Goal: Task Accomplishment & Management: Complete application form

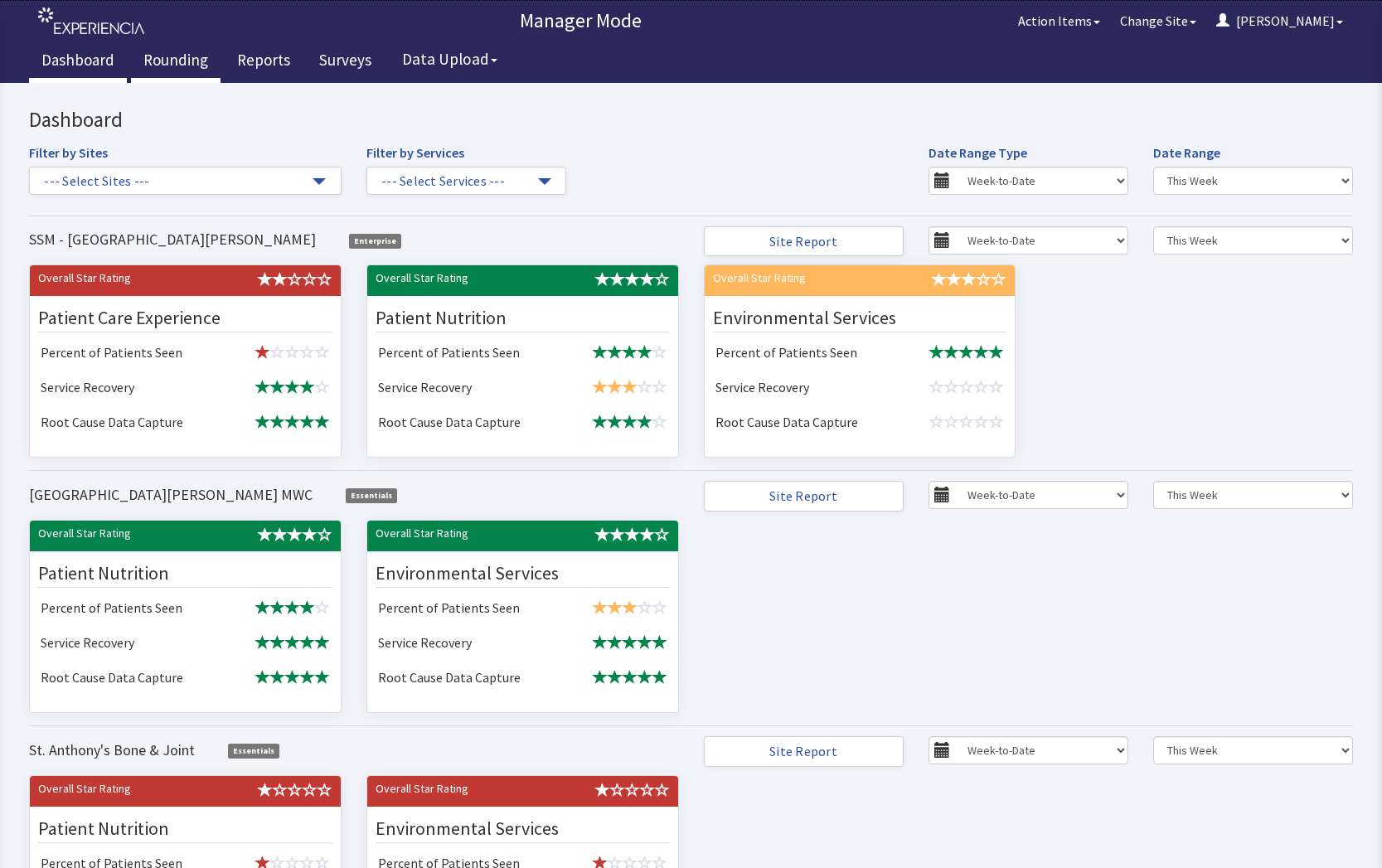
click at [180, 53] on link "Rounding" at bounding box center [176, 62] width 90 height 41
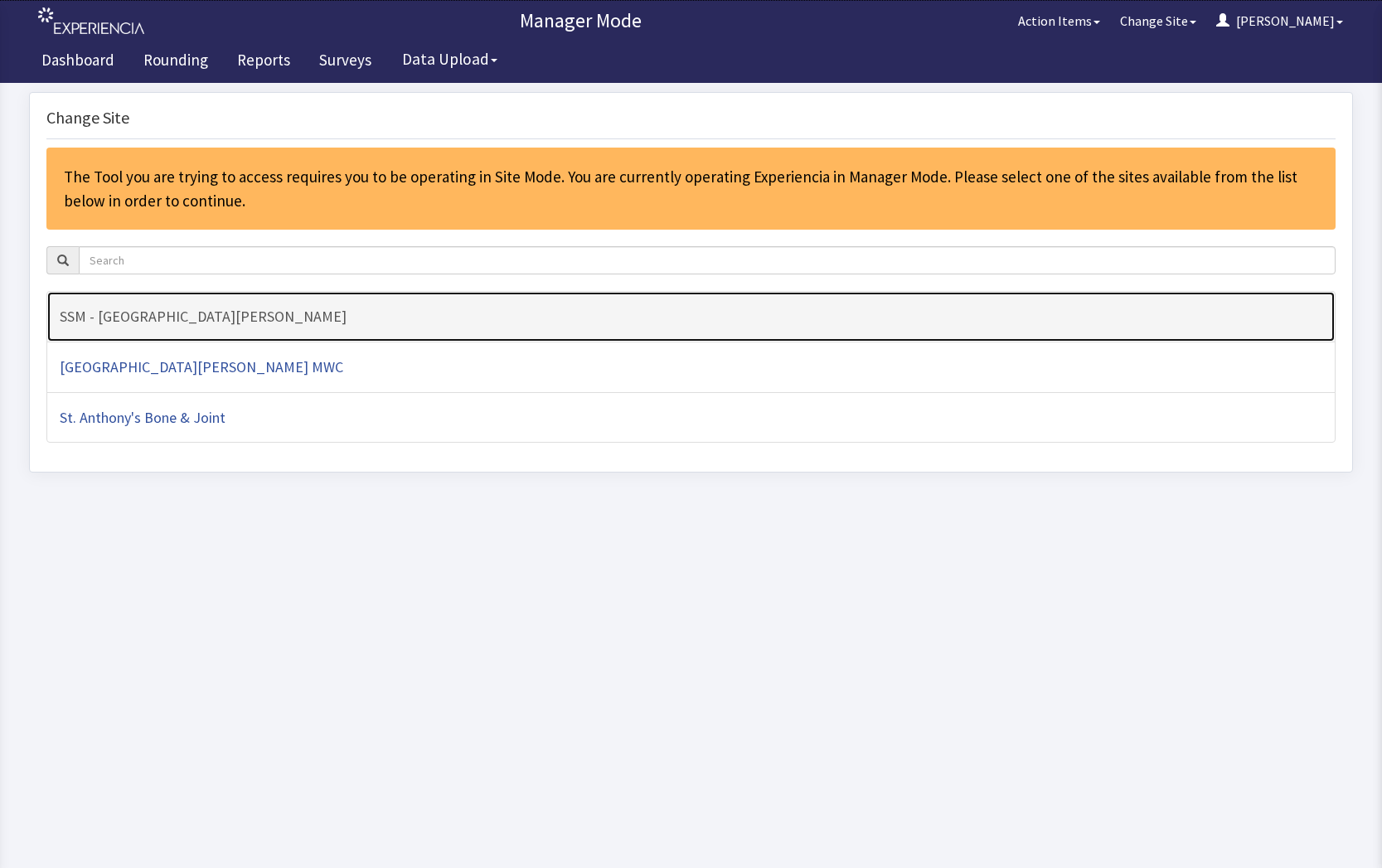
click at [147, 313] on h4 "SSM - [GEOGRAPHIC_DATA][PERSON_NAME]" at bounding box center [691, 317] width 1262 height 16
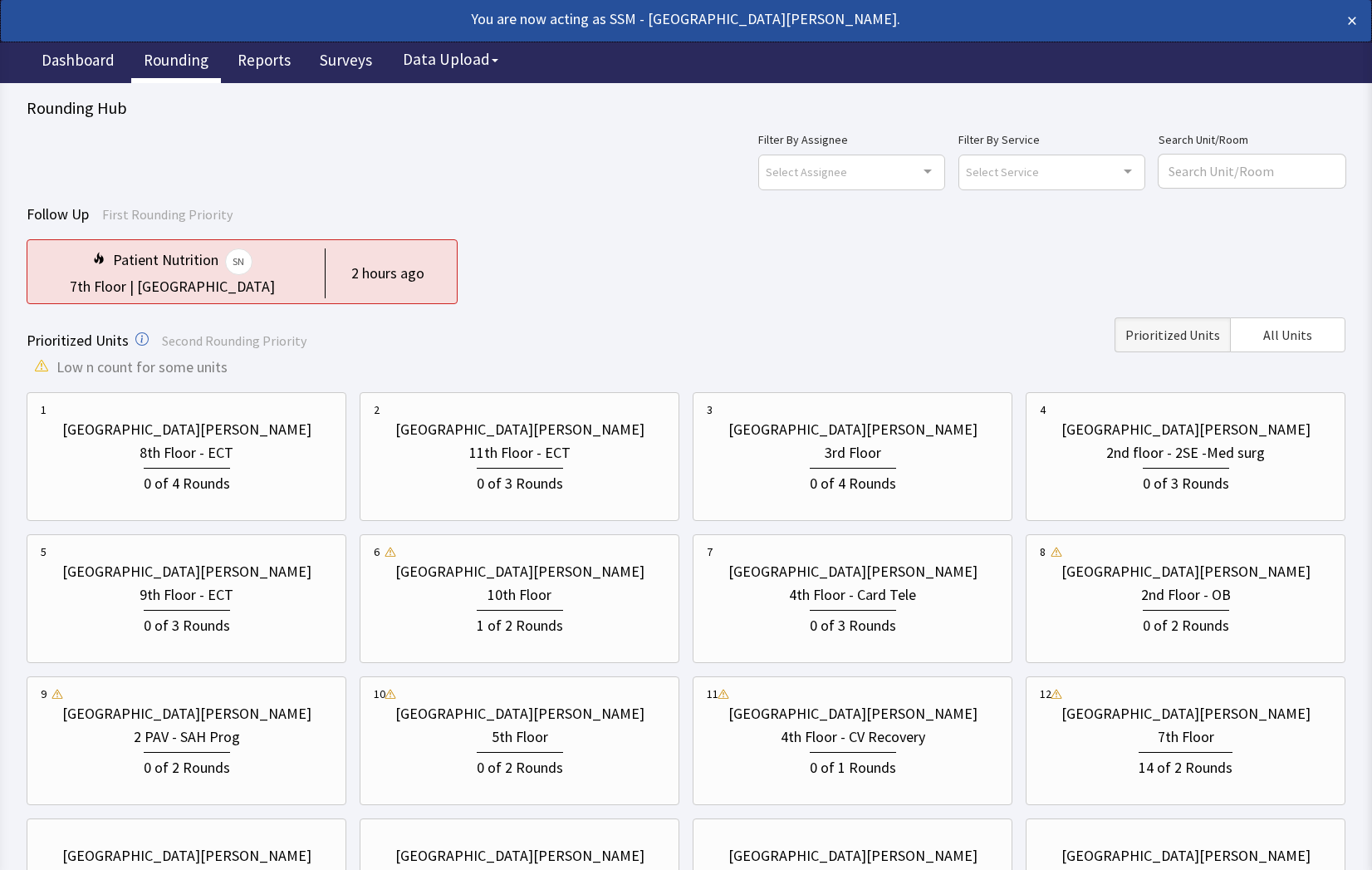
click at [651, 229] on div "Follow Up First Rounding Priority Patient Nutrition SN 7th Floor | Nurse Statio…" at bounding box center [686, 253] width 1319 height 102
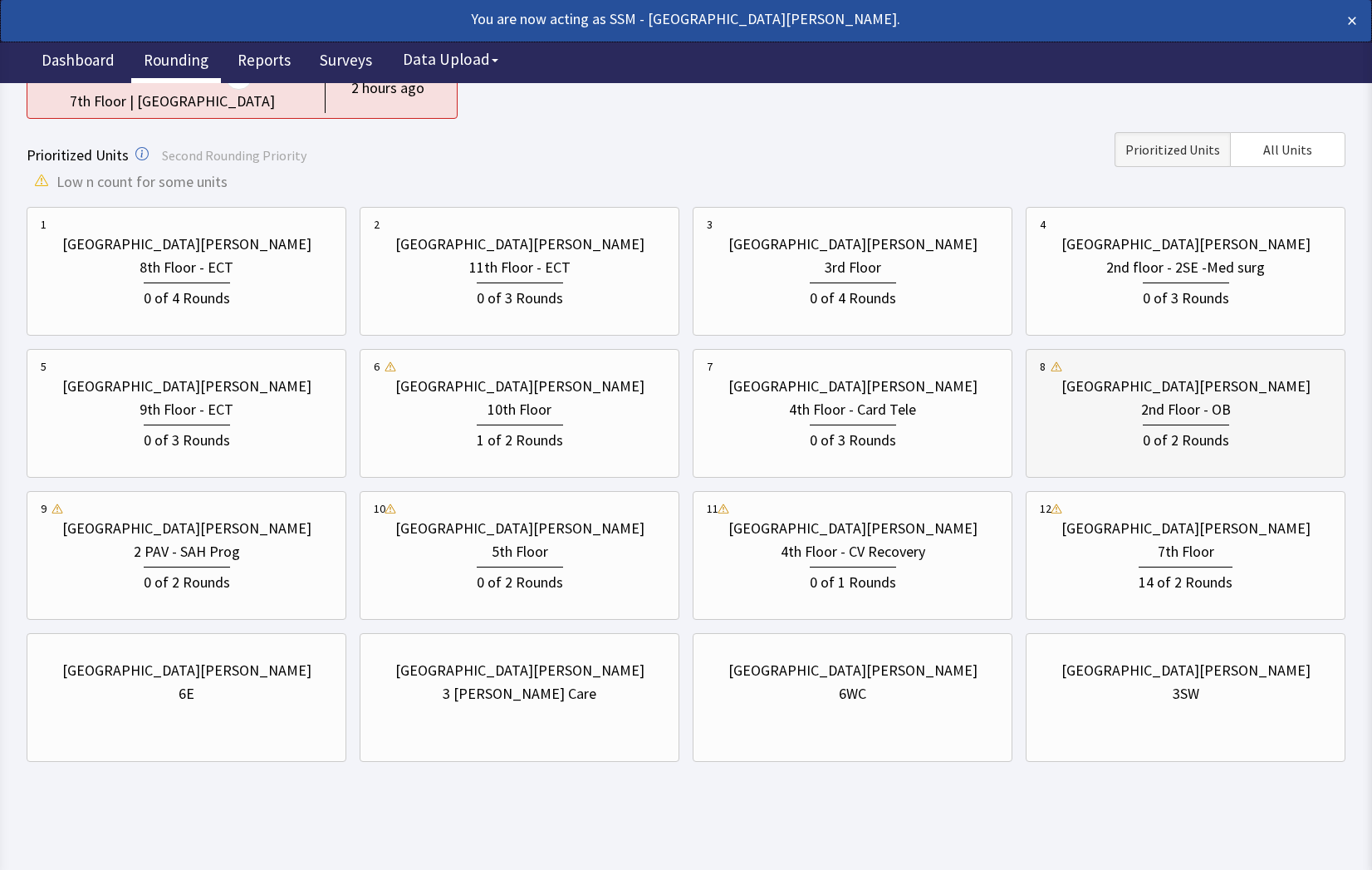
scroll to position [187, 0]
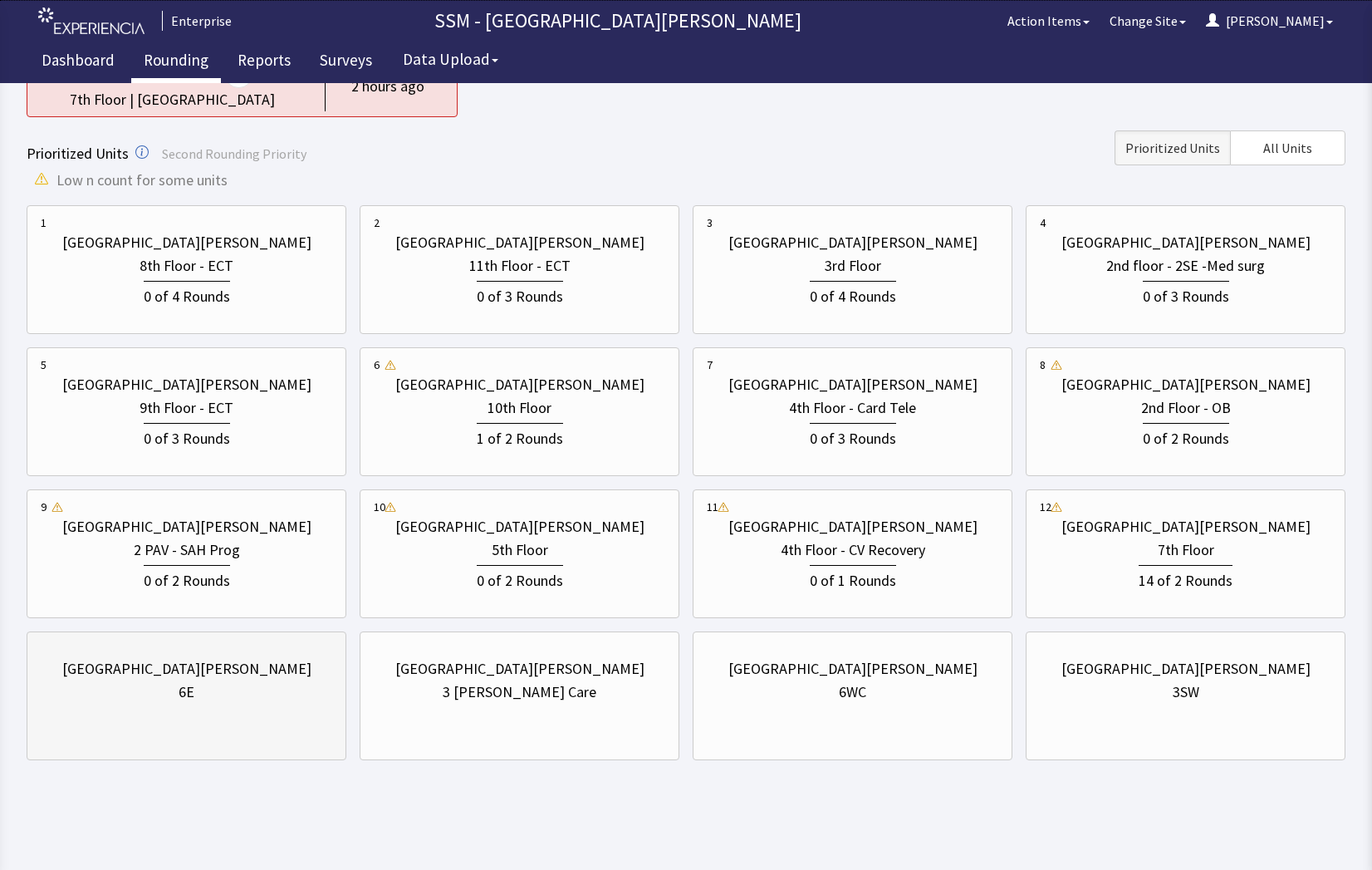
click at [170, 707] on div "St. Anthony Hospital 6E" at bounding box center [186, 679] width 291 height 80
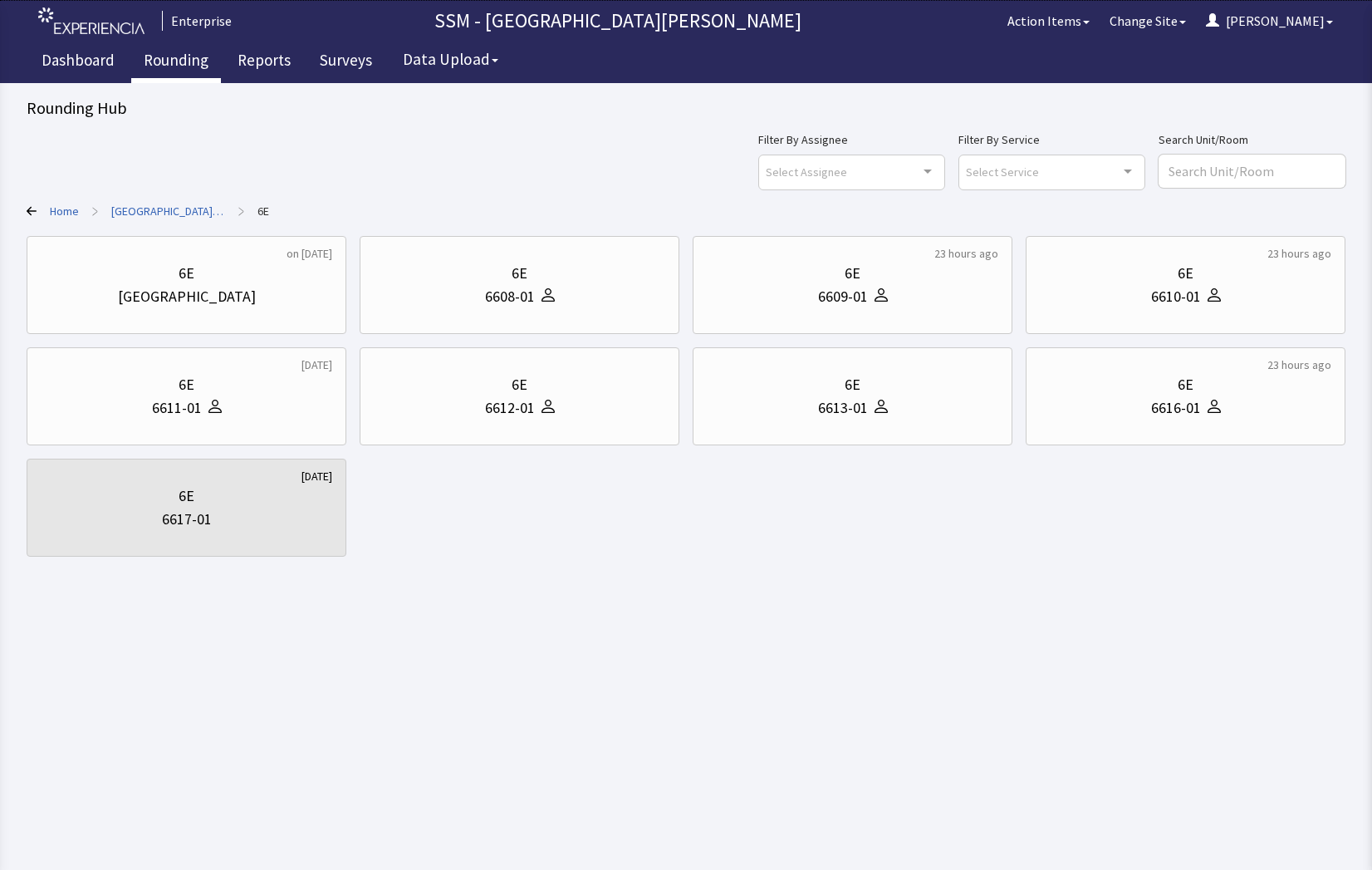
scroll to position [0, 0]
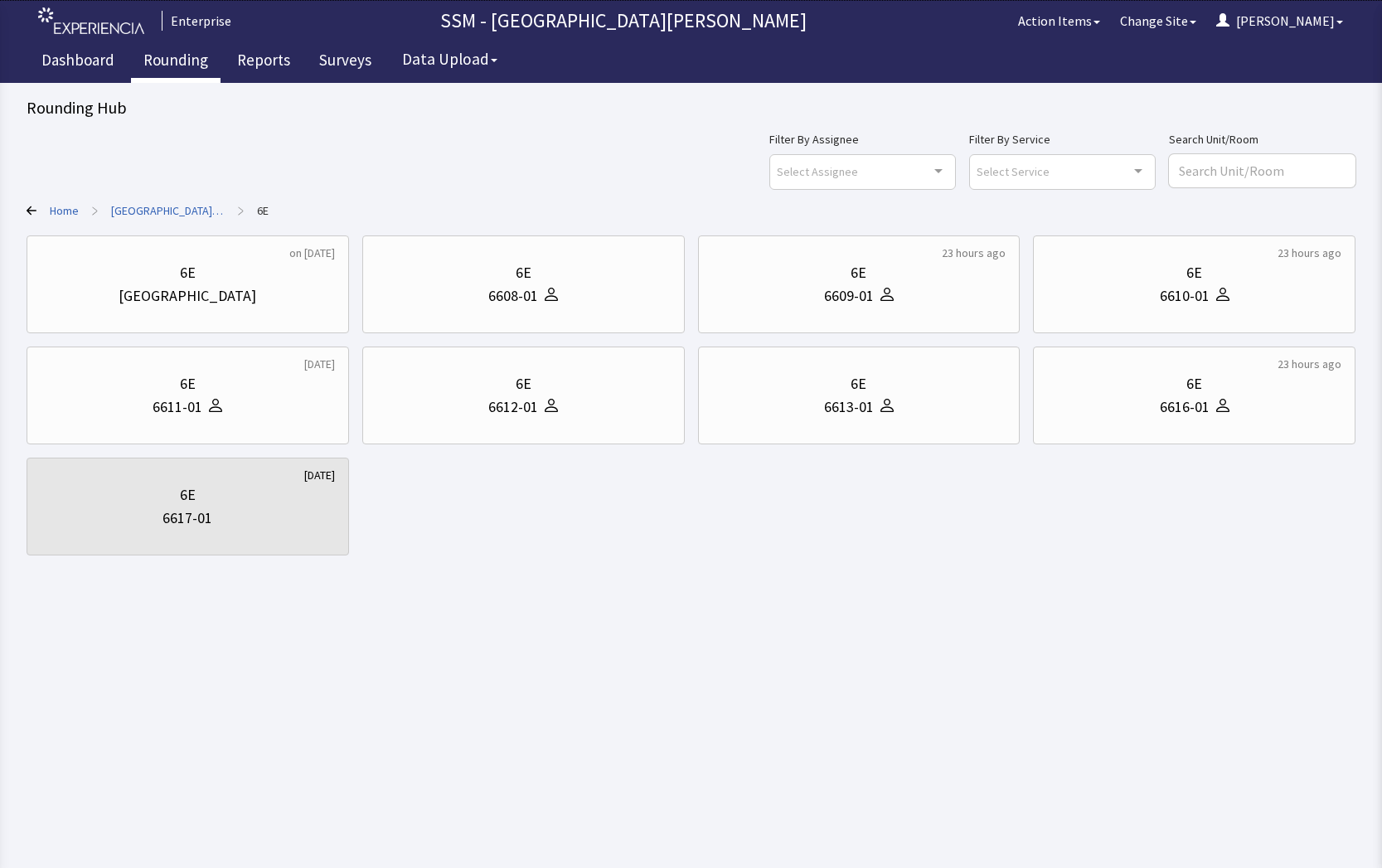
click at [767, 563] on body "Enterprise SSM - St. Anthony Hospital Action Items Change Site Dorothy Menu Men…" at bounding box center [691, 292] width 1382 height 585
click at [28, 212] on icon at bounding box center [31, 211] width 10 height 9
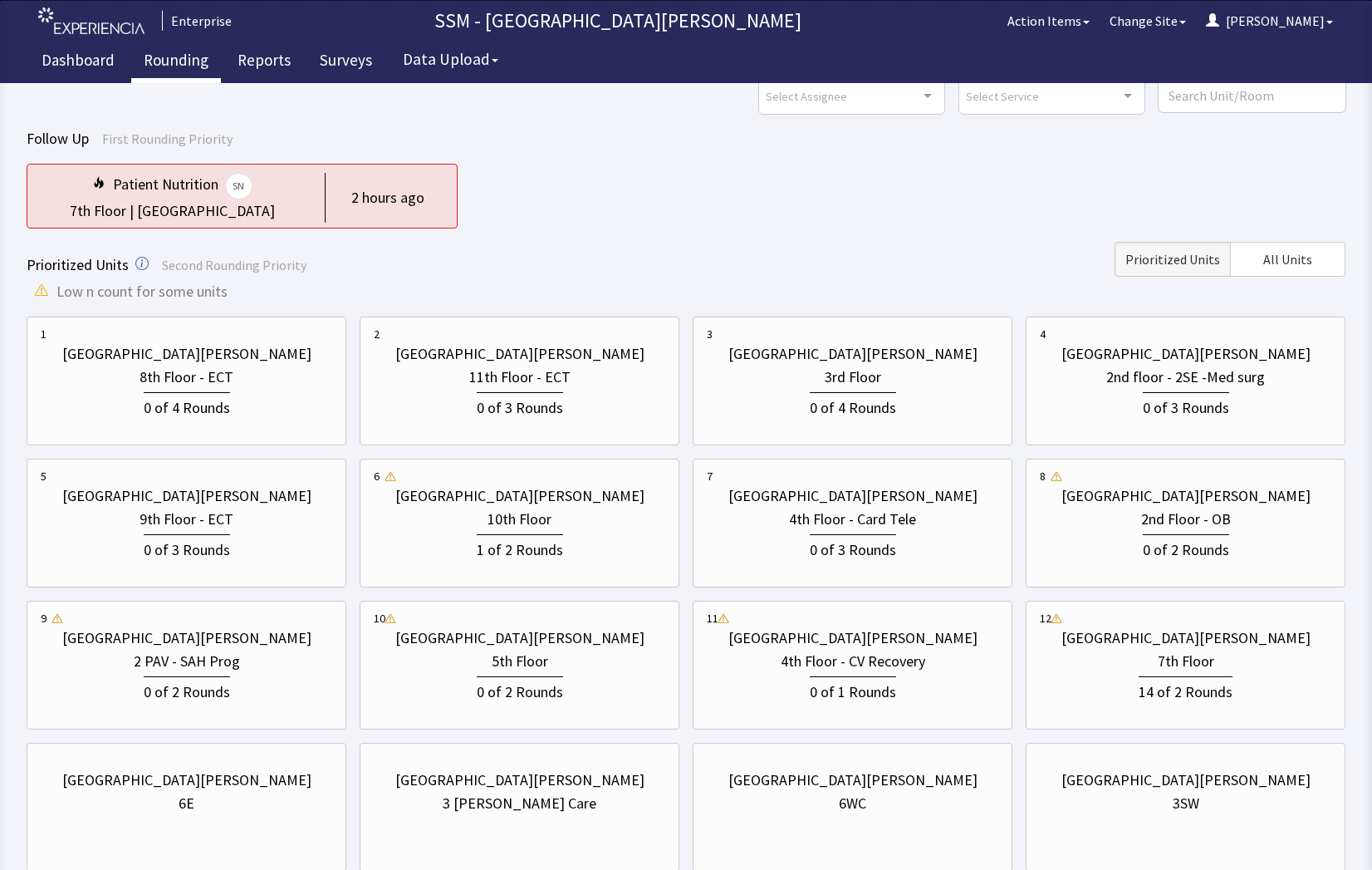
scroll to position [187, 0]
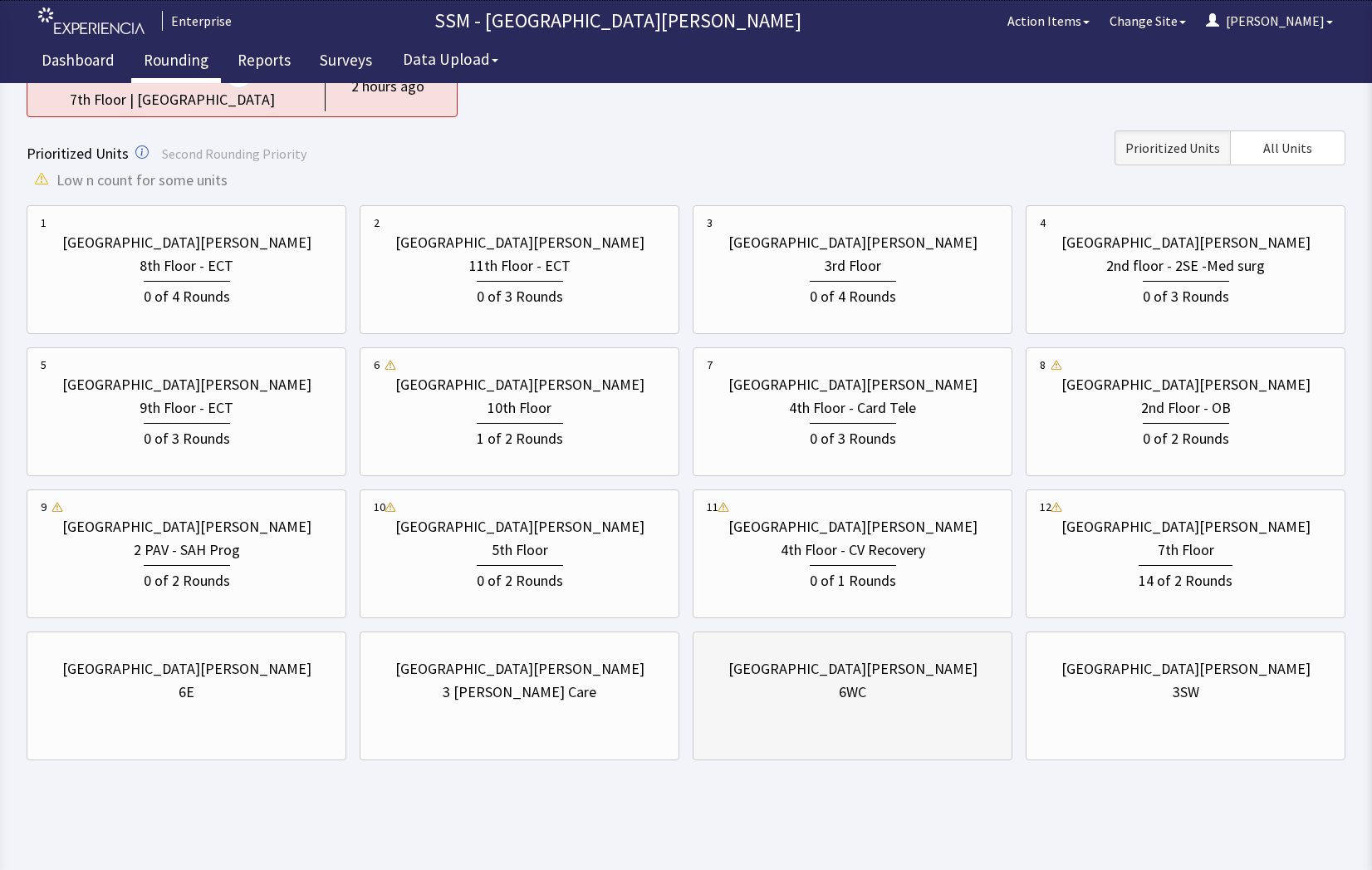
click at [755, 676] on div "[GEOGRAPHIC_DATA][PERSON_NAME]" at bounding box center [852, 669] width 291 height 23
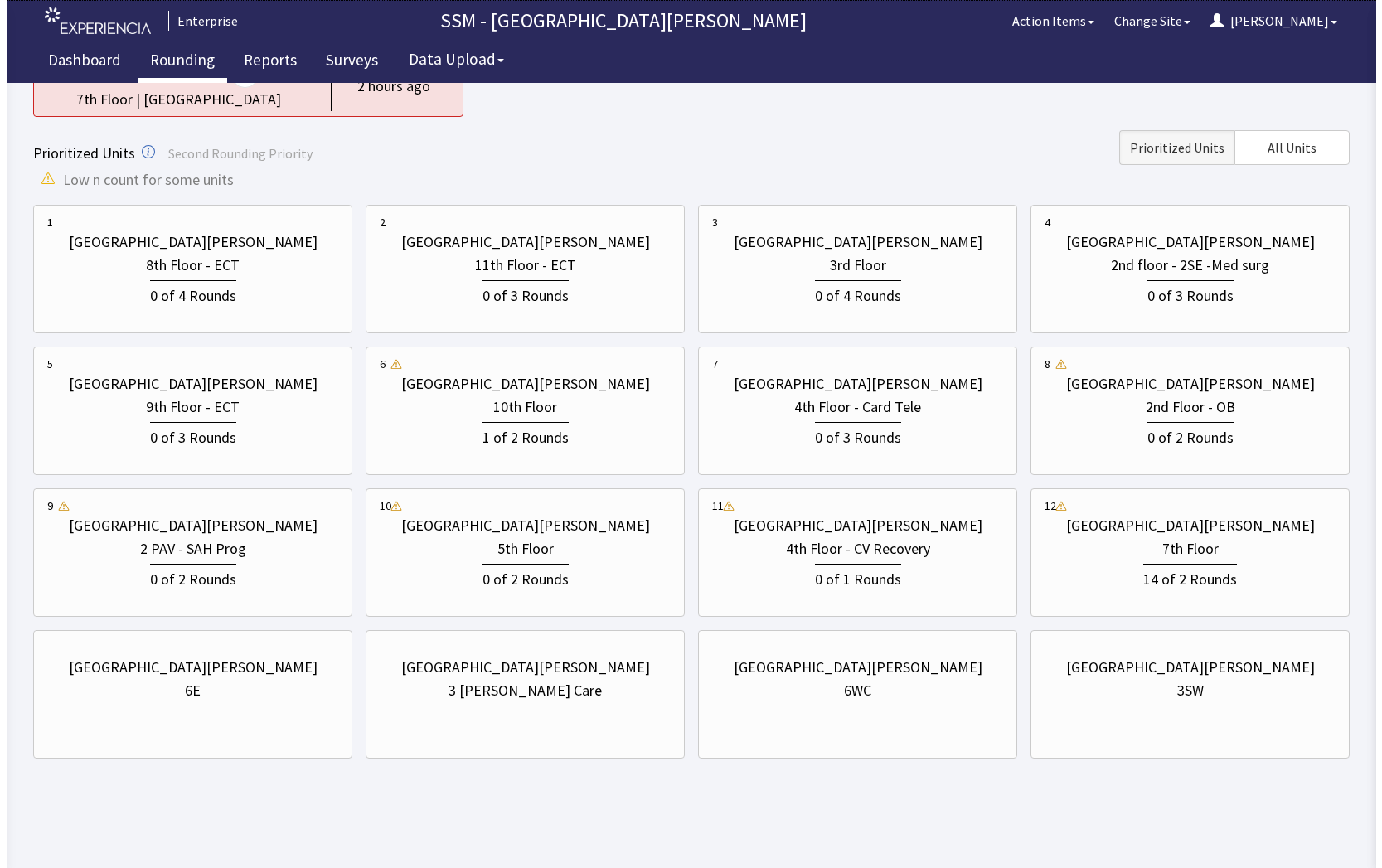
scroll to position [0, 0]
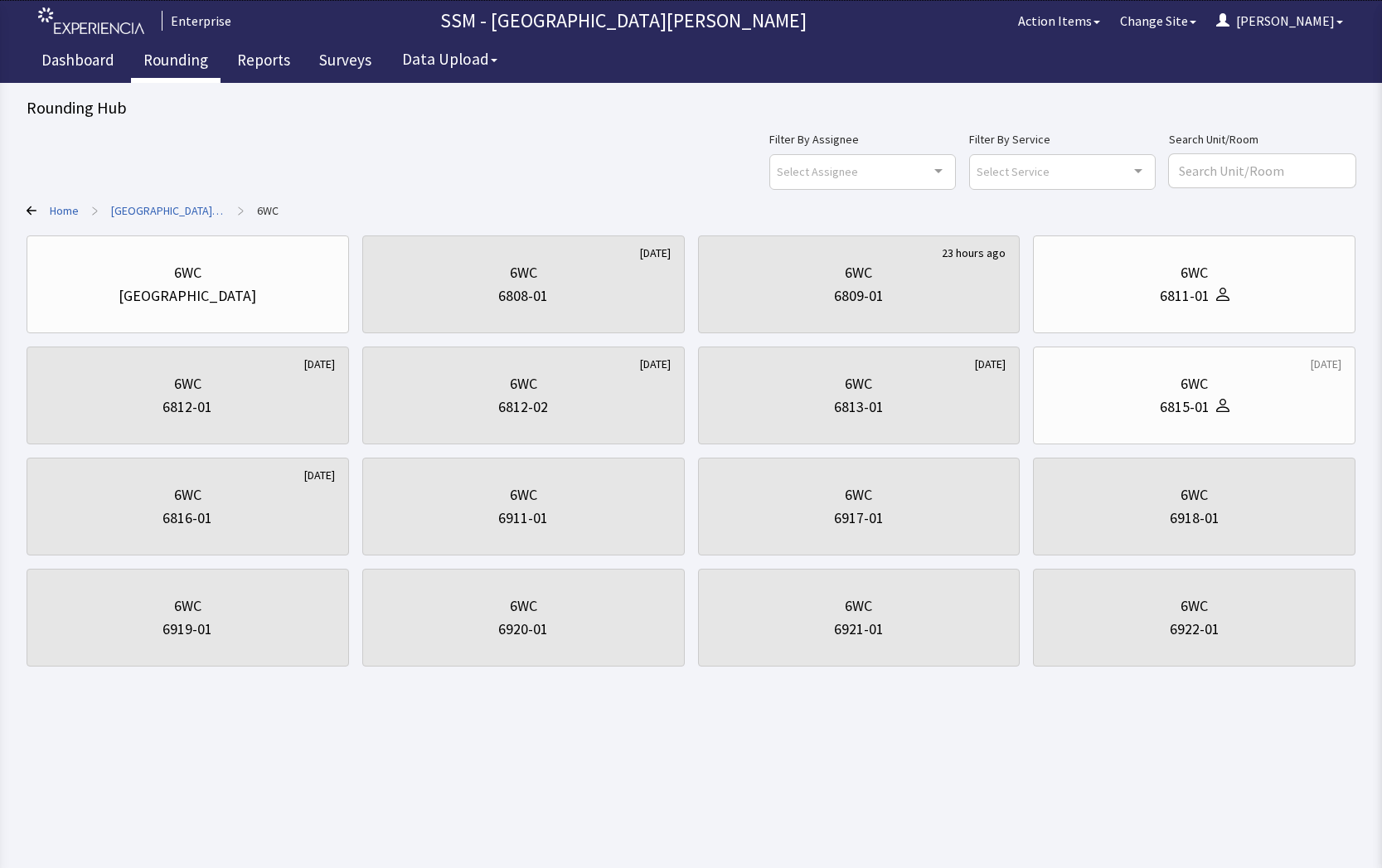
click at [174, 59] on link "Rounding" at bounding box center [176, 62] width 90 height 41
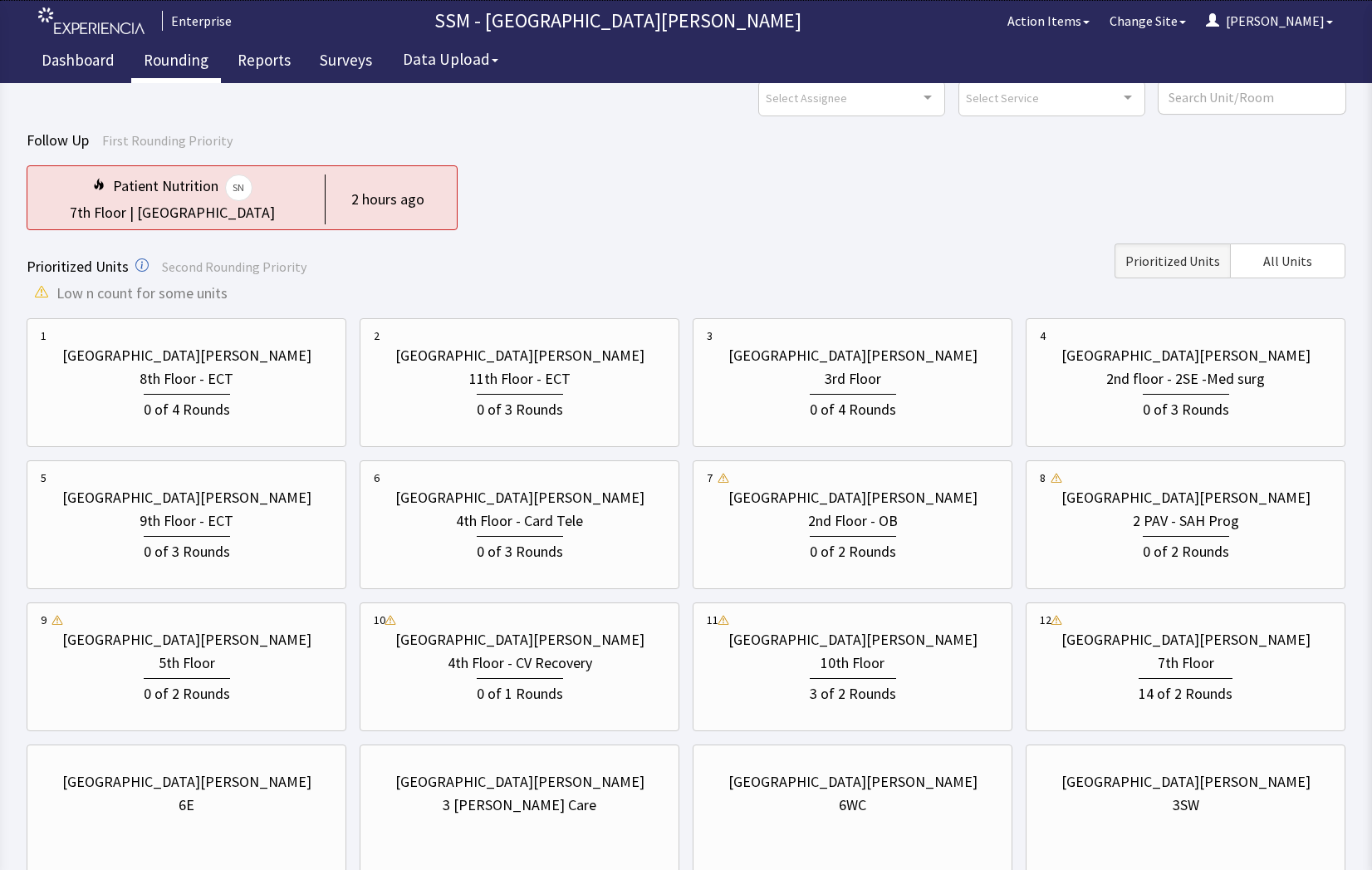
scroll to position [187, 0]
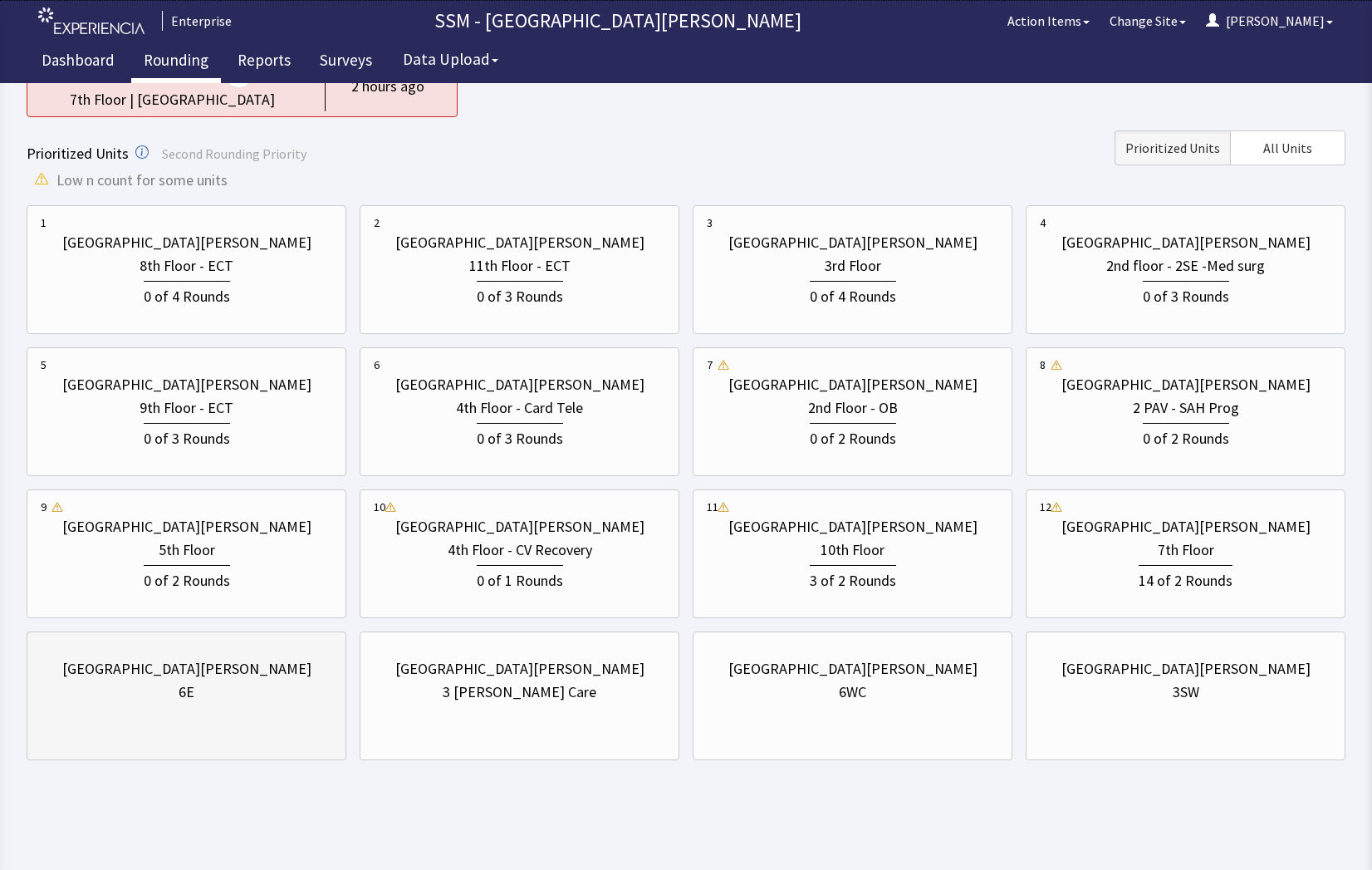
click at [115, 675] on div "[GEOGRAPHIC_DATA][PERSON_NAME]" at bounding box center [186, 669] width 291 height 23
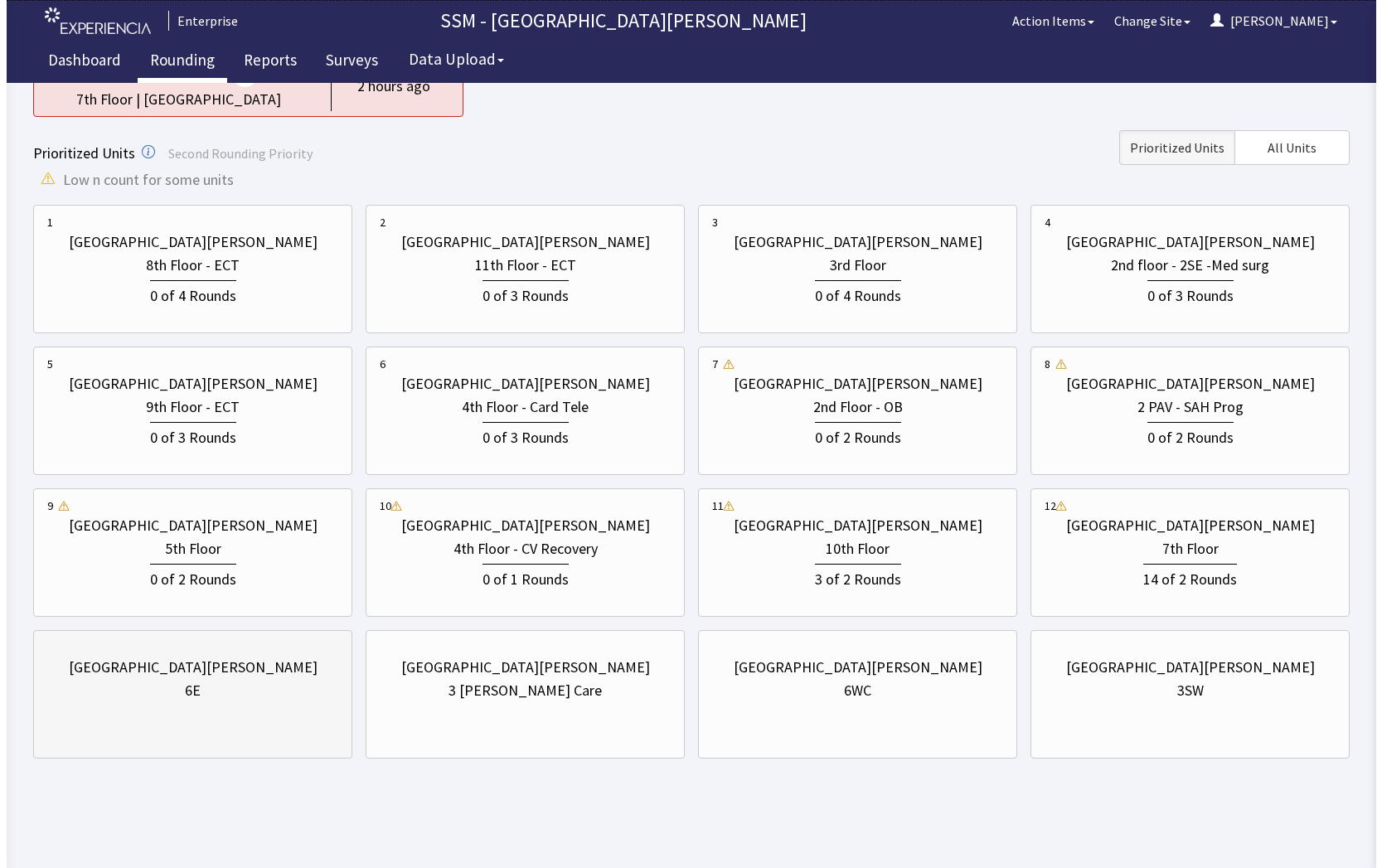
scroll to position [0, 0]
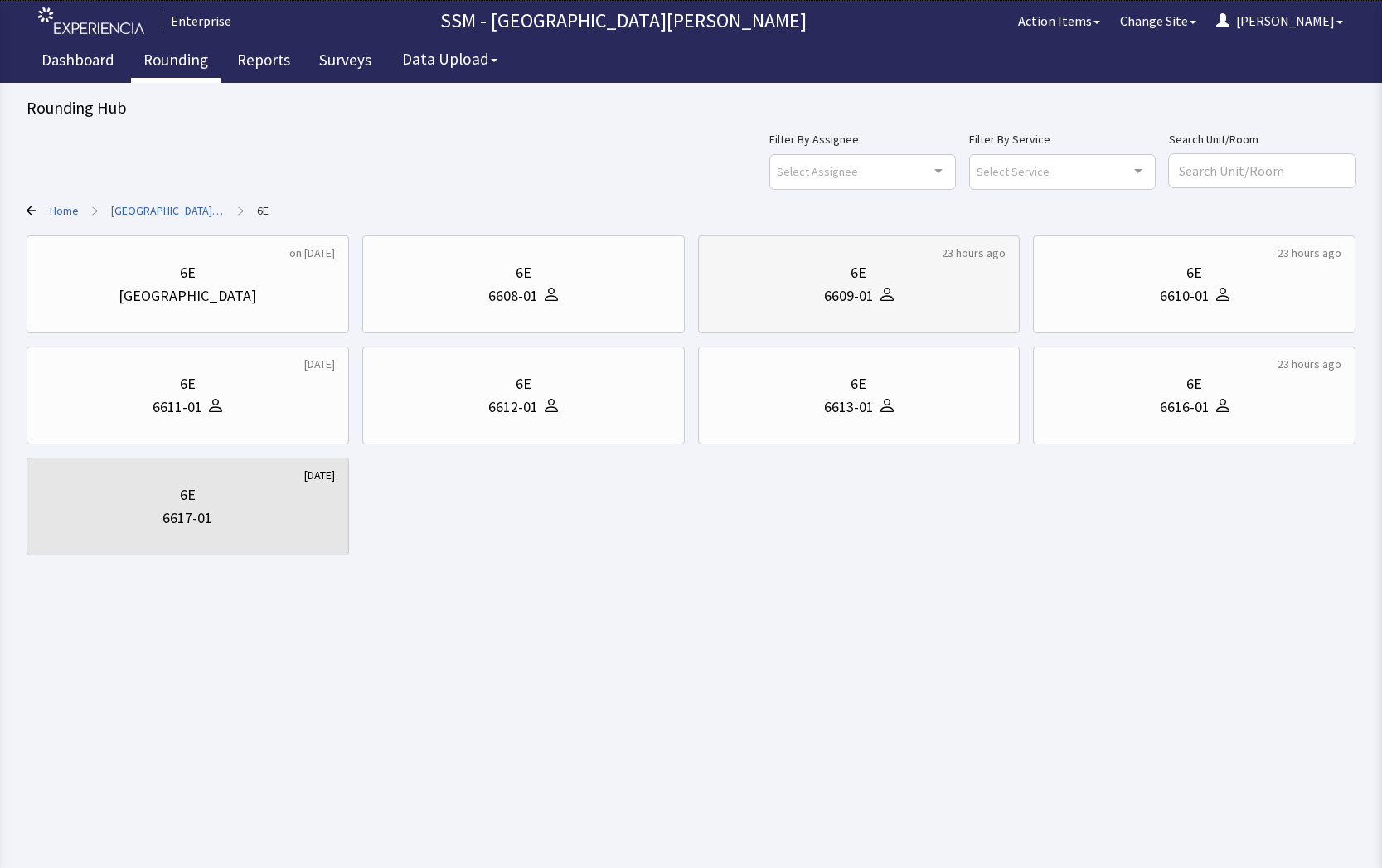
click at [806, 293] on div "6609-01" at bounding box center [859, 296] width 294 height 23
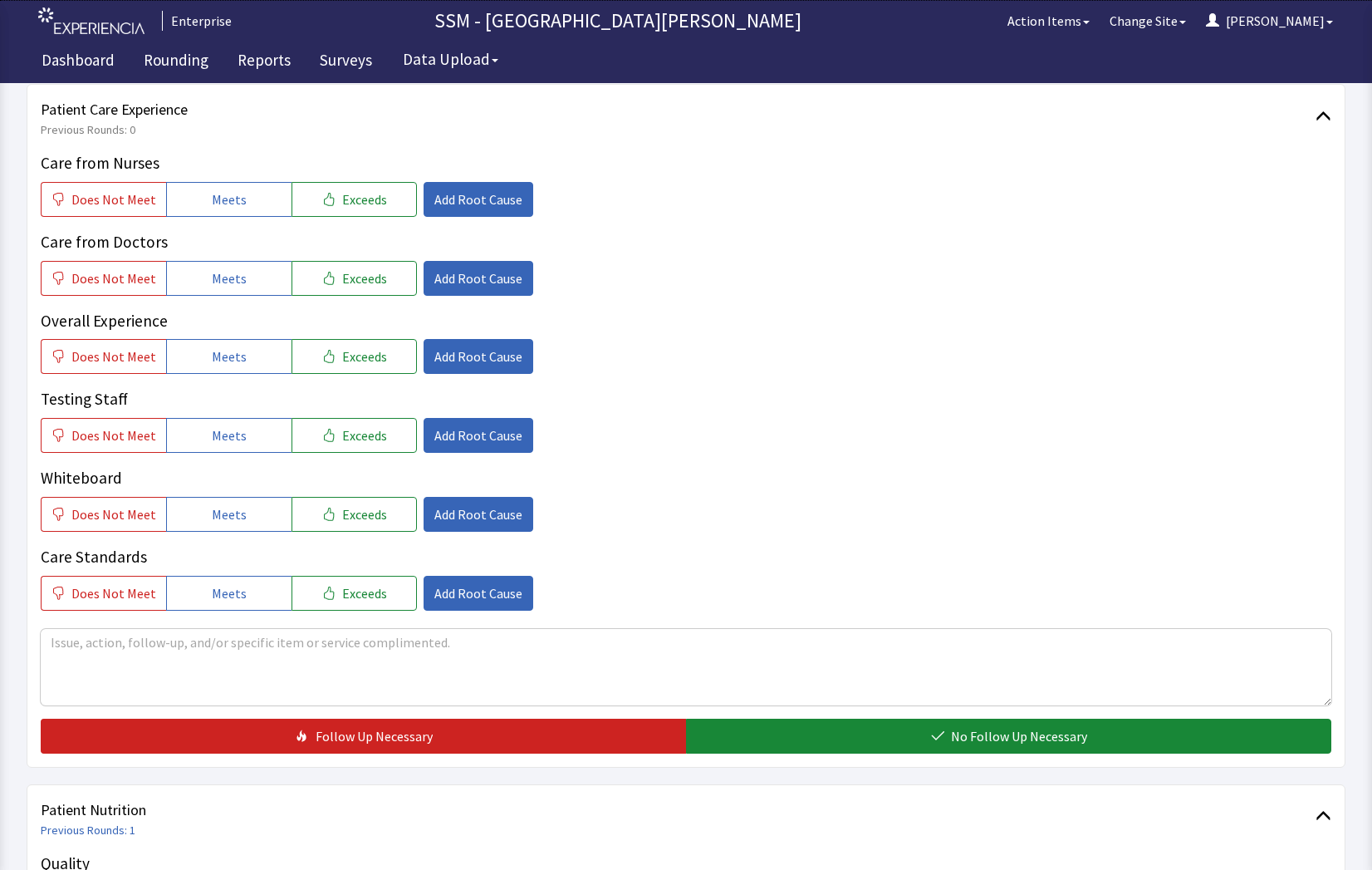
scroll to position [83, 0]
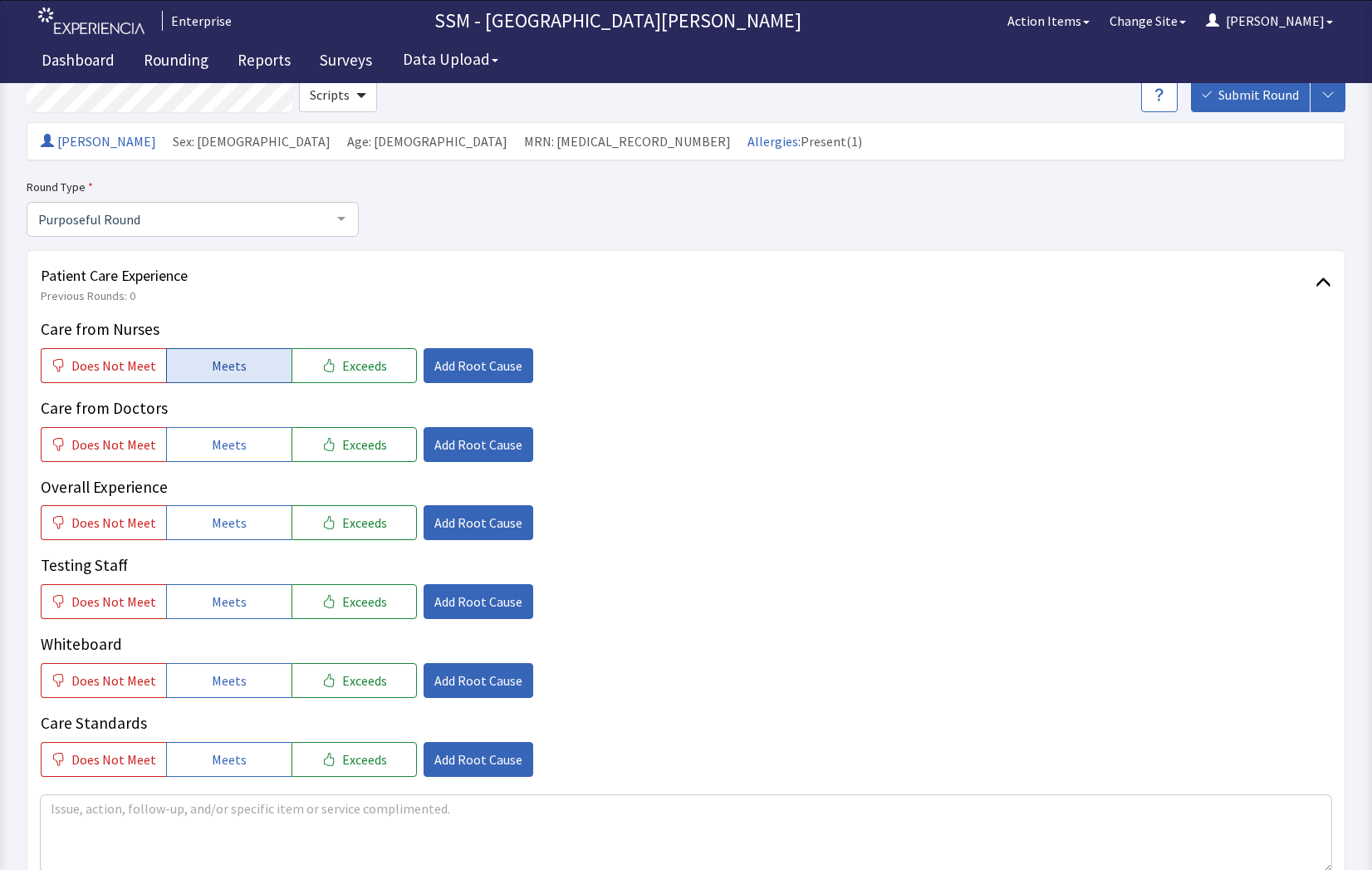
click at [218, 371] on span "Meets" at bounding box center [229, 366] width 35 height 20
drag, startPoint x: 215, startPoint y: 466, endPoint x: 213, endPoint y: 447, distance: 19.1
click at [213, 448] on div "Care from Nurses Does Not Meet Meets Exceeds Add Root Cause Care from Doctors D…" at bounding box center [686, 546] width 1290 height 459
click at [213, 447] on span "Meets" at bounding box center [229, 444] width 35 height 20
drag, startPoint x: 221, startPoint y: 528, endPoint x: 220, endPoint y: 544, distance: 16.0
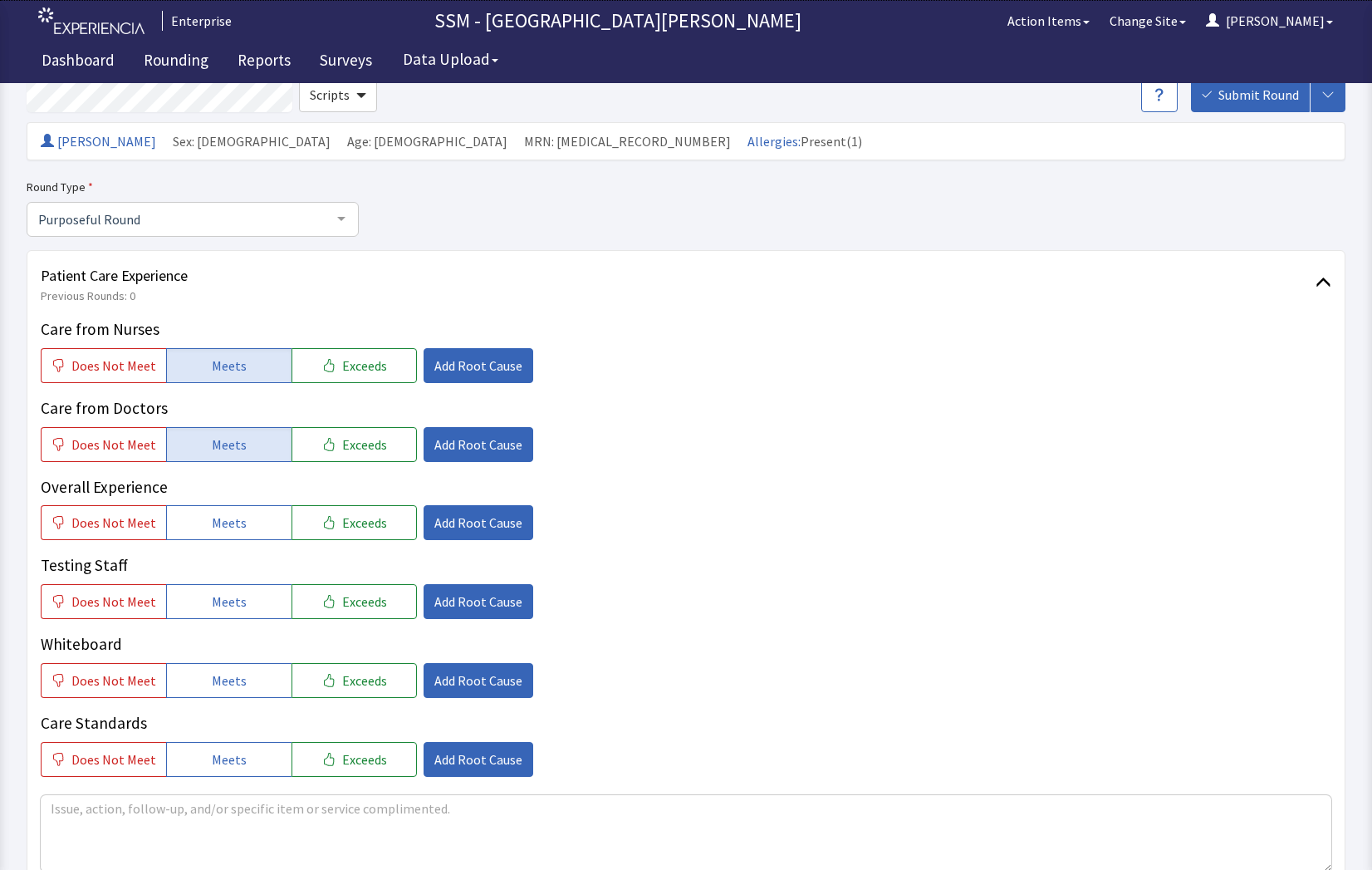
click at [221, 531] on span "Meets" at bounding box center [229, 522] width 35 height 20
click at [228, 608] on span "Meets" at bounding box center [229, 601] width 35 height 20
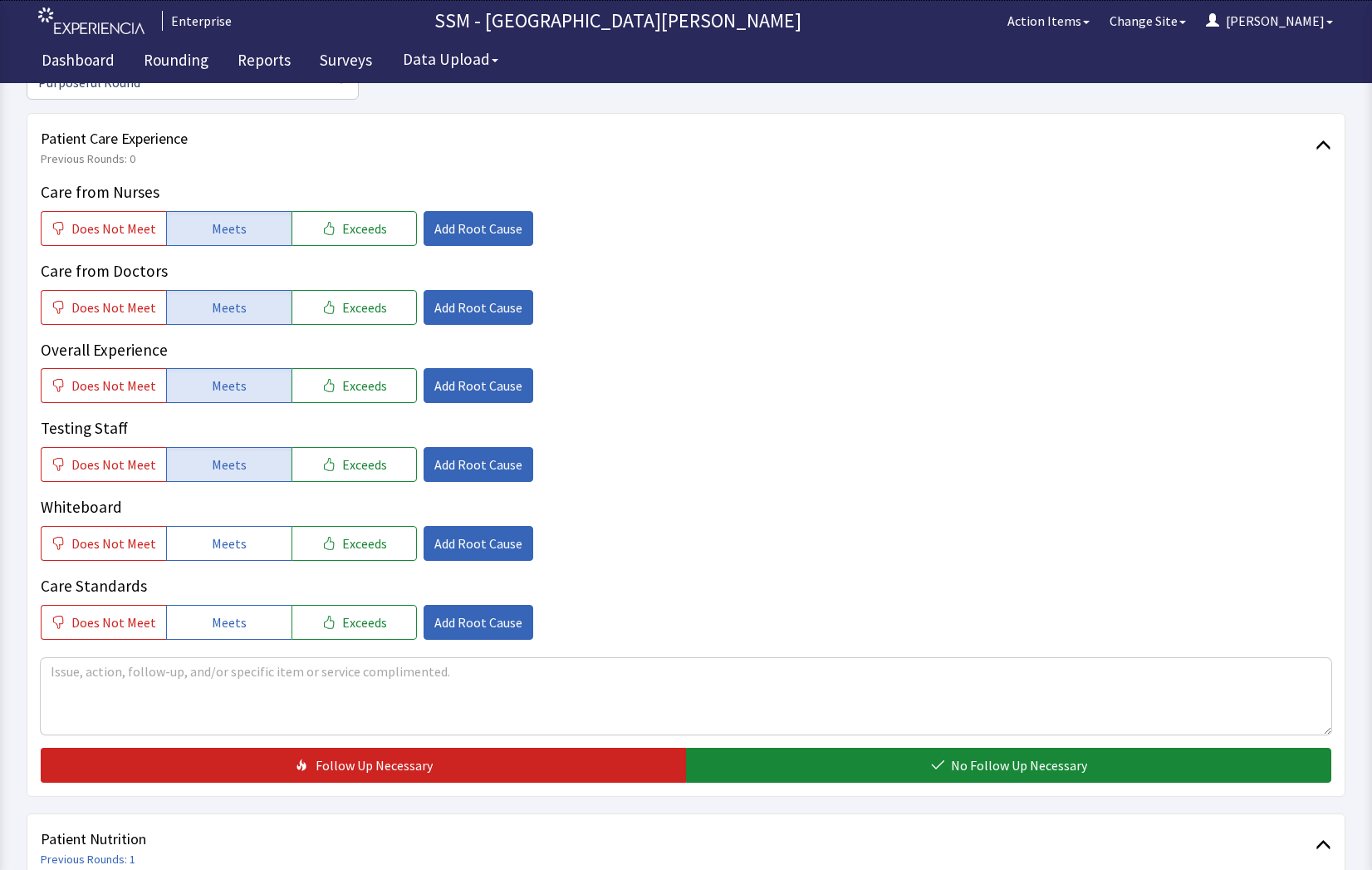
scroll to position [249, 0]
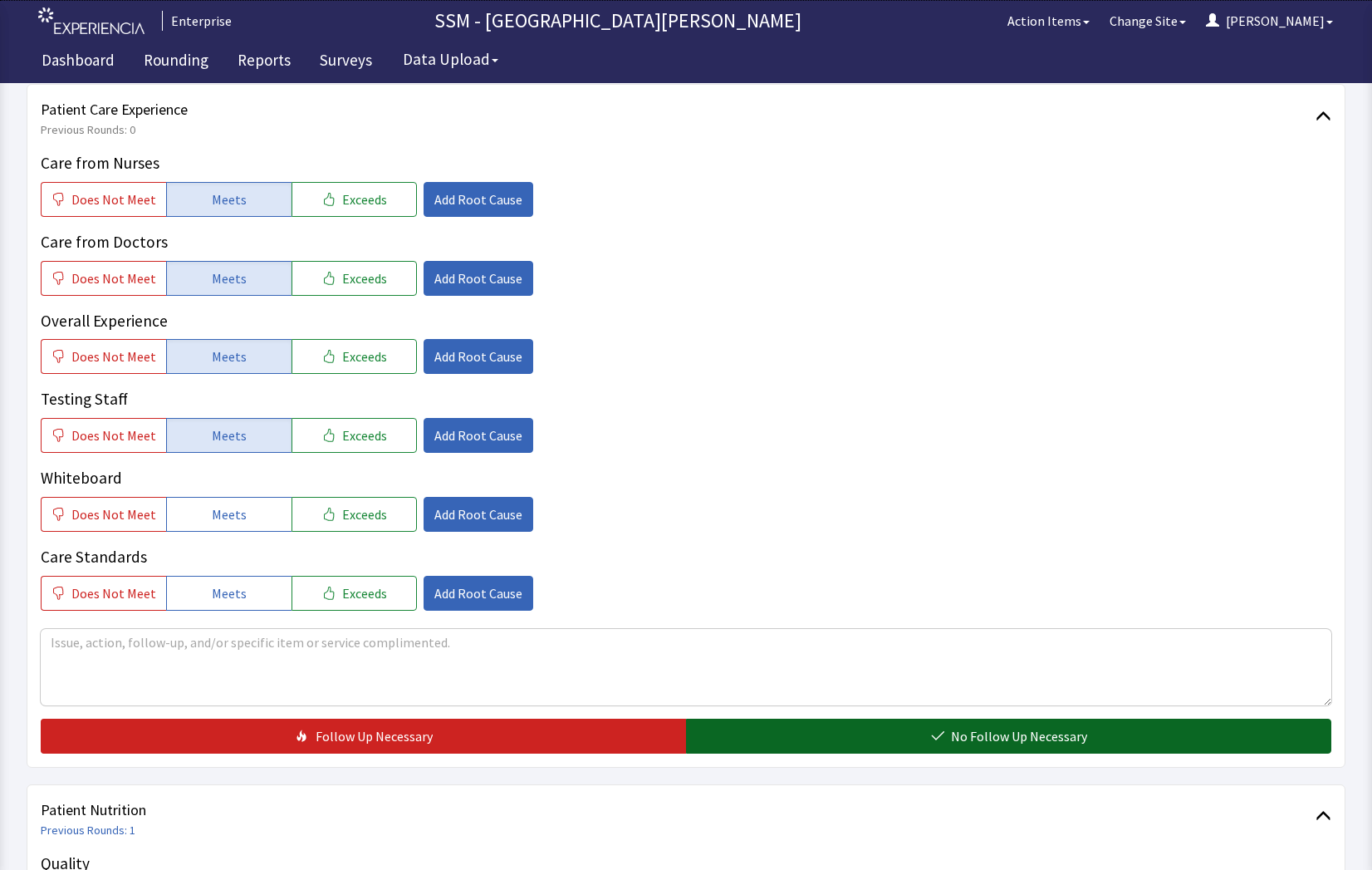
click at [1015, 737] on span "No Follow Up Necessary" at bounding box center [1019, 736] width 137 height 20
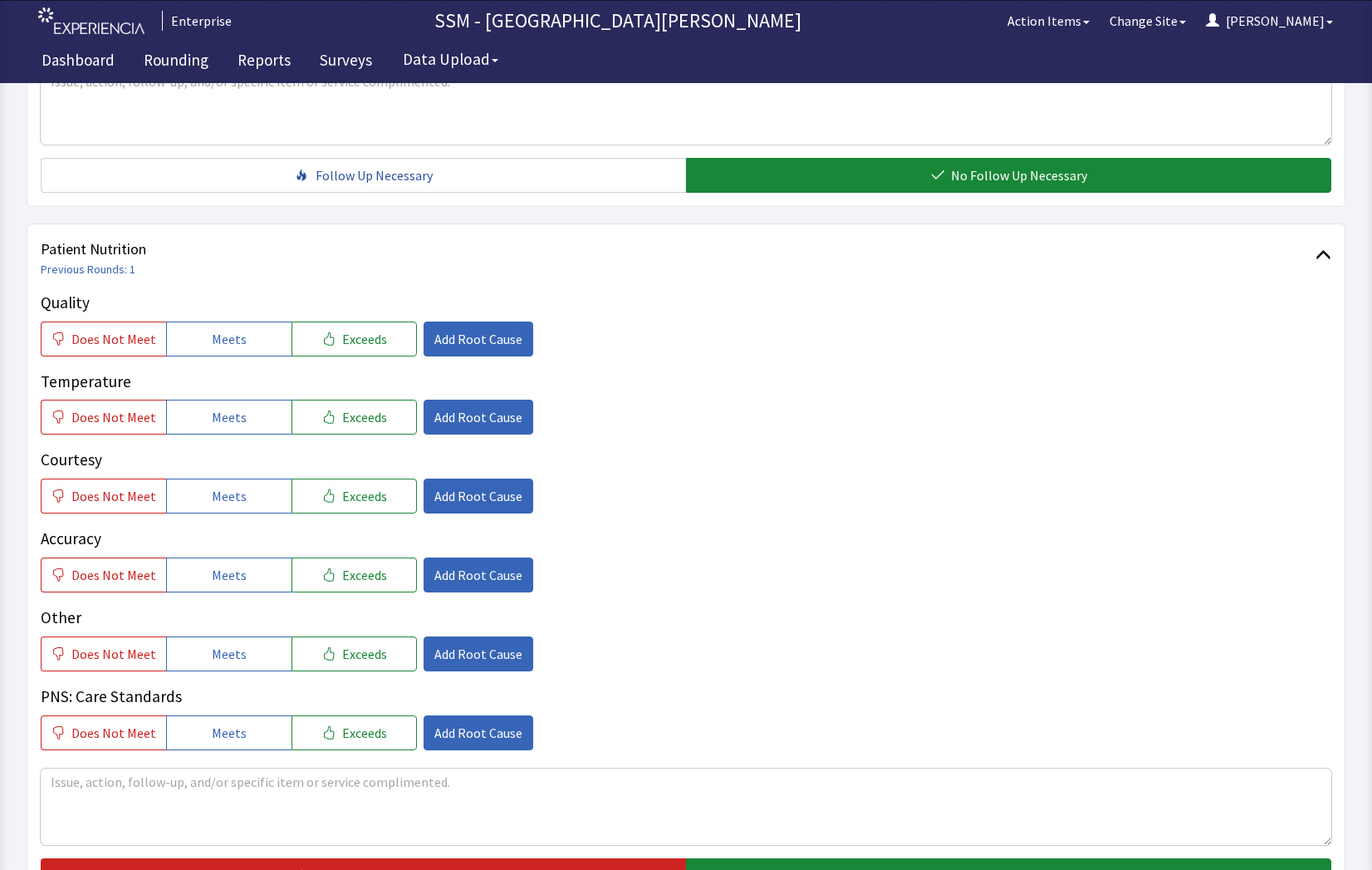
scroll to position [997, 0]
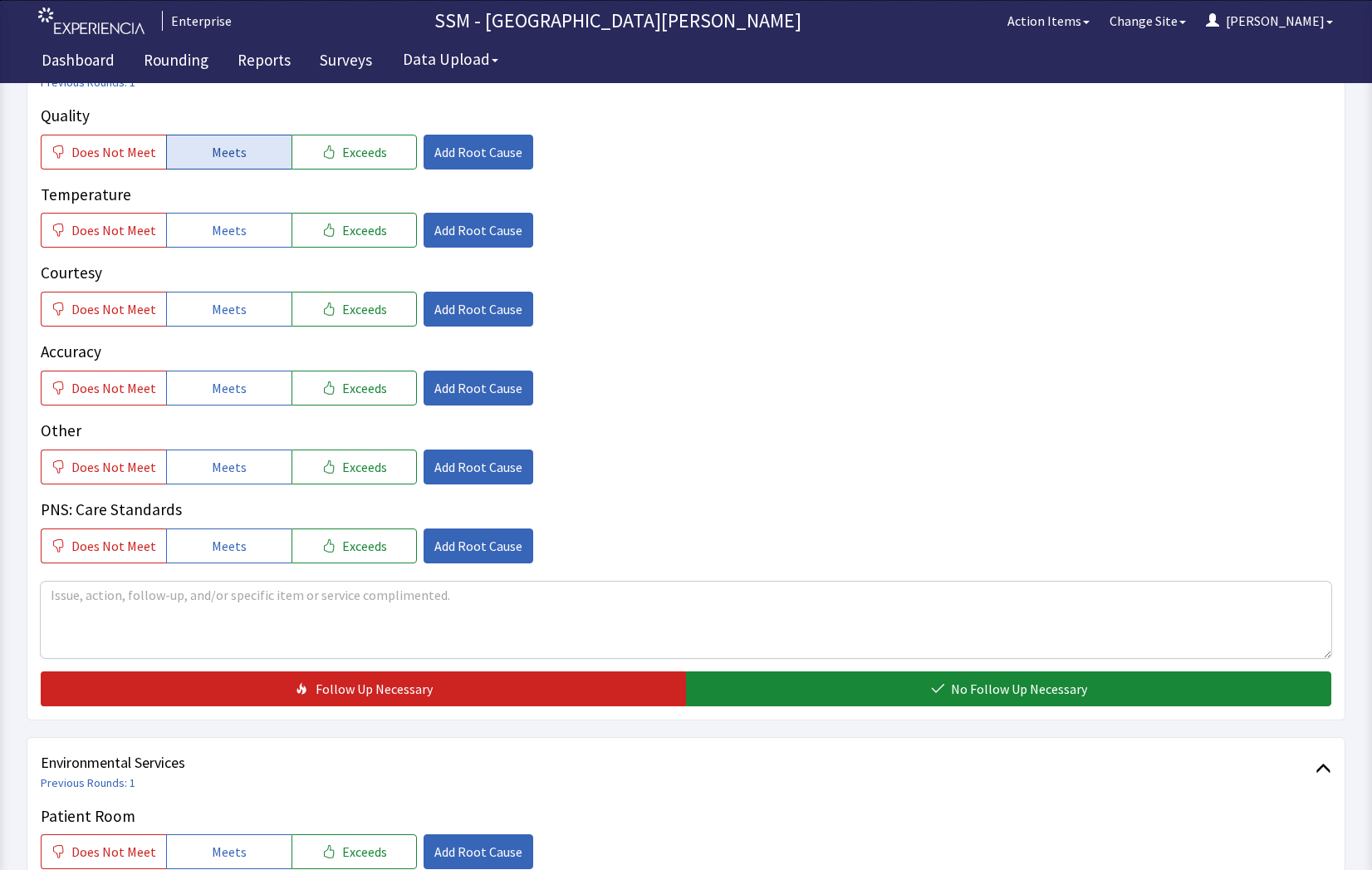
click at [238, 142] on span "Meets" at bounding box center [229, 152] width 35 height 20
click at [236, 225] on span "Meets" at bounding box center [229, 230] width 35 height 20
drag, startPoint x: 243, startPoint y: 302, endPoint x: 243, endPoint y: 314, distance: 12.0
click at [243, 308] on button "Meets" at bounding box center [229, 308] width 126 height 35
click at [244, 381] on button "Meets" at bounding box center [229, 387] width 126 height 35
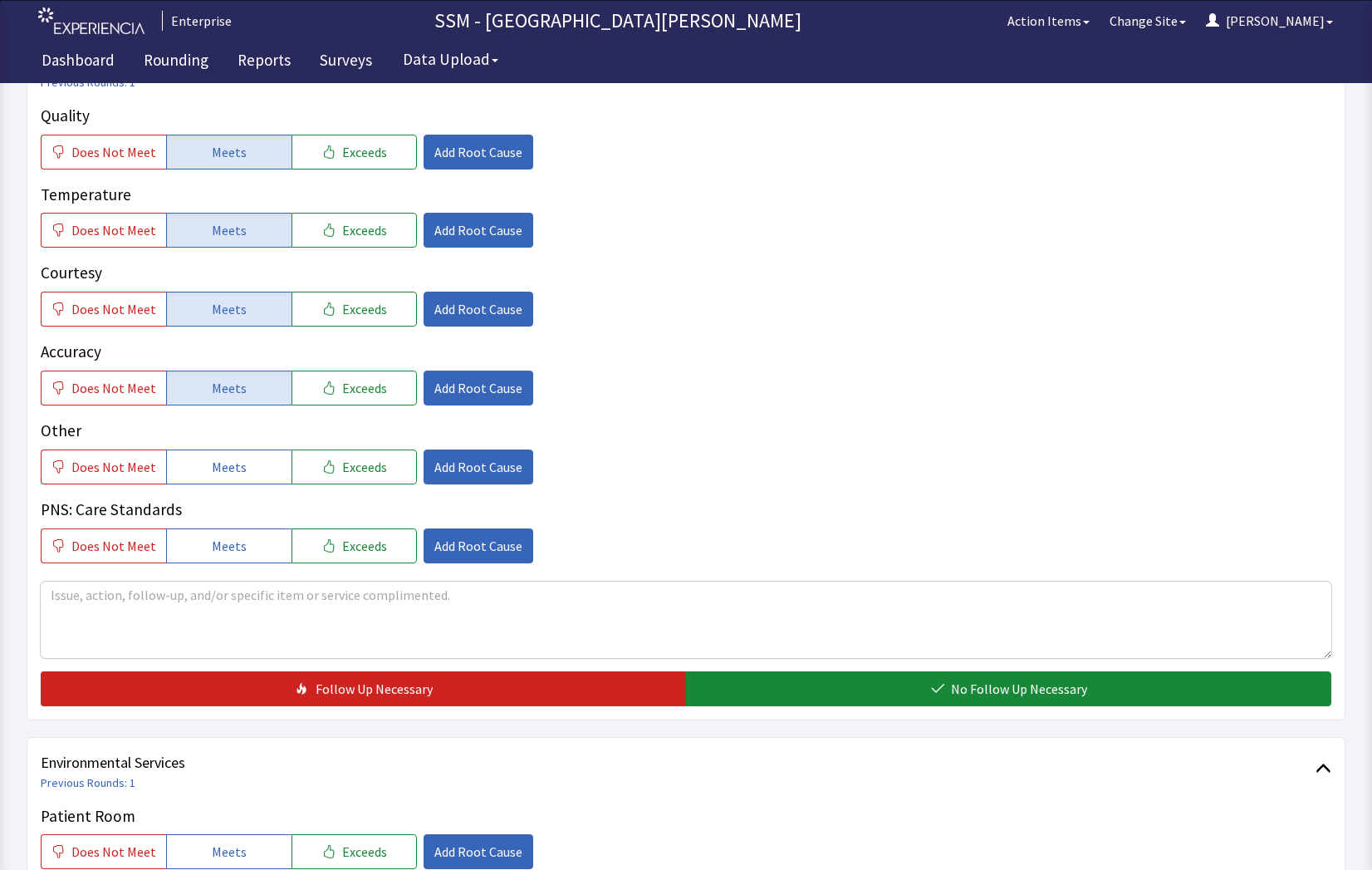
click at [962, 707] on div "Patient Nutrition Previous Rounds: 1 Quality Does Not Meet Meets Exceeds Add Ro…" at bounding box center [686, 378] width 1319 height 684
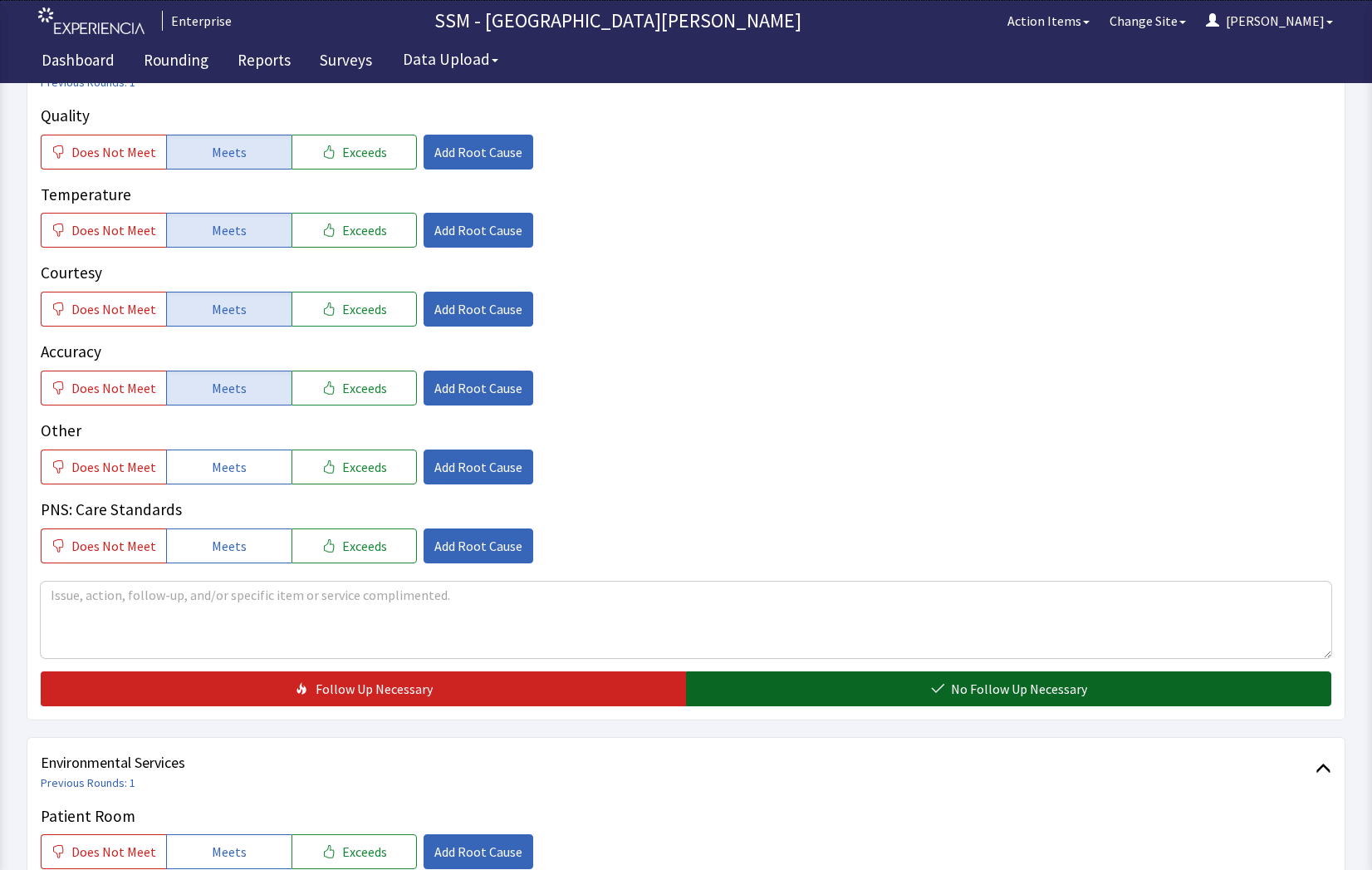
click at [961, 700] on button "No Follow Up Necessary" at bounding box center [1008, 688] width 645 height 35
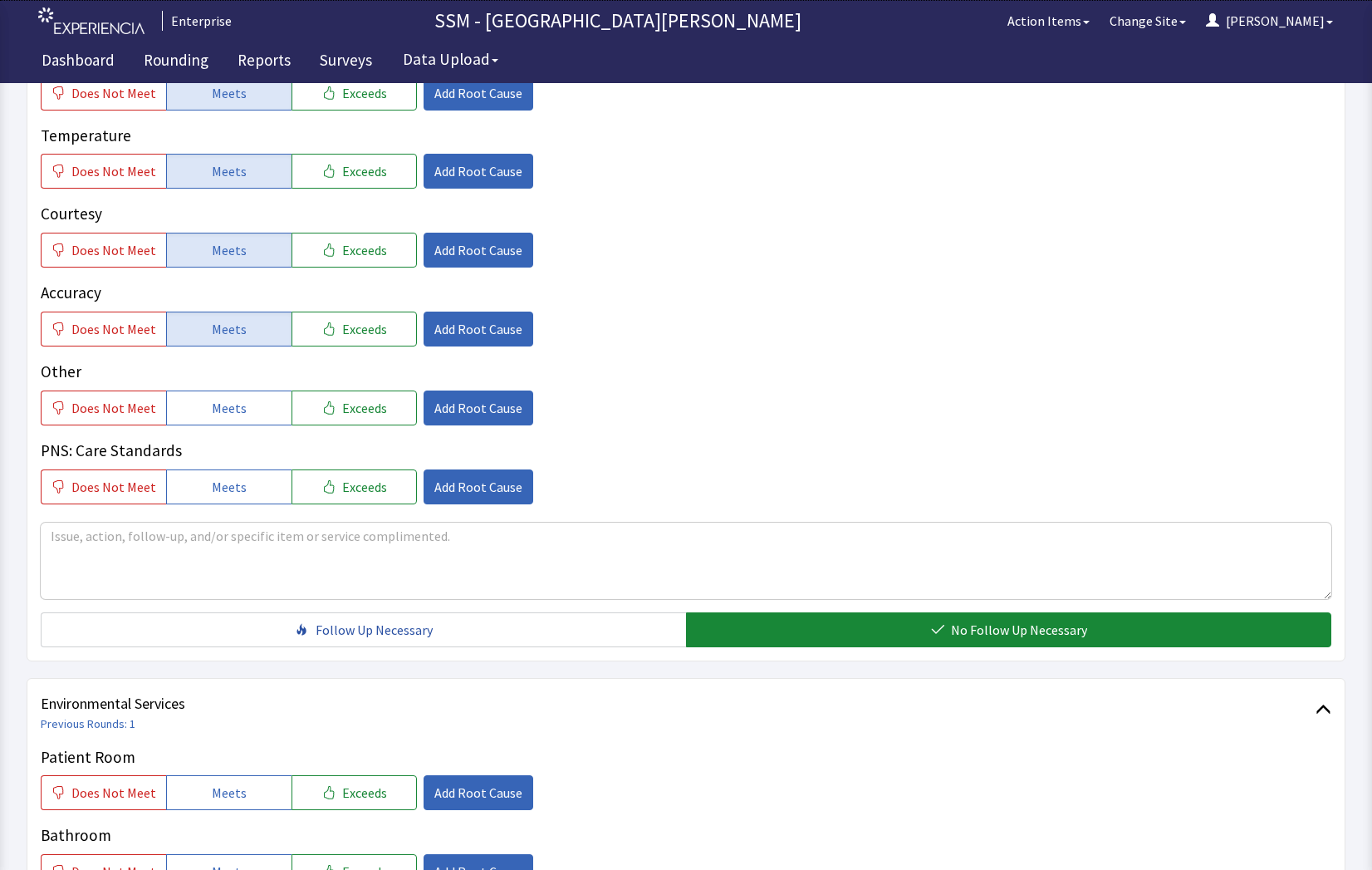
scroll to position [1246, 0]
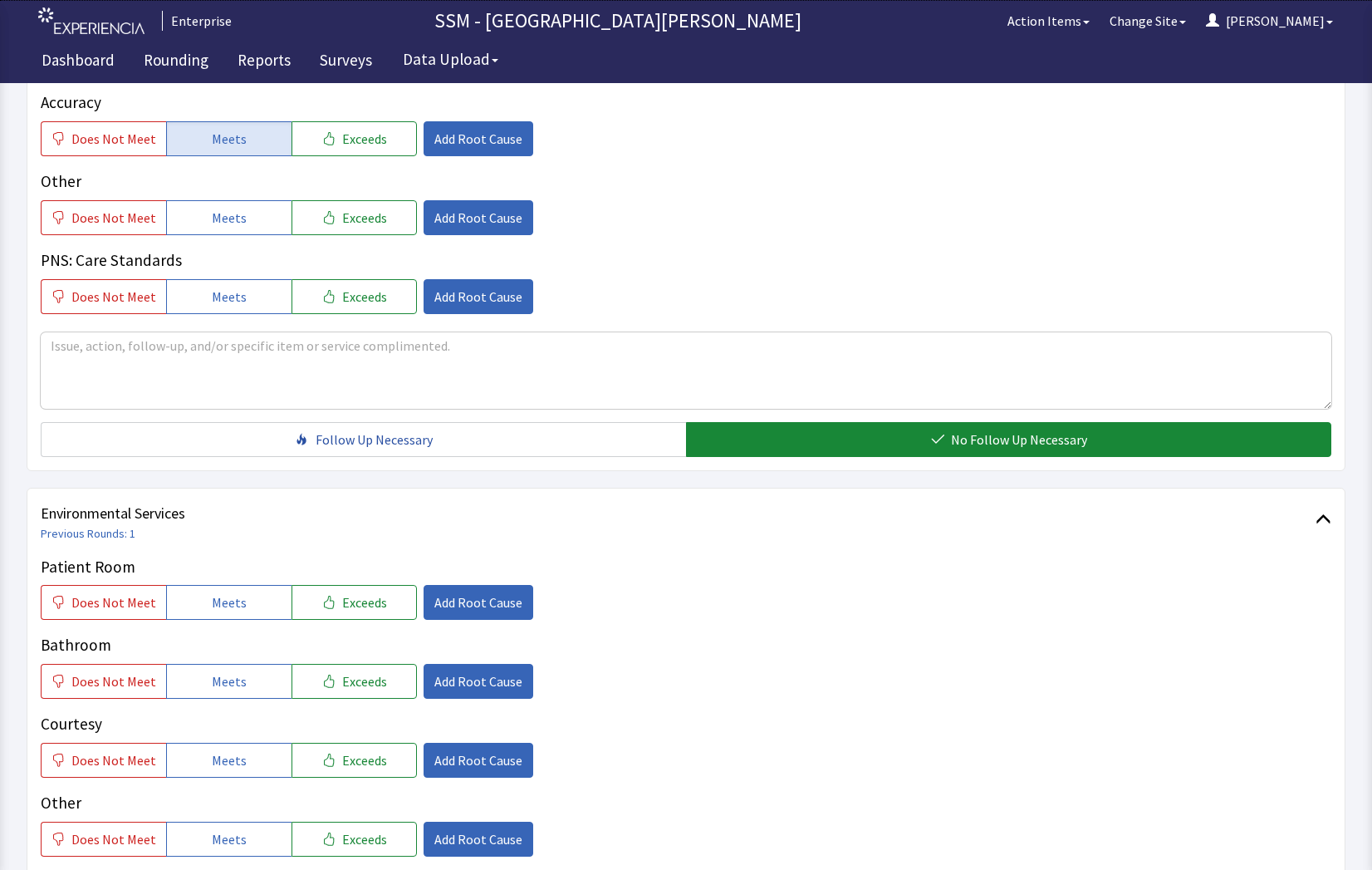
drag, startPoint x: 271, startPoint y: 610, endPoint x: 261, endPoint y: 635, distance: 26.9
click at [269, 612] on button "Meets" at bounding box center [229, 602] width 126 height 35
click at [229, 697] on button "Meets" at bounding box center [229, 680] width 126 height 35
click at [221, 770] on button "Meets" at bounding box center [229, 759] width 126 height 35
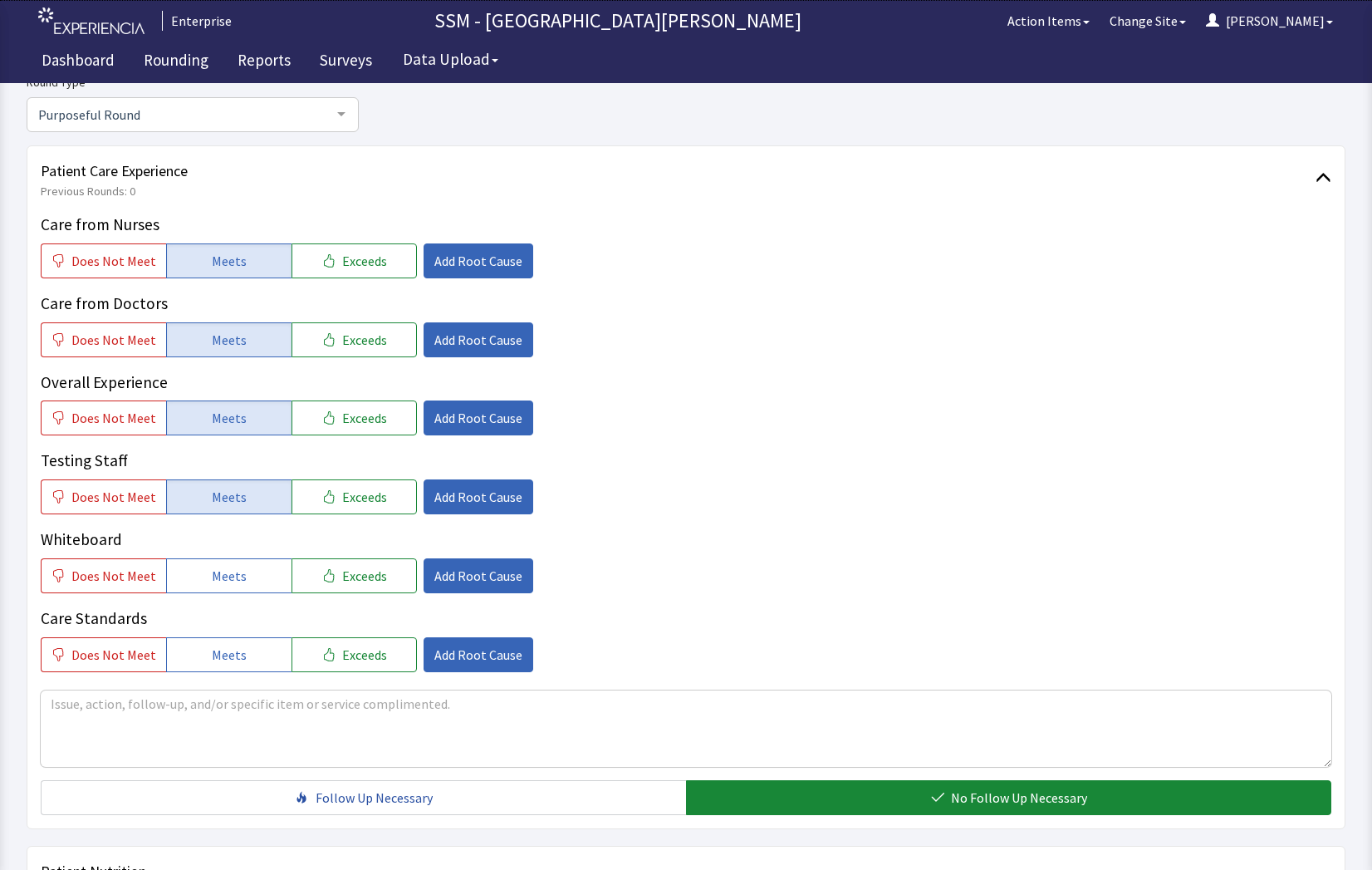
scroll to position [249, 0]
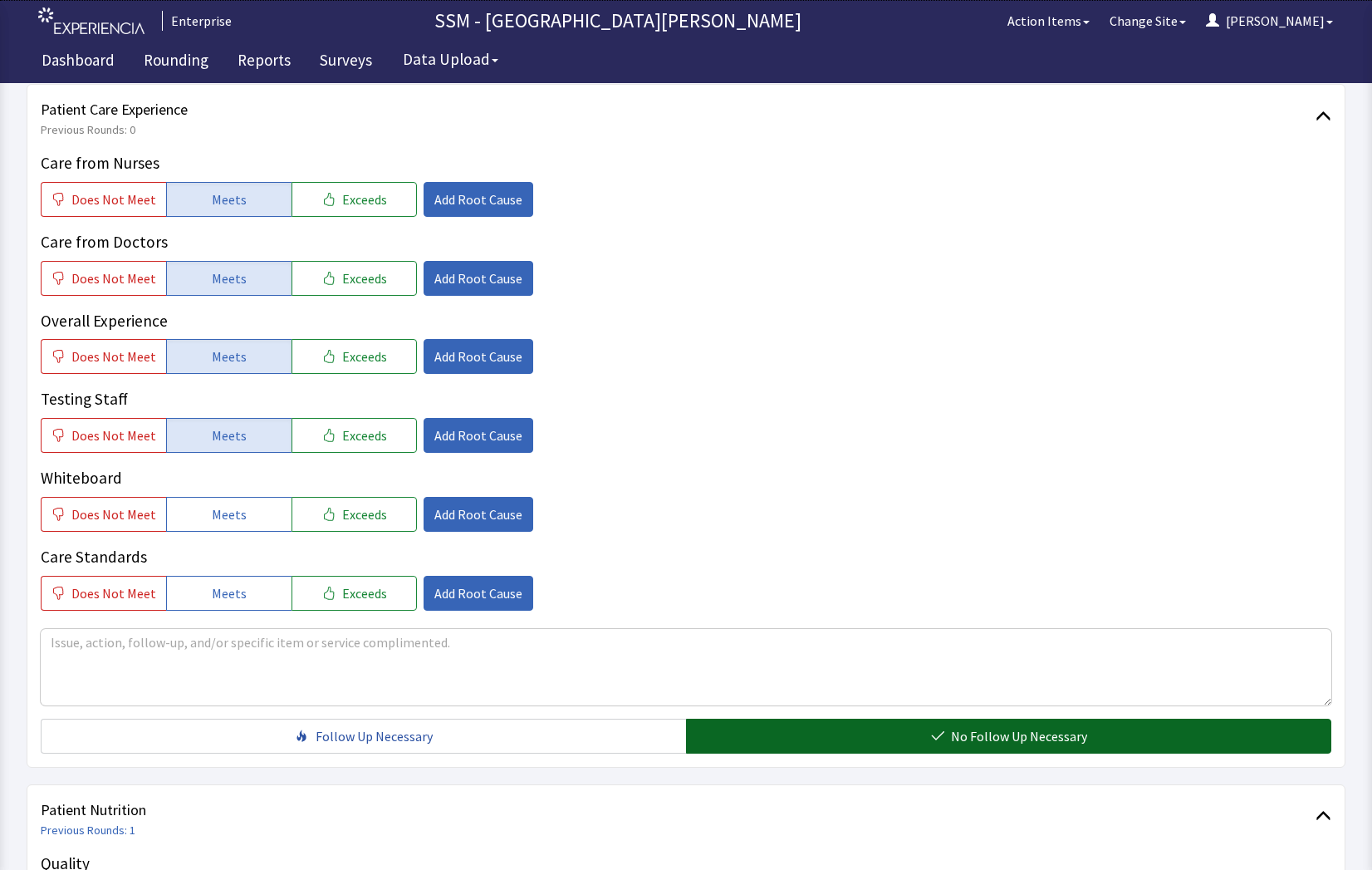
click at [686, 732] on button "No Follow Up Necessary" at bounding box center [1008, 735] width 645 height 35
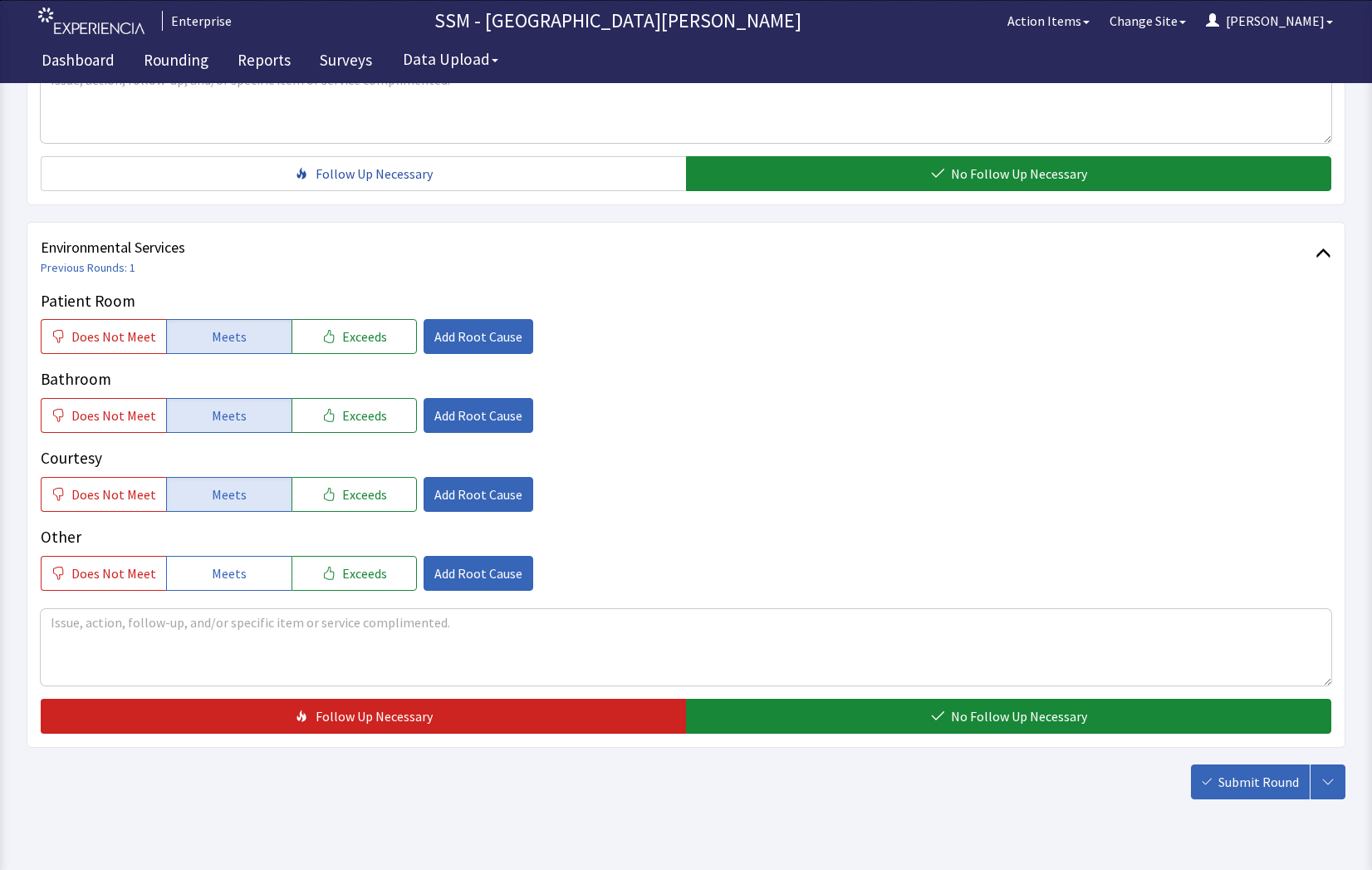
scroll to position [1550, 0]
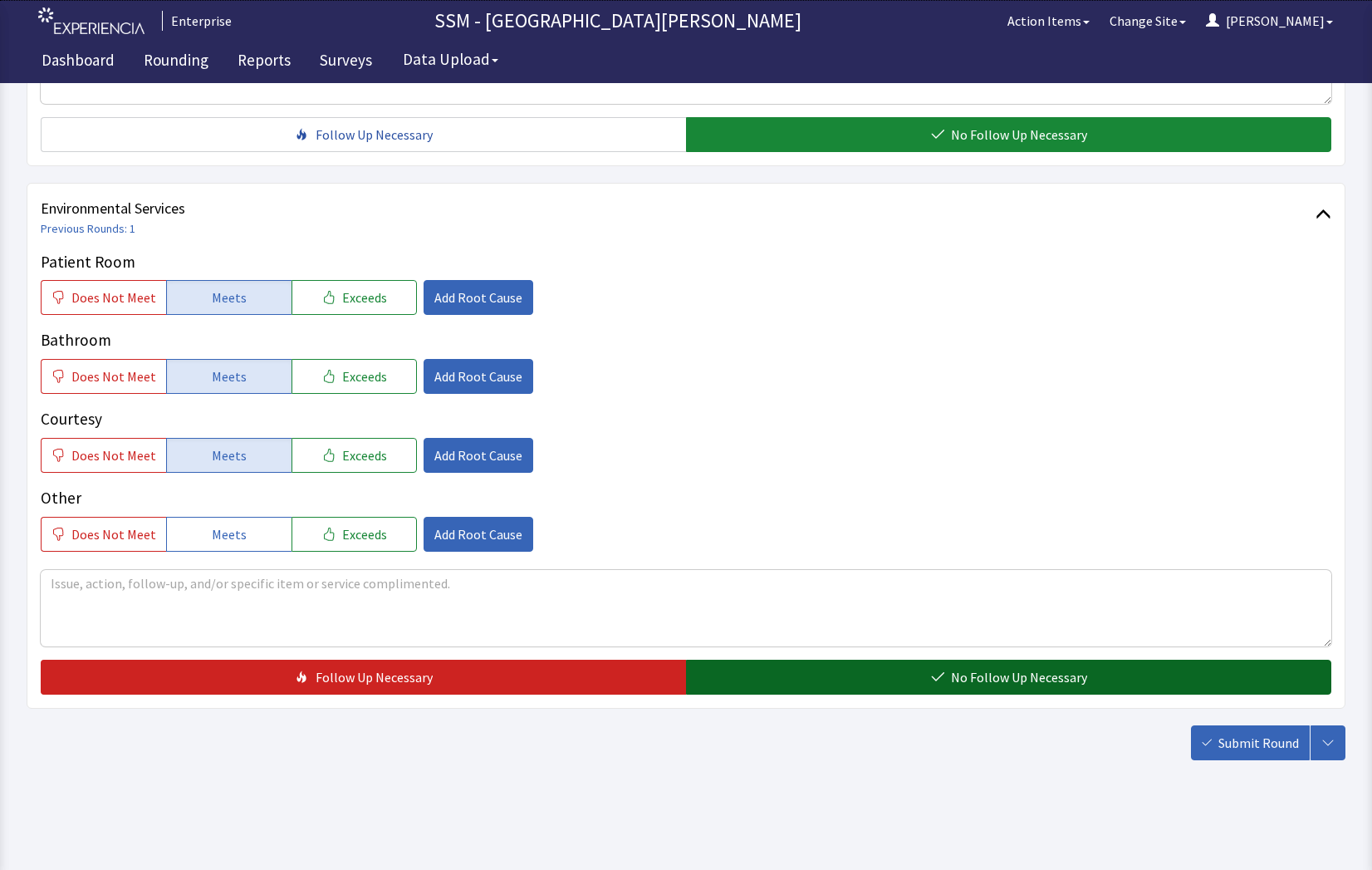
click at [846, 678] on button "No Follow Up Necessary" at bounding box center [1008, 677] width 645 height 35
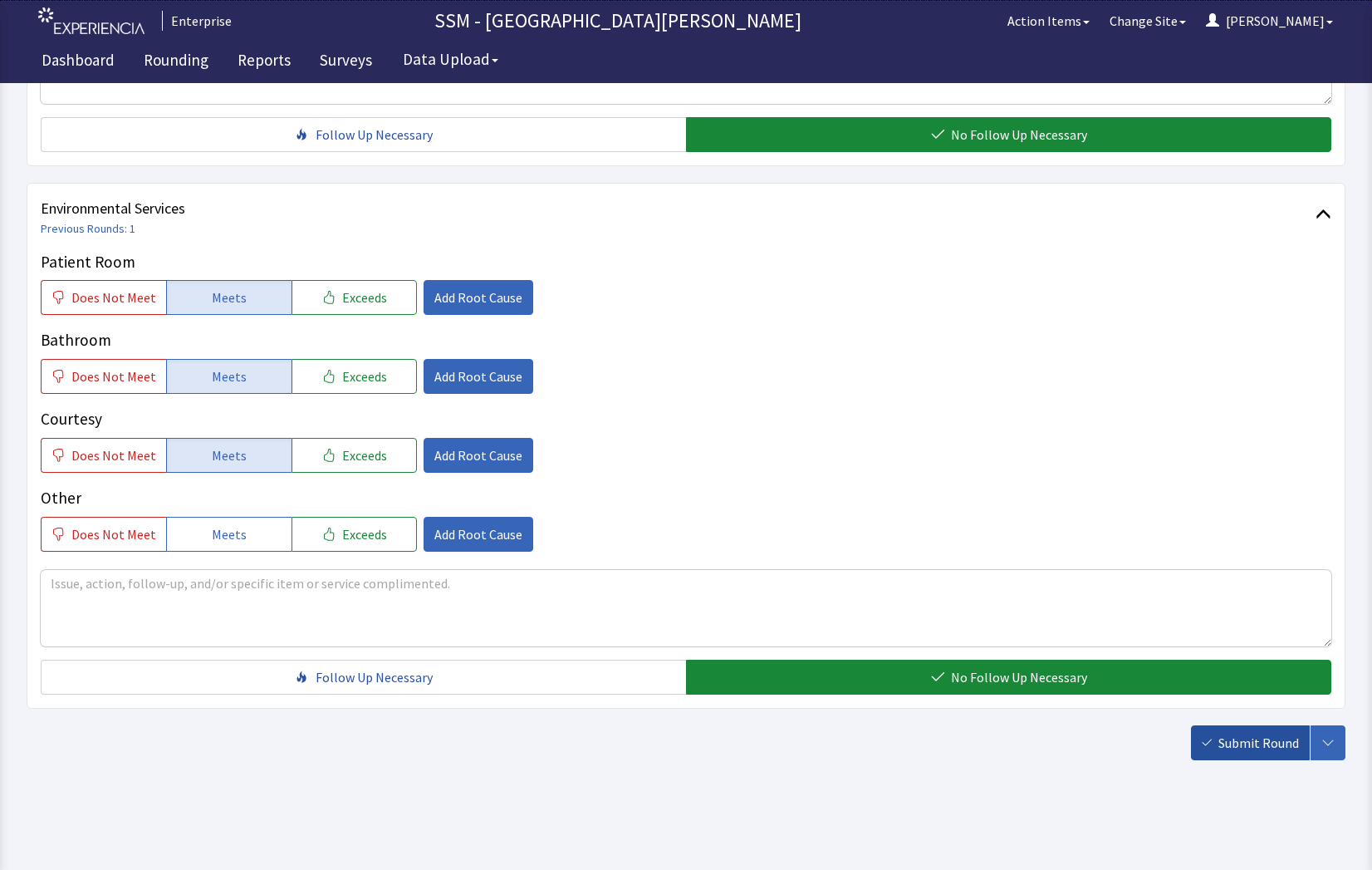
click at [1252, 751] on span "Submit Round" at bounding box center [1259, 742] width 81 height 20
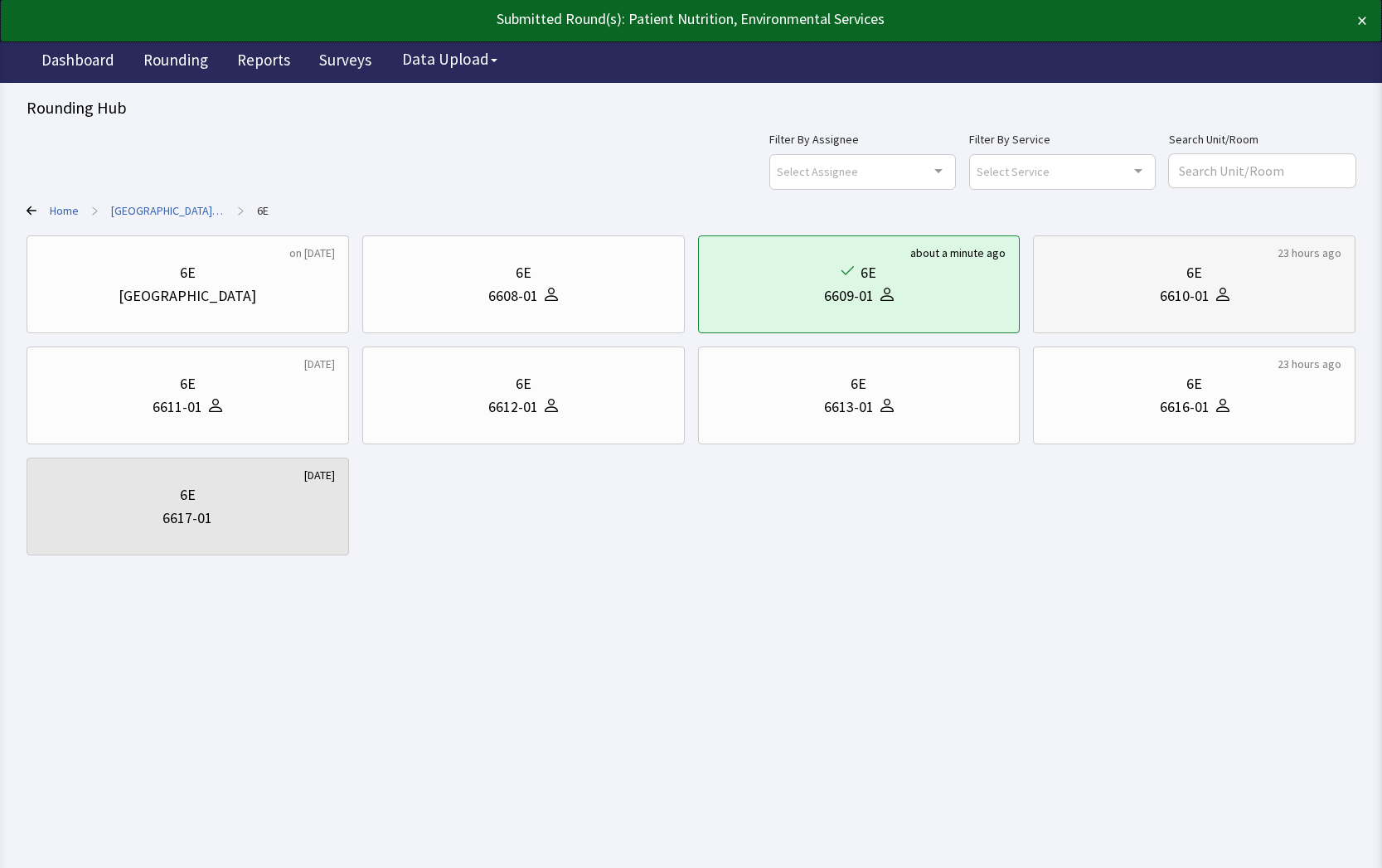
click at [1273, 294] on div "6610-01" at bounding box center [1194, 296] width 294 height 23
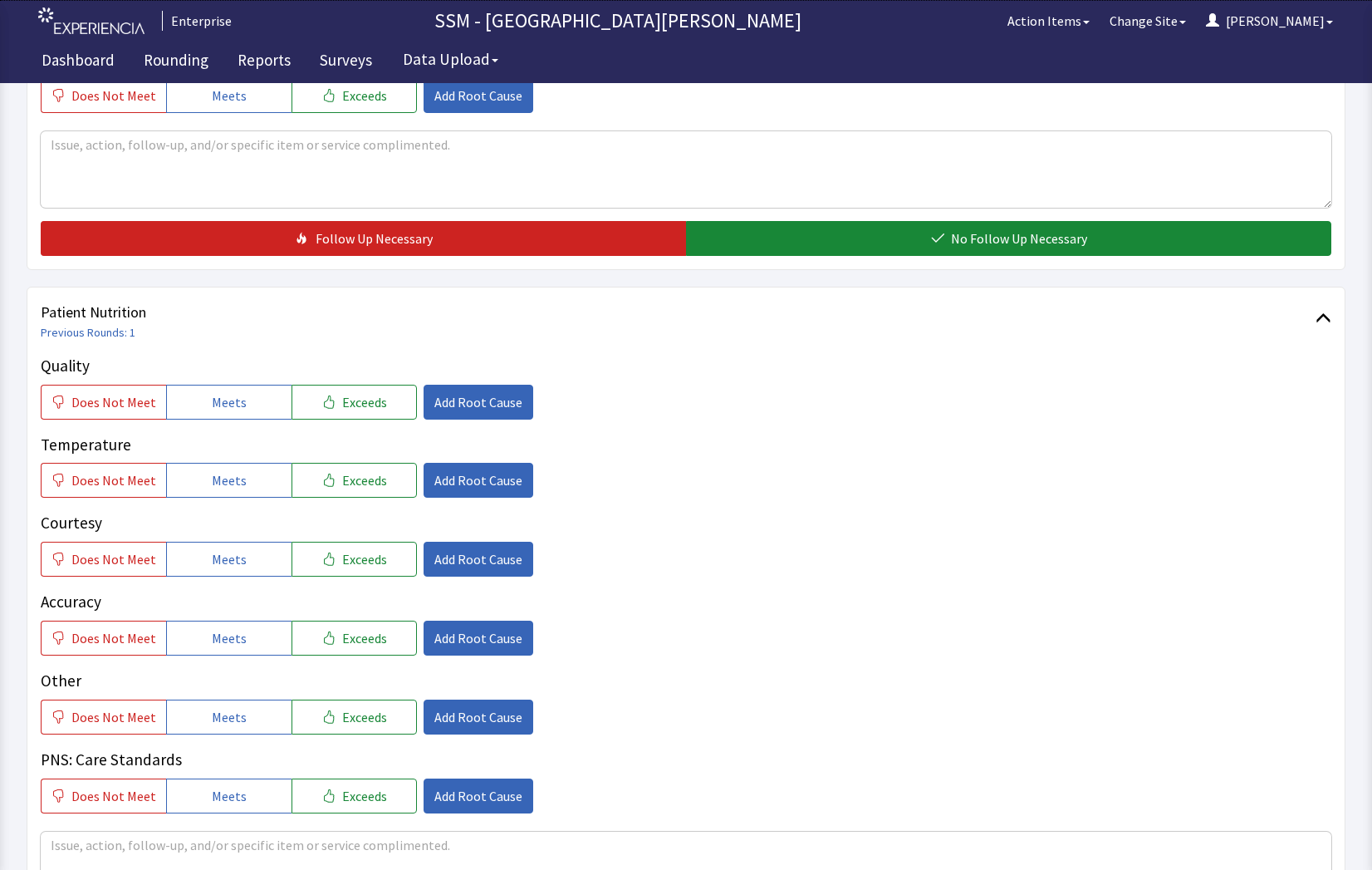
scroll to position [748, 0]
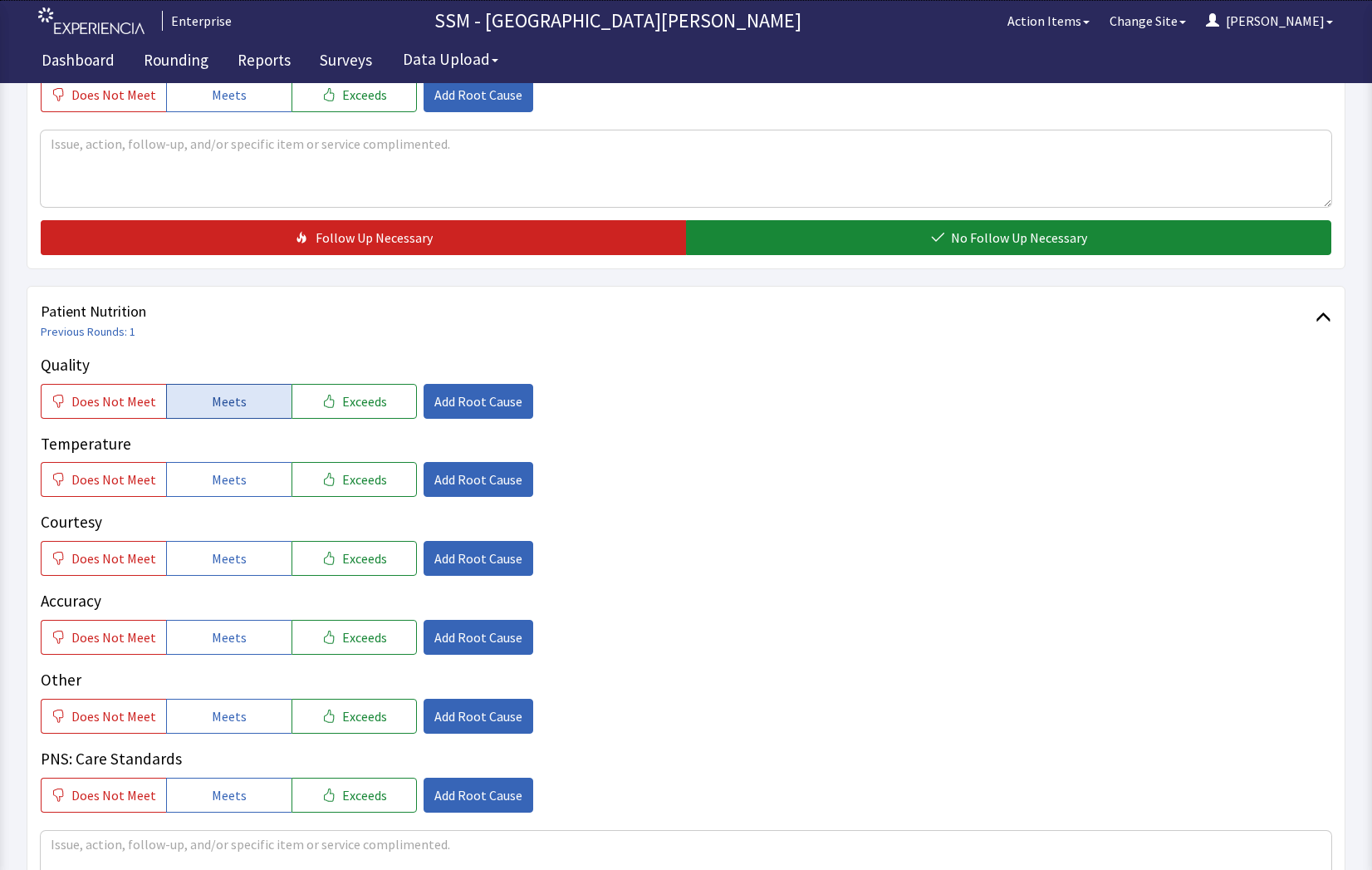
click at [229, 393] on span "Meets" at bounding box center [229, 401] width 35 height 20
click at [259, 477] on button "Meets" at bounding box center [229, 479] width 126 height 35
click at [235, 556] on span "Meets" at bounding box center [229, 558] width 35 height 20
click at [230, 629] on span "Meets" at bounding box center [229, 637] width 35 height 20
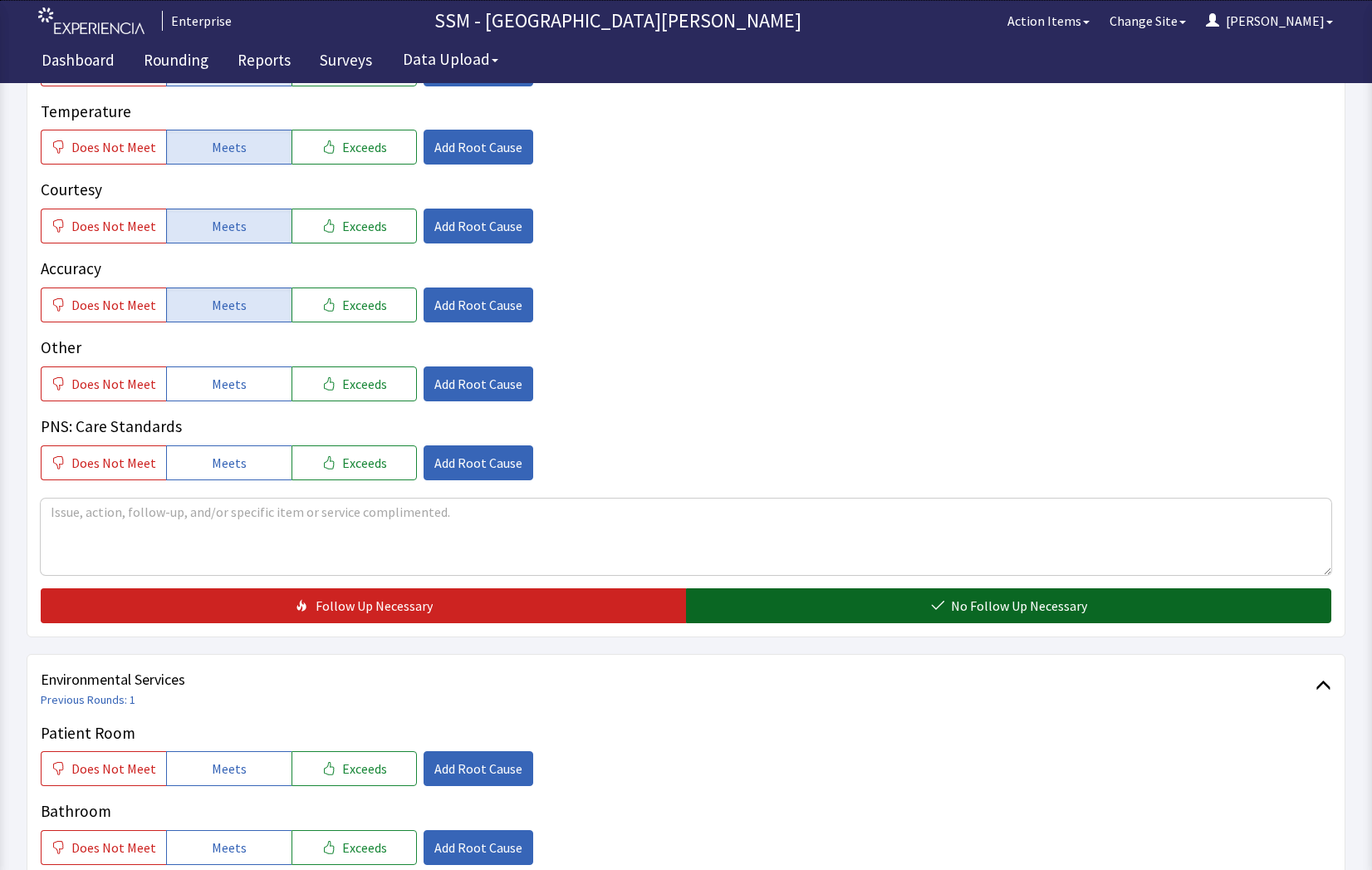
click at [913, 602] on button "No Follow Up Necessary" at bounding box center [1008, 605] width 645 height 35
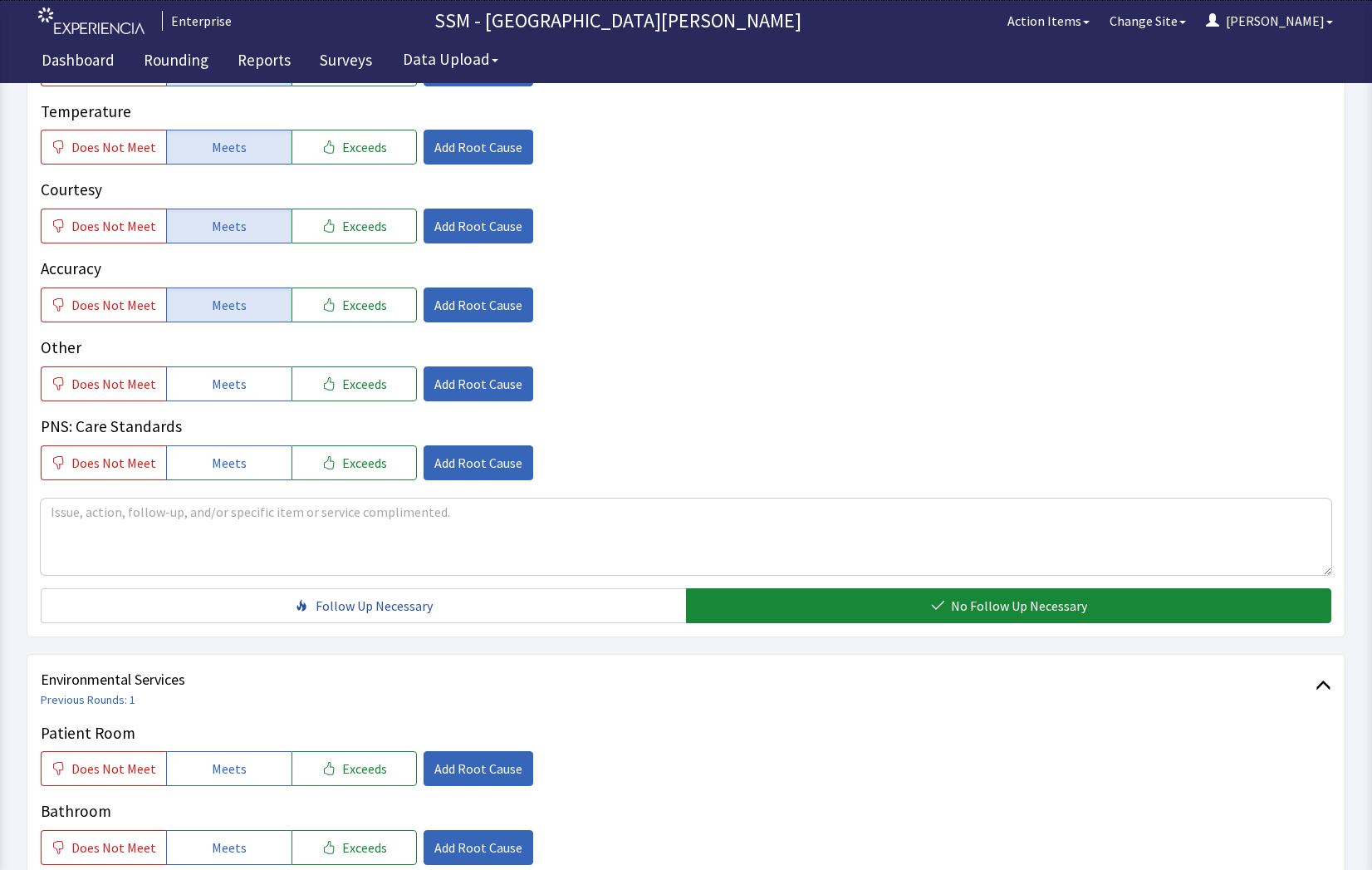
scroll to position [1550, 0]
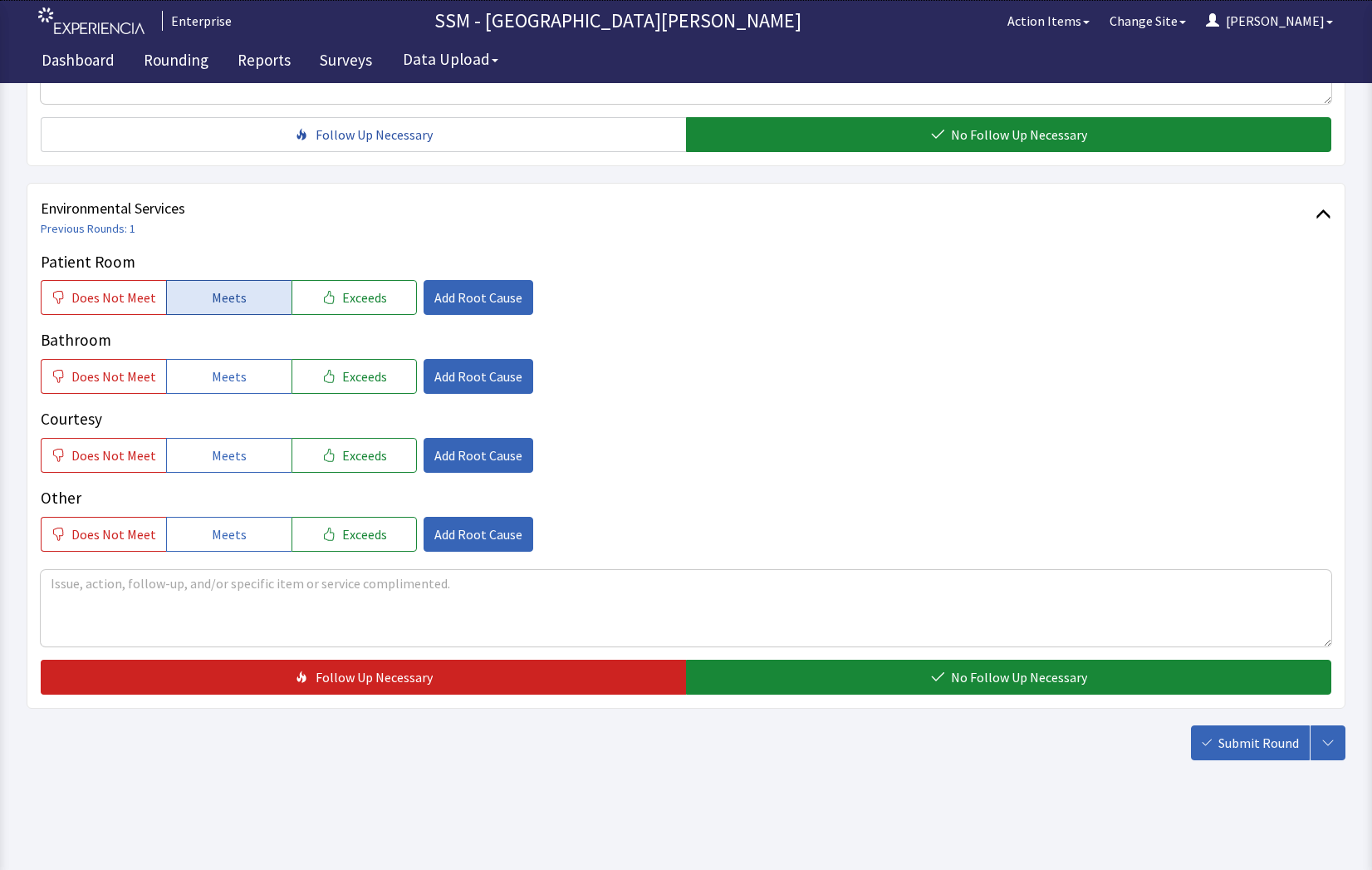
drag, startPoint x: 247, startPoint y: 295, endPoint x: 246, endPoint y: 304, distance: 9.1
click at [247, 297] on button "Meets" at bounding box center [229, 297] width 126 height 35
drag, startPoint x: 243, startPoint y: 370, endPoint x: 249, endPoint y: 431, distance: 61.3
click at [244, 386] on button "Meets" at bounding box center [229, 376] width 126 height 35
click at [243, 456] on button "Meets" at bounding box center [229, 455] width 126 height 35
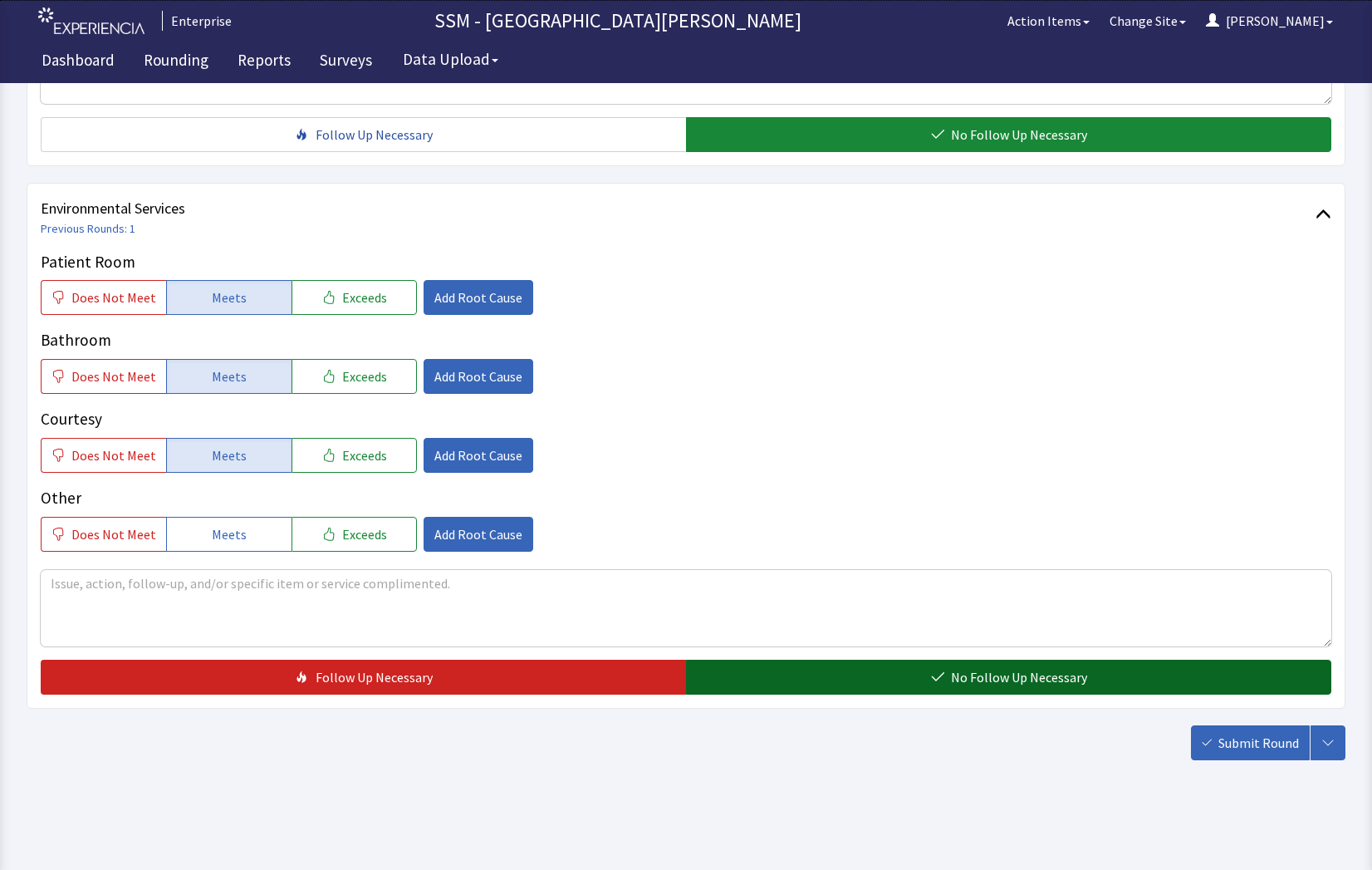
click at [992, 688] on button "No Follow Up Necessary" at bounding box center [1008, 677] width 645 height 35
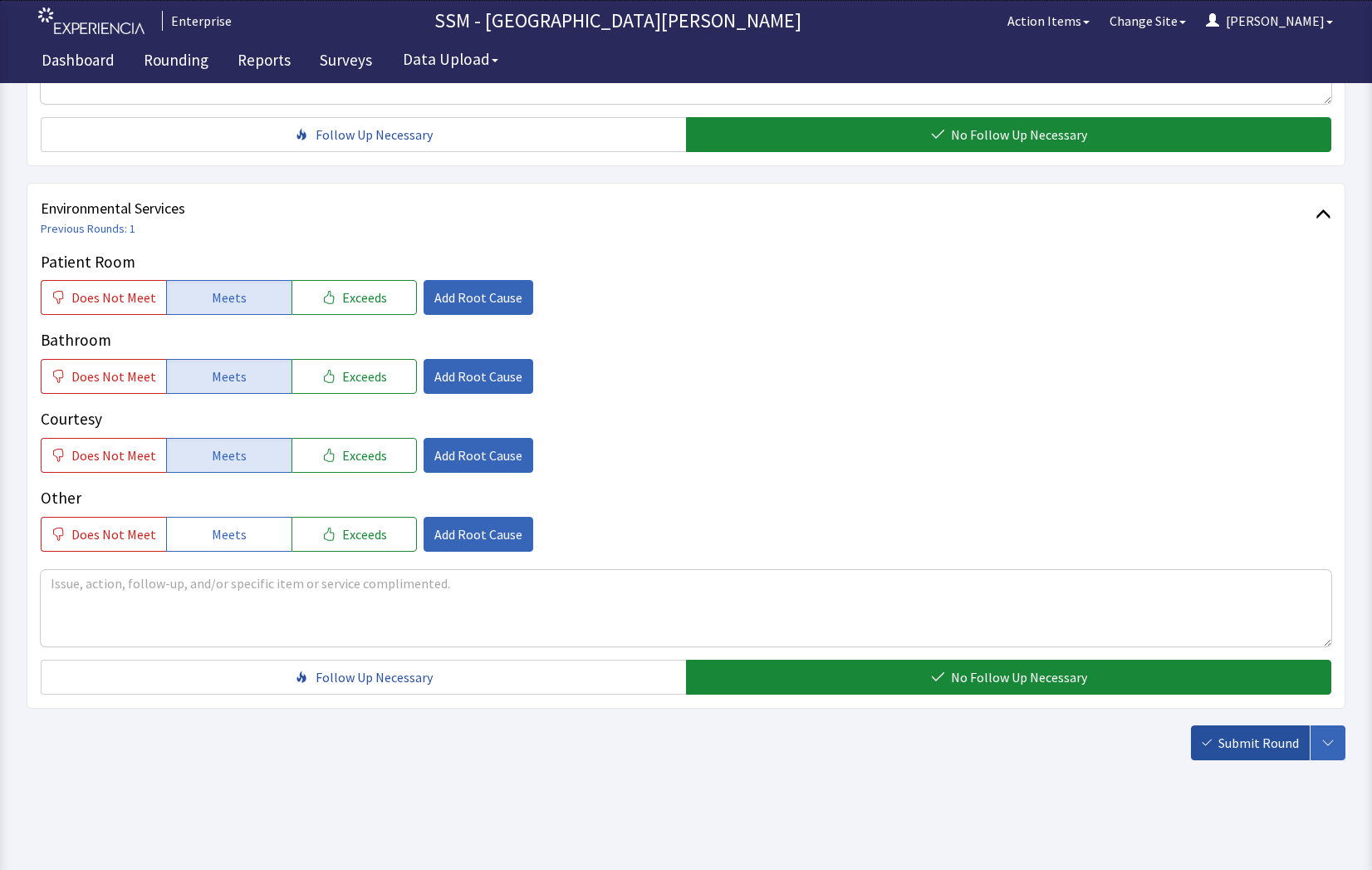
click at [1229, 748] on span "Submit Round" at bounding box center [1259, 742] width 81 height 20
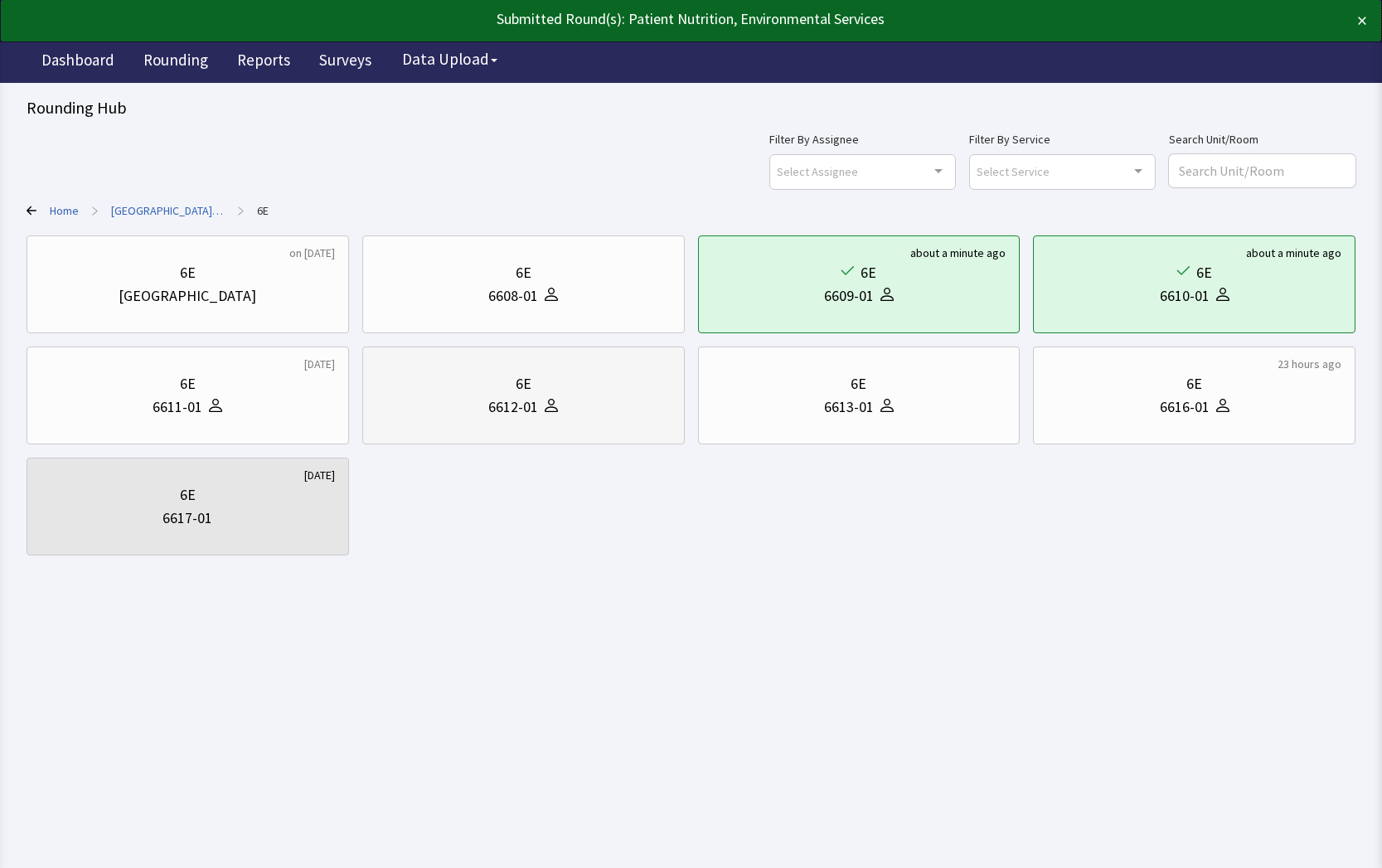
click at [498, 399] on div "6612-01" at bounding box center [512, 407] width 49 height 23
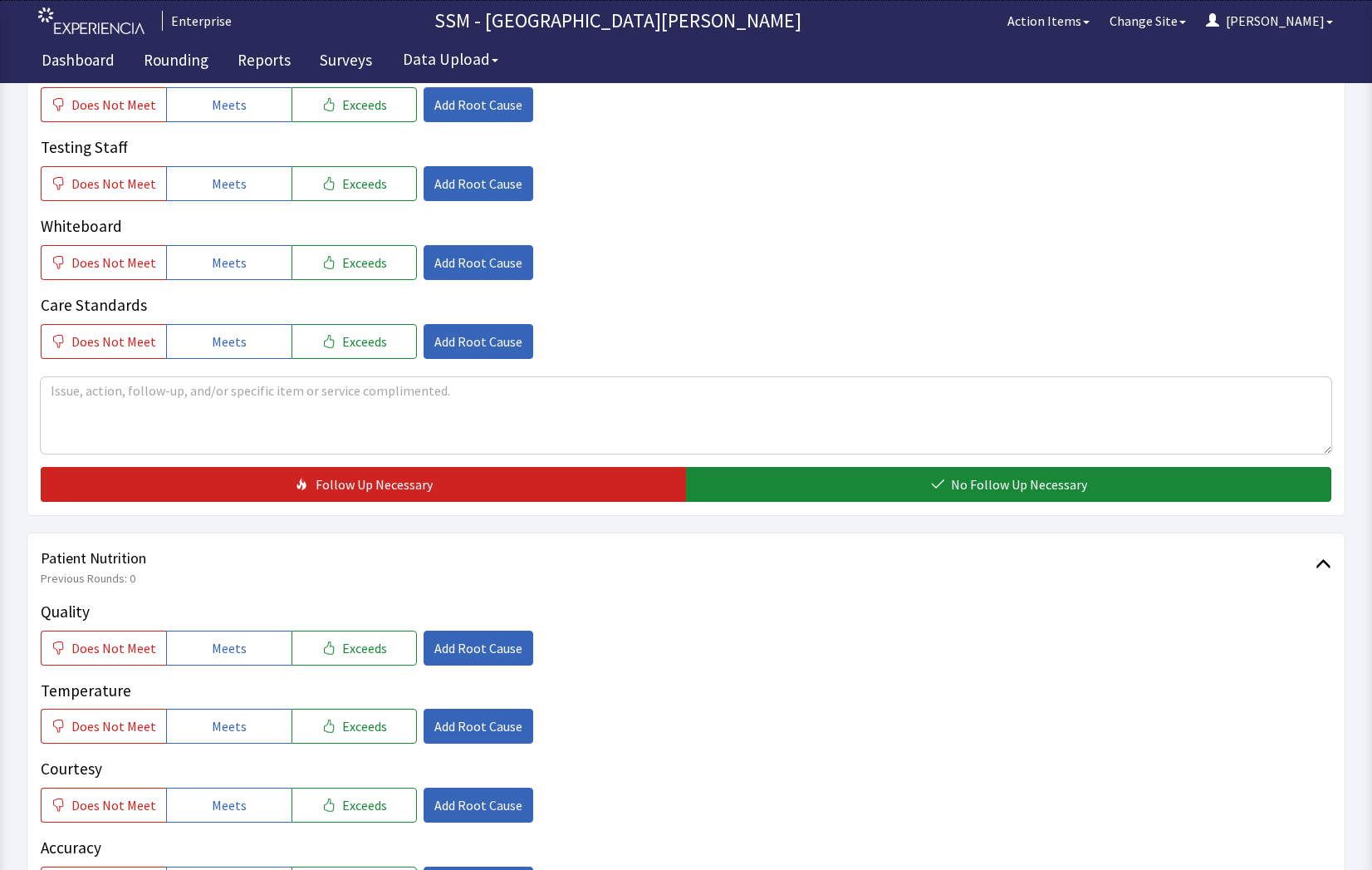
scroll to position [664, 0]
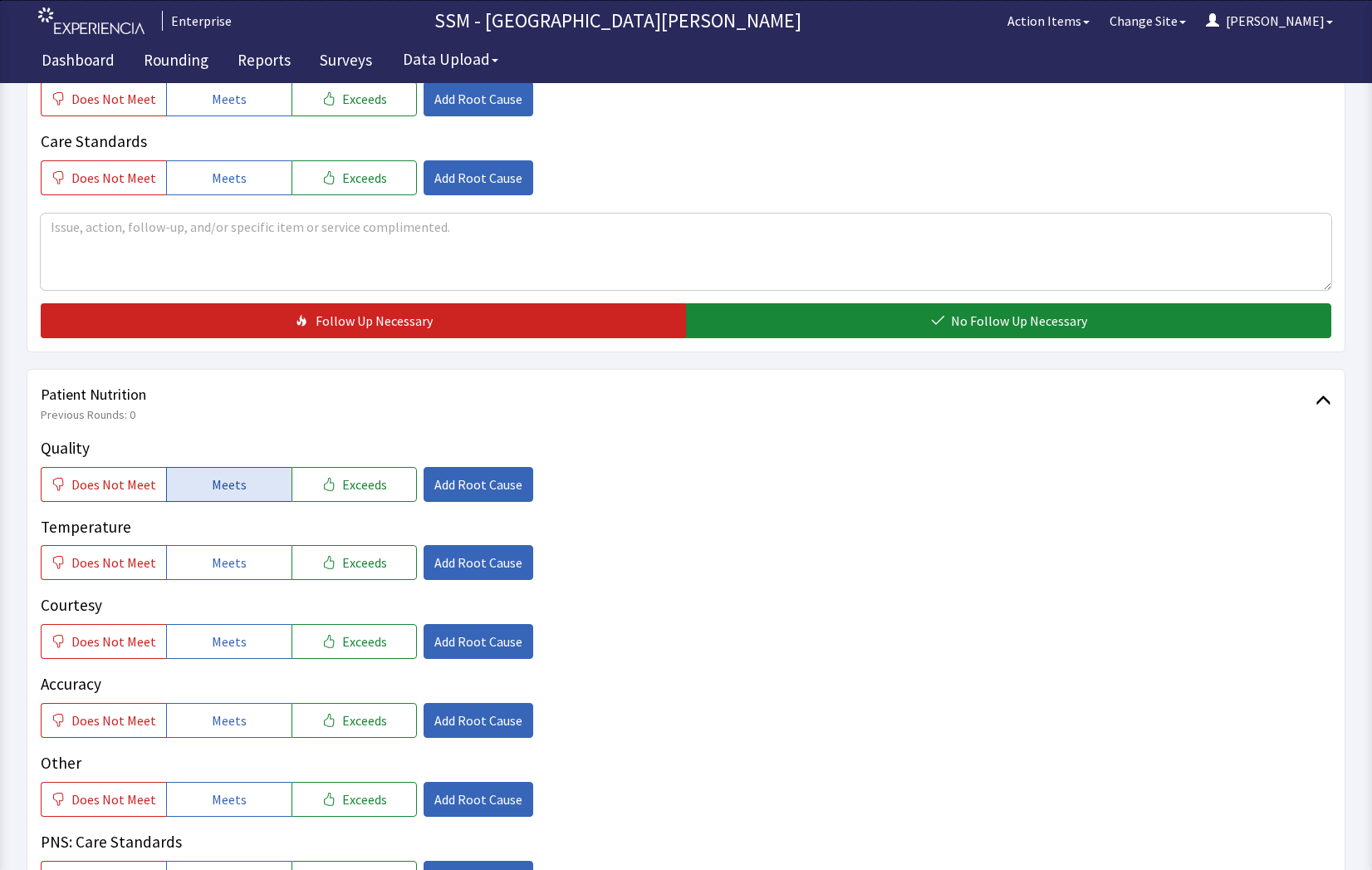
click at [227, 491] on span "Meets" at bounding box center [229, 484] width 35 height 20
drag, startPoint x: 214, startPoint y: 571, endPoint x: 223, endPoint y: 582, distance: 14.2
click at [217, 571] on span "Meets" at bounding box center [229, 563] width 35 height 20
click at [240, 631] on button "Meets" at bounding box center [229, 641] width 126 height 35
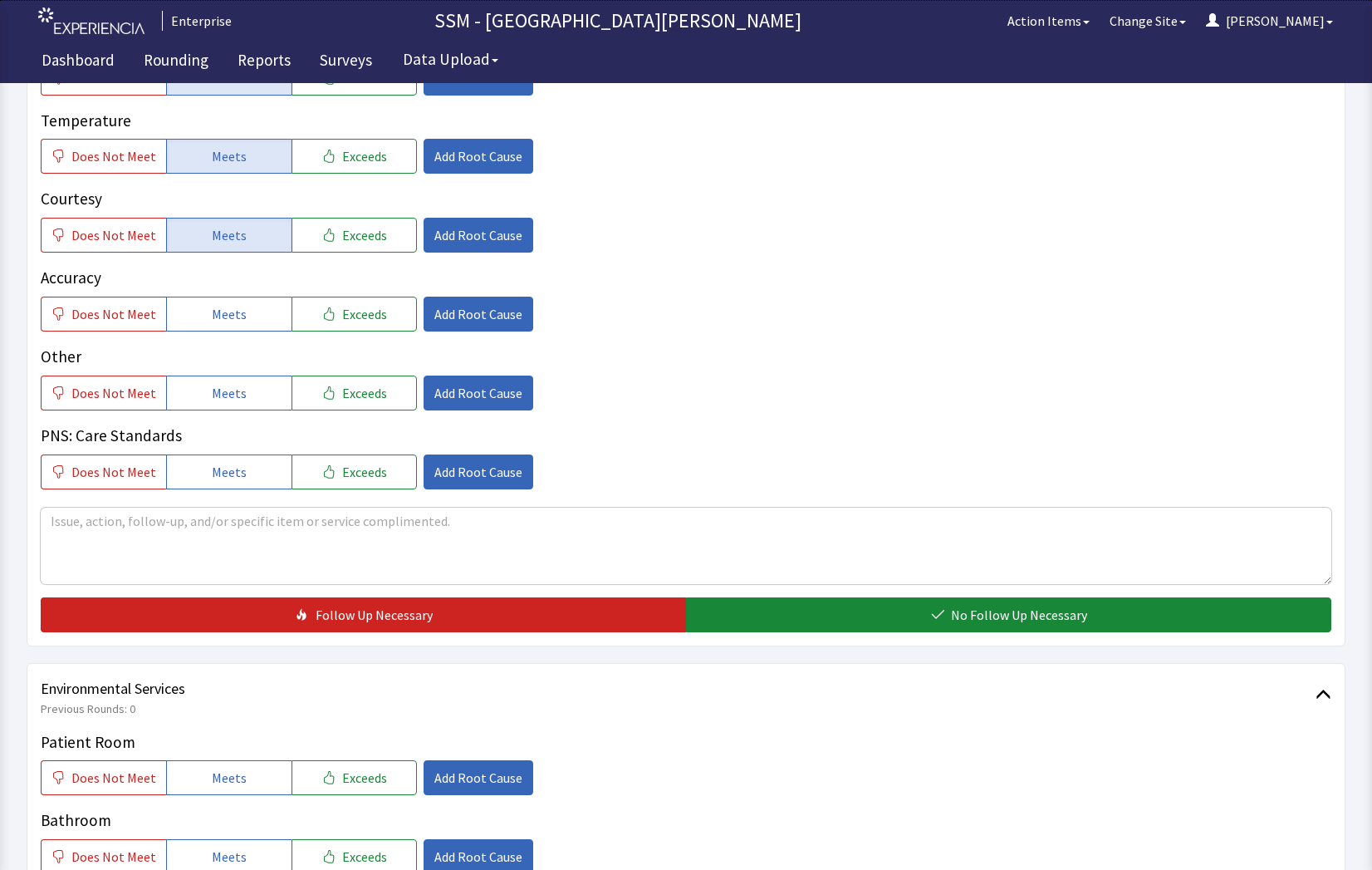
scroll to position [1079, 0]
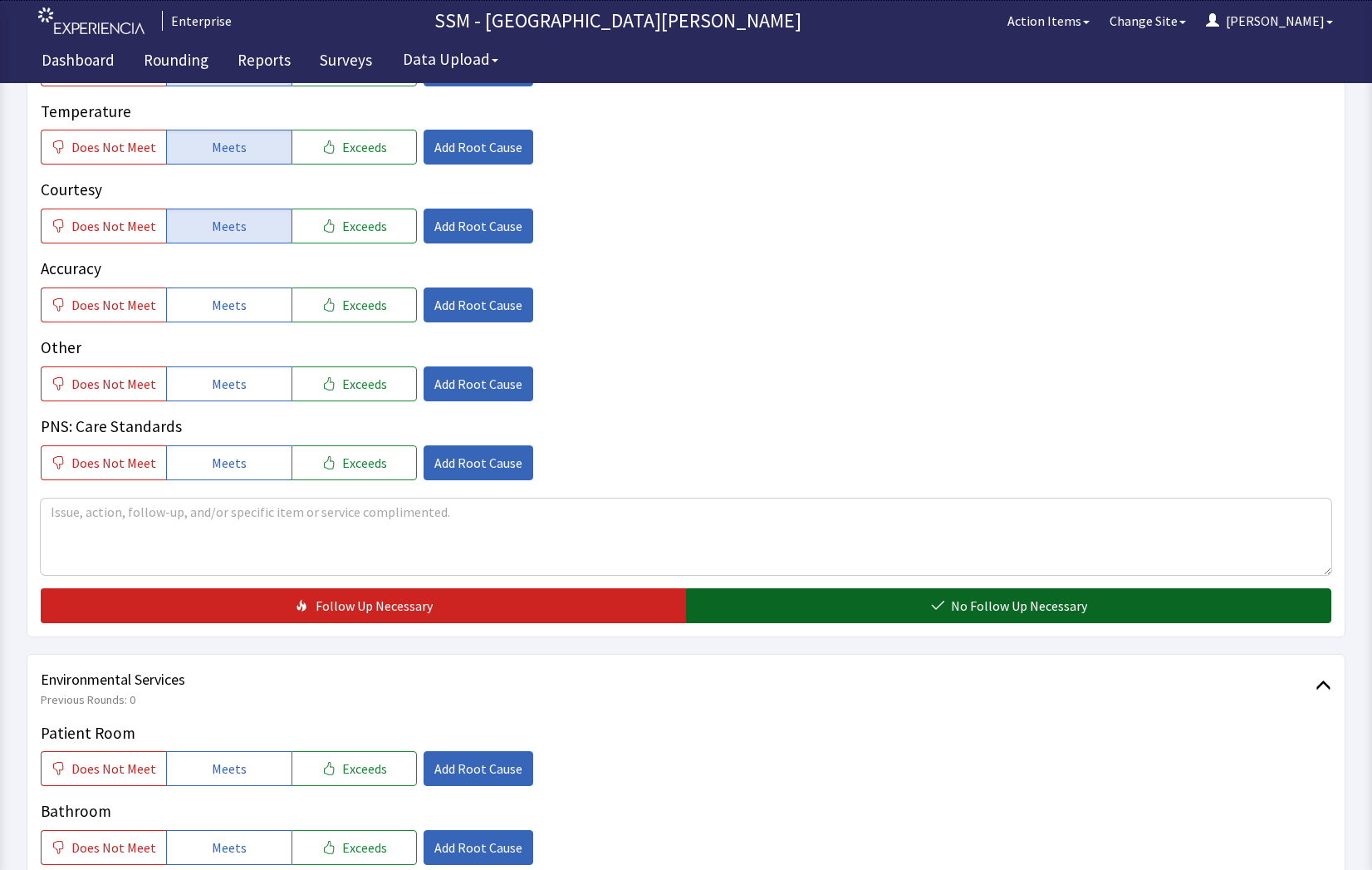
click at [836, 598] on button "No Follow Up Necessary" at bounding box center [1008, 605] width 645 height 35
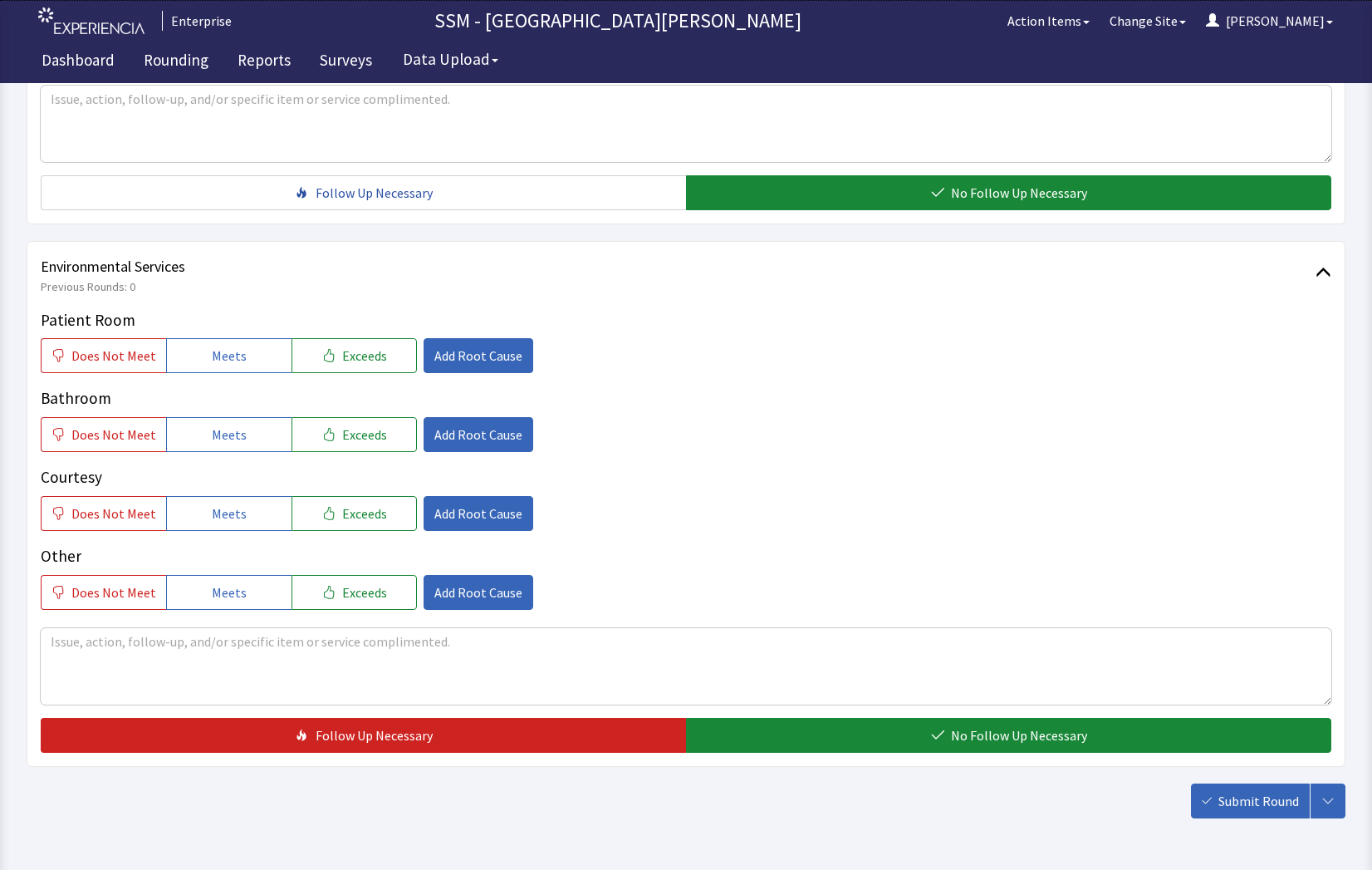
scroll to position [1550, 0]
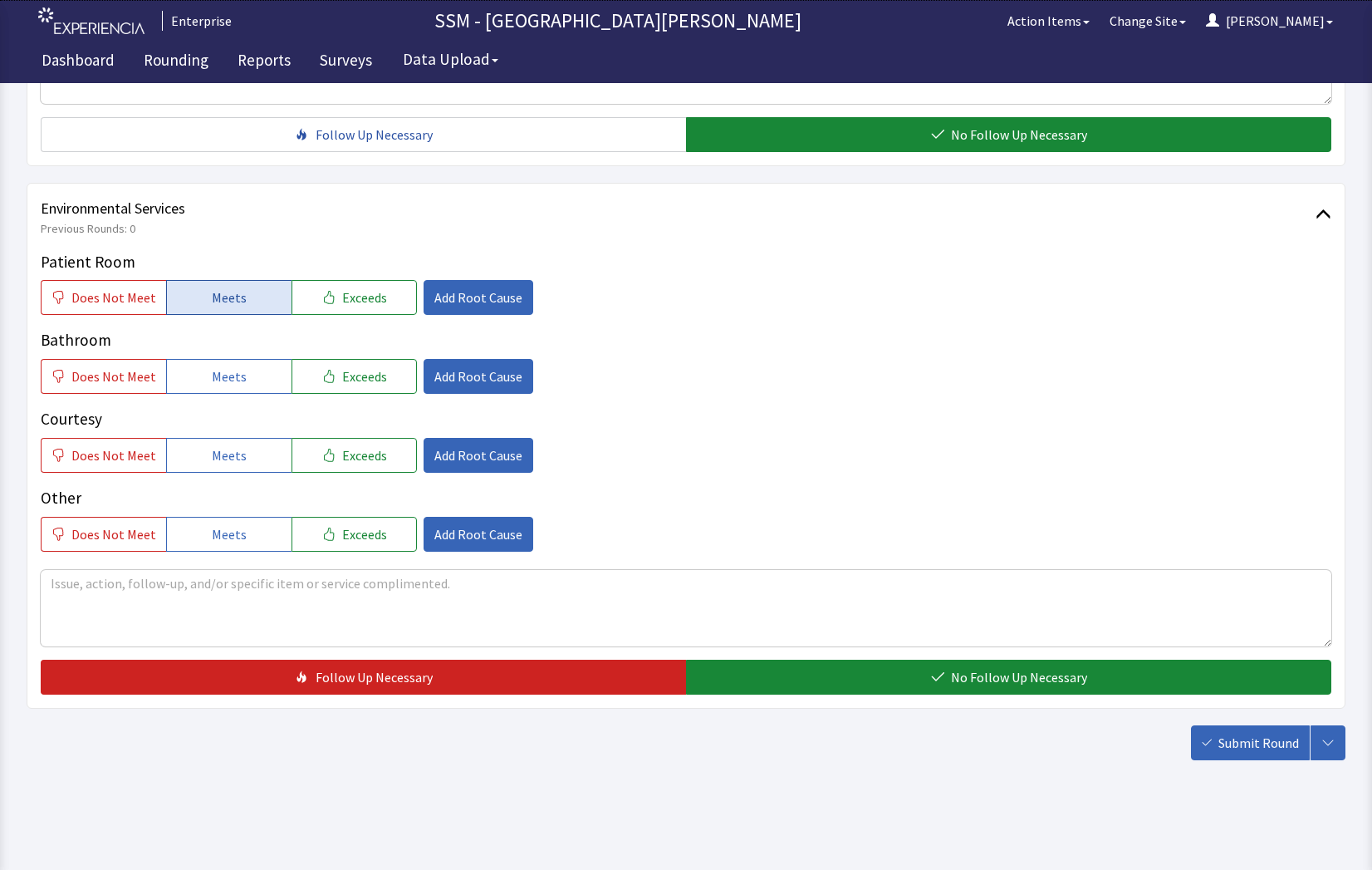
click at [207, 286] on button "Meets" at bounding box center [229, 297] width 126 height 35
drag, startPoint x: 217, startPoint y: 386, endPoint x: 223, endPoint y: 453, distance: 67.3
click at [217, 399] on div "Patient Room Does Not Meet Meets Exceeds Add Root Cause Bathroom Does Not Meet …" at bounding box center [686, 400] width 1290 height 301
click at [226, 475] on div "Patient Room Does Not Meet Meets Exceeds Add Root Cause Bathroom Does Not Meet …" at bounding box center [686, 400] width 1290 height 301
click at [227, 461] on span "Meets" at bounding box center [229, 455] width 35 height 20
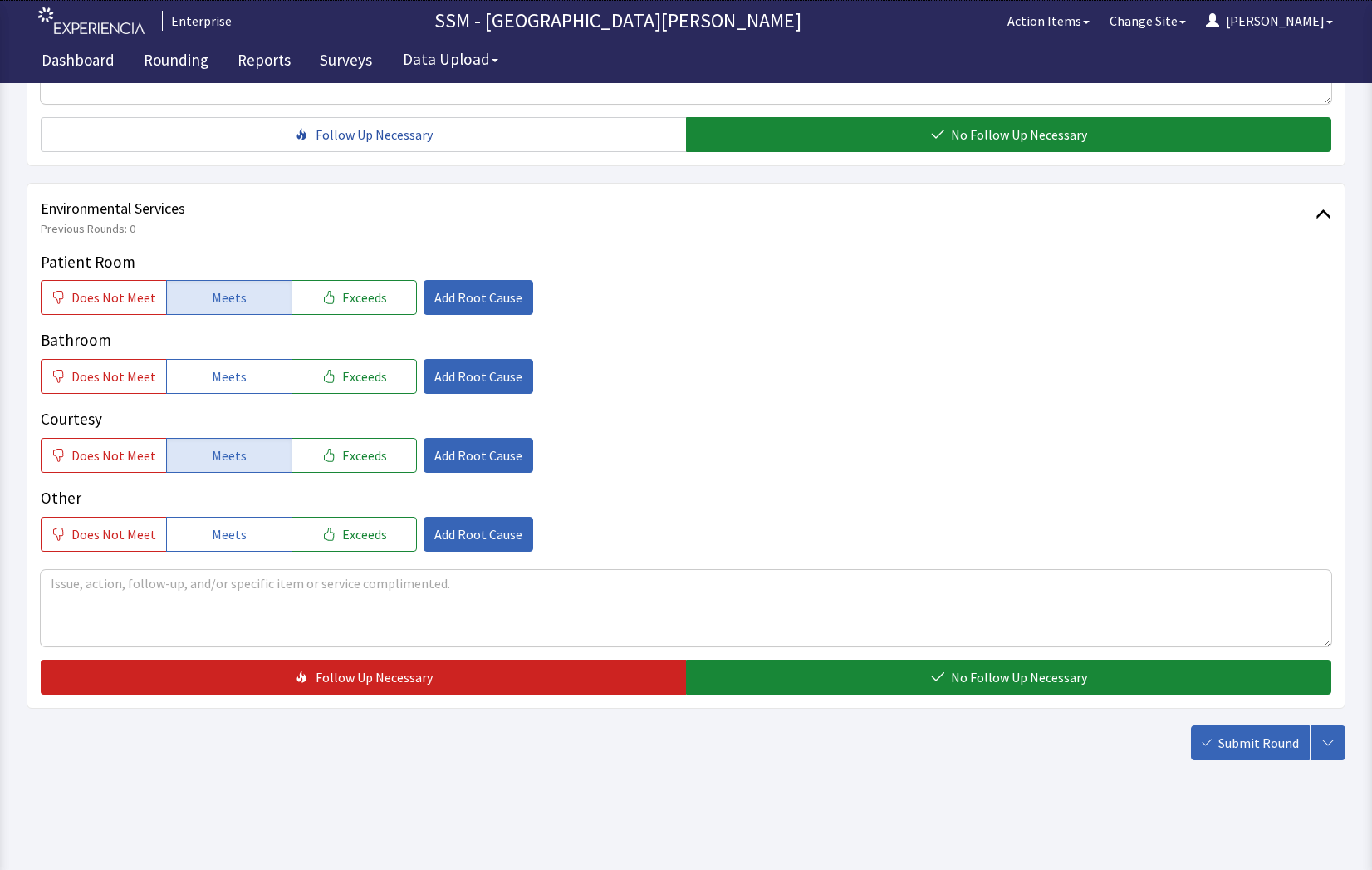
click at [226, 403] on div "Patient Room Does Not Meet Meets Exceeds Add Root Cause Bathroom Does Not Meet …" at bounding box center [686, 400] width 1290 height 301
click at [224, 375] on span "Meets" at bounding box center [229, 377] width 35 height 20
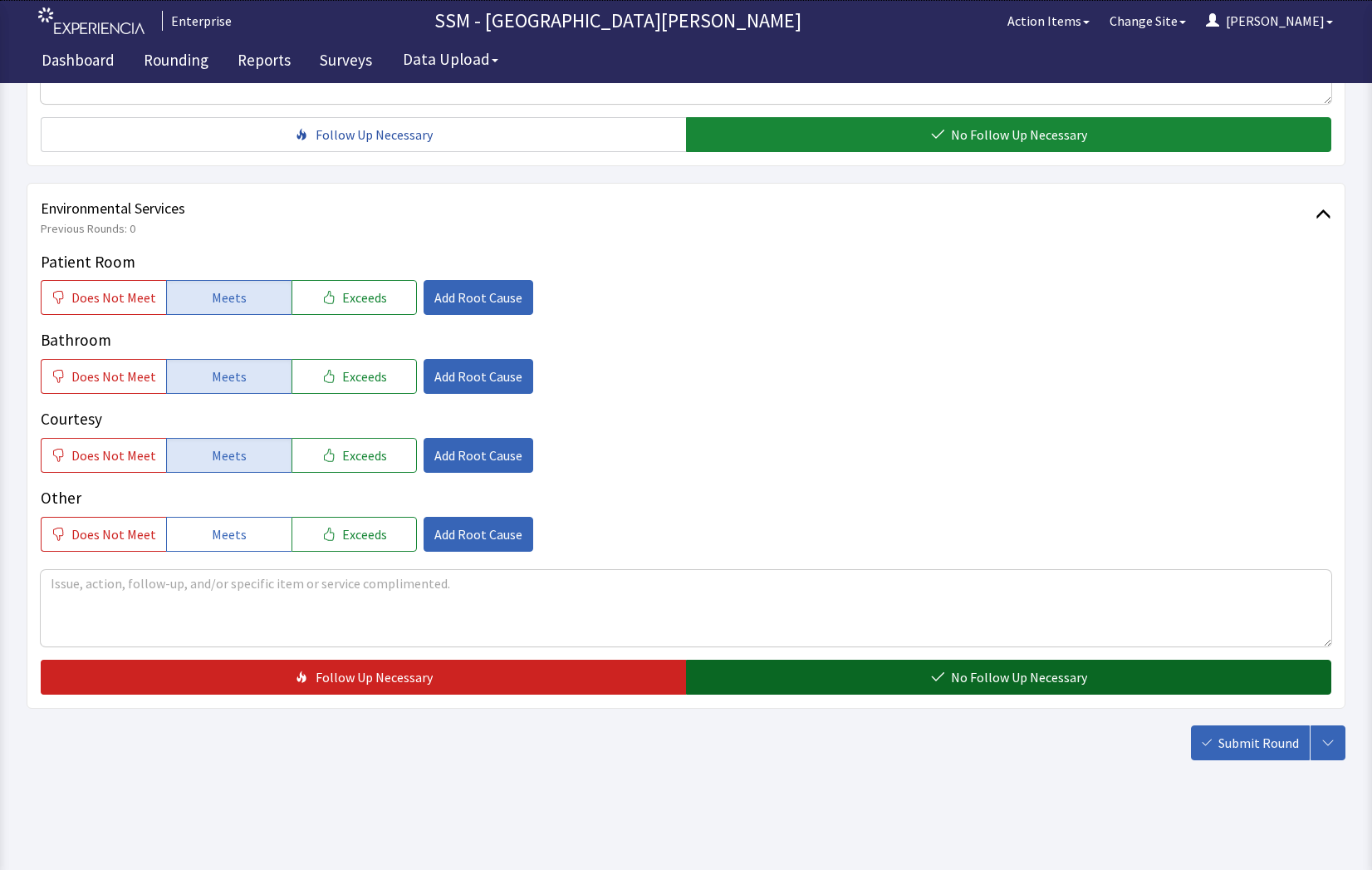
click at [960, 692] on button "No Follow Up Necessary" at bounding box center [1008, 677] width 645 height 35
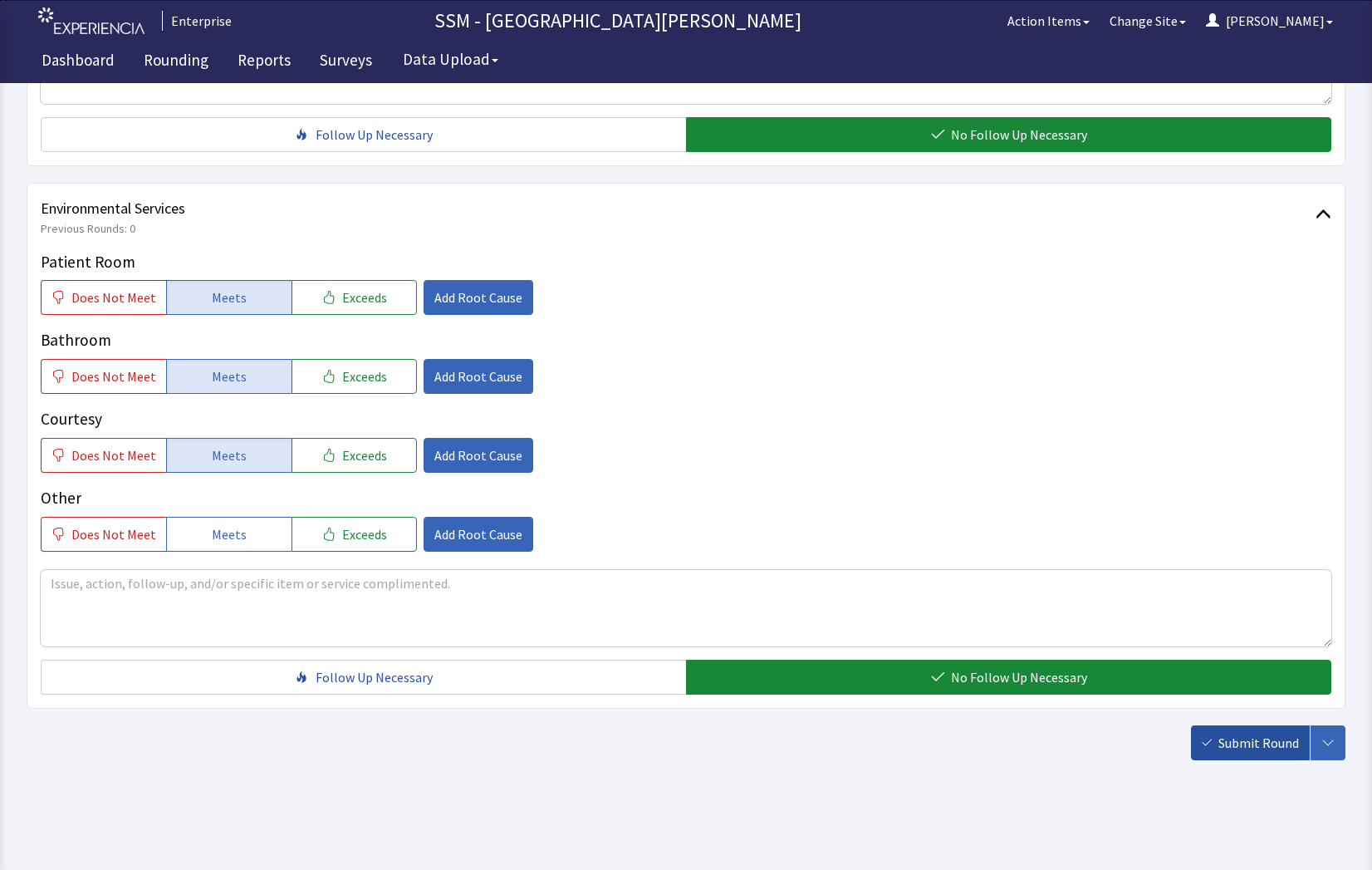
click at [1235, 725] on button "Submit Round" at bounding box center [1250, 742] width 119 height 35
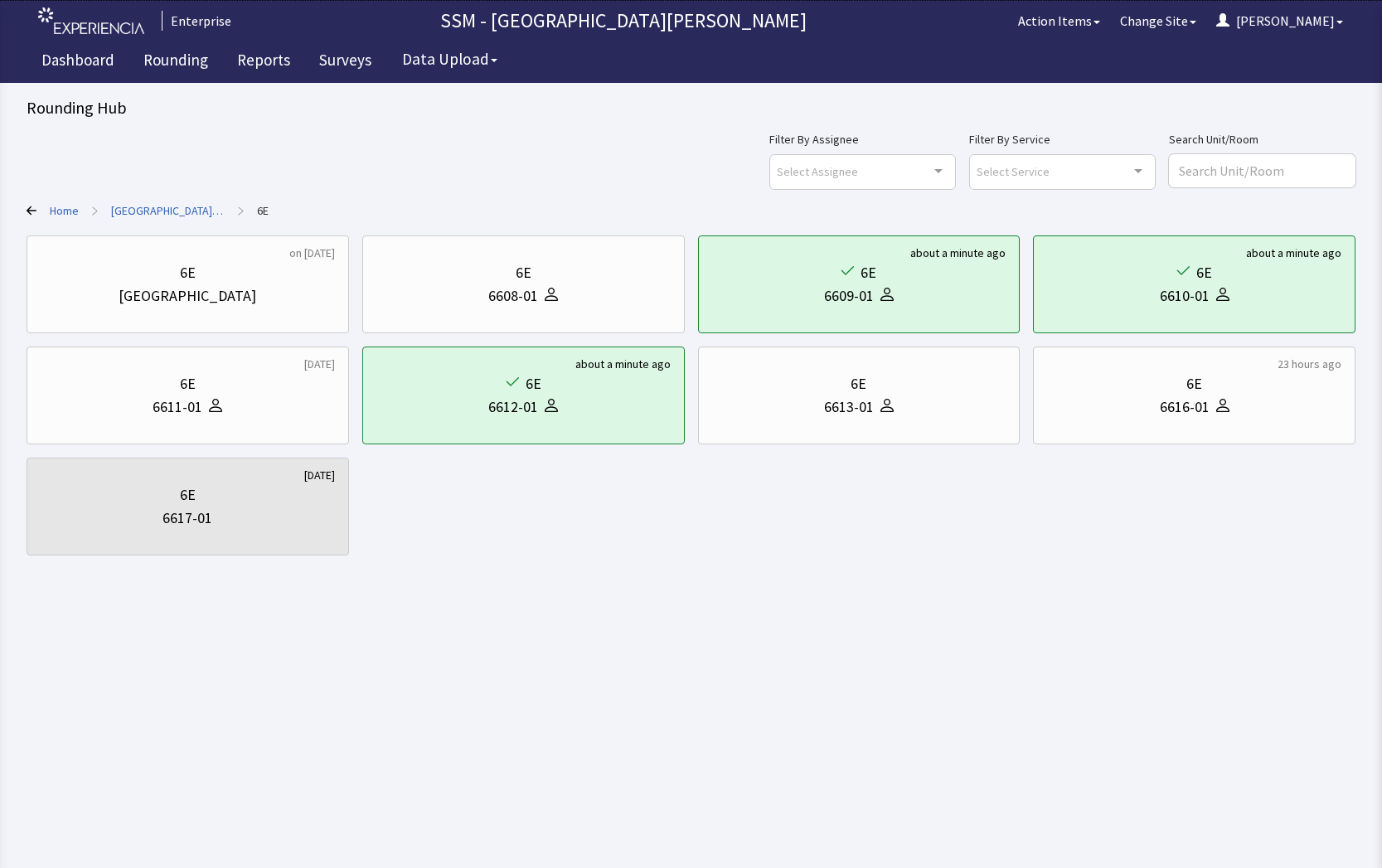
click at [227, 162] on div "Filter By Assignee Select Assignee Clear Selection [PERSON_NAME] [PERSON_NAME] …" at bounding box center [691, 159] width 1328 height 60
click at [863, 848] on html "Enterprise SSM - St. [PERSON_NAME] Hospital Action Items Change Site [PERSON_NA…" at bounding box center [691, 434] width 1382 height 868
click at [774, 725] on html "Enterprise SSM - St. [PERSON_NAME] Hospital Action Items Change Site [PERSON_NA…" at bounding box center [691, 434] width 1382 height 868
click at [182, 65] on link "Rounding" at bounding box center [176, 62] width 90 height 41
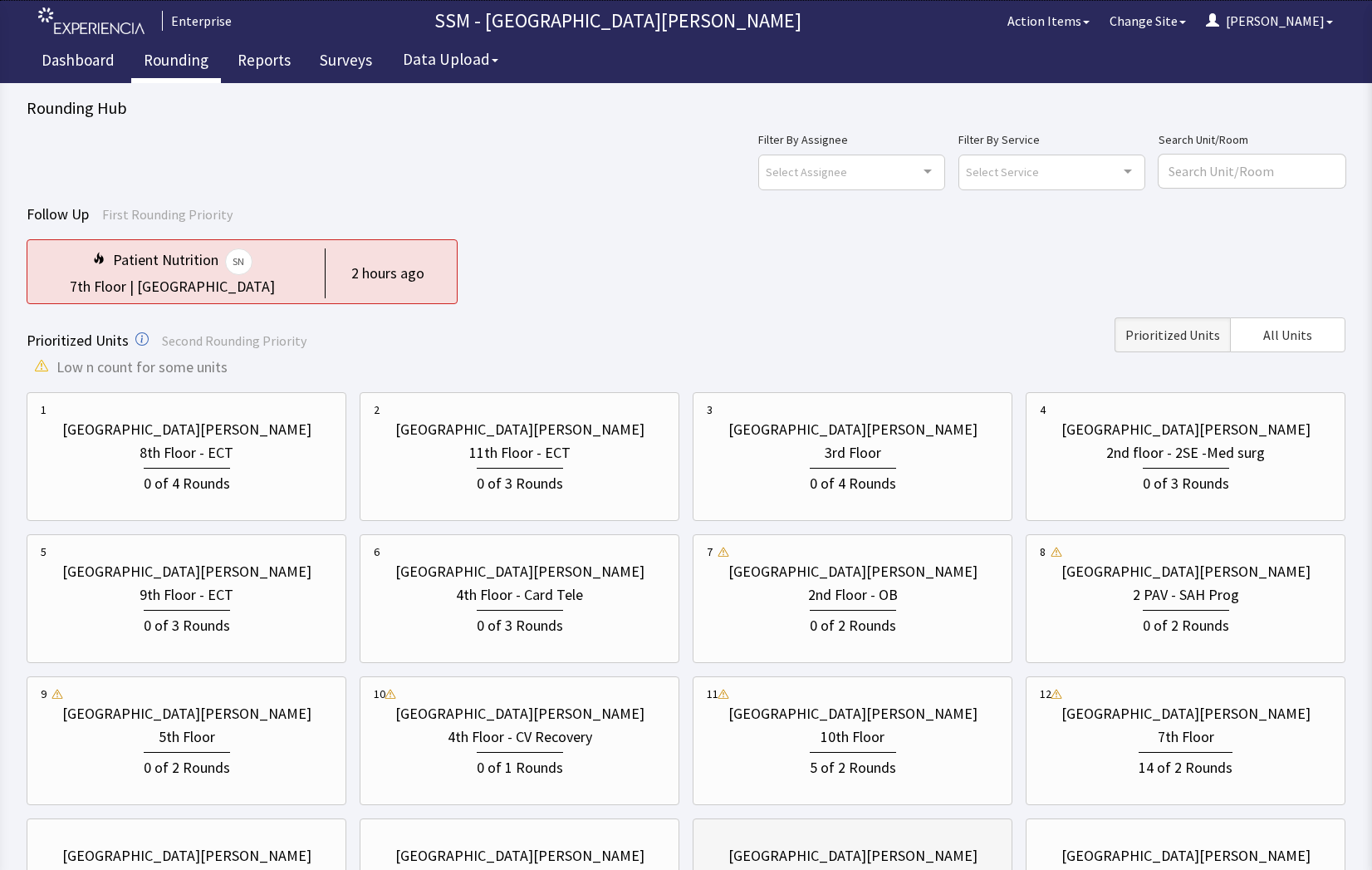
scroll to position [187, 0]
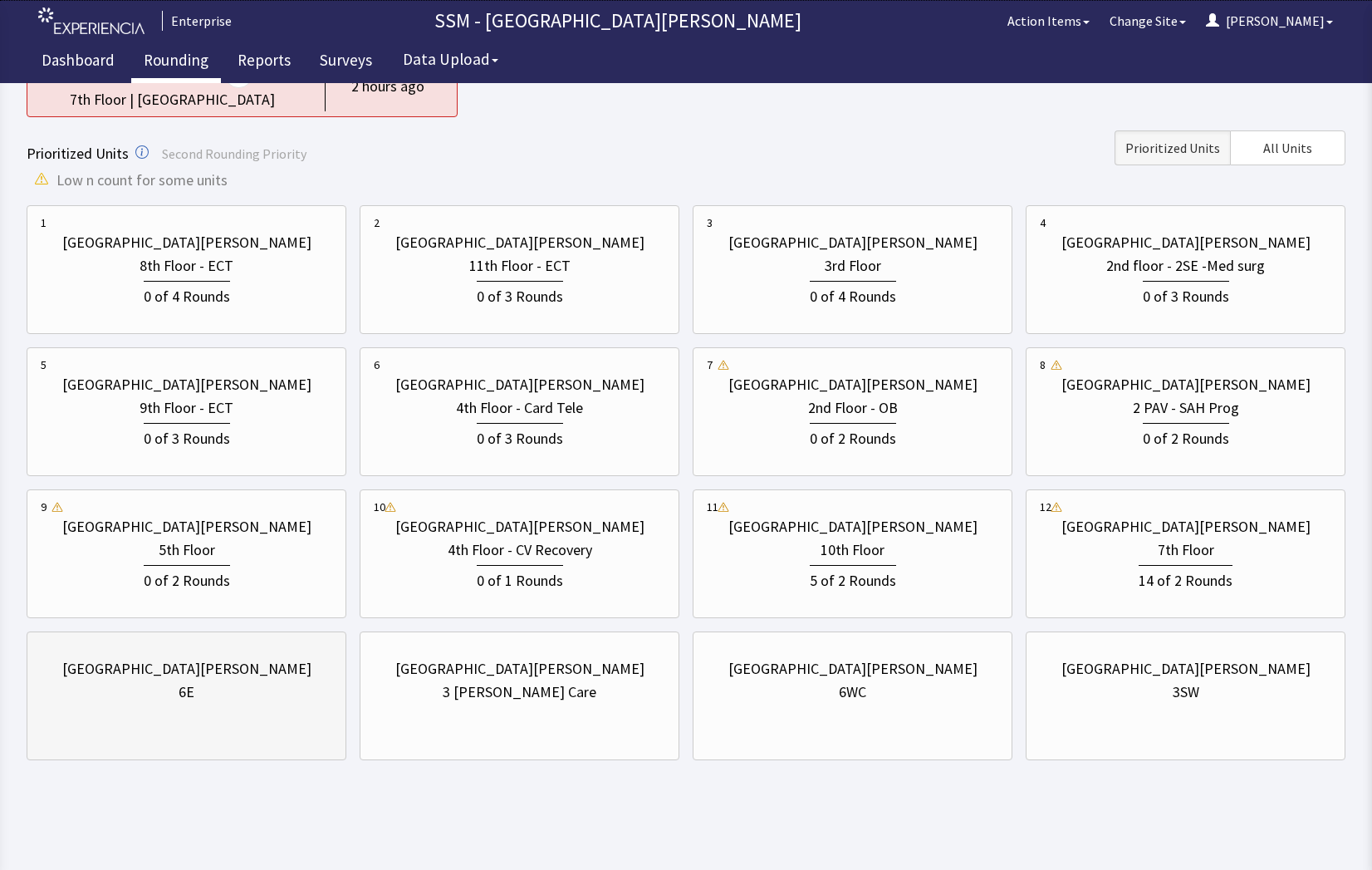
click at [146, 706] on div "[GEOGRAPHIC_DATA][PERSON_NAME] 6E" at bounding box center [186, 679] width 291 height 80
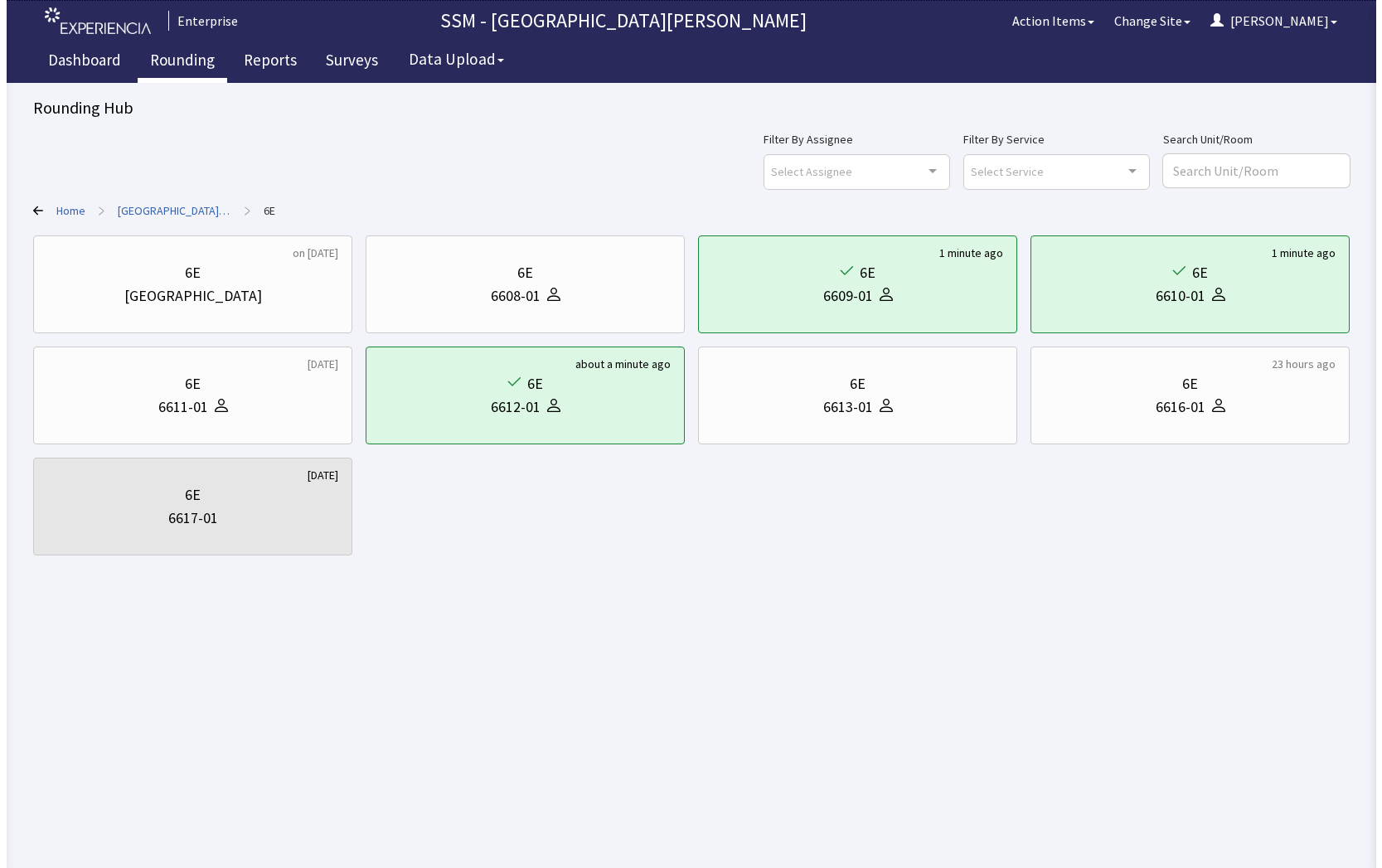
scroll to position [0, 0]
click at [1152, 622] on html "Enterprise SSM - St. [PERSON_NAME] Hospital Action Items Change Site [PERSON_NA…" at bounding box center [691, 434] width 1382 height 868
click at [646, 606] on html "Enterprise SSM - St. Anthony Hospital Action Items Change Site Dorothy Menu Men…" at bounding box center [691, 434] width 1382 height 868
click at [716, 608] on html "Enterprise SSM - St. Anthony Hospital Action Items Change Site Dorothy Menu Men…" at bounding box center [691, 434] width 1382 height 868
click at [191, 52] on link "Rounding" at bounding box center [176, 62] width 90 height 41
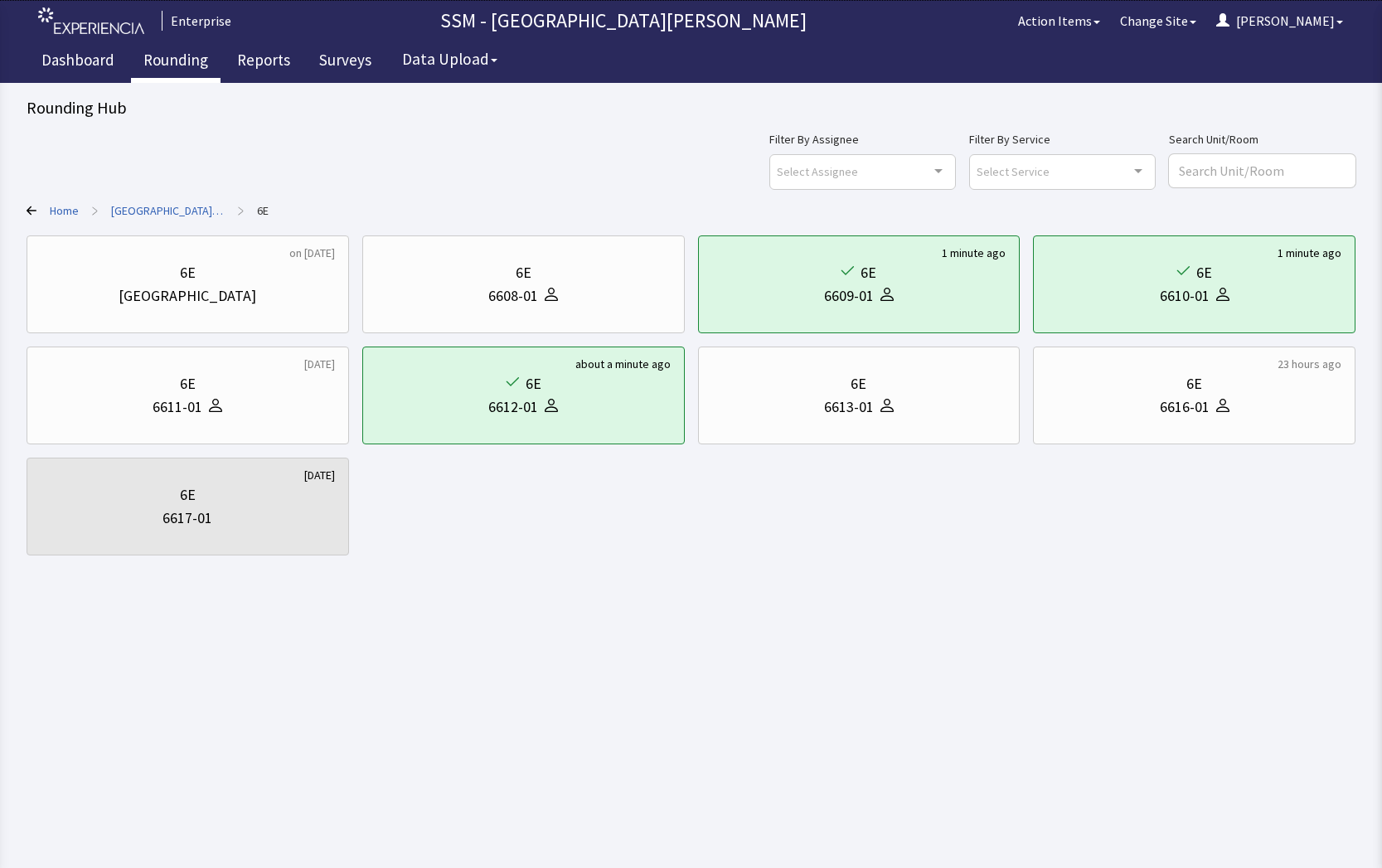
click at [635, 653] on html "Enterprise SSM - St. Anthony Hospital Action Items Change Site Dorothy Menu Men…" at bounding box center [691, 434] width 1382 height 868
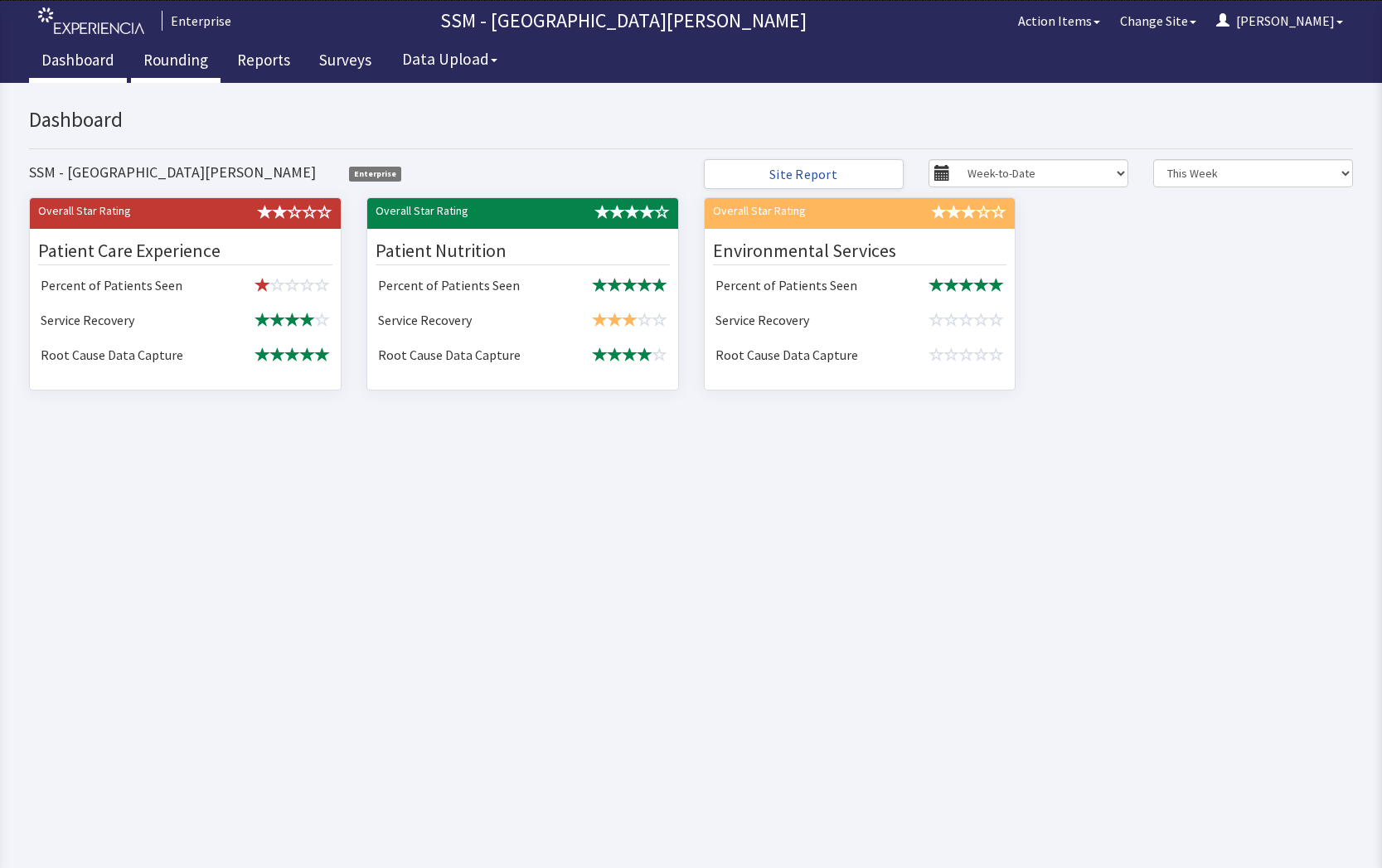
click at [151, 58] on link "Rounding" at bounding box center [176, 62] width 90 height 41
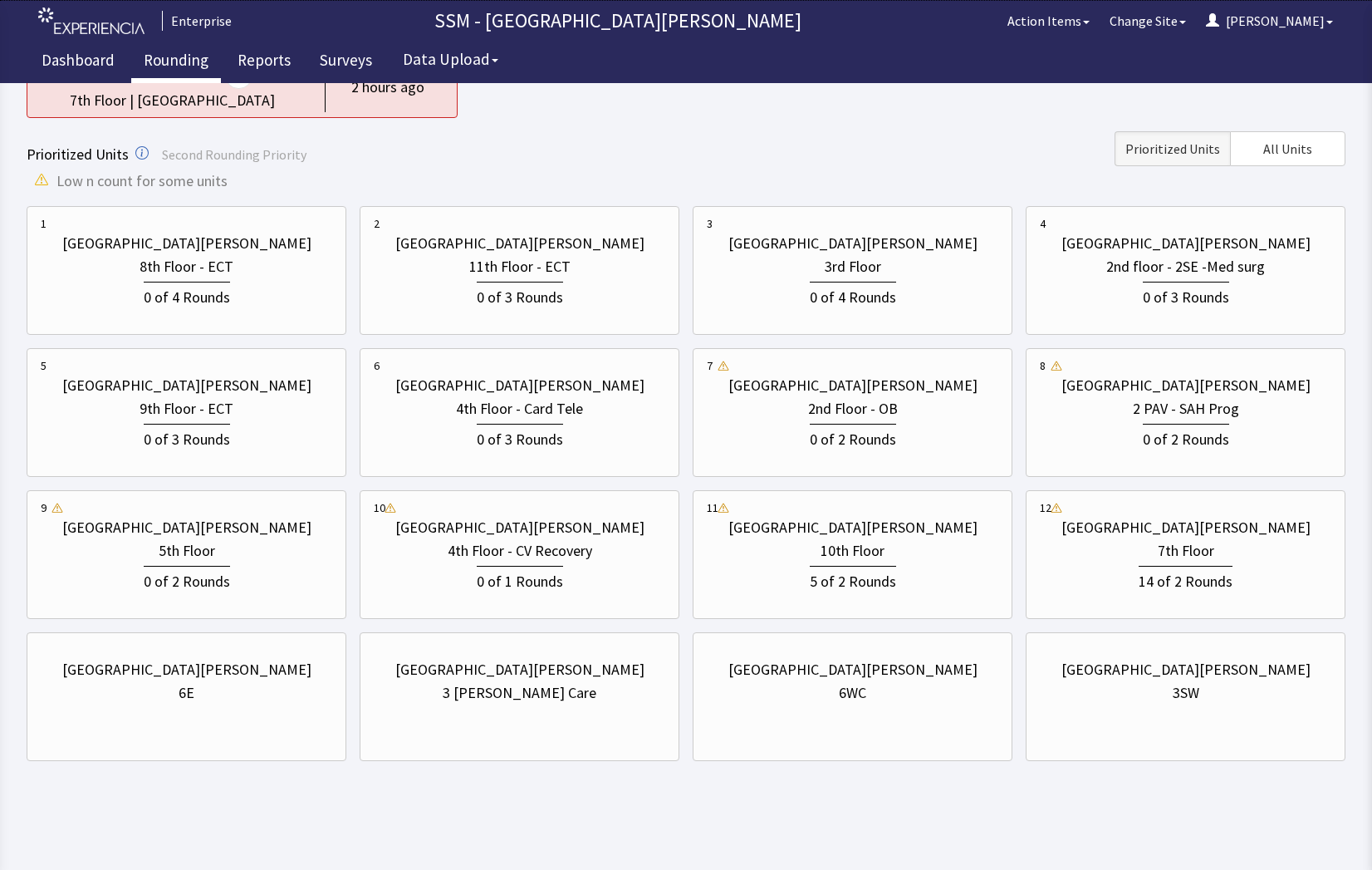
scroll to position [187, 0]
click at [526, 417] on div "4th Floor - Card Tele" at bounding box center [518, 408] width 127 height 23
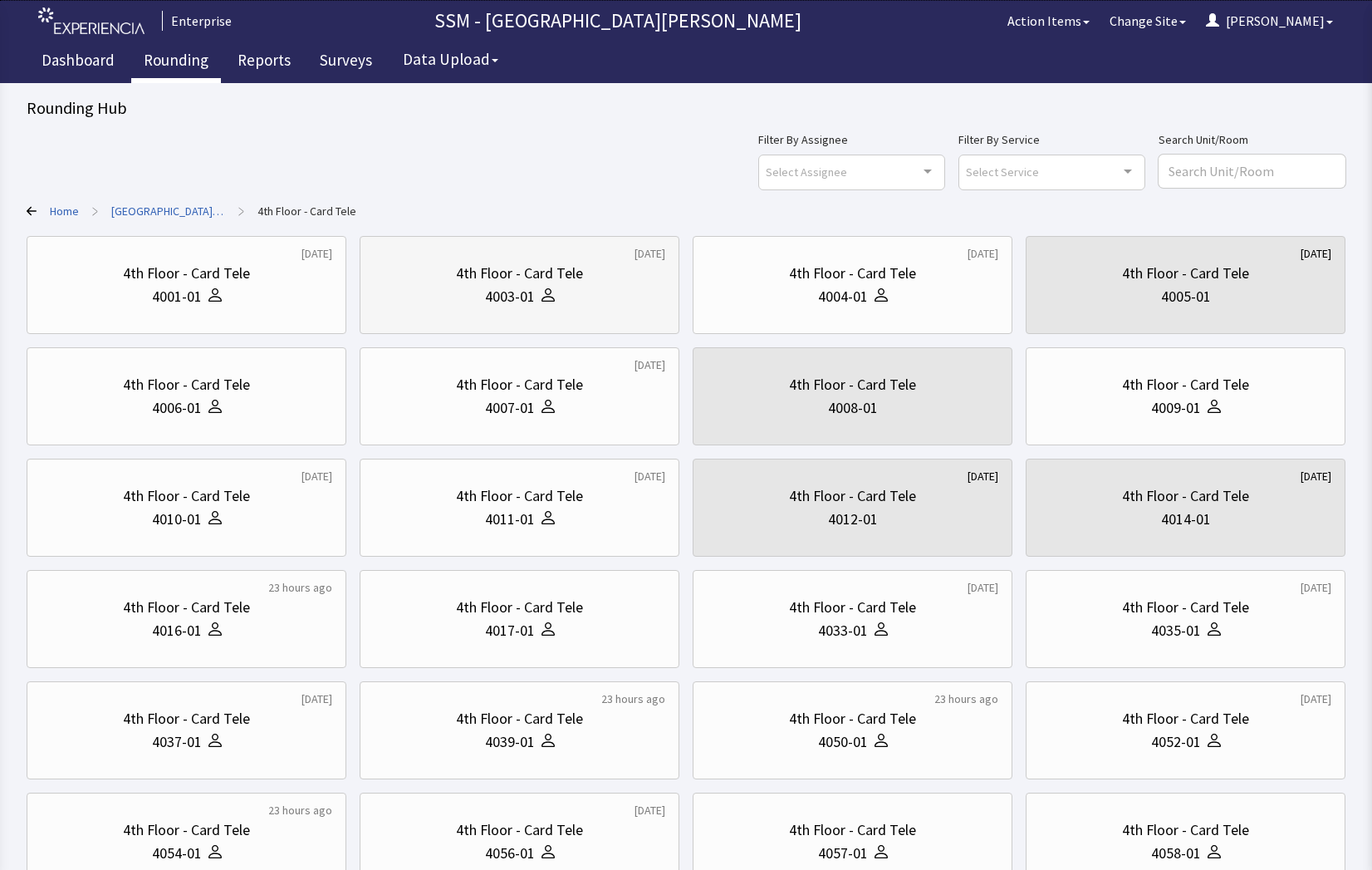
click at [486, 313] on div "4th Floor - Card Tele 4003-01" at bounding box center [519, 285] width 291 height 80
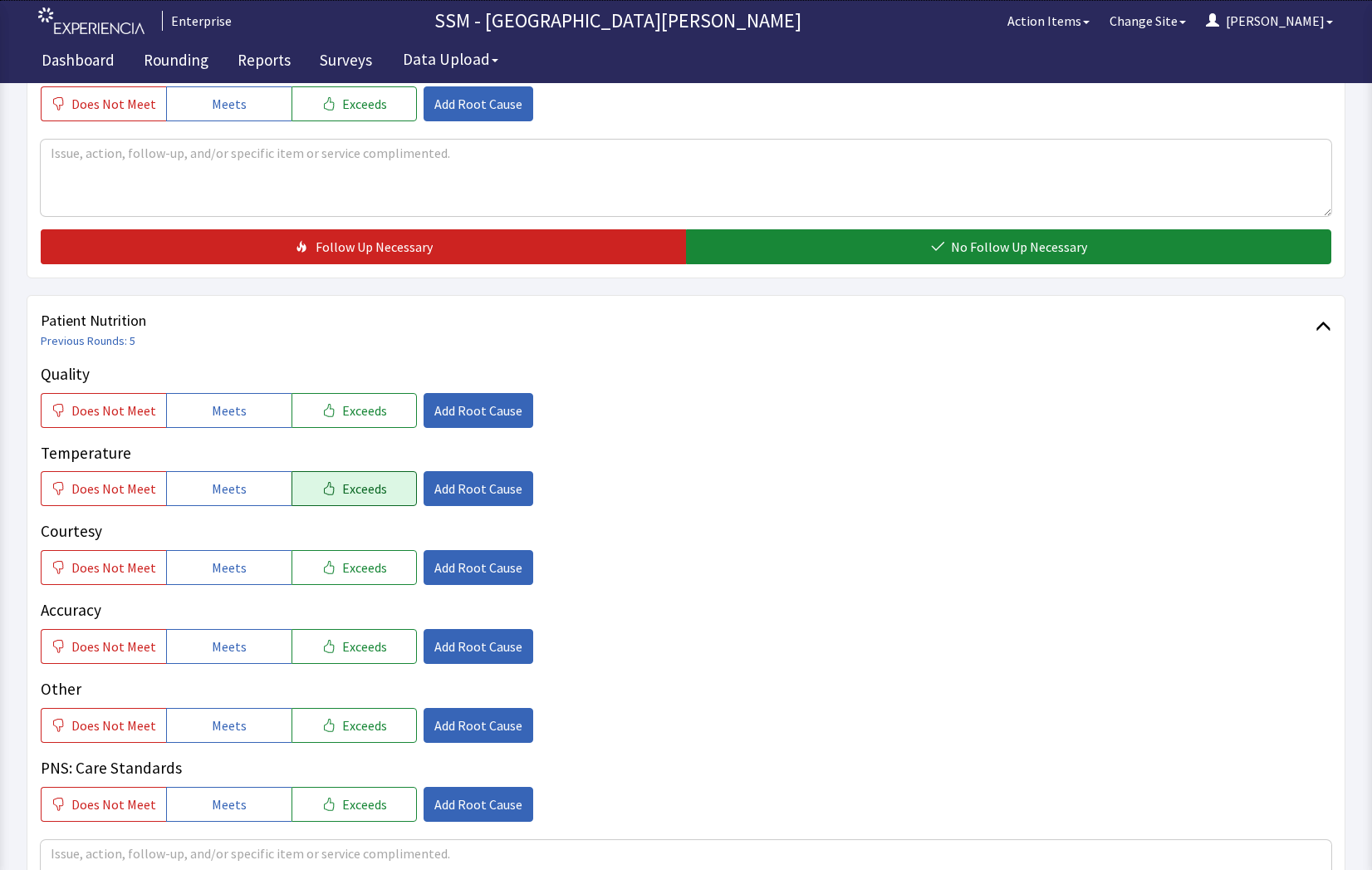
scroll to position [748, 0]
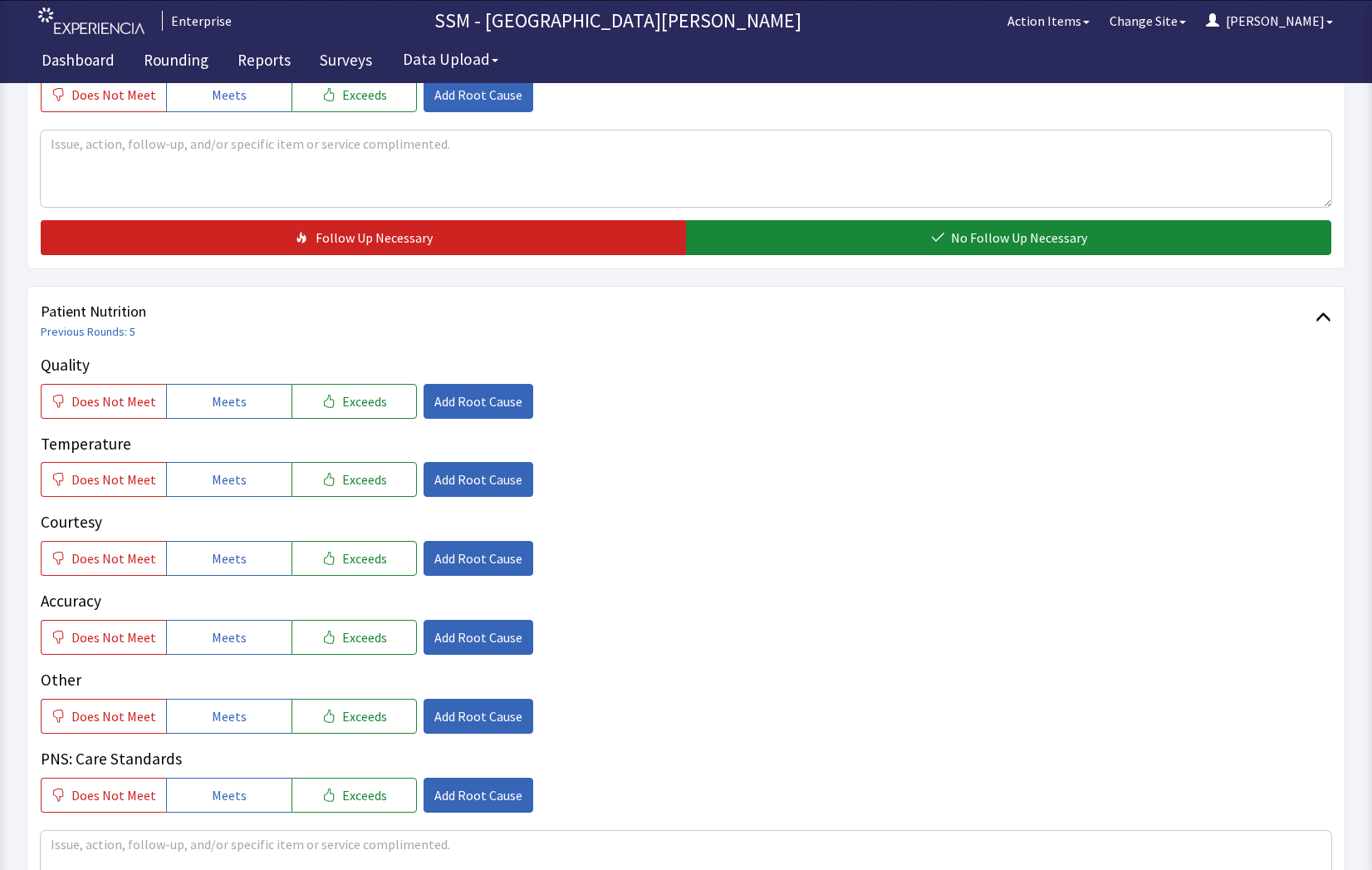
drag, startPoint x: 241, startPoint y: 412, endPoint x: 230, endPoint y: 522, distance: 110.5
click at [241, 424] on div "Quality Does Not Meet Meets Exceeds Add Root Cause Temperature Does Not Meet Me…" at bounding box center [686, 582] width 1290 height 459
click at [217, 481] on span "Meets" at bounding box center [229, 479] width 35 height 20
click at [223, 415] on button "Meets" at bounding box center [229, 401] width 126 height 35
click at [240, 555] on button "Meets" at bounding box center [229, 558] width 126 height 35
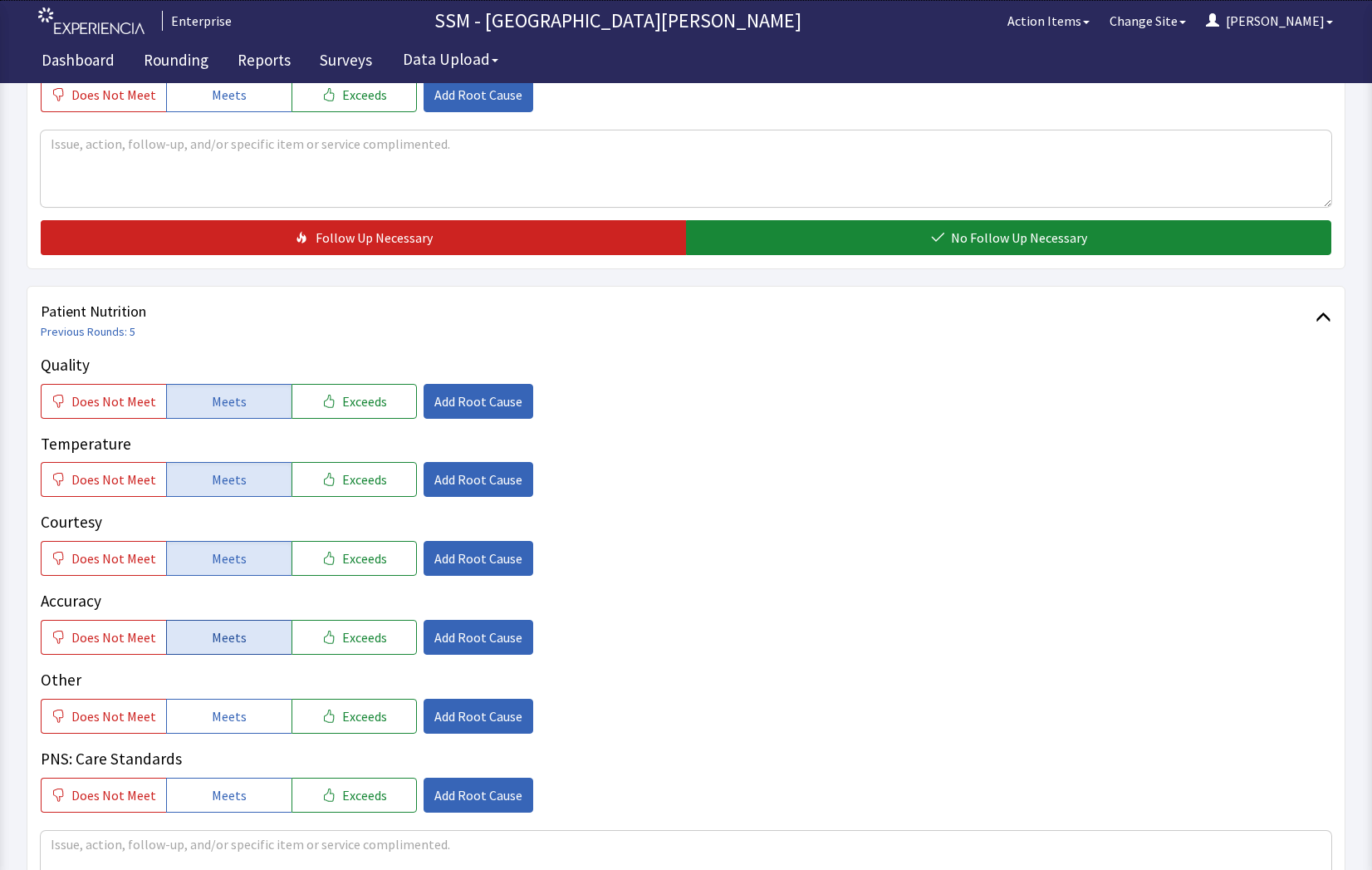
click at [241, 633] on button "Meets" at bounding box center [229, 636] width 126 height 35
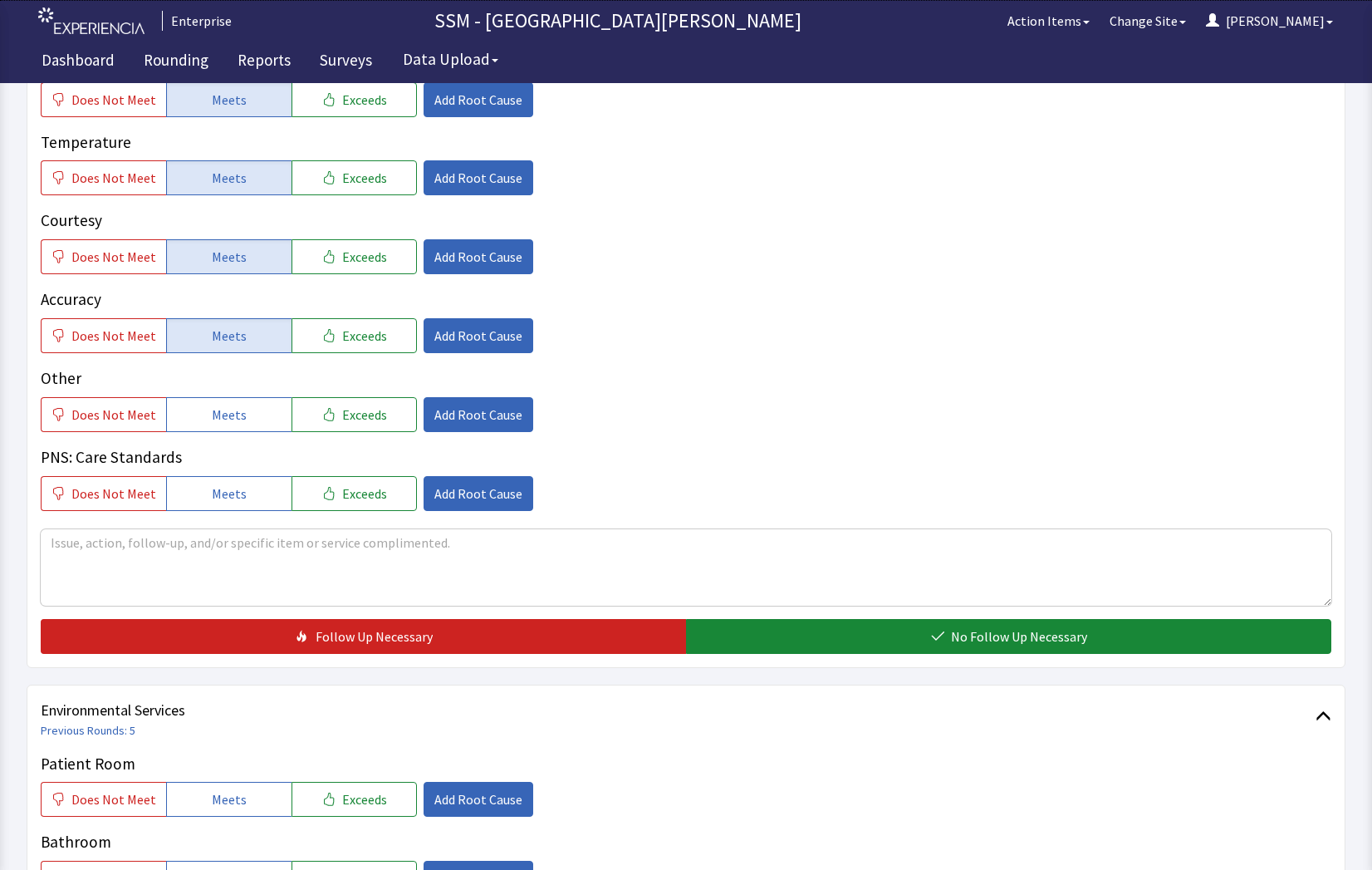
scroll to position [1246, 0]
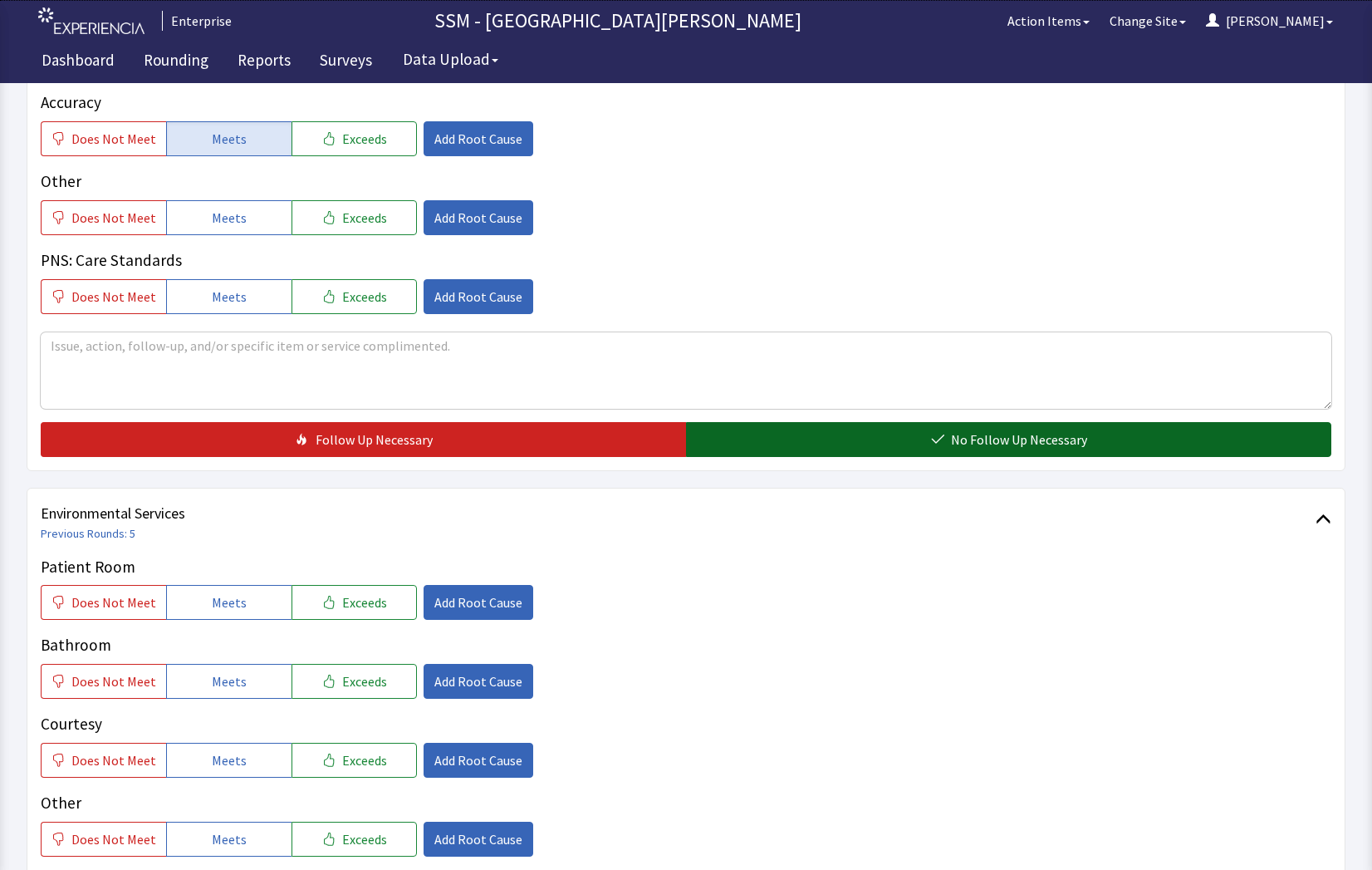
click at [996, 442] on span "No Follow Up Necessary" at bounding box center [1019, 439] width 137 height 20
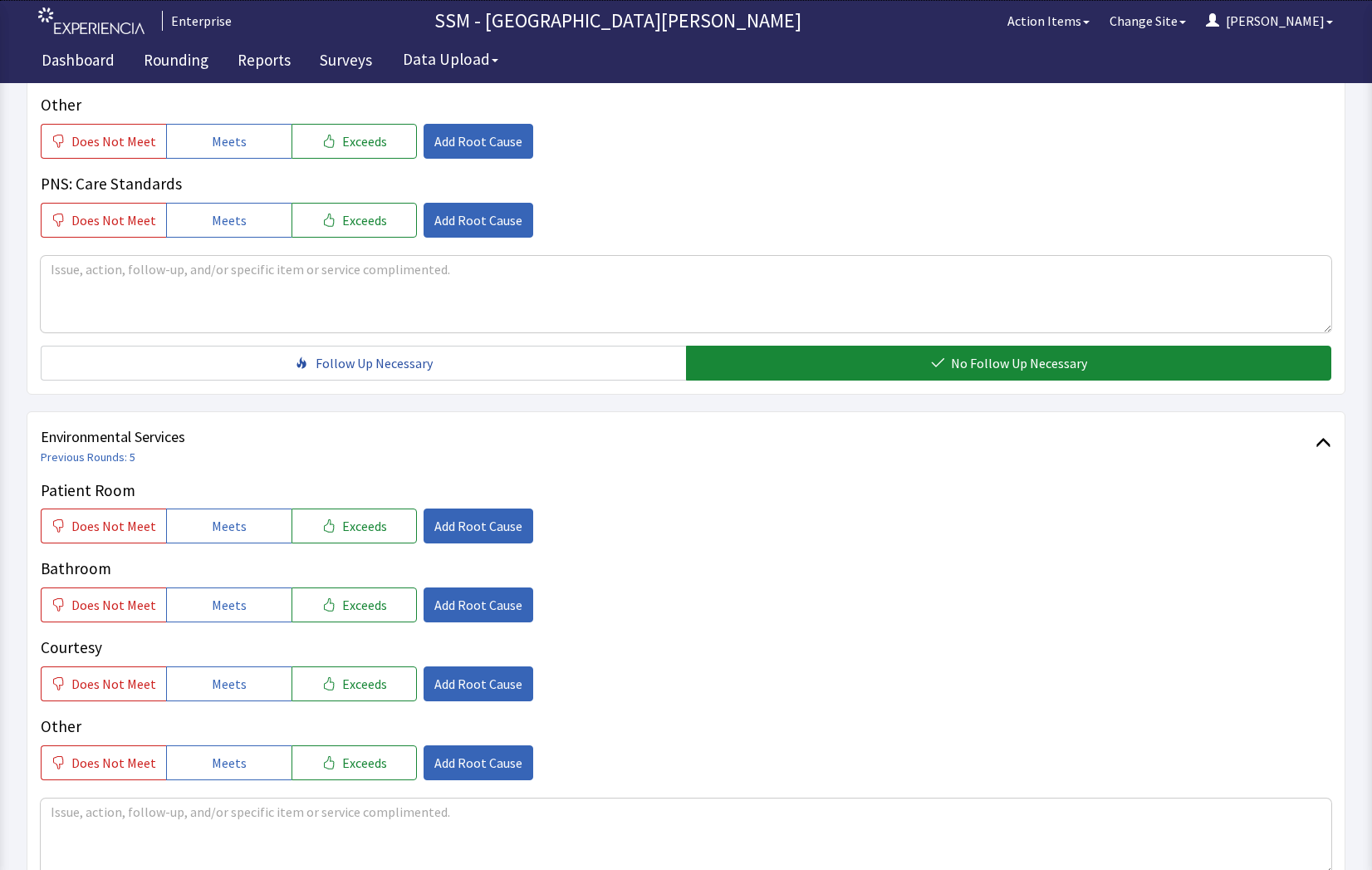
scroll to position [1495, 0]
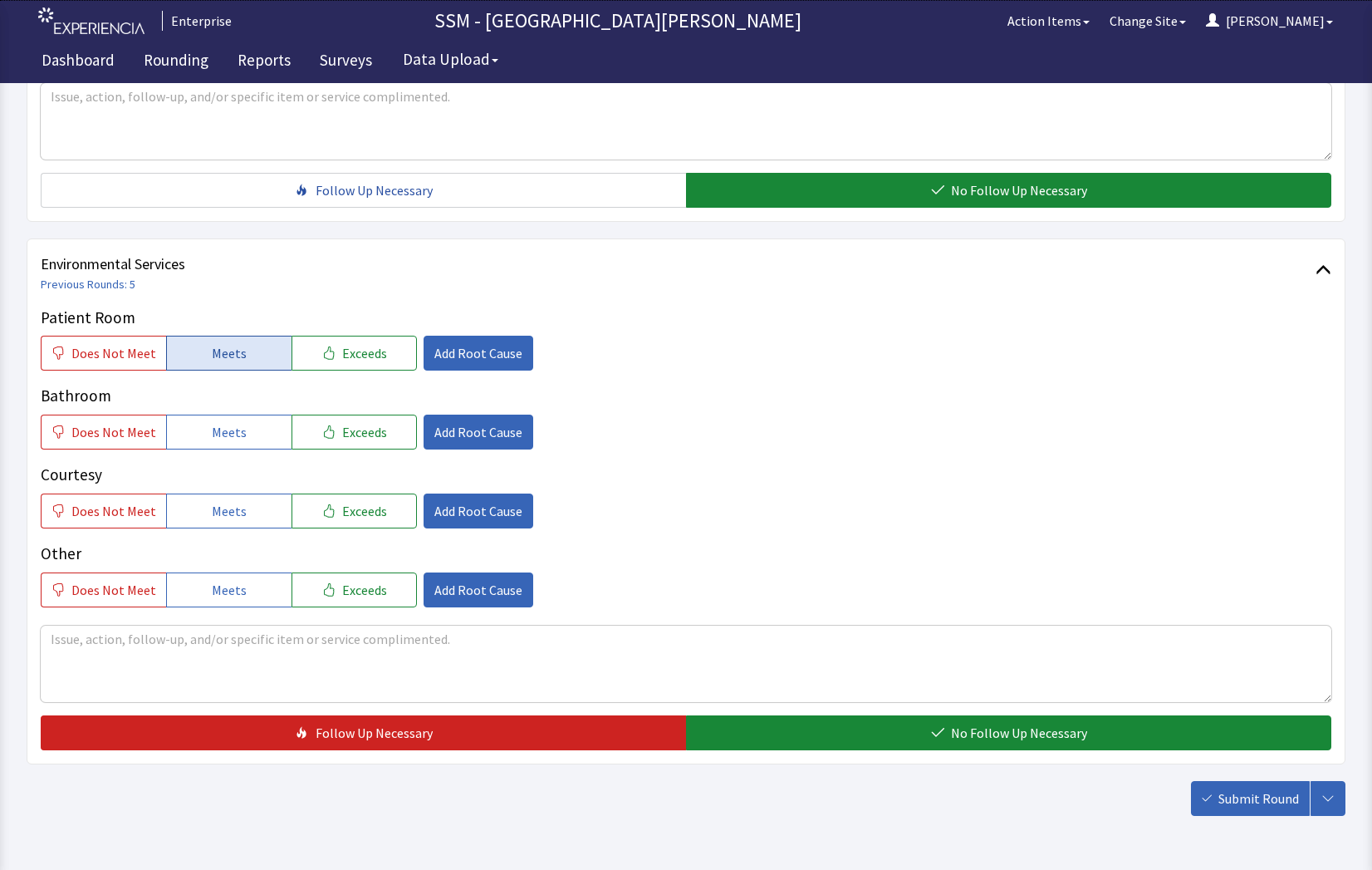
click at [215, 352] on span "Meets" at bounding box center [229, 353] width 35 height 20
click at [235, 452] on div "Patient Room Does Not Meet Meets Exceeds Add Root Cause Bathroom Does Not Meet …" at bounding box center [686, 456] width 1290 height 301
click at [237, 440] on span "Meets" at bounding box center [229, 431] width 35 height 20
click at [240, 508] on button "Meets" at bounding box center [229, 510] width 126 height 35
click at [993, 705] on div "Patient Room Does Not Meet Meets Exceeds Add Root Cause Bathroom Does Not Meet …" at bounding box center [686, 528] width 1290 height 444
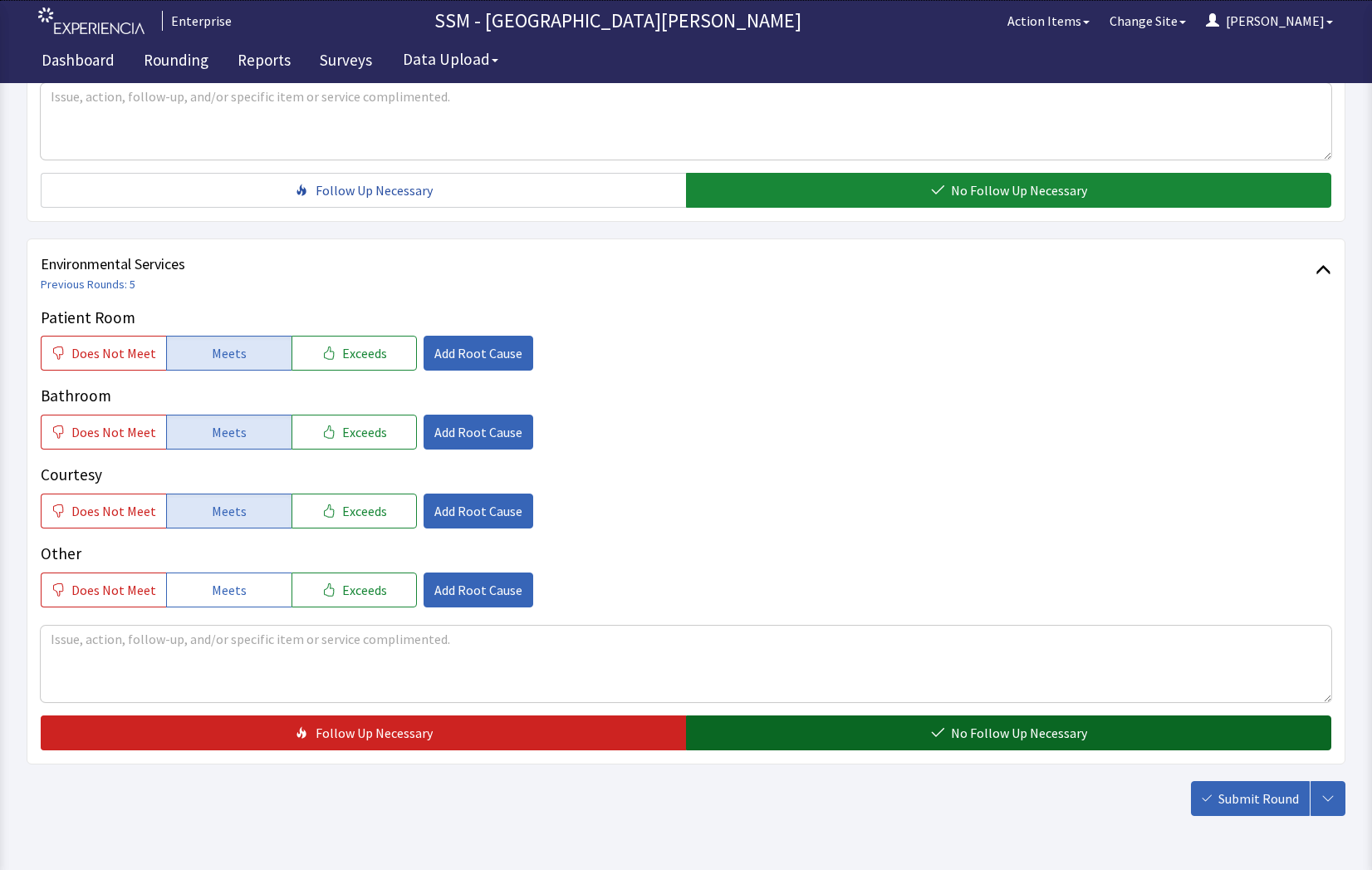
click at [1007, 739] on span "No Follow Up Necessary" at bounding box center [1019, 732] width 137 height 20
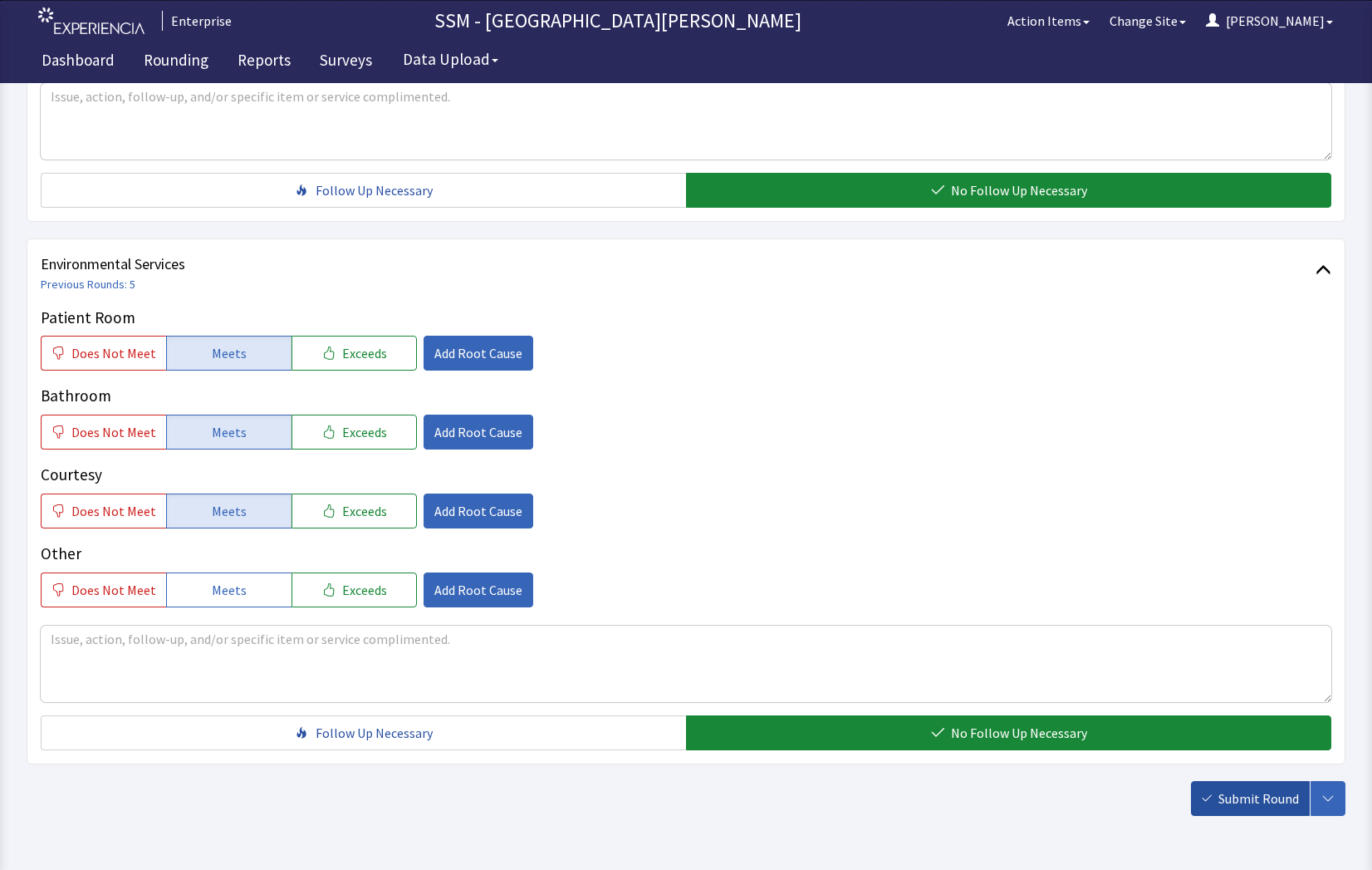
click at [1246, 786] on button "Submit Round" at bounding box center [1250, 798] width 119 height 35
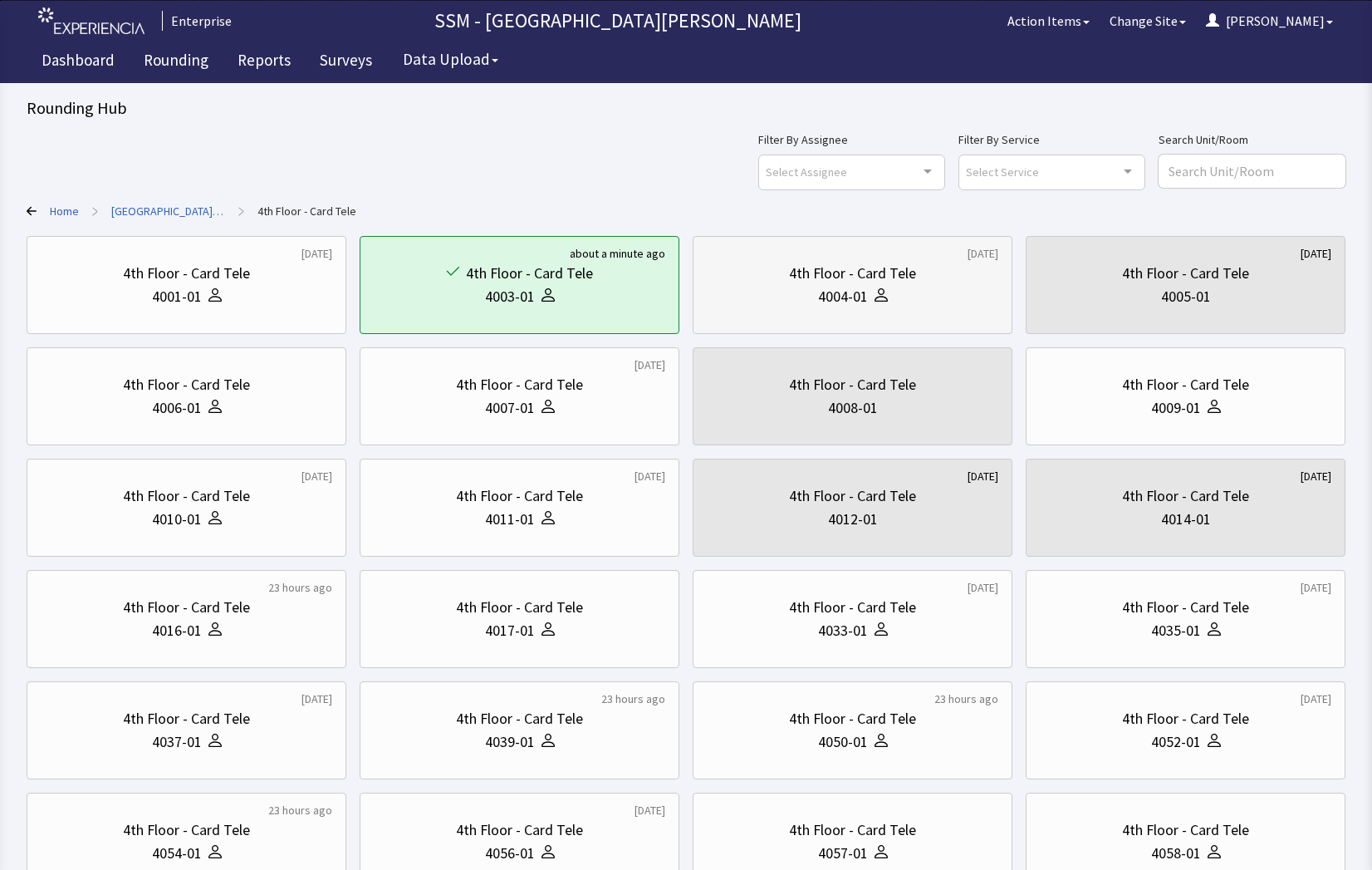
click at [883, 273] on div "4th Floor - Card Tele" at bounding box center [852, 273] width 127 height 23
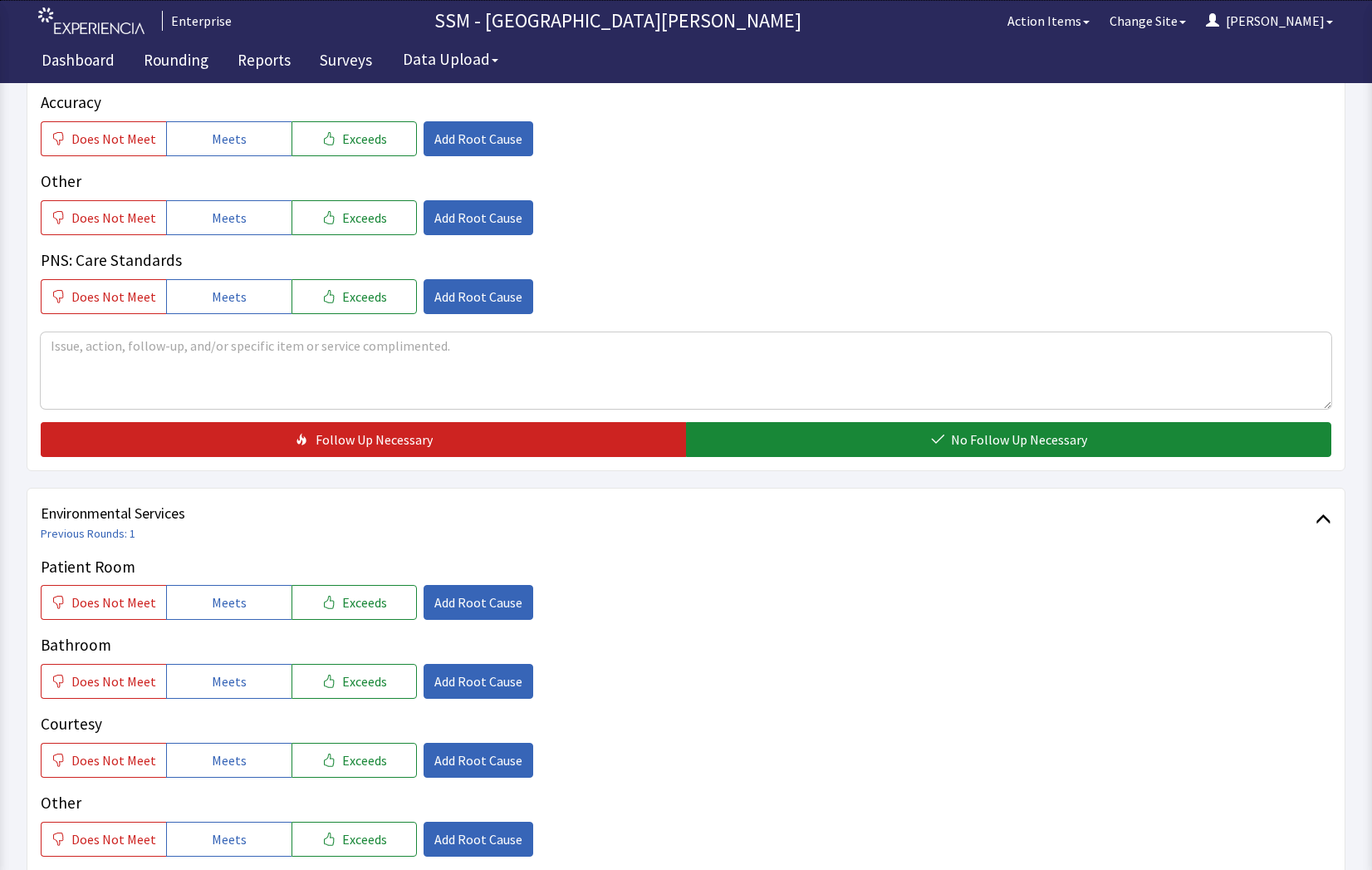
scroll to position [1550, 0]
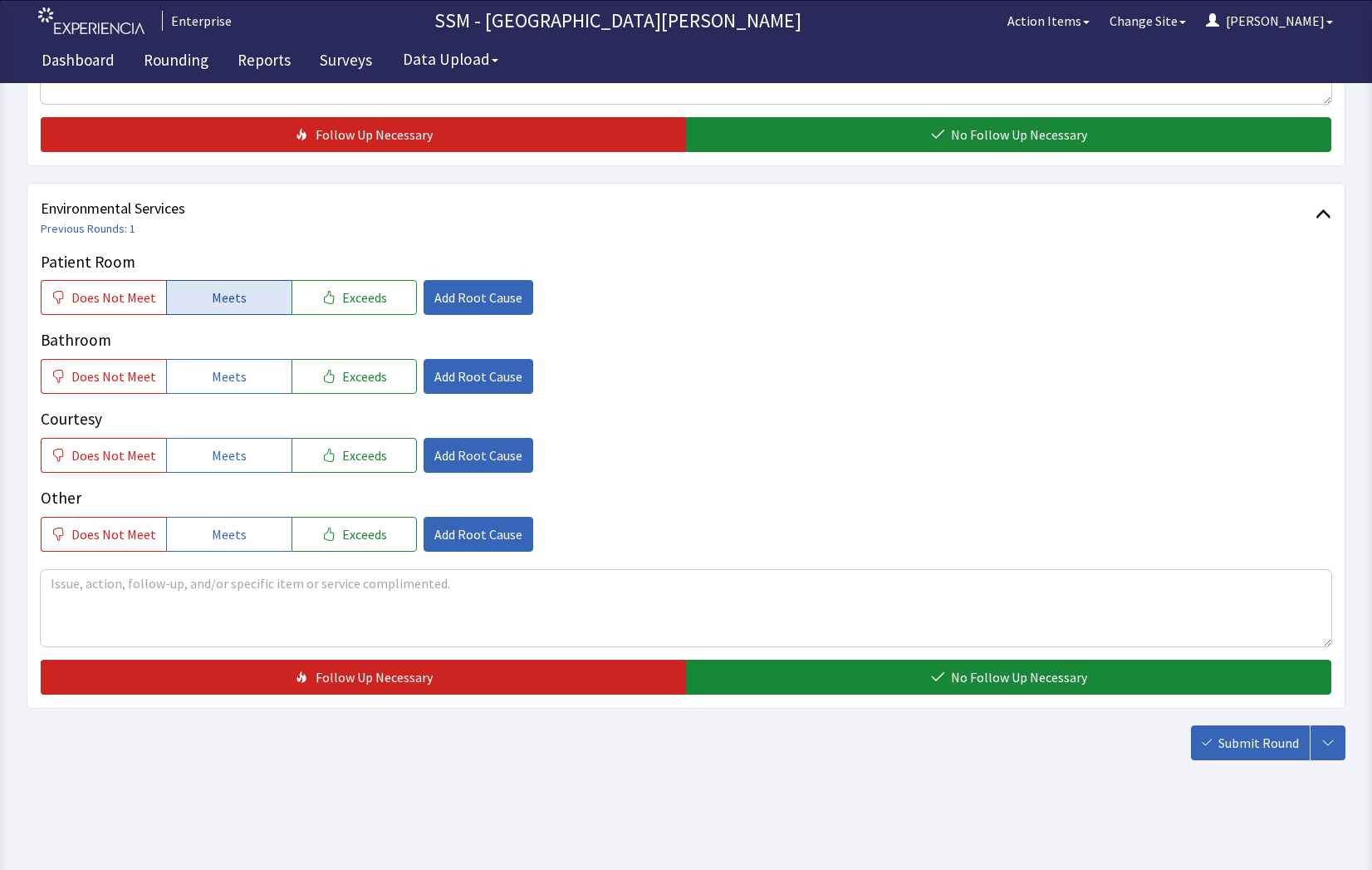
click at [211, 281] on button "Meets" at bounding box center [229, 297] width 126 height 35
drag, startPoint x: 228, startPoint y: 375, endPoint x: 234, endPoint y: 421, distance: 46.4
click at [230, 382] on span "Meets" at bounding box center [229, 377] width 35 height 20
click at [232, 460] on span "Meets" at bounding box center [229, 455] width 35 height 20
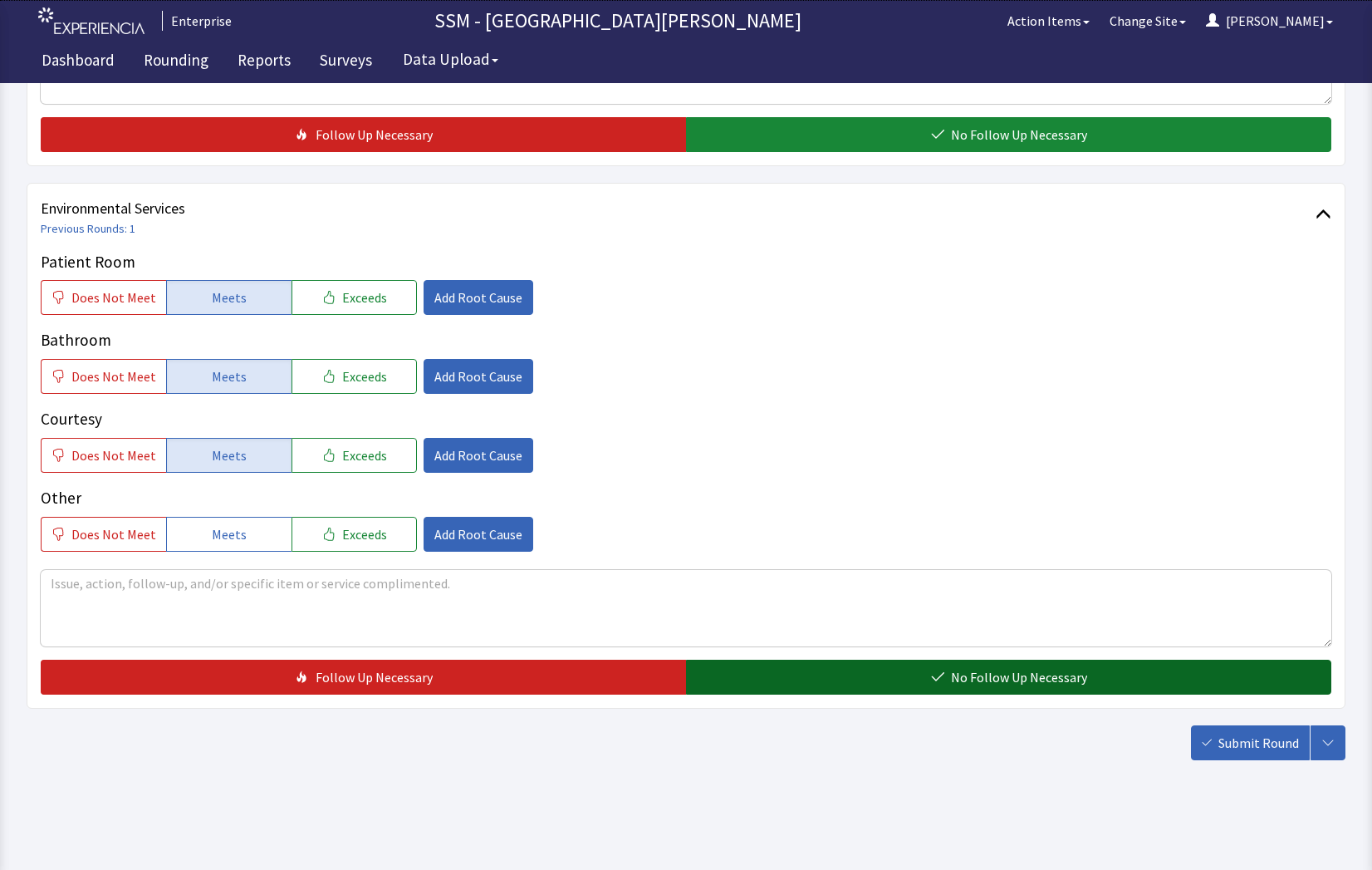
click at [1035, 667] on span "No Follow Up Necessary" at bounding box center [1019, 677] width 137 height 20
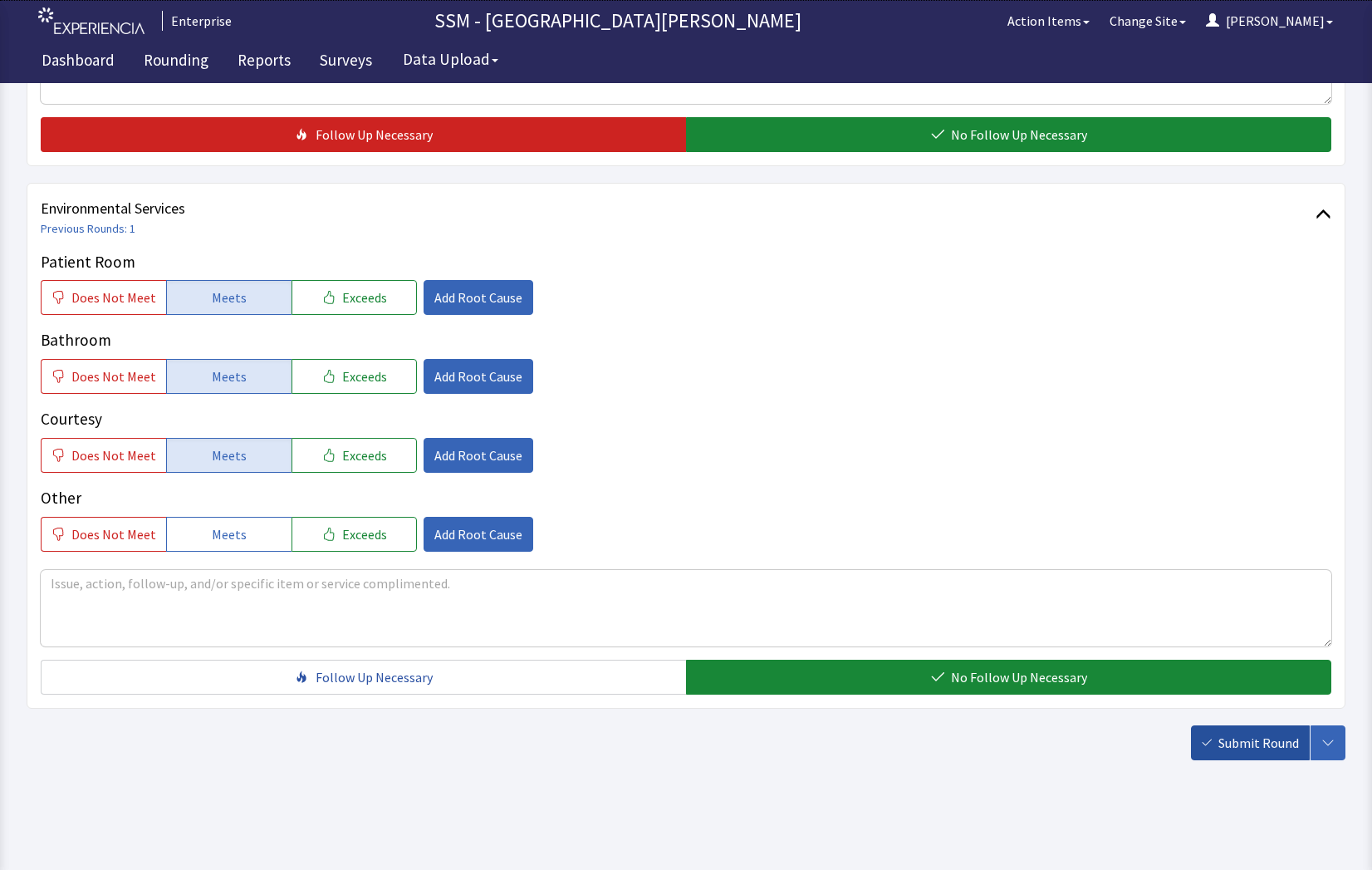
click at [1265, 740] on span "Submit Round" at bounding box center [1259, 742] width 81 height 20
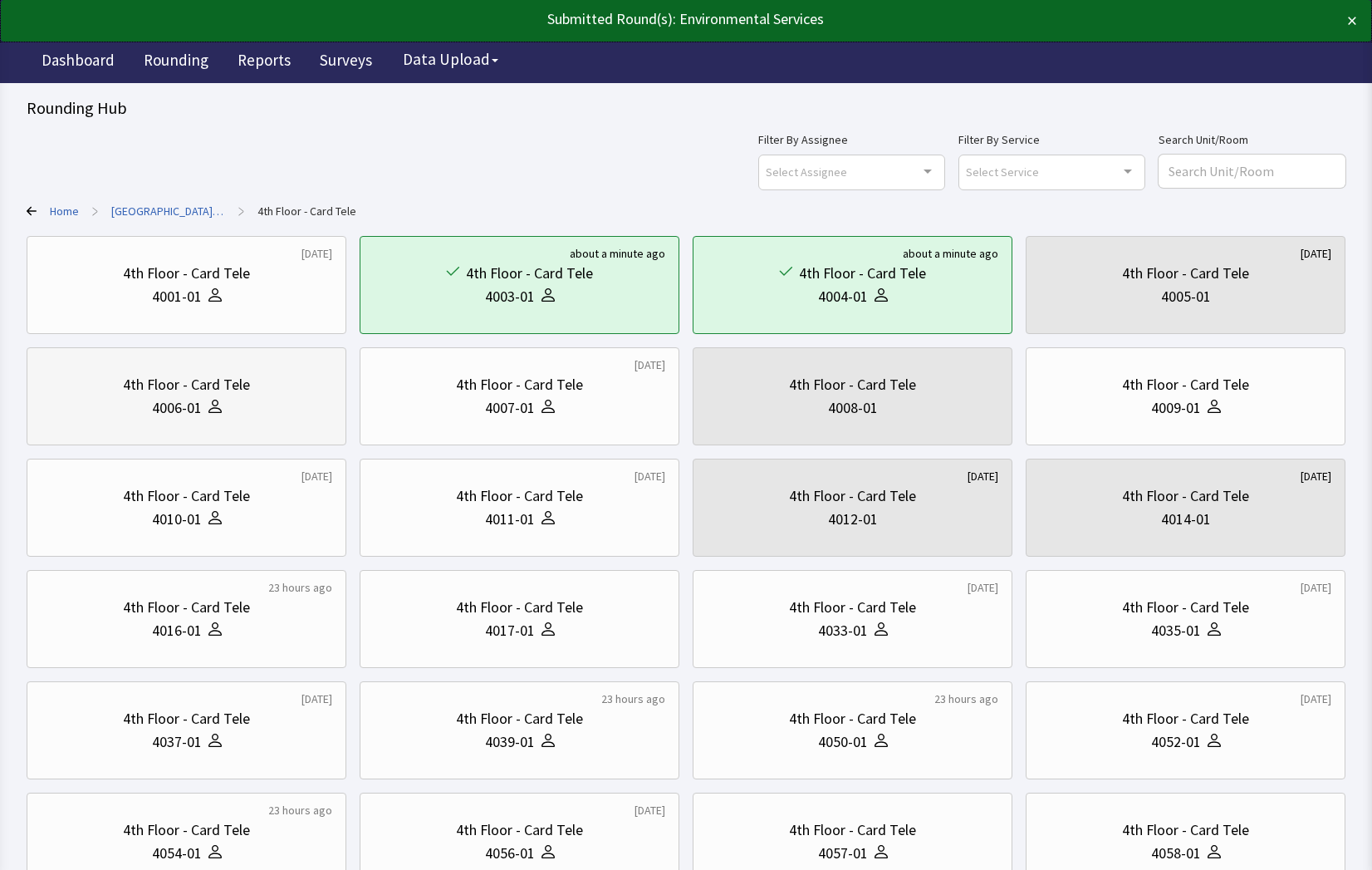
click at [231, 438] on div "4th Floor - Card Tele 4006-01" at bounding box center [187, 395] width 320 height 98
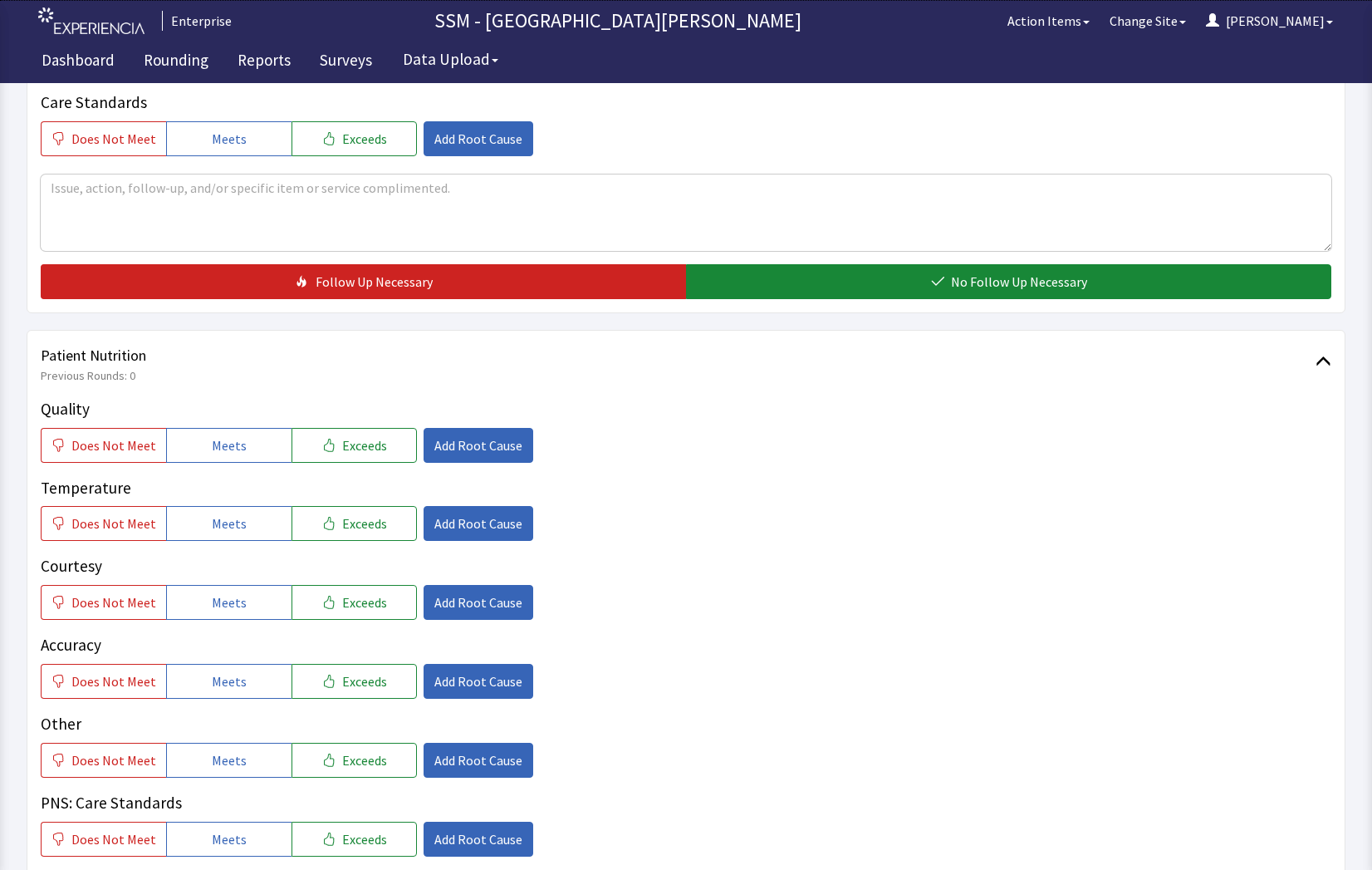
scroll to position [830, 0]
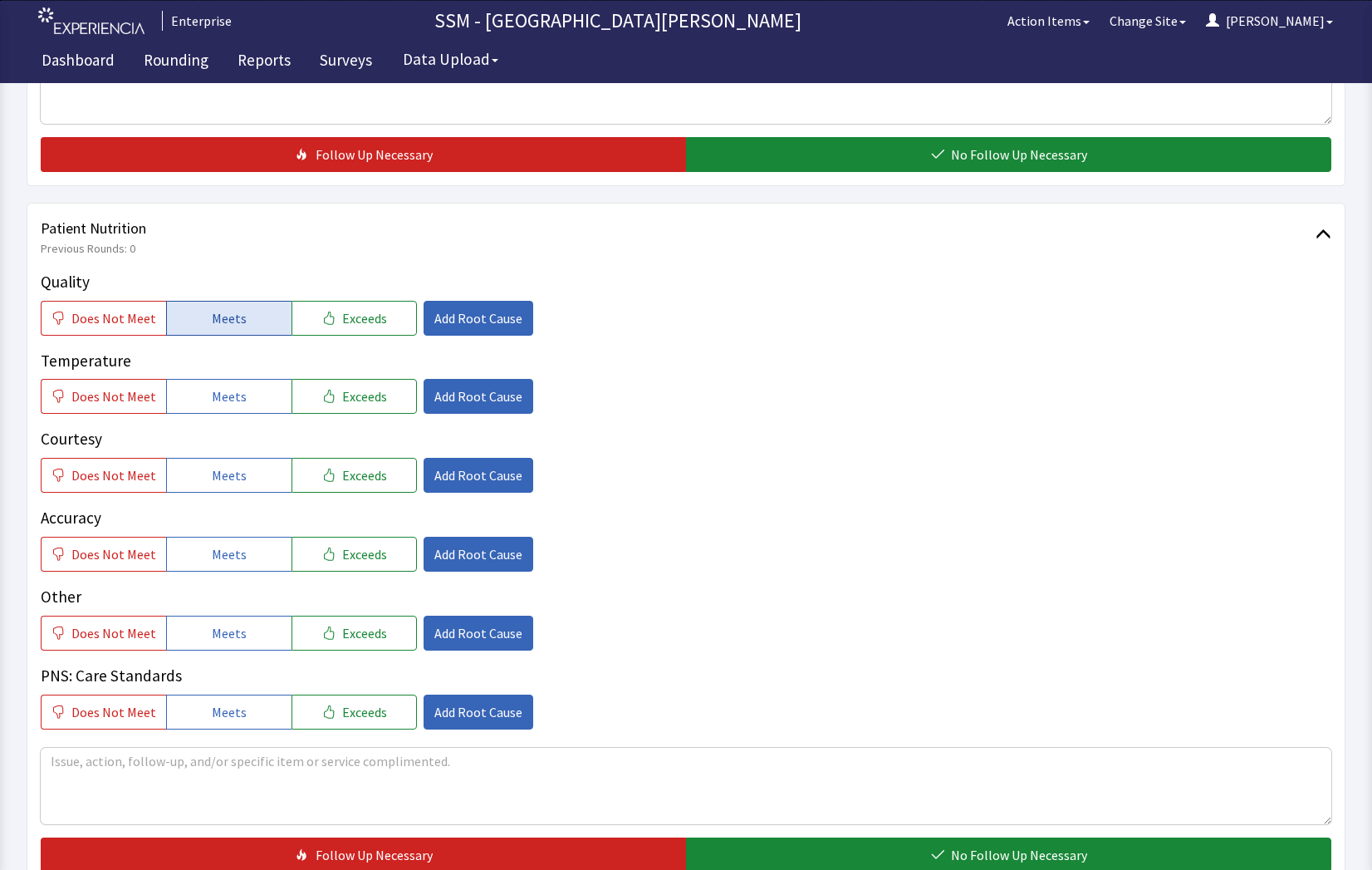
click at [213, 310] on span "Meets" at bounding box center [229, 318] width 35 height 20
click at [216, 412] on button "Meets" at bounding box center [229, 395] width 126 height 35
click at [224, 469] on span "Meets" at bounding box center [229, 475] width 35 height 20
click at [239, 542] on button "Meets" at bounding box center [229, 554] width 126 height 35
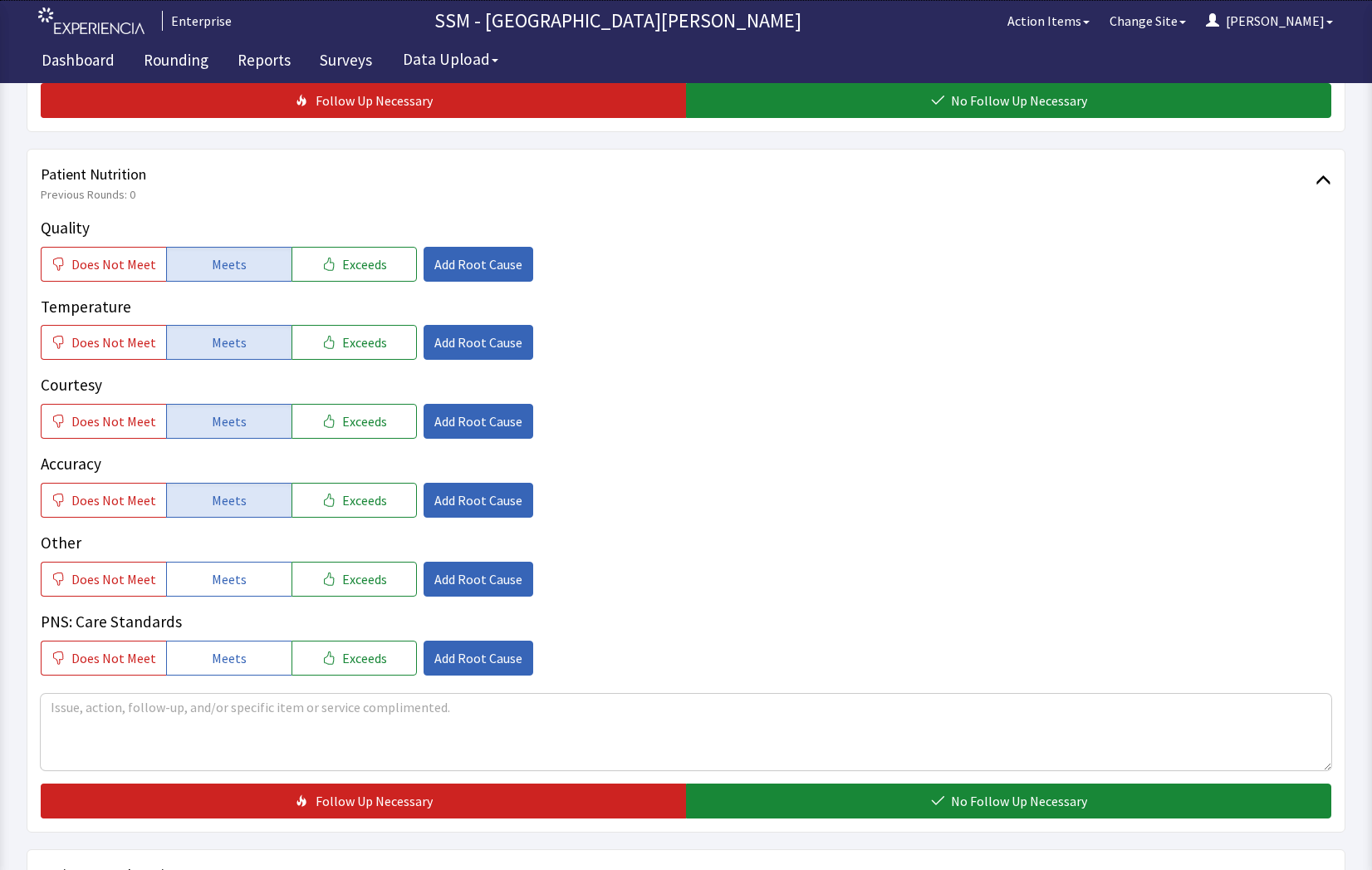
scroll to position [914, 0]
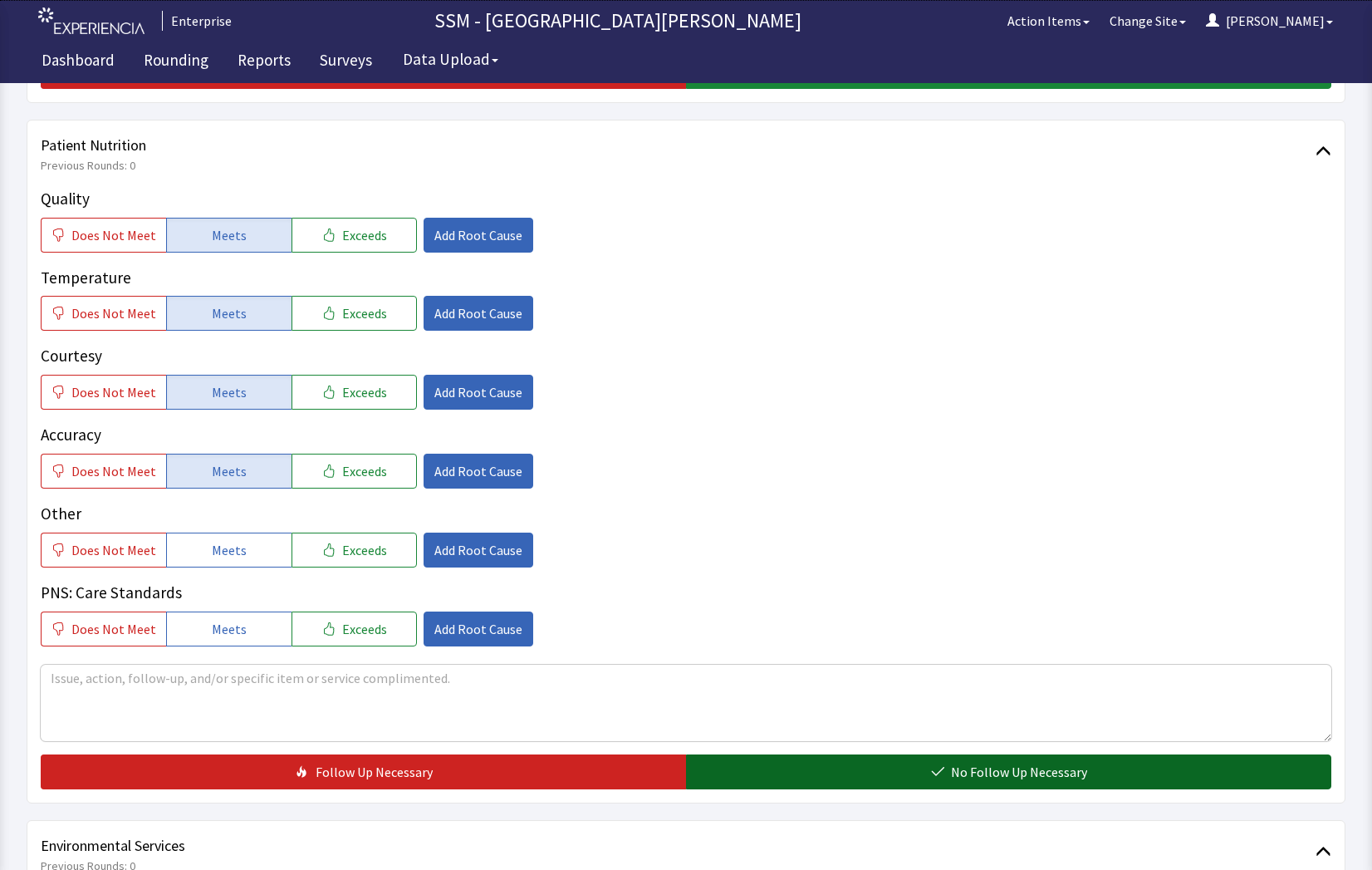
click at [1068, 779] on span "No Follow Up Necessary" at bounding box center [1019, 771] width 137 height 20
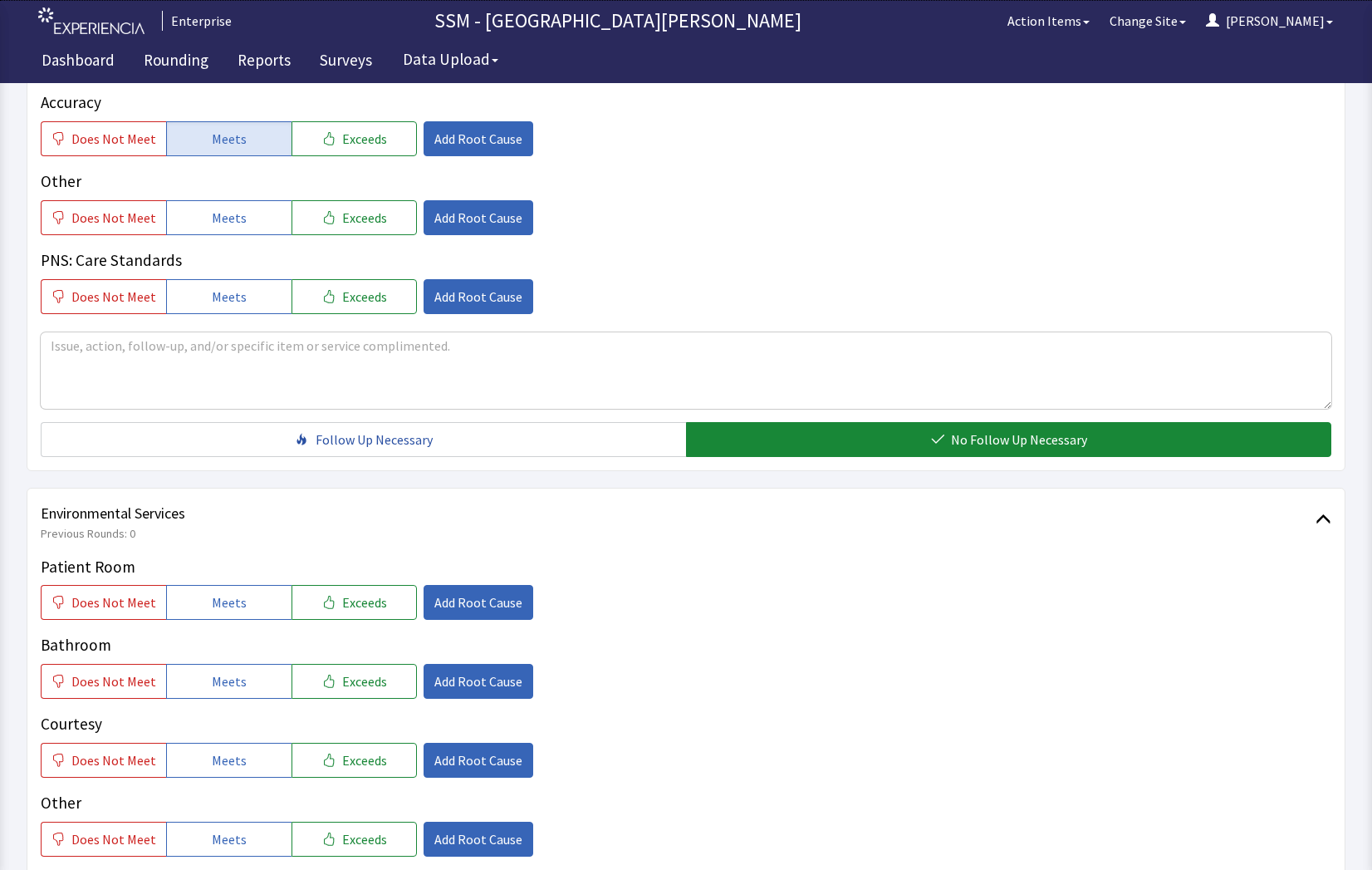
scroll to position [1550, 0]
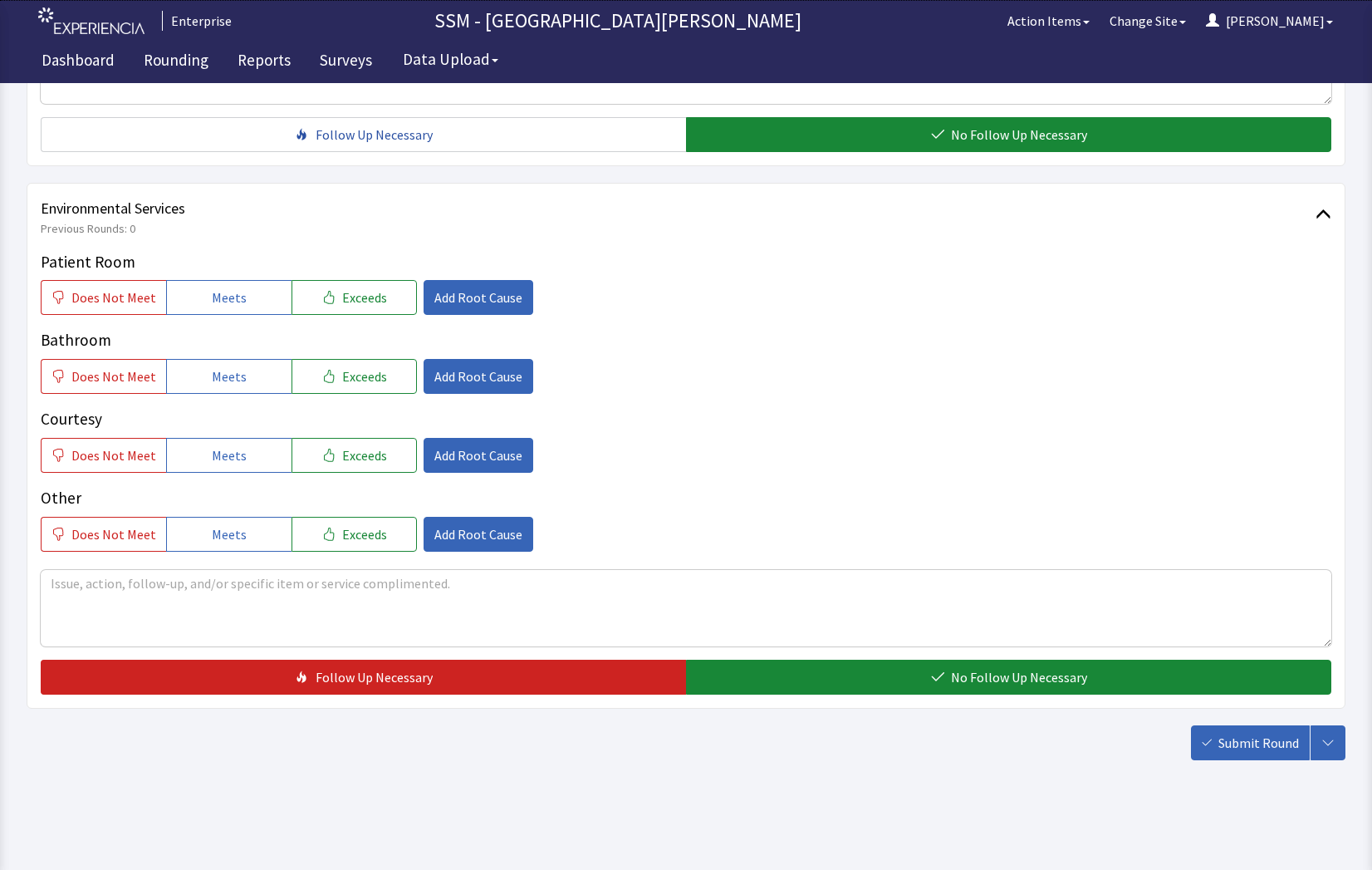
drag, startPoint x: 205, startPoint y: 294, endPoint x: 224, endPoint y: 334, distance: 44.3
click at [208, 304] on button "Meets" at bounding box center [229, 297] width 126 height 35
drag, startPoint x: 227, startPoint y: 371, endPoint x: 227, endPoint y: 463, distance: 92.0
click at [227, 375] on span "Meets" at bounding box center [229, 377] width 35 height 20
click at [226, 466] on button "Meets" at bounding box center [229, 455] width 126 height 35
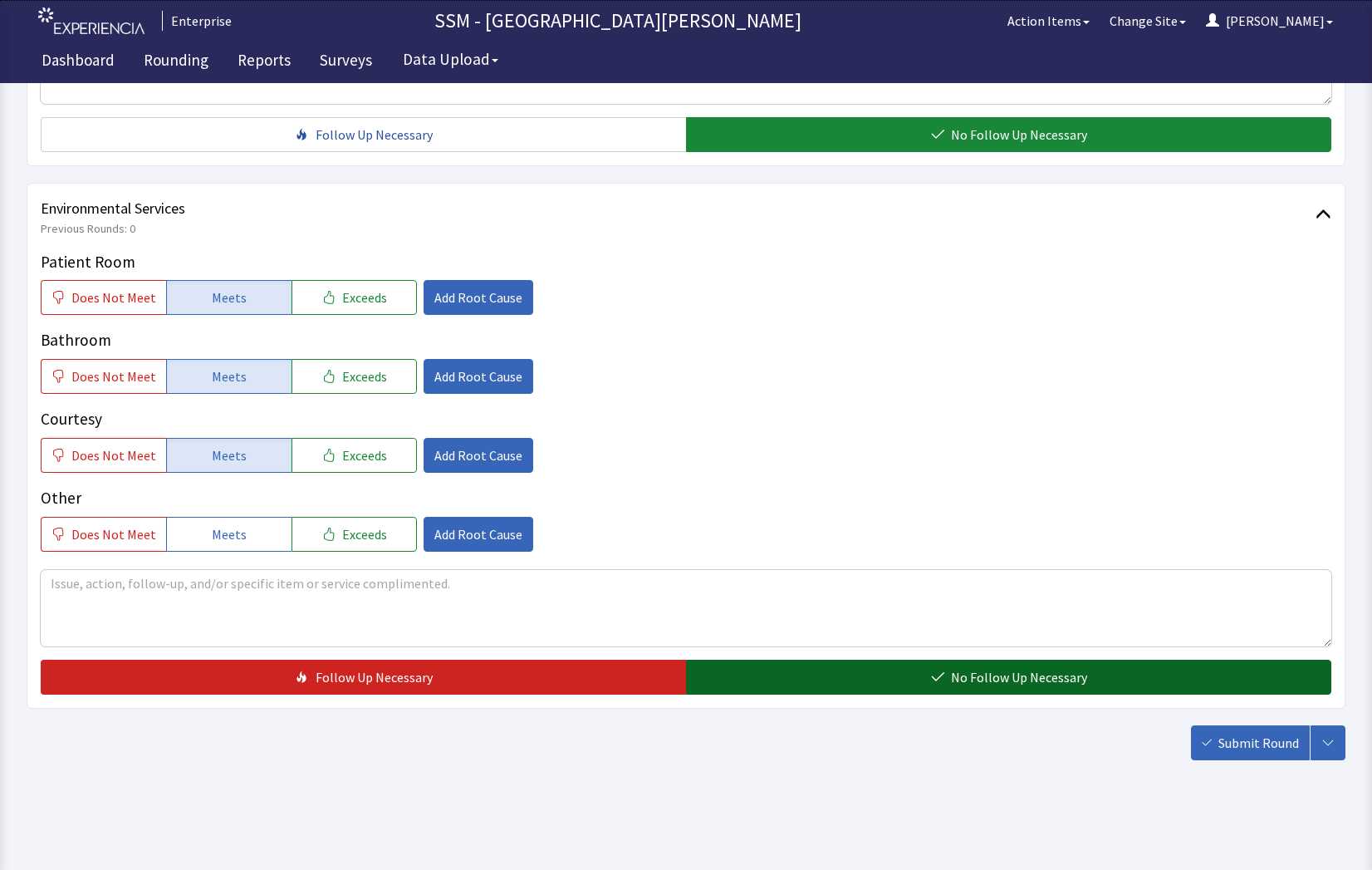
click at [833, 690] on button "No Follow Up Necessary" at bounding box center [1008, 677] width 645 height 35
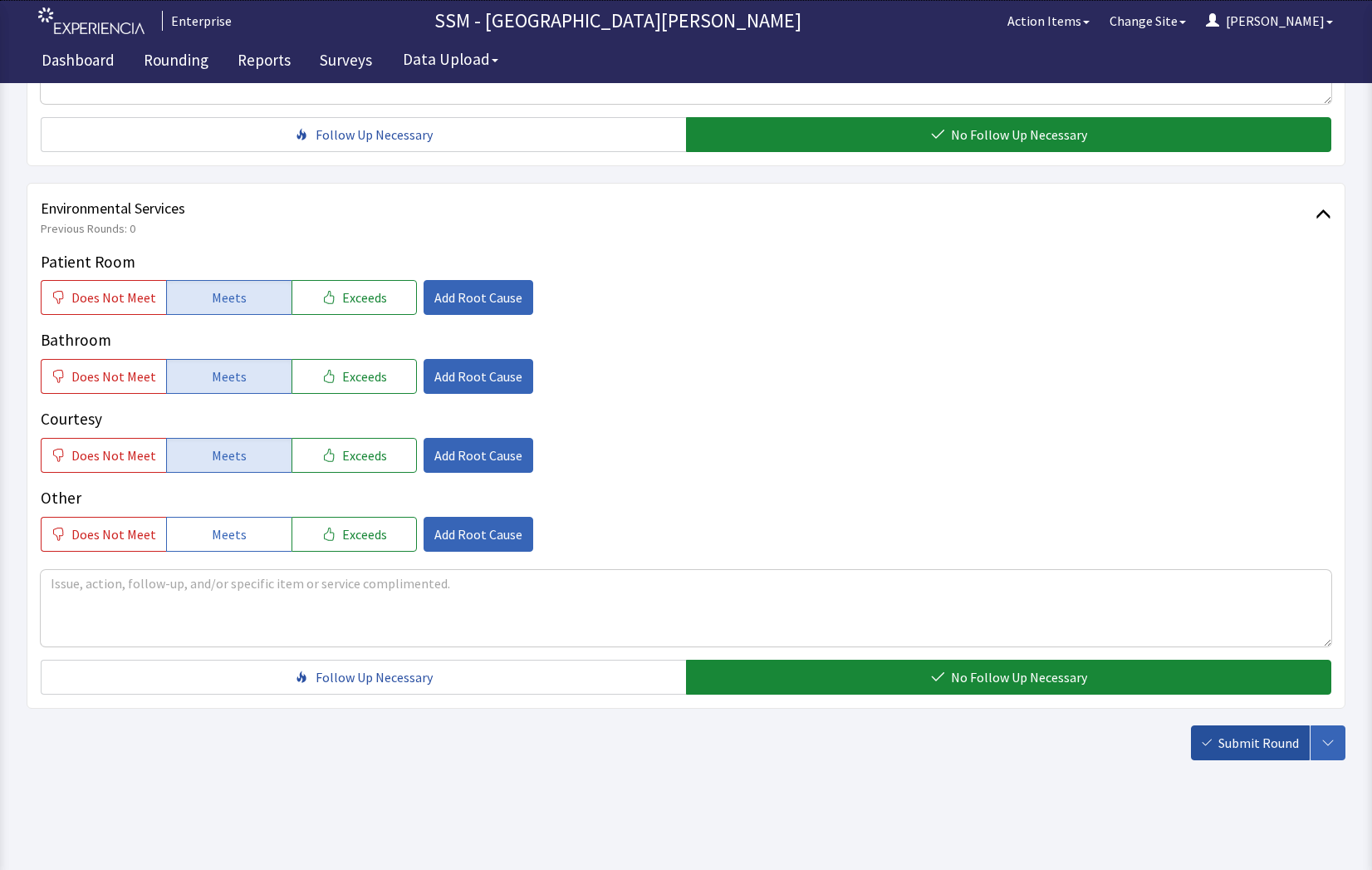
click at [1258, 746] on span "Submit Round" at bounding box center [1259, 742] width 81 height 20
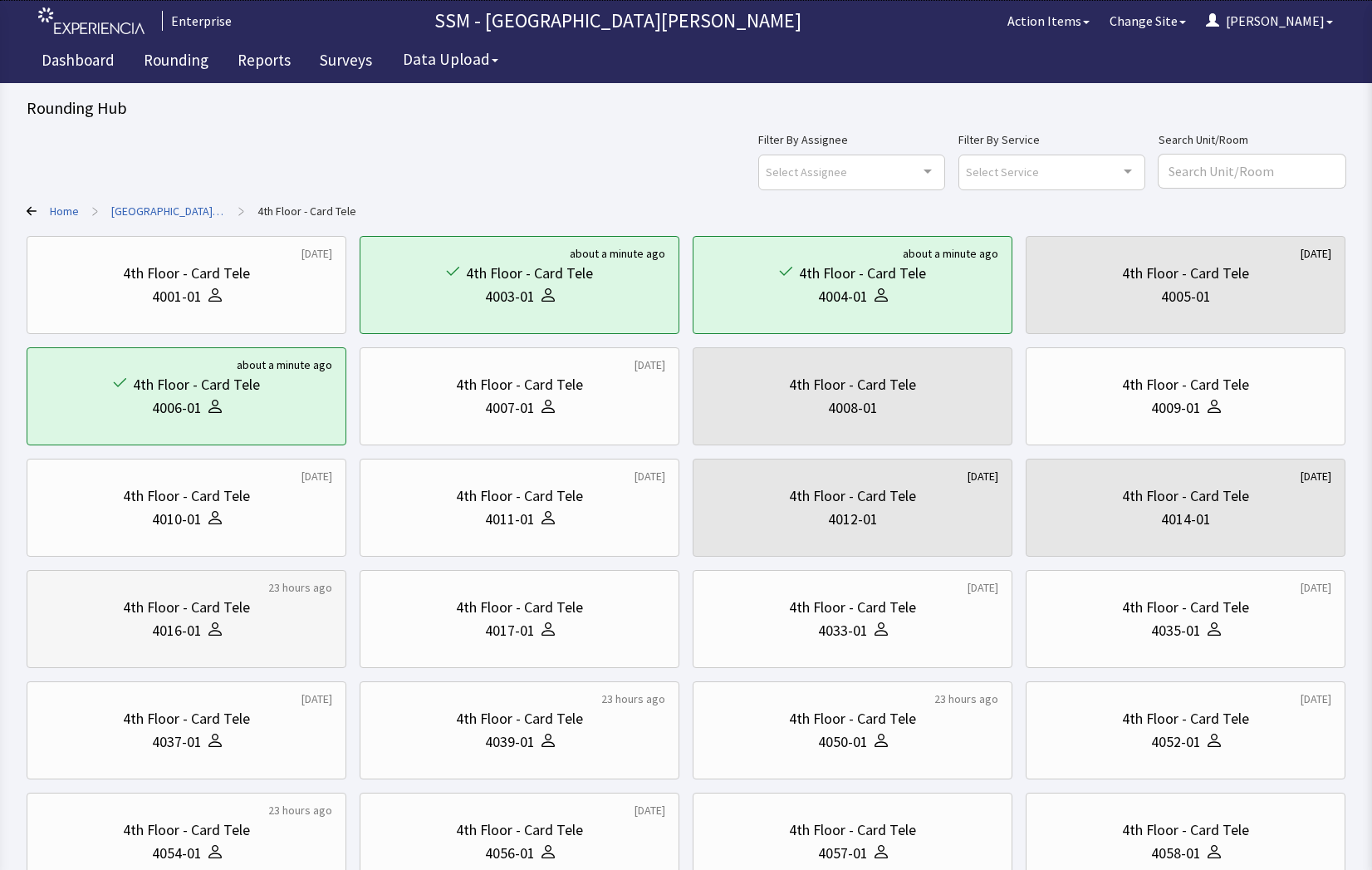
click at [182, 646] on div "4th Floor - Card Tele 4016-01" at bounding box center [186, 618] width 291 height 80
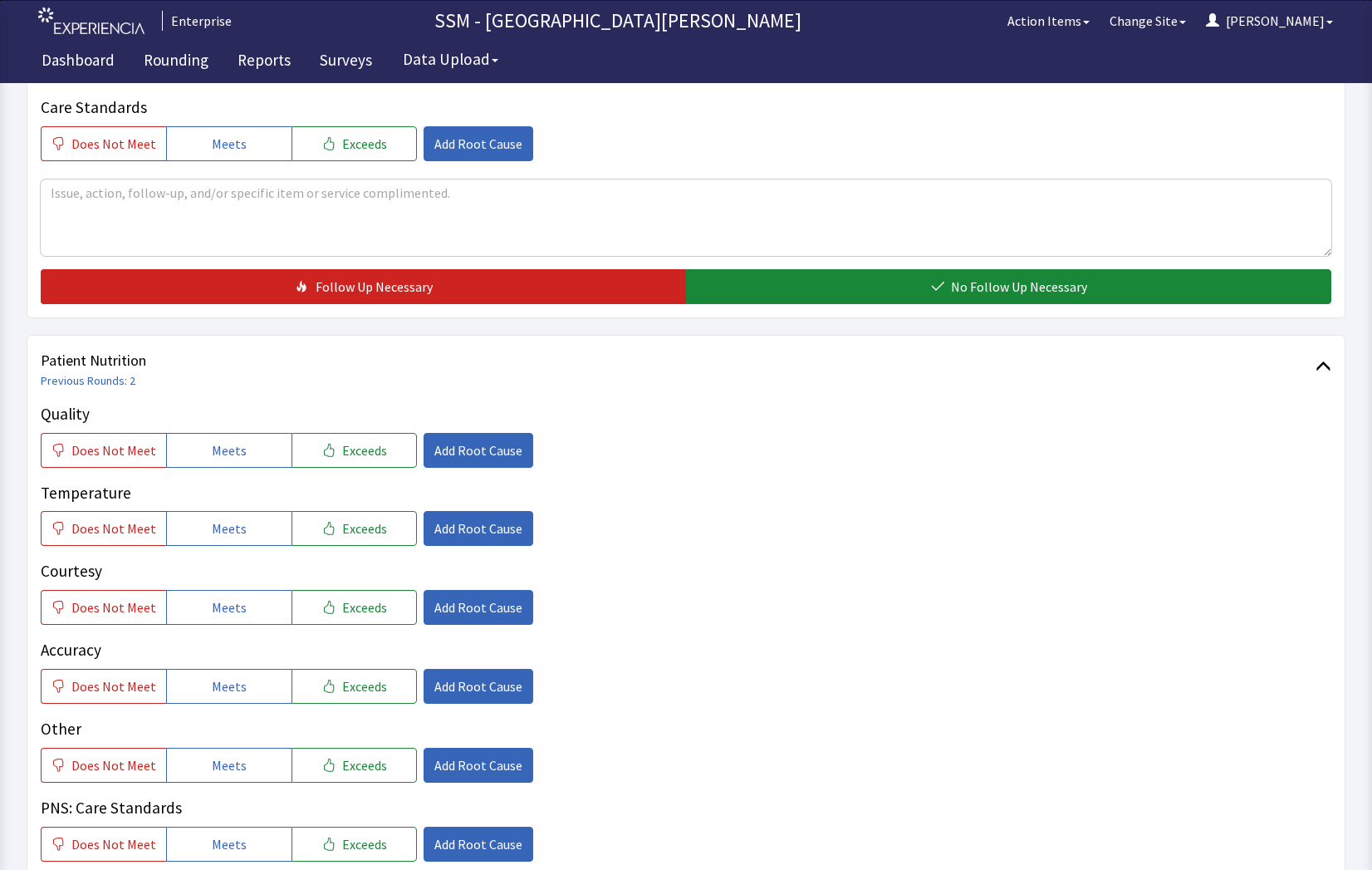
scroll to position [830, 0]
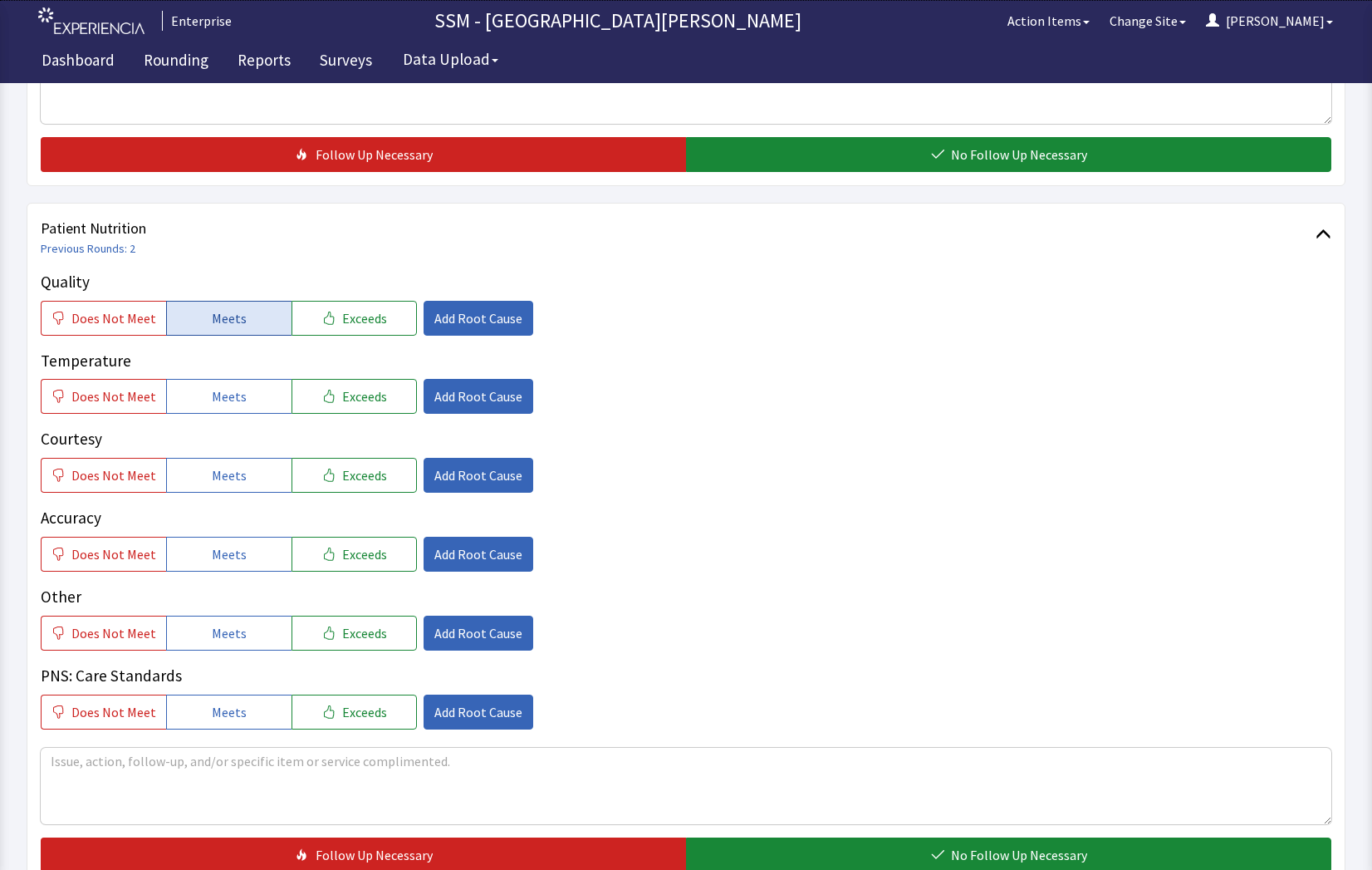
click at [221, 317] on span "Meets" at bounding box center [229, 318] width 35 height 20
click at [244, 385] on button "Meets" at bounding box center [229, 395] width 126 height 35
click at [229, 470] on span "Meets" at bounding box center [229, 475] width 35 height 20
click at [243, 553] on button "Meets" at bounding box center [229, 554] width 126 height 35
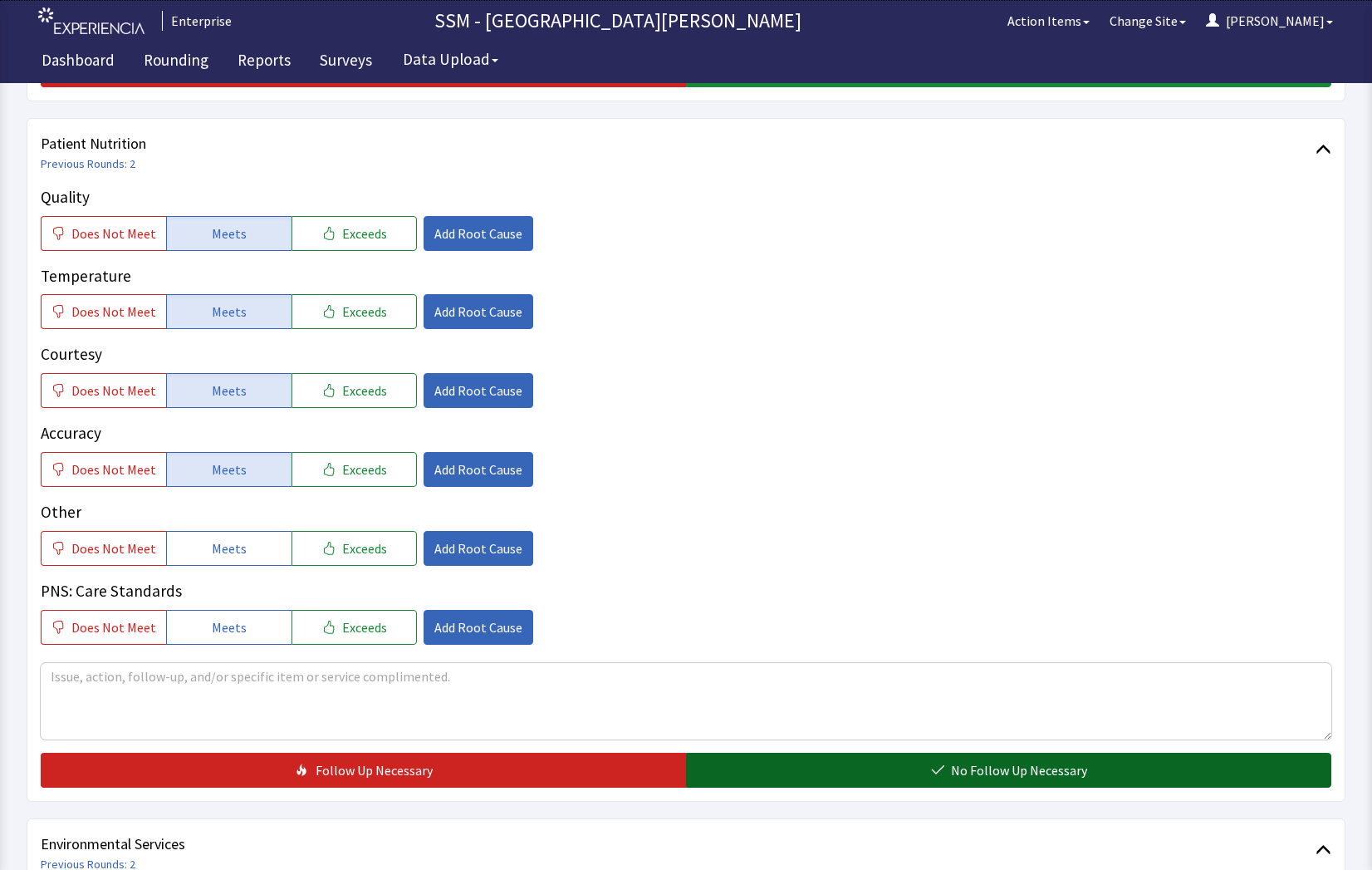
scroll to position [1163, 0]
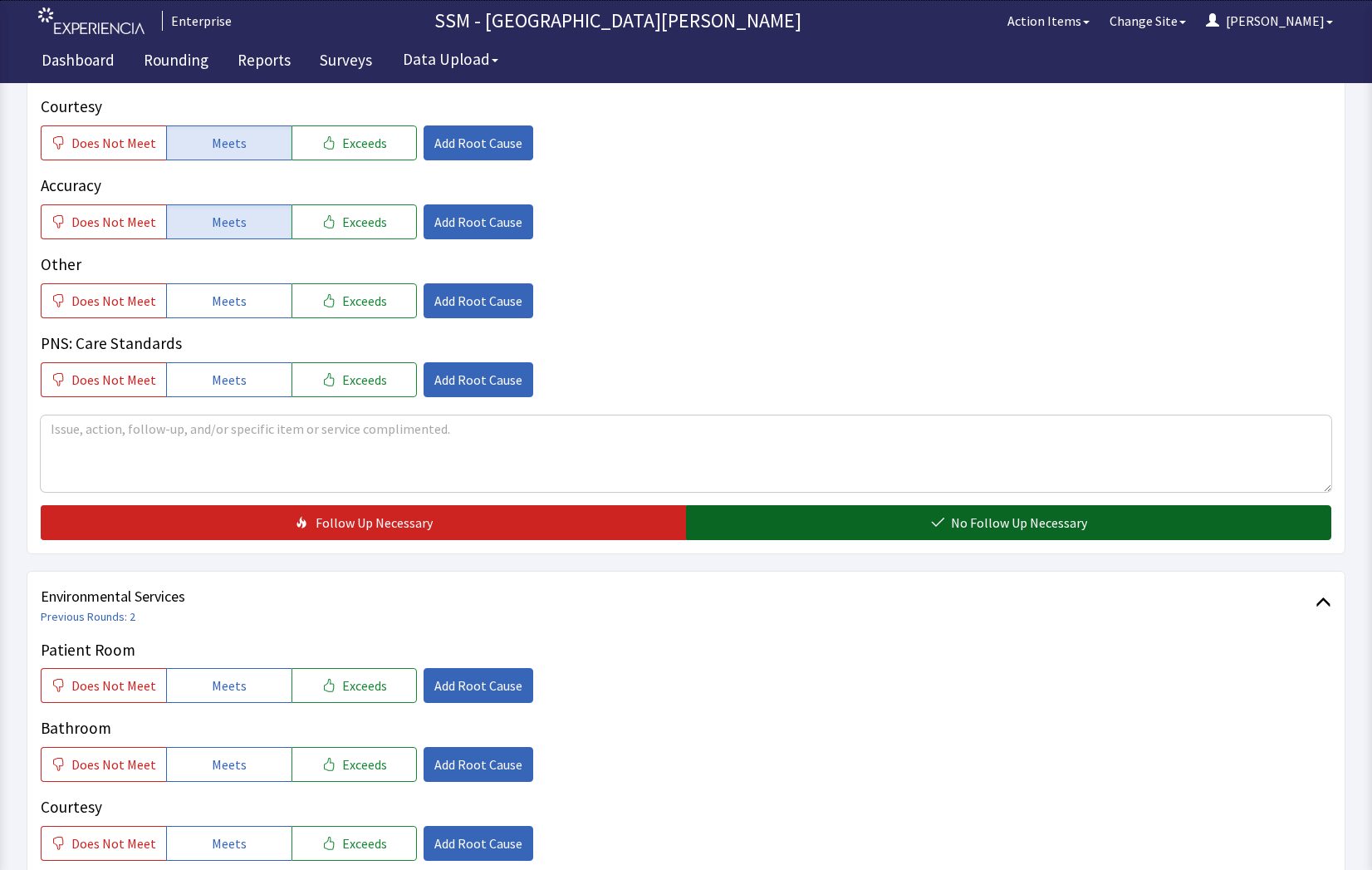
click at [943, 518] on icon "button" at bounding box center [937, 522] width 13 height 13
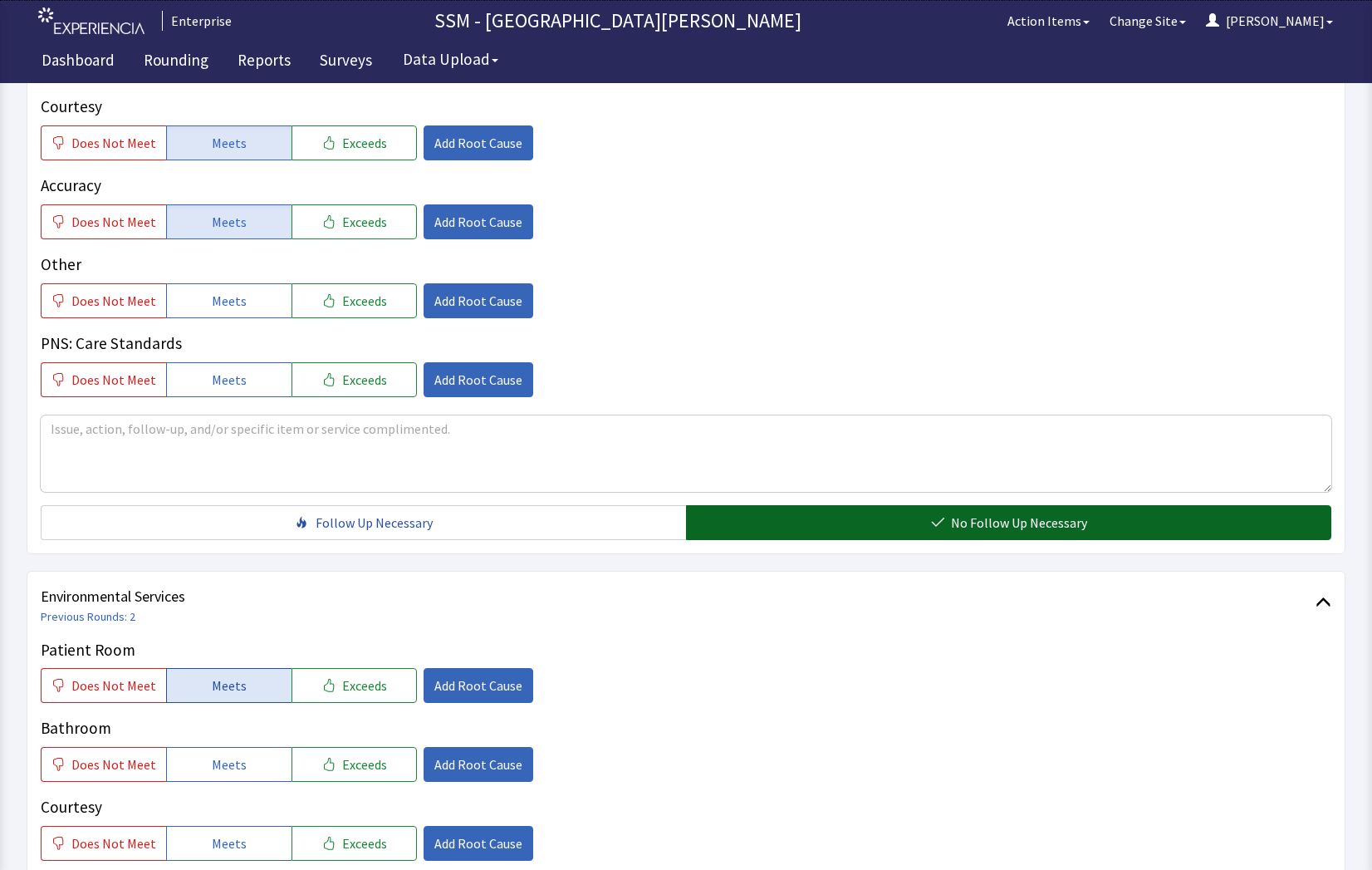
click at [192, 677] on button "Meets" at bounding box center [229, 685] width 126 height 35
click at [231, 762] on span "Meets" at bounding box center [229, 764] width 35 height 20
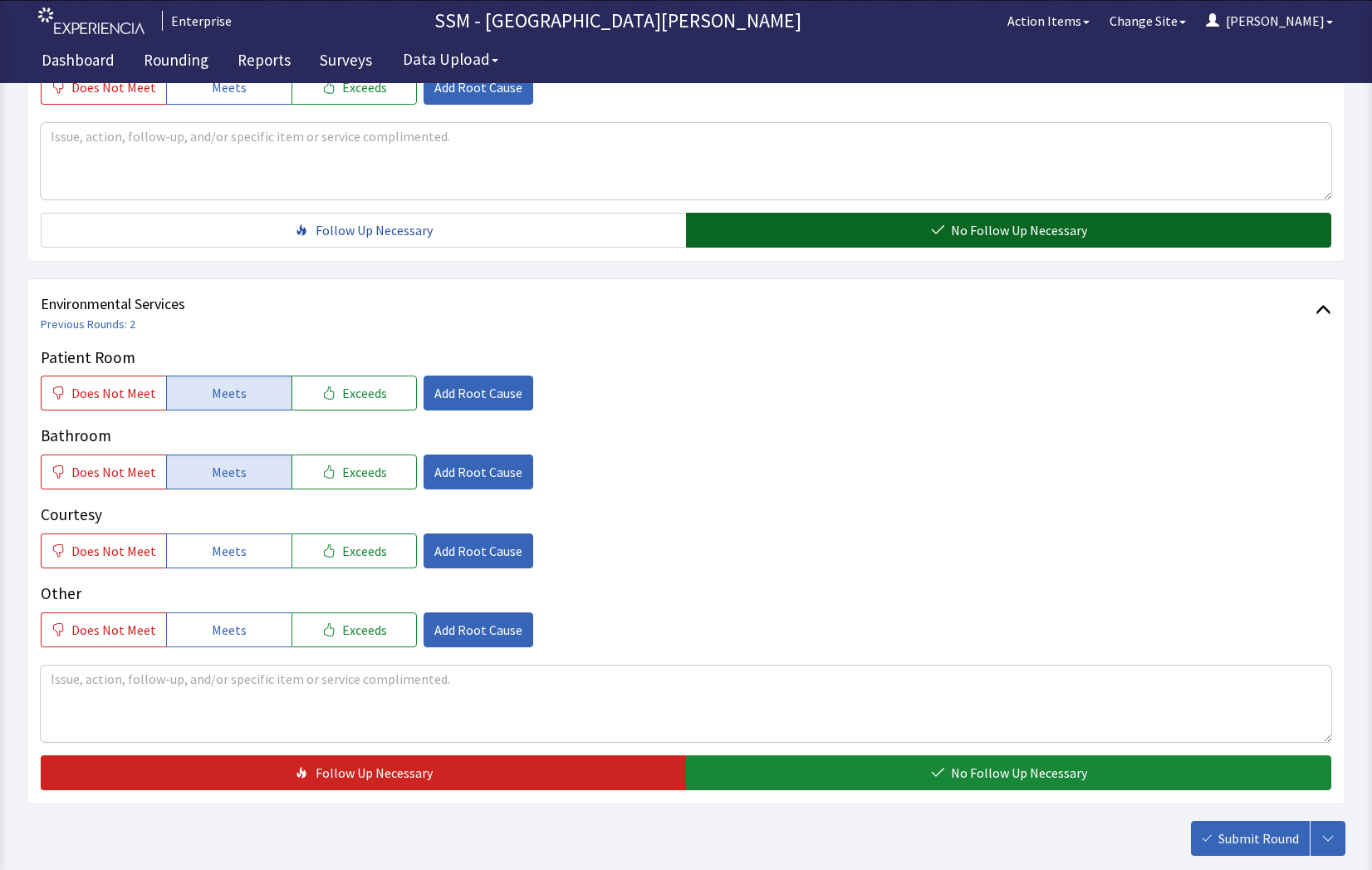
scroll to position [1550, 0]
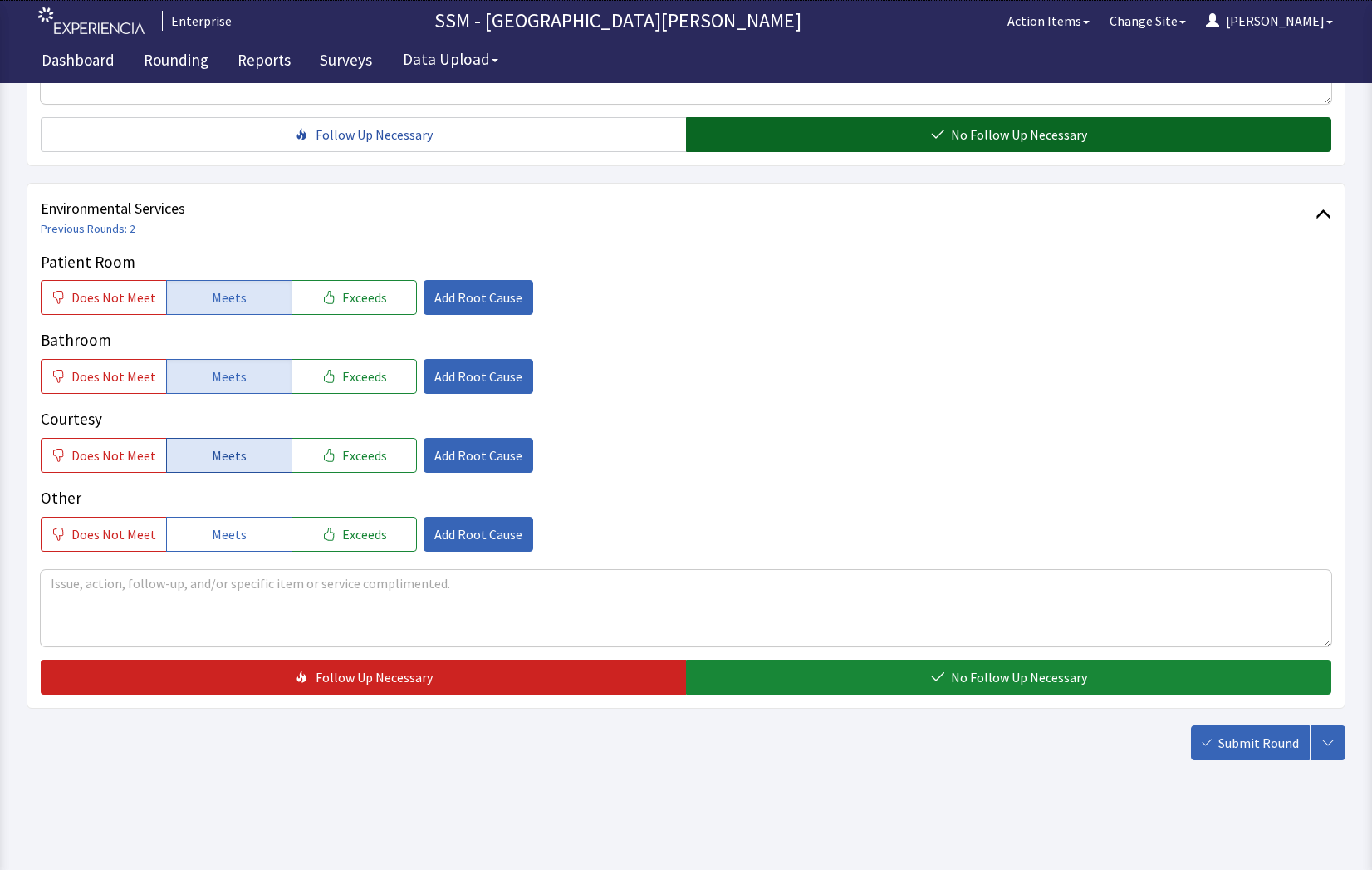
click at [237, 451] on span "Meets" at bounding box center [229, 455] width 35 height 20
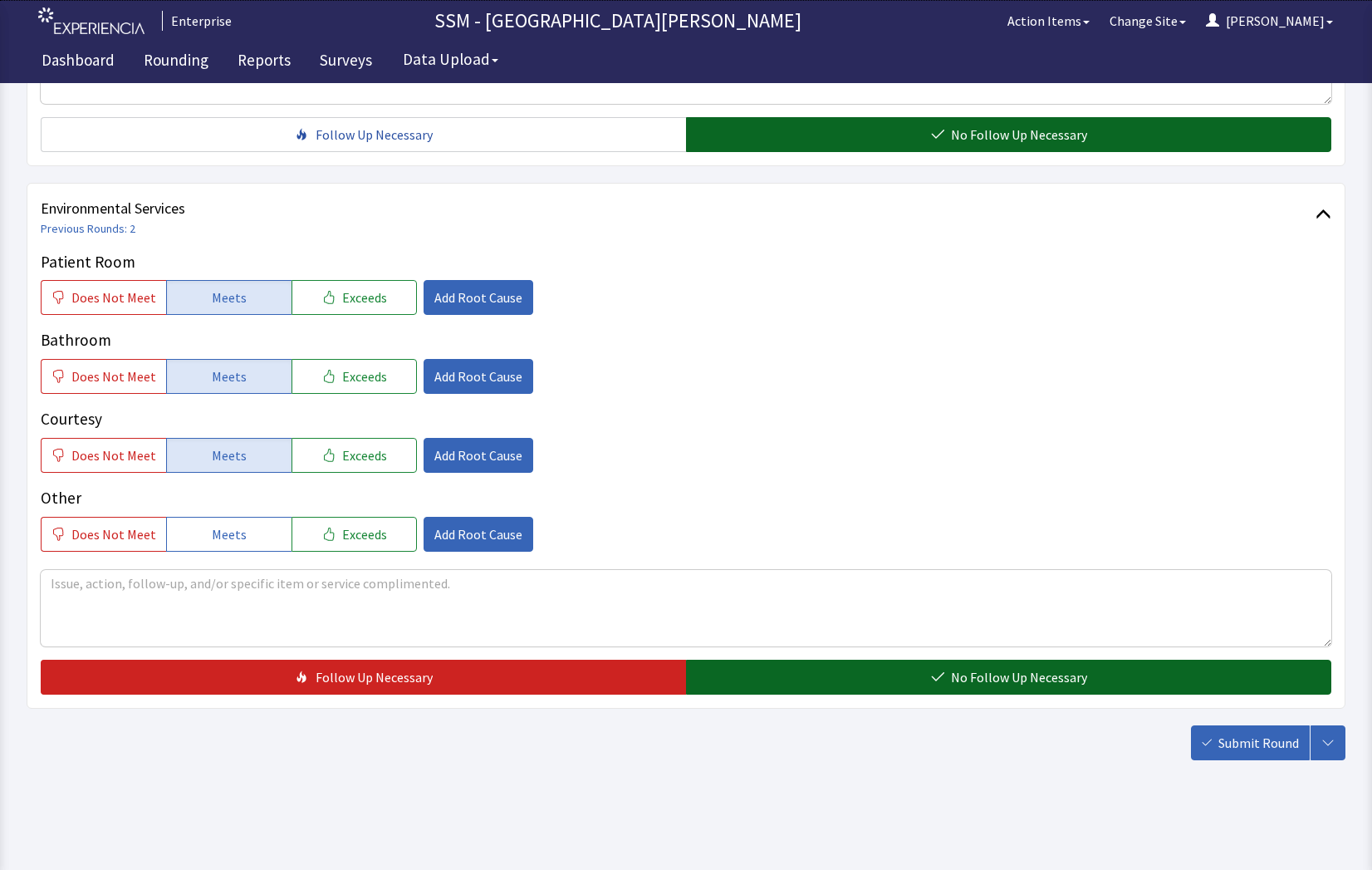
click at [925, 679] on button "No Follow Up Necessary" at bounding box center [1008, 677] width 645 height 35
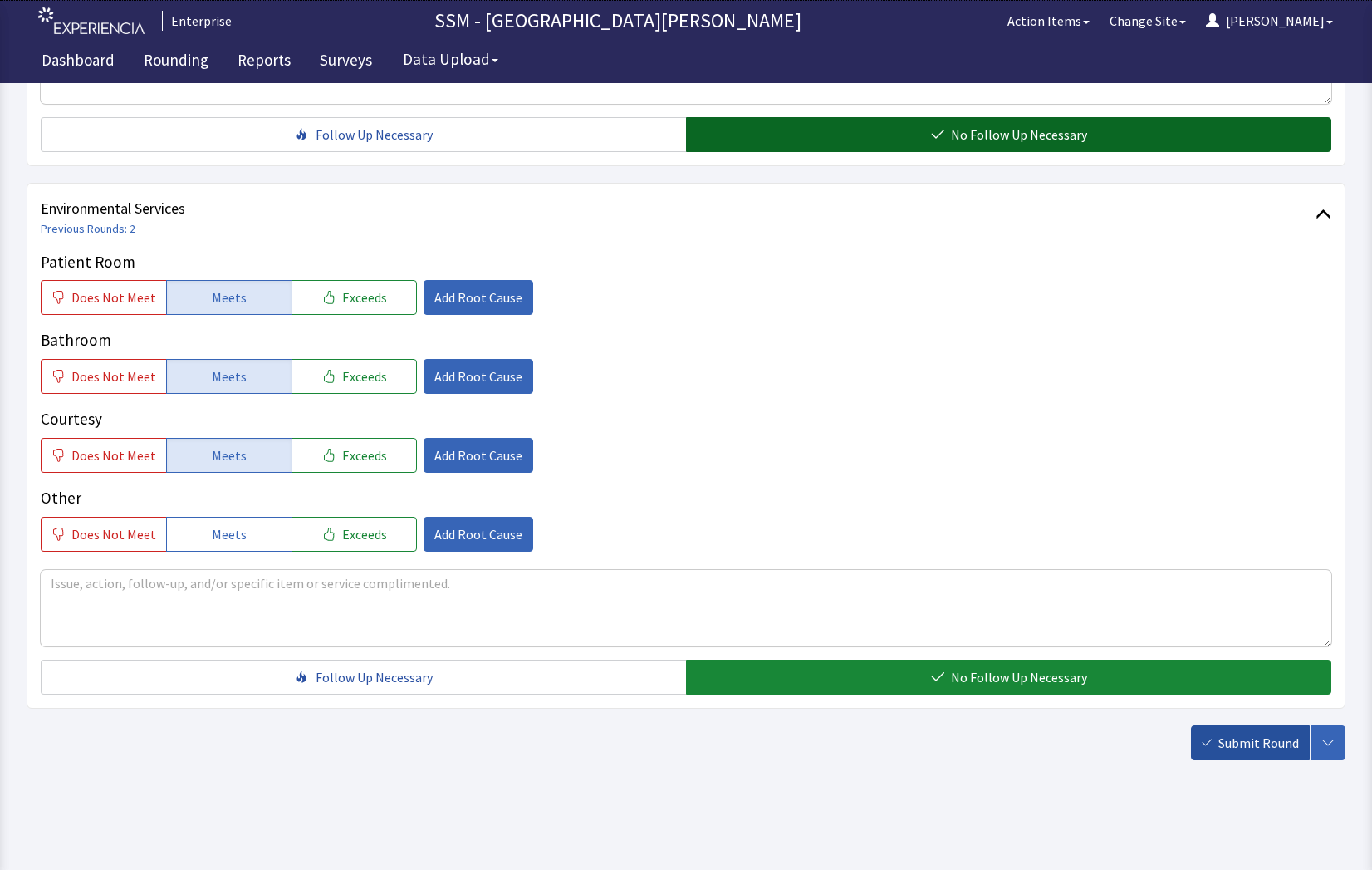
click at [1265, 738] on span "Submit Round" at bounding box center [1259, 742] width 81 height 20
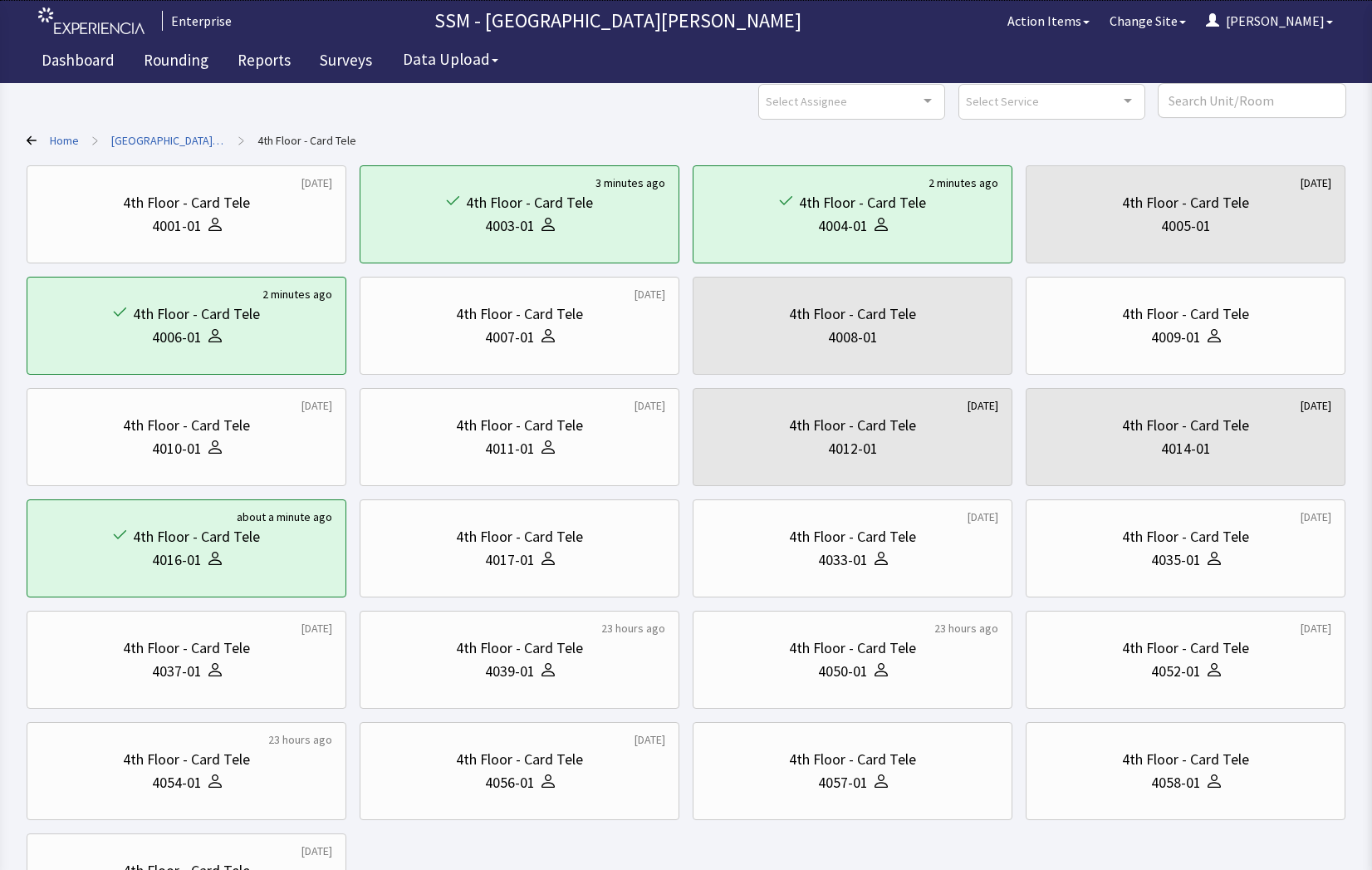
scroll to position [242, 0]
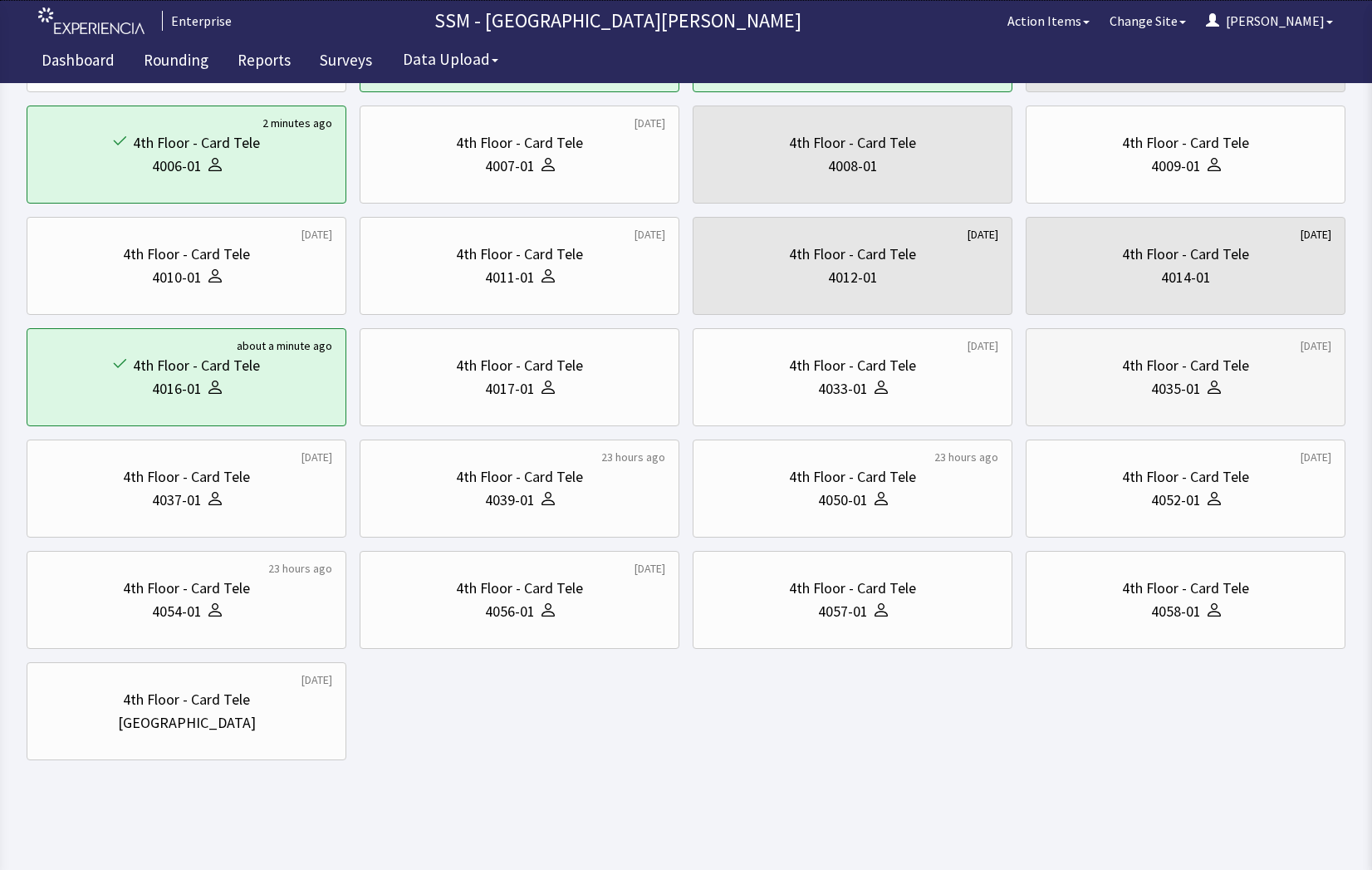
click at [1257, 373] on div "4th Floor - Card Tele" at bounding box center [1185, 366] width 291 height 23
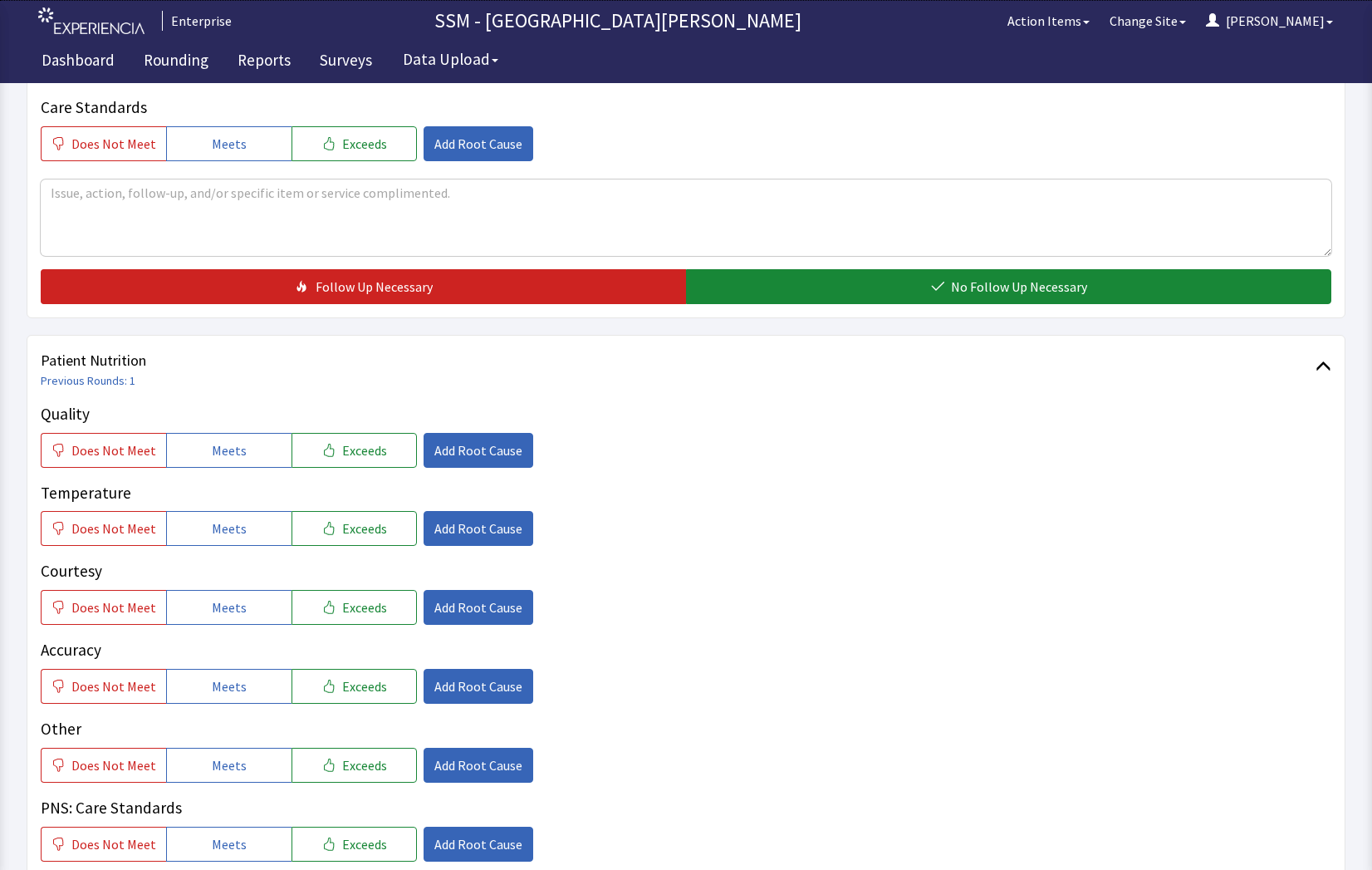
scroll to position [830, 0]
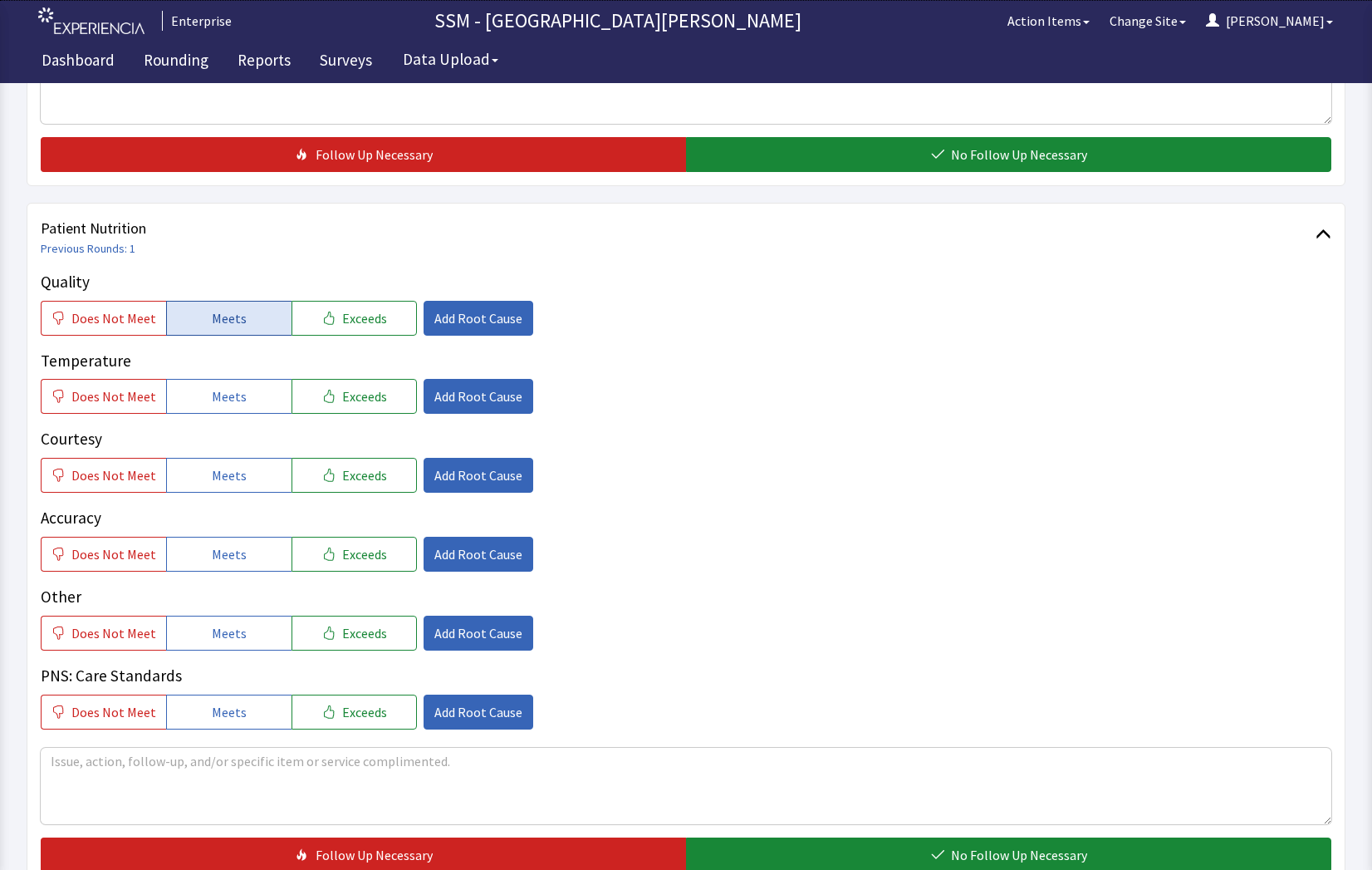
click at [232, 324] on span "Meets" at bounding box center [229, 318] width 35 height 20
click at [240, 401] on button "Meets" at bounding box center [229, 395] width 126 height 35
click at [226, 487] on button "Meets" at bounding box center [229, 475] width 126 height 35
click at [209, 540] on button "Meets" at bounding box center [229, 554] width 126 height 35
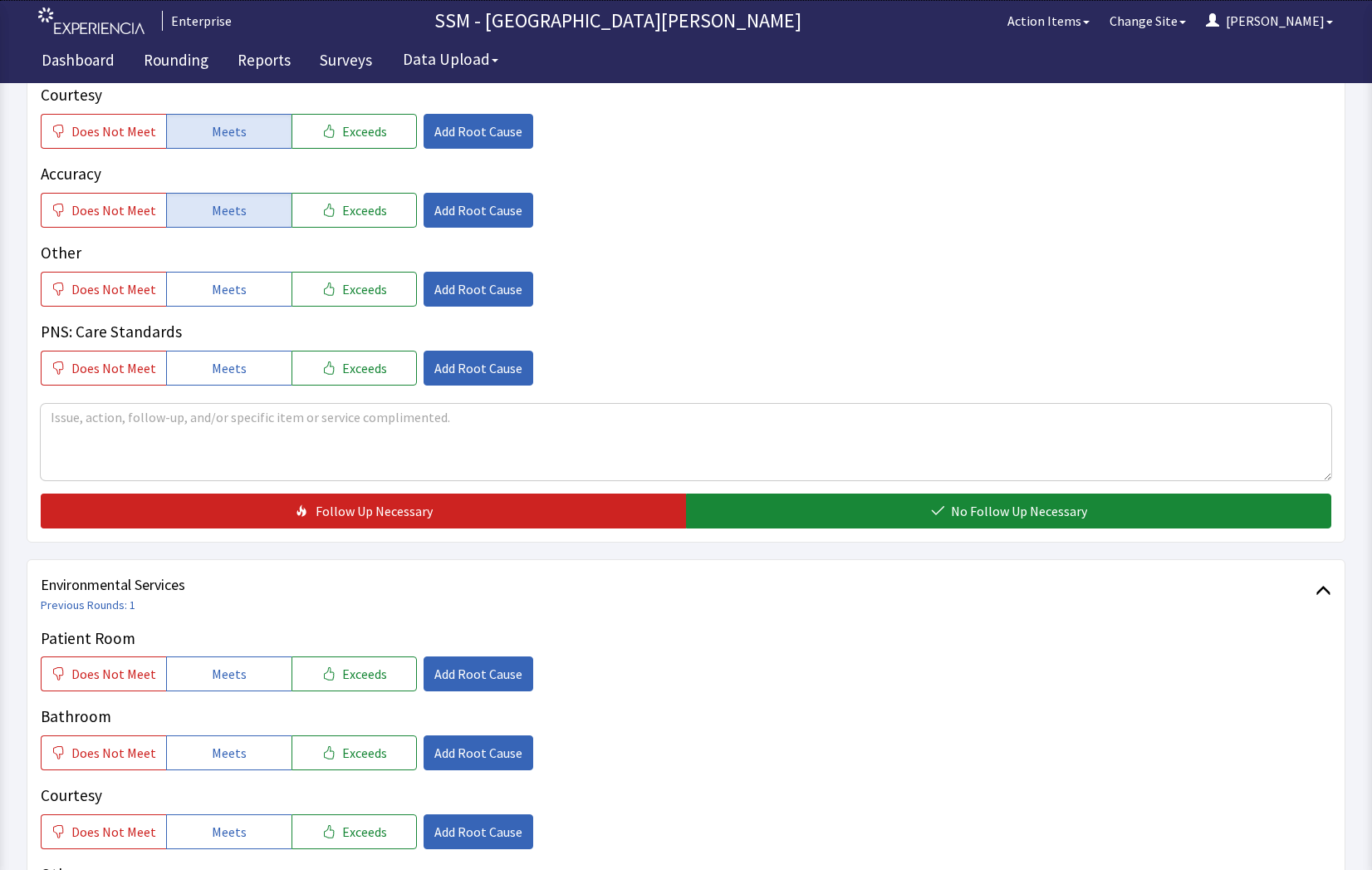
scroll to position [1329, 0]
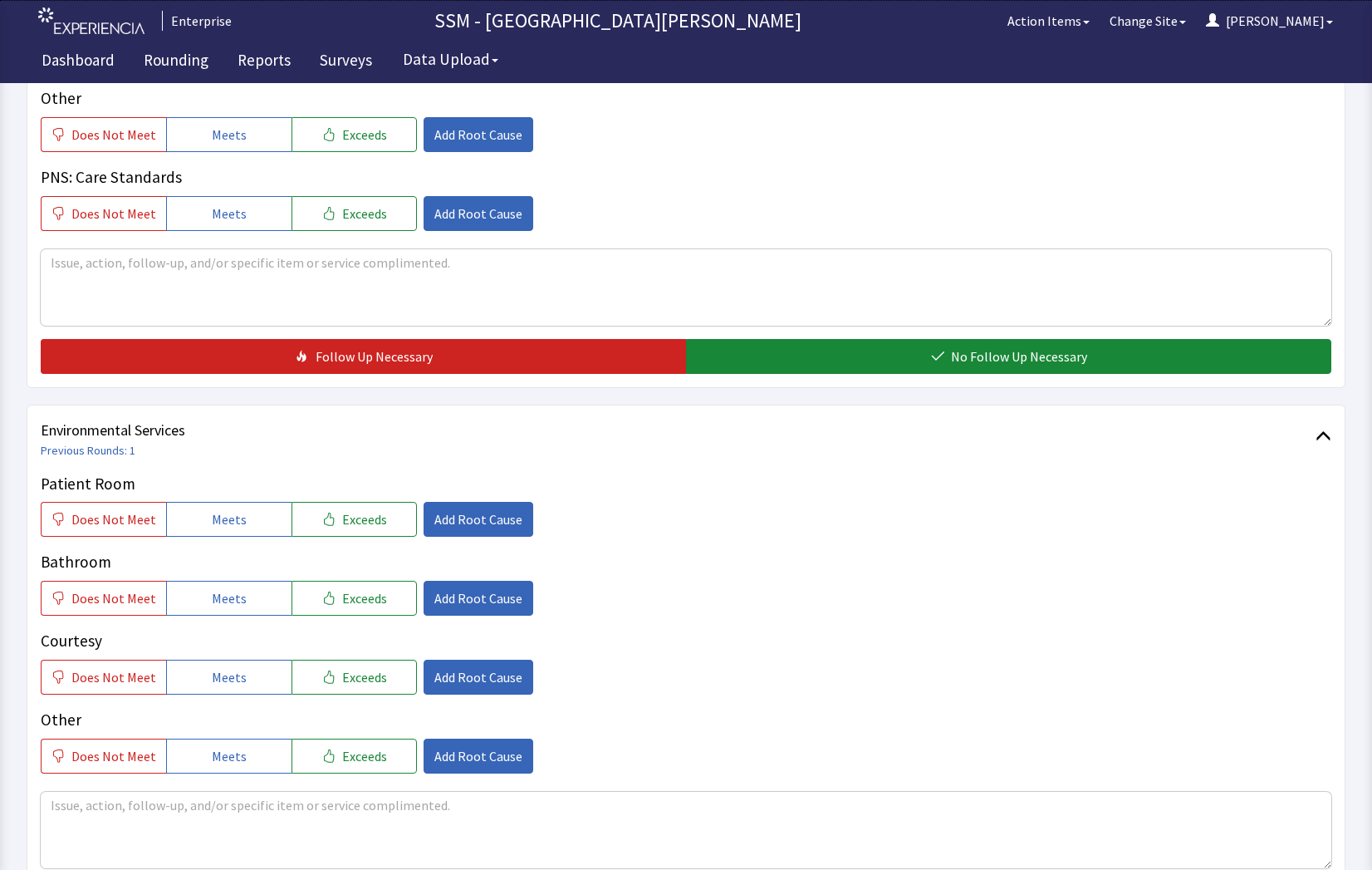
click at [979, 329] on div "Quality Does Not Meet Meets Exceeds Add Root Cause Temperature Does Not Meet Me…" at bounding box center [686, 73] width 1290 height 602
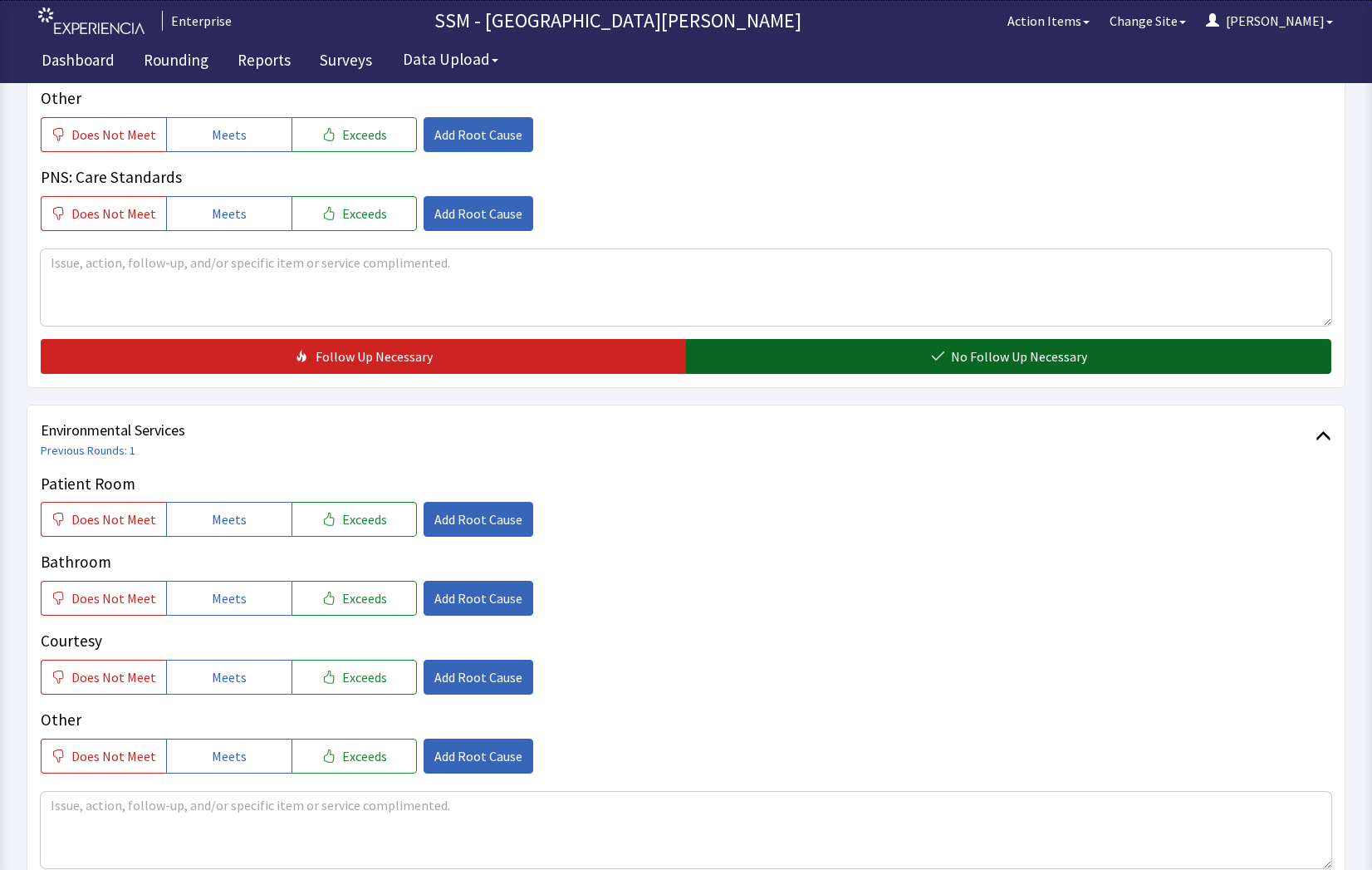
click at [985, 347] on span "No Follow Up Necessary" at bounding box center [1019, 356] width 137 height 20
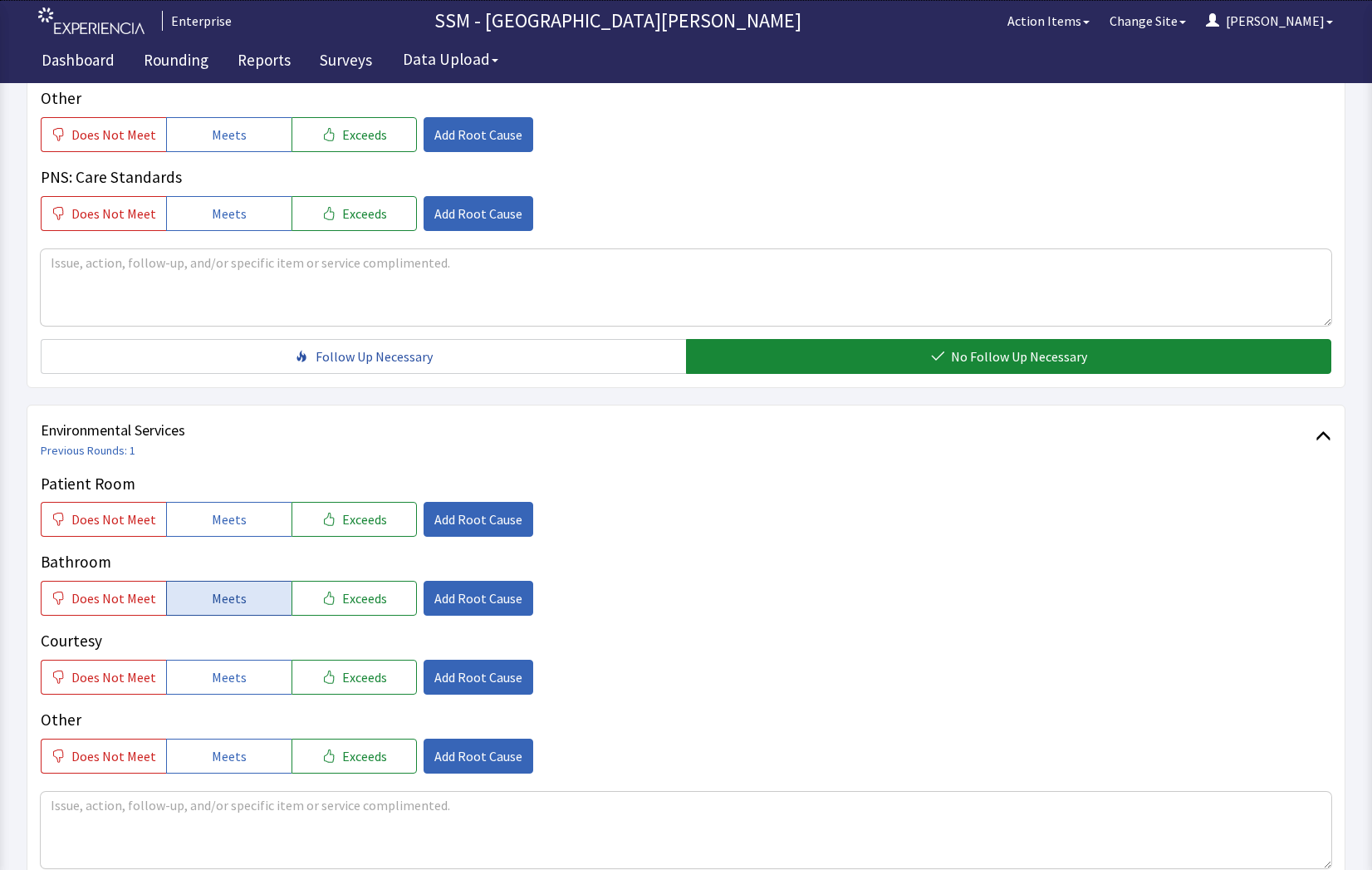
drag, startPoint x: 234, startPoint y: 515, endPoint x: 239, endPoint y: 585, distance: 70.2
click at [234, 520] on span "Meets" at bounding box center [229, 519] width 35 height 20
drag, startPoint x: 237, startPoint y: 587, endPoint x: 252, endPoint y: 671, distance: 85.3
click at [237, 593] on button "Meets" at bounding box center [229, 598] width 126 height 35
click at [241, 690] on button "Meets" at bounding box center [229, 677] width 126 height 35
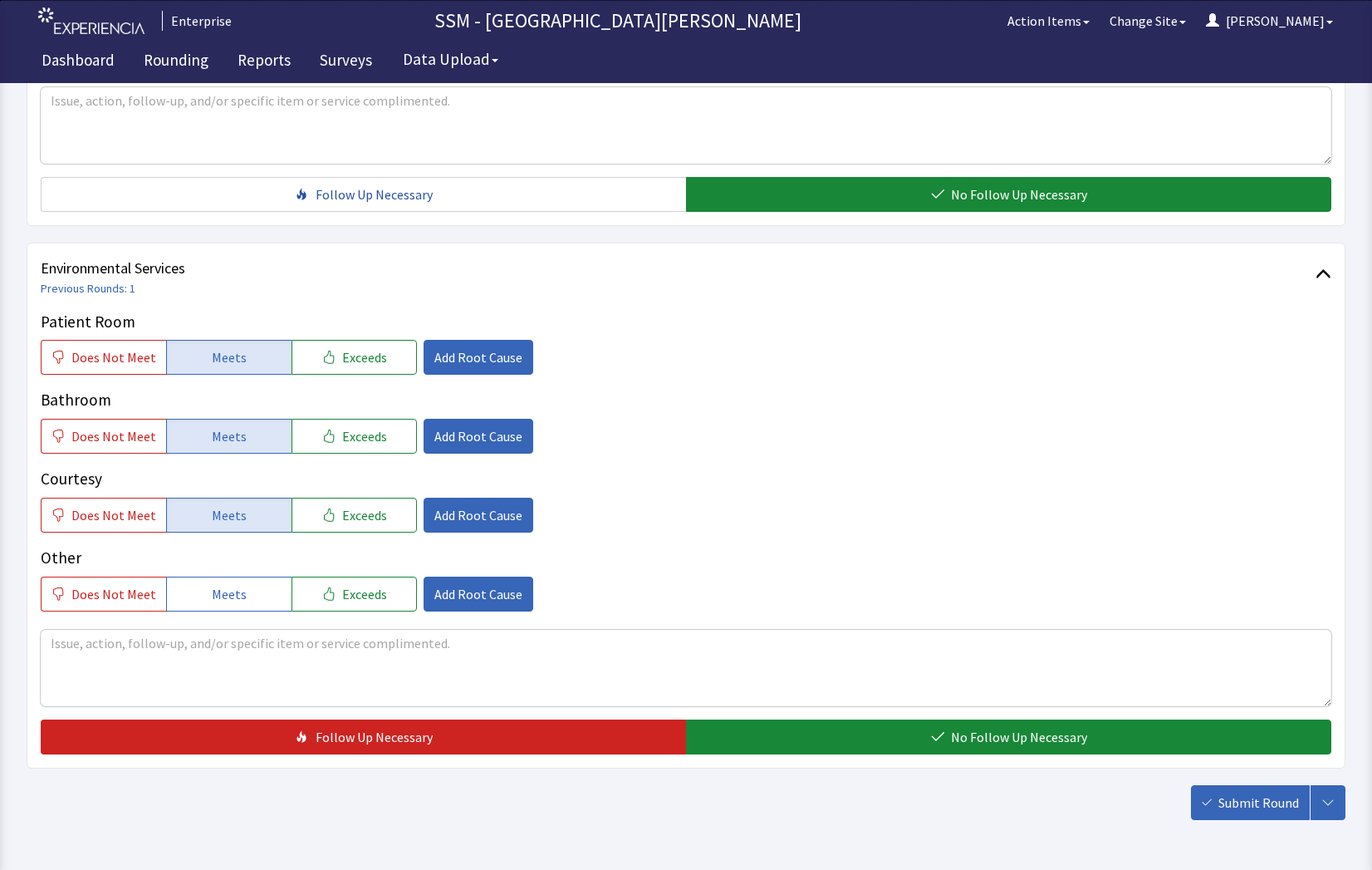
scroll to position [1550, 0]
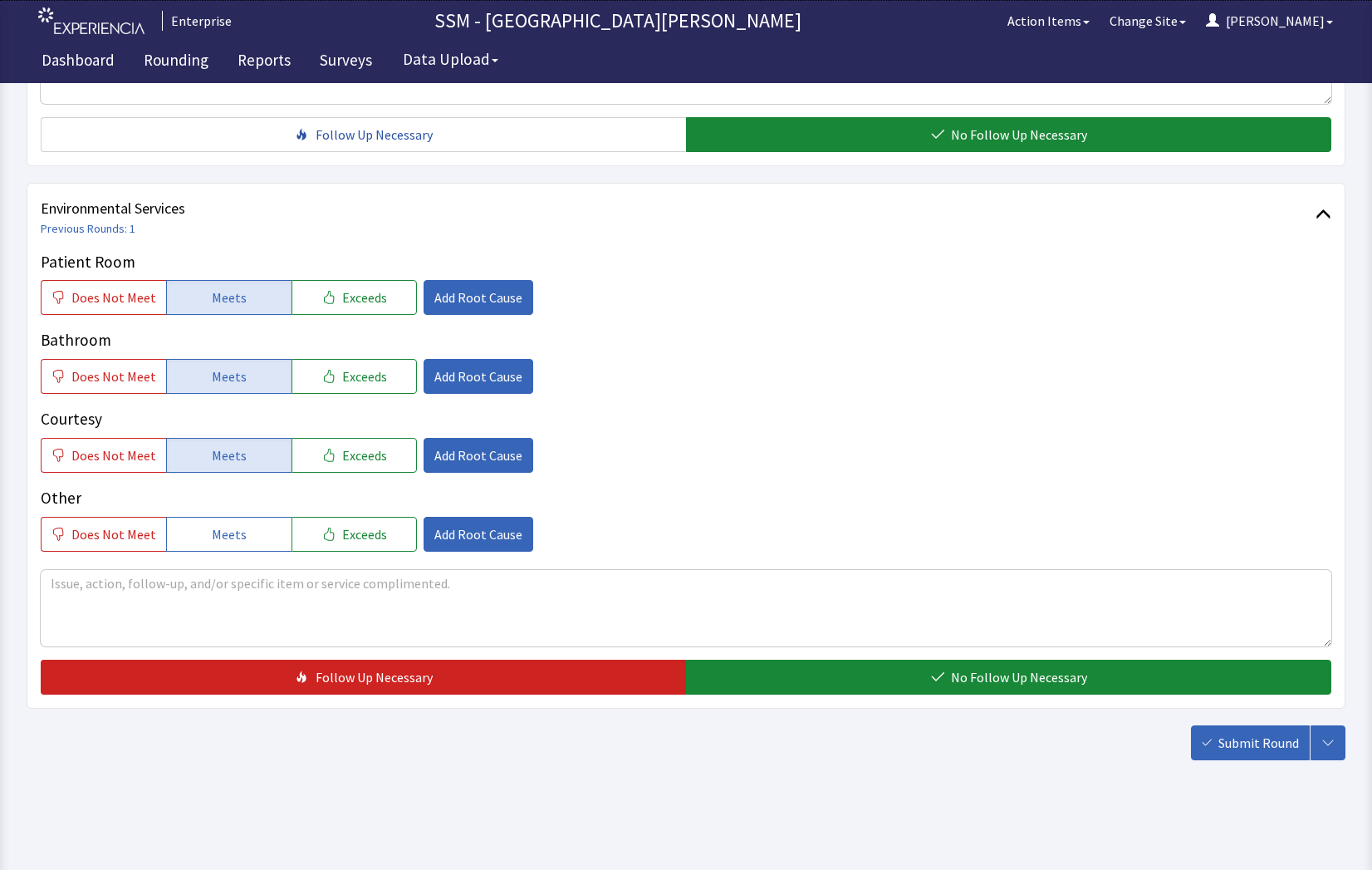
drag, startPoint x: 946, startPoint y: 665, endPoint x: 1187, endPoint y: 725, distance: 248.4
click at [966, 670] on button "No Follow Up Necessary" at bounding box center [1008, 677] width 645 height 35
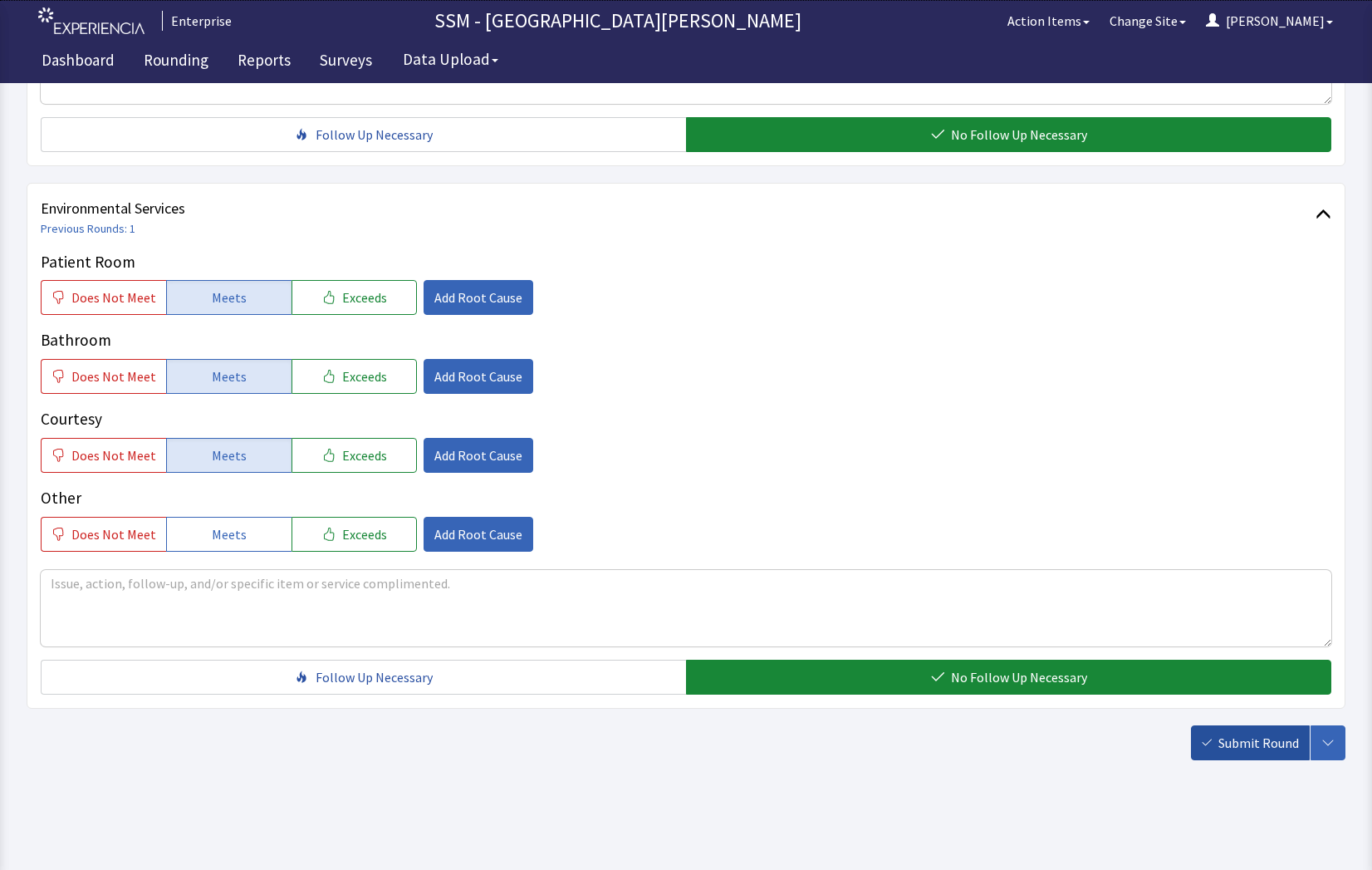
click at [1245, 750] on span "Submit Round" at bounding box center [1259, 742] width 81 height 20
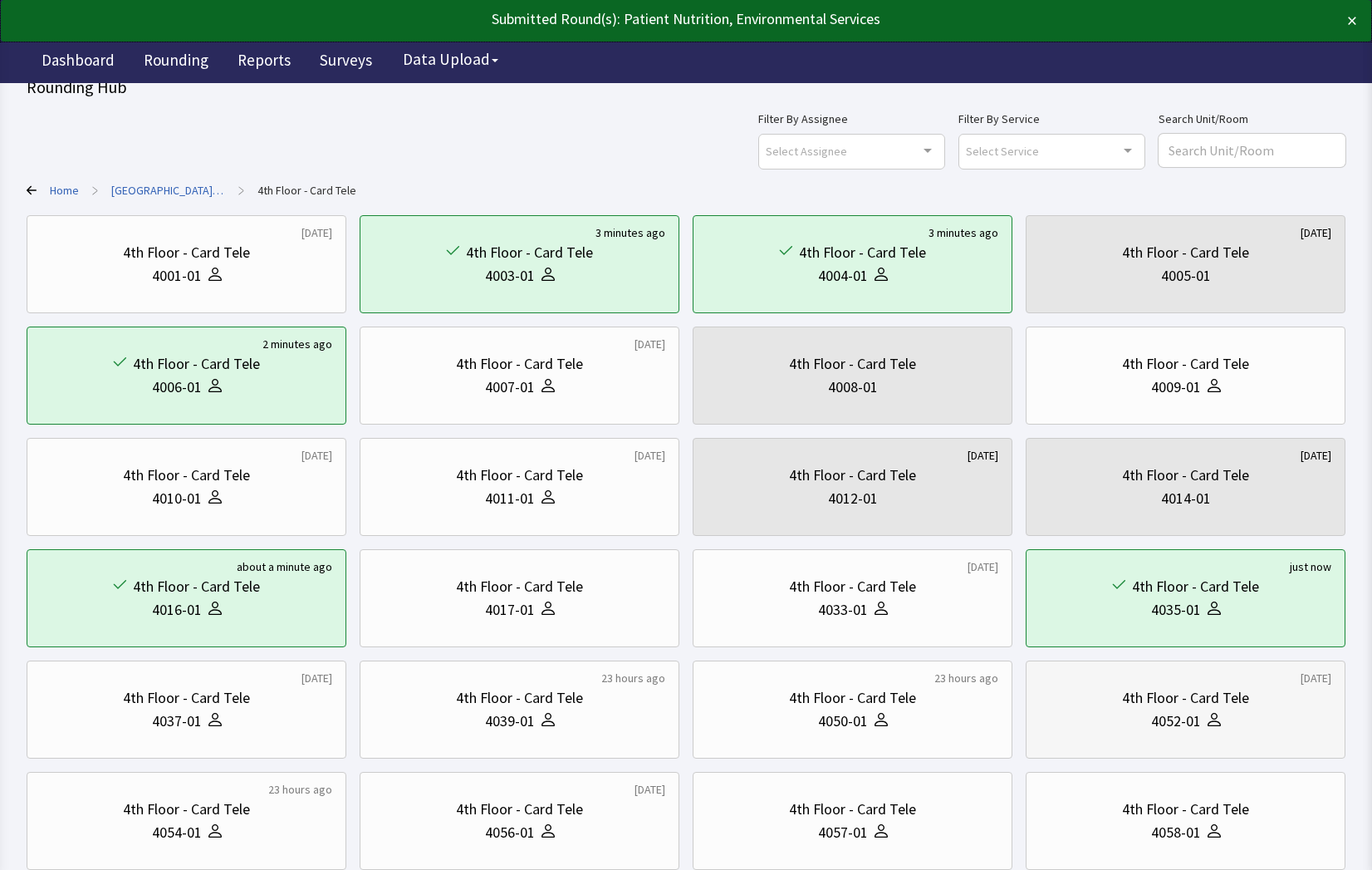
scroll to position [242, 0]
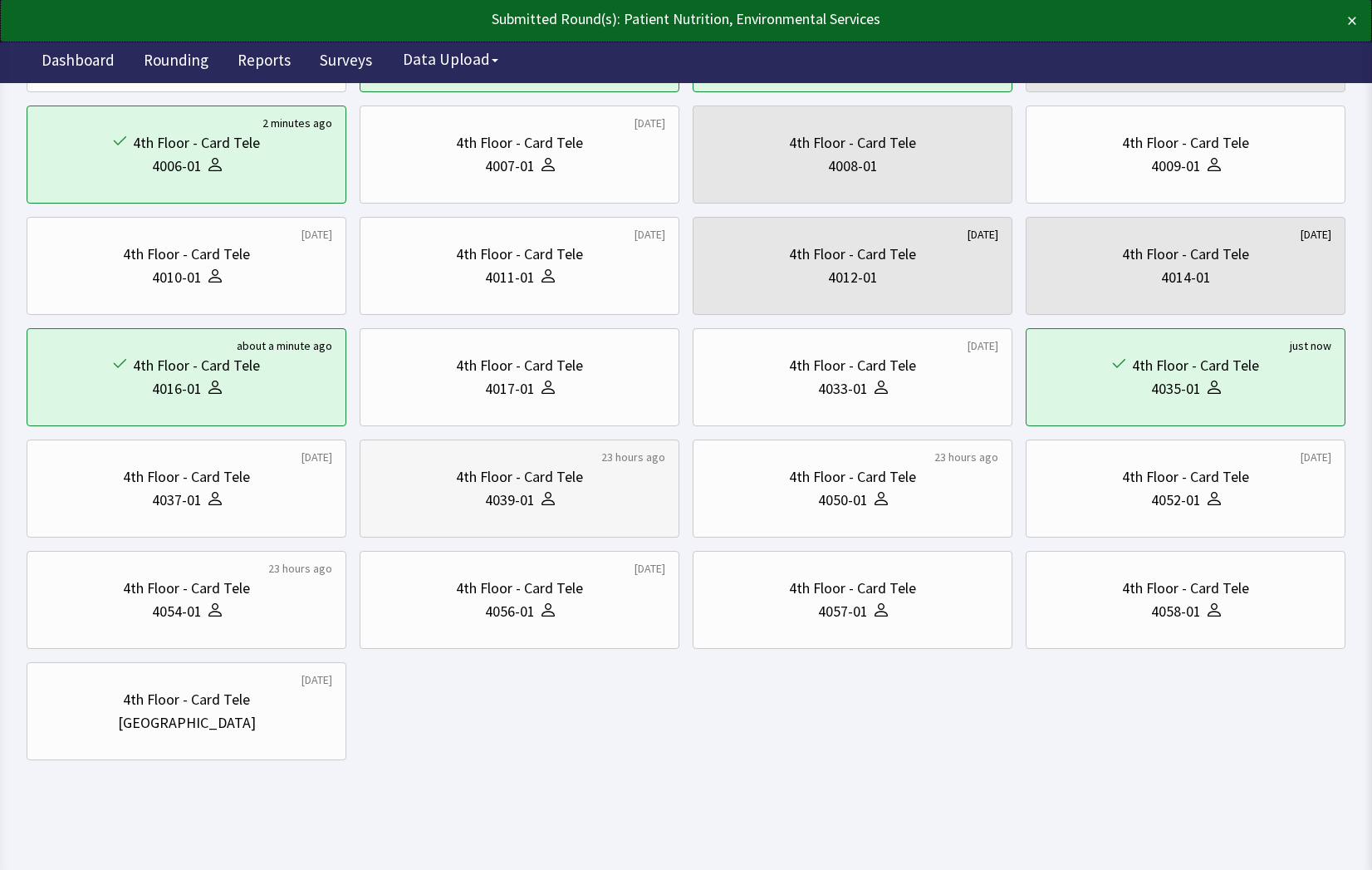
click at [512, 504] on div "4039-01" at bounding box center [509, 500] width 49 height 23
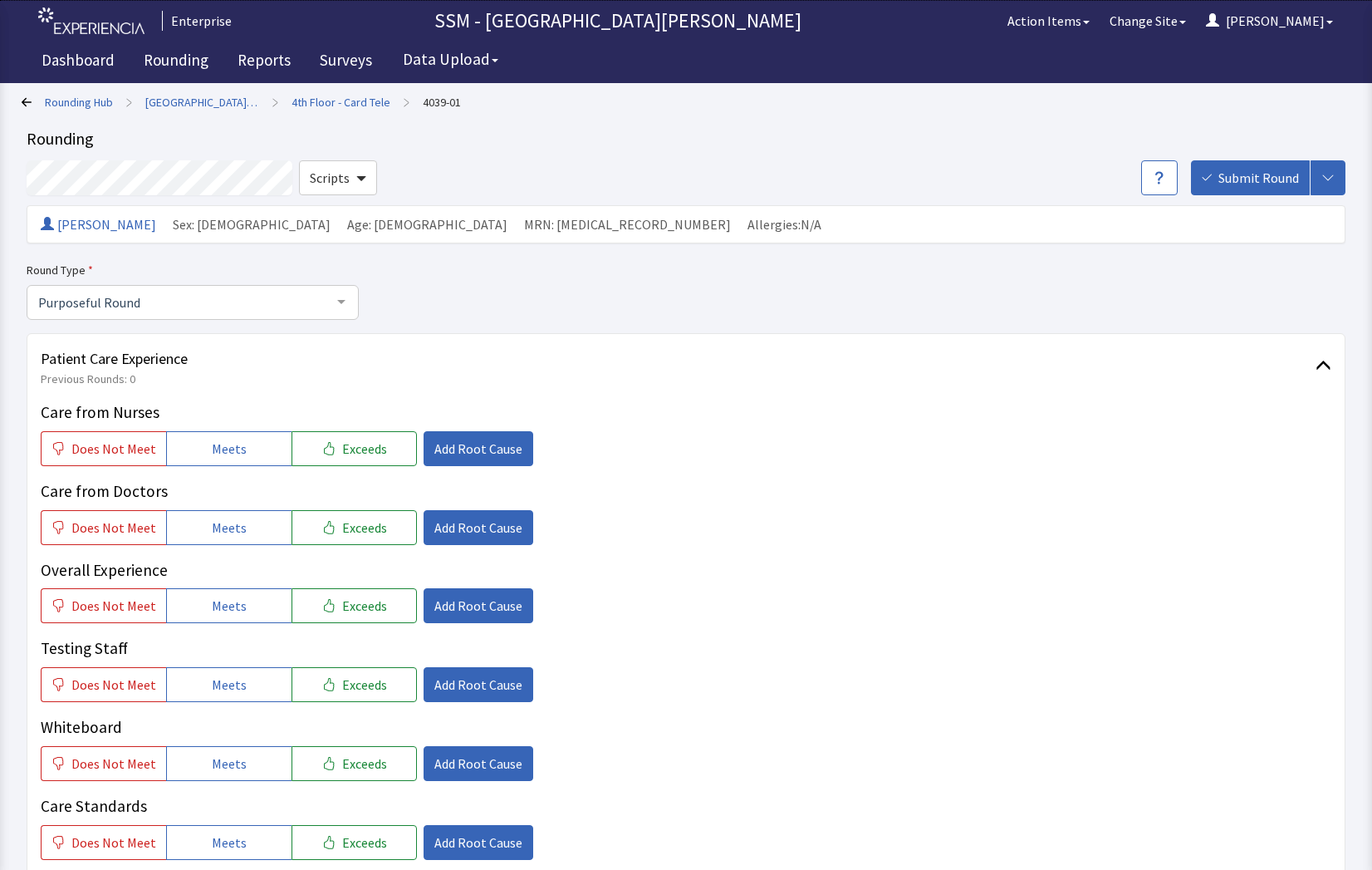
click at [26, 102] on icon at bounding box center [26, 102] width 10 height 9
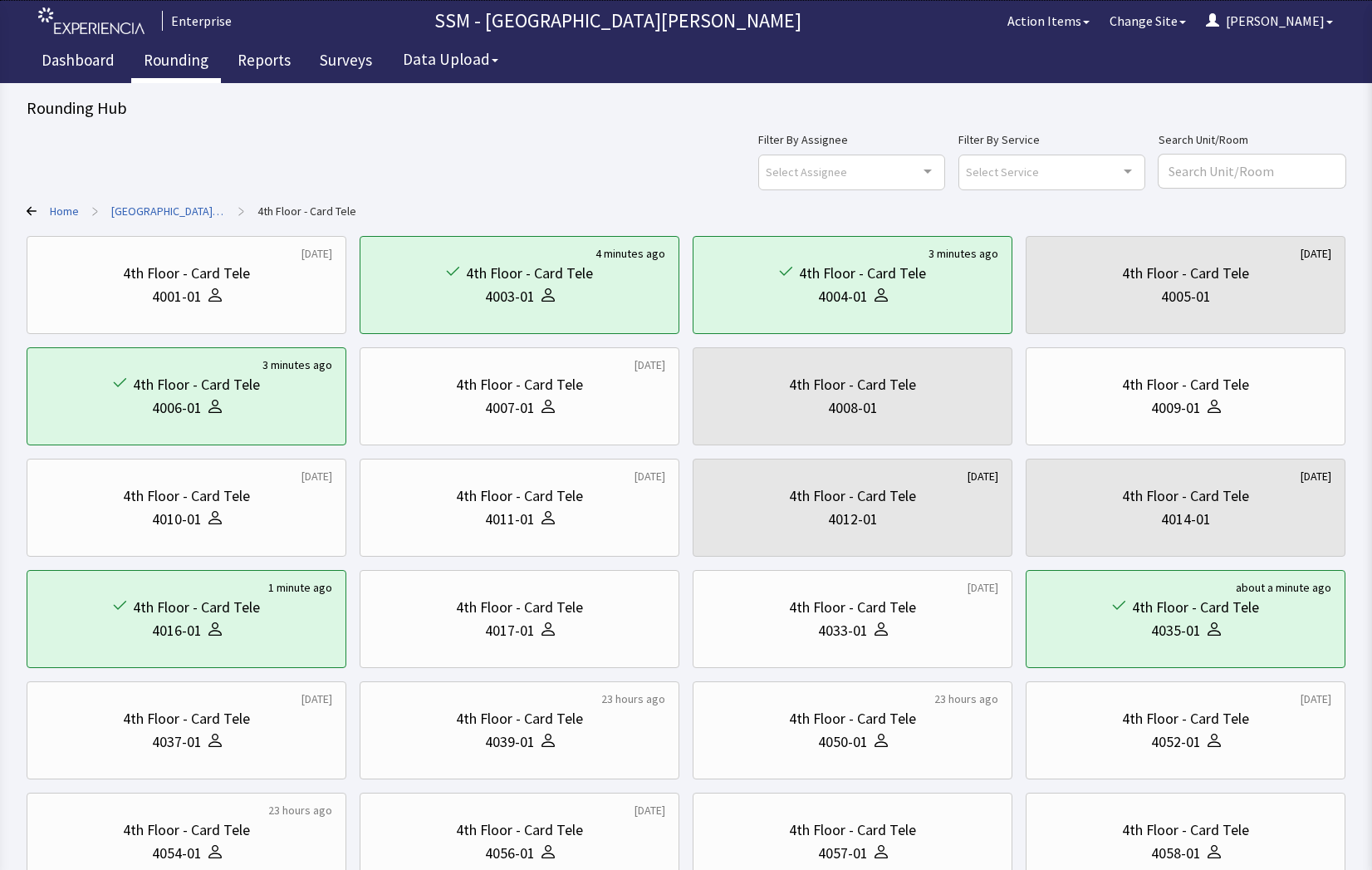
click at [157, 57] on link "Rounding" at bounding box center [176, 62] width 90 height 41
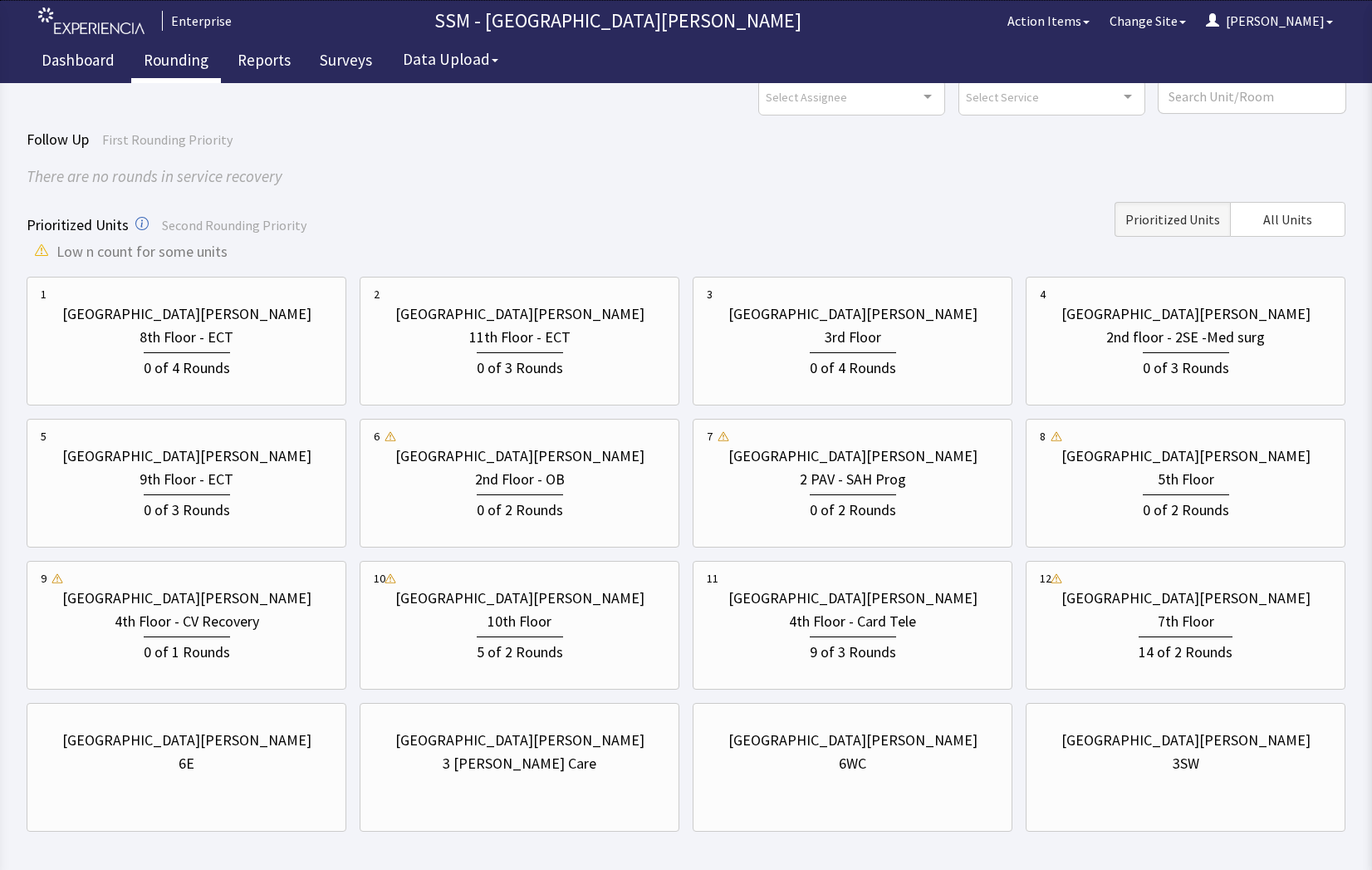
scroll to position [146, 0]
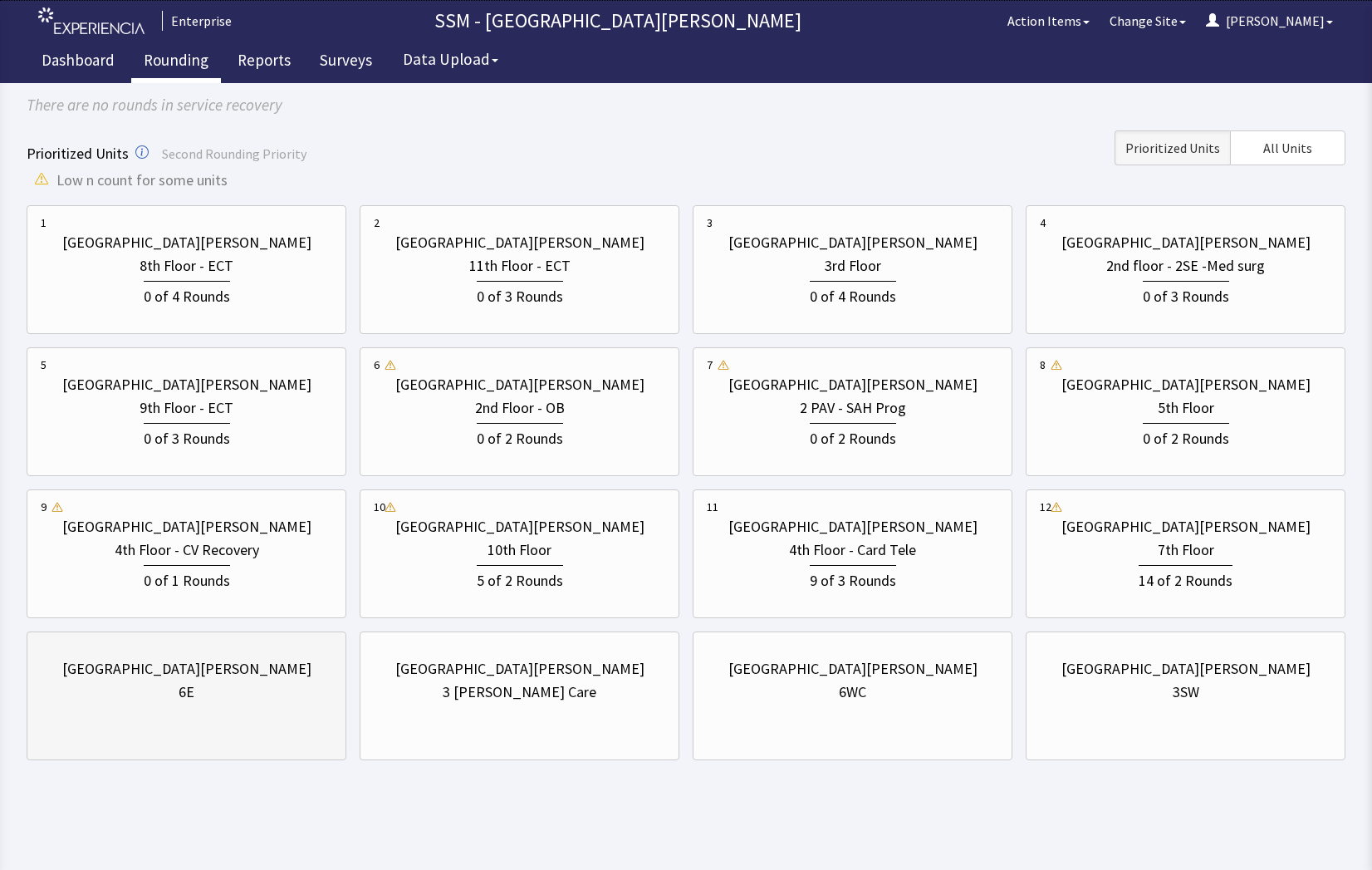
click at [170, 717] on div "[GEOGRAPHIC_DATA][PERSON_NAME] 6E" at bounding box center [186, 679] width 291 height 80
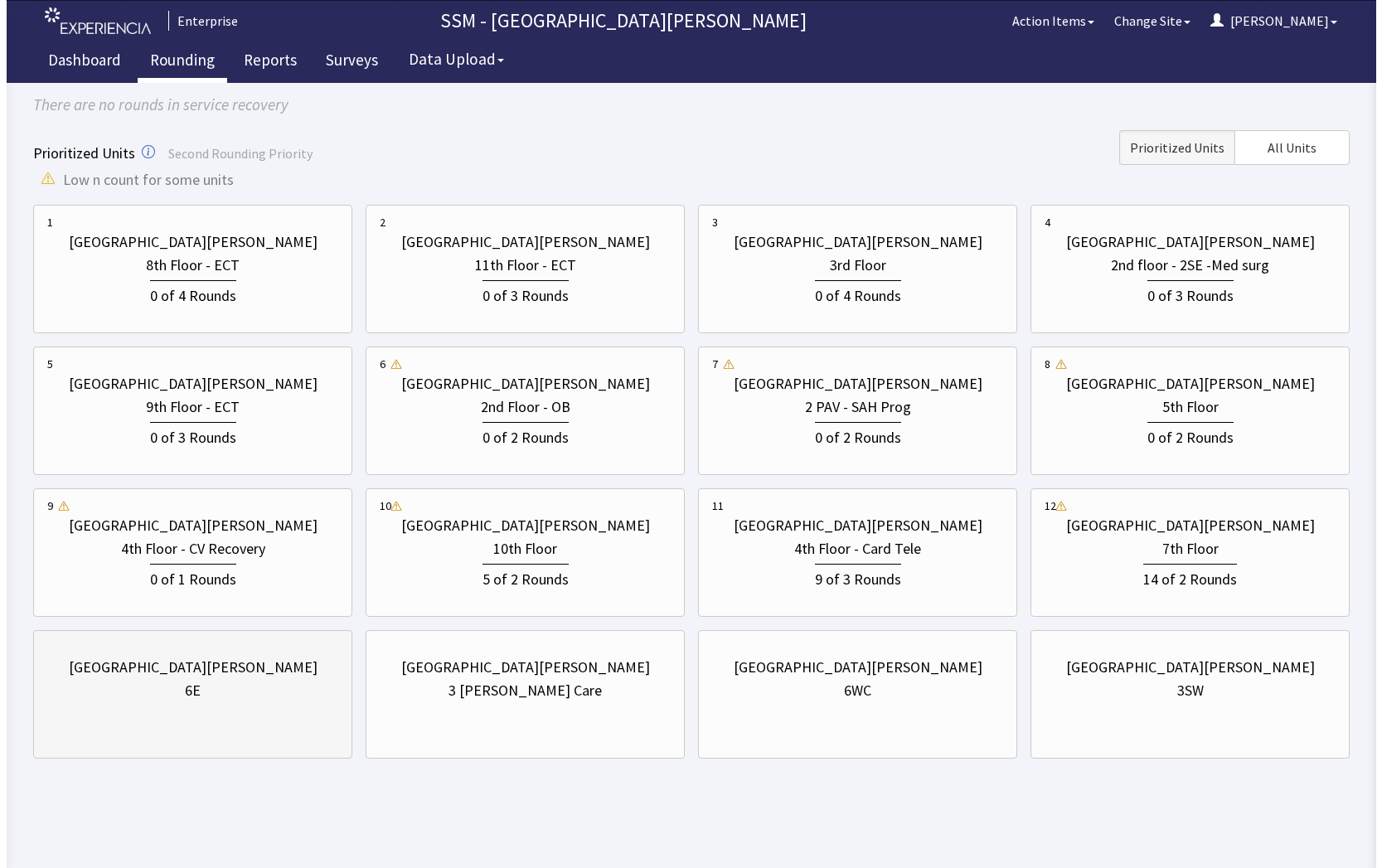
scroll to position [0, 0]
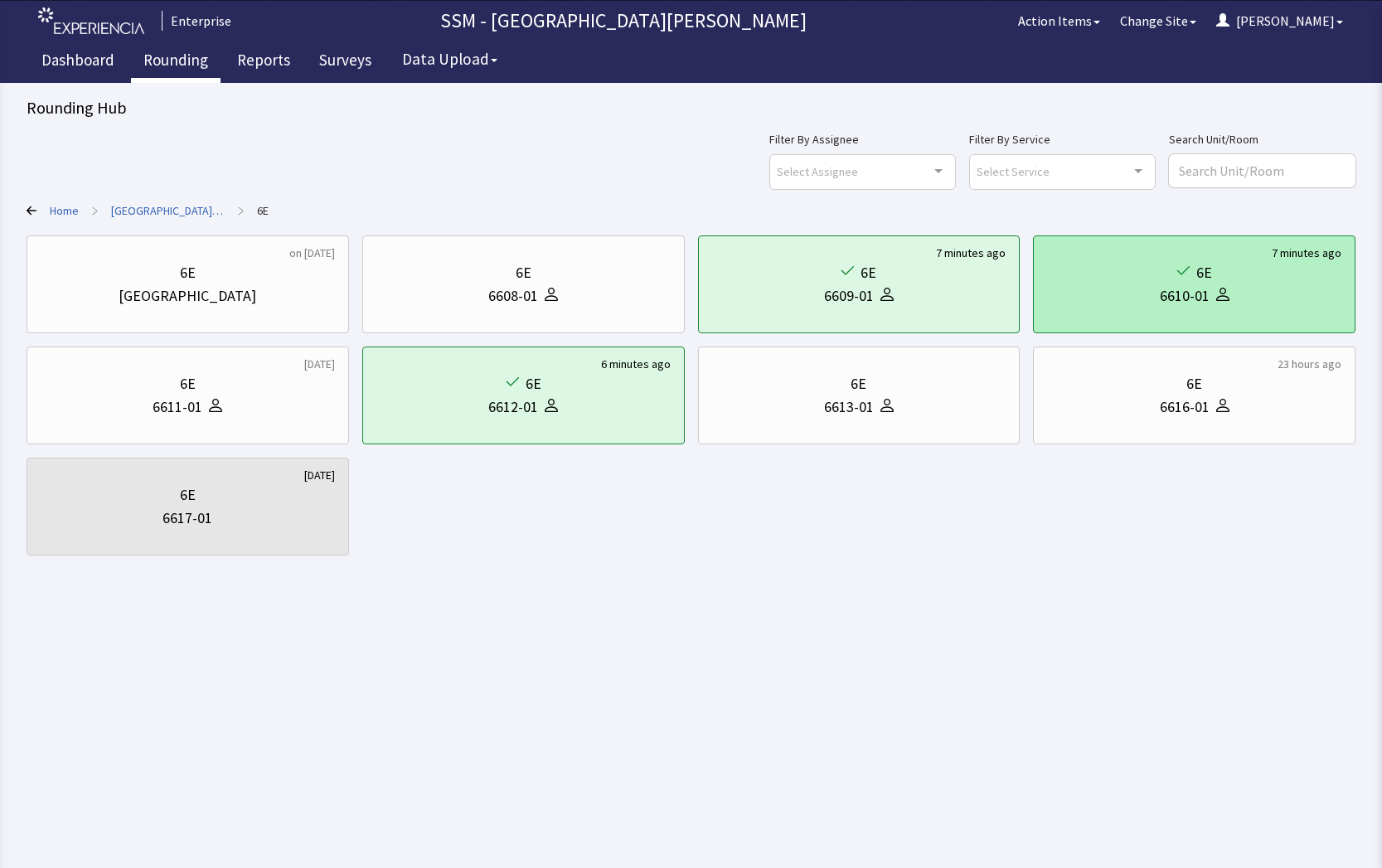
click at [1291, 283] on div "6E" at bounding box center [1194, 273] width 294 height 23
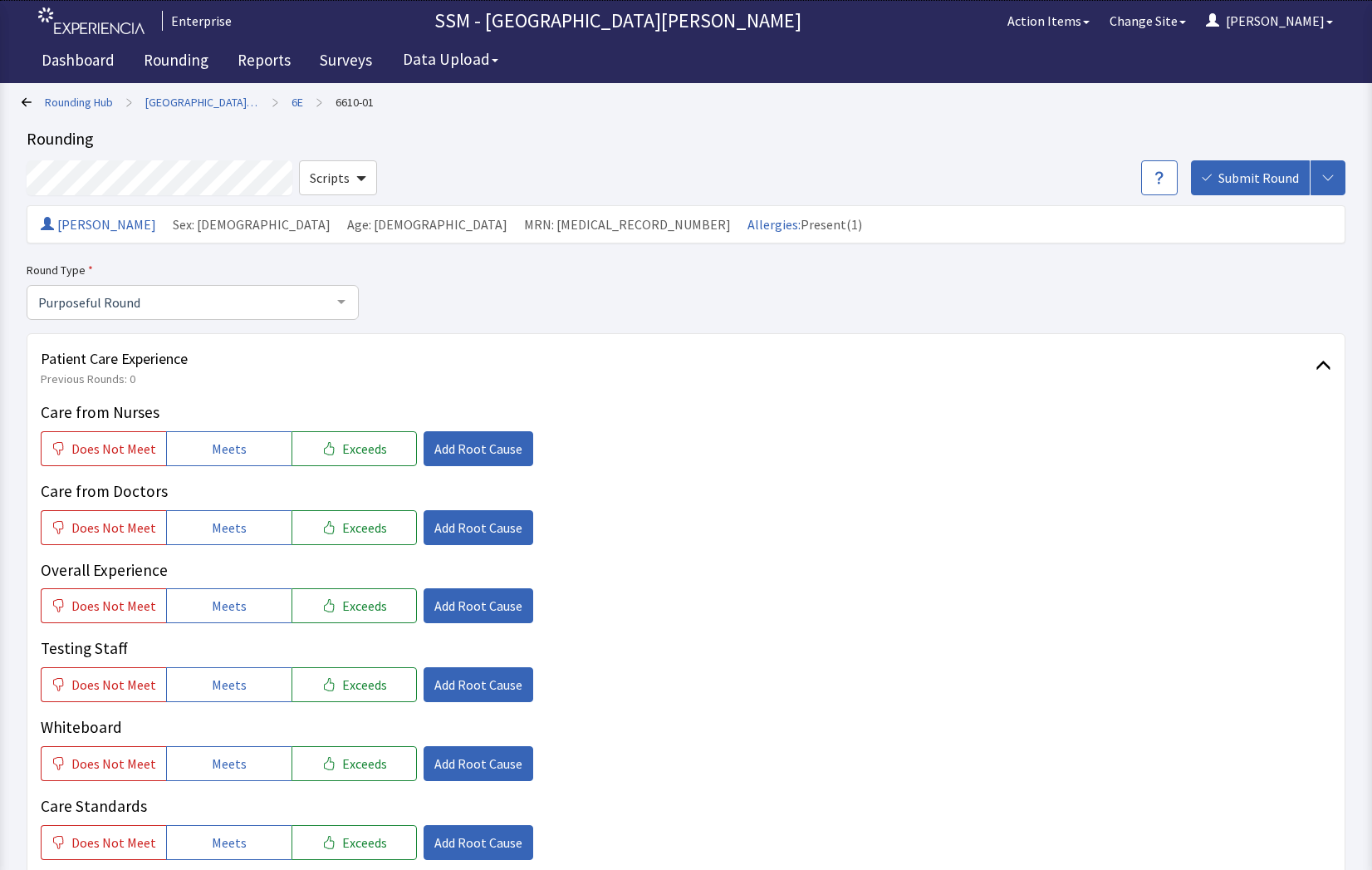
click at [22, 102] on icon at bounding box center [26, 102] width 10 height 9
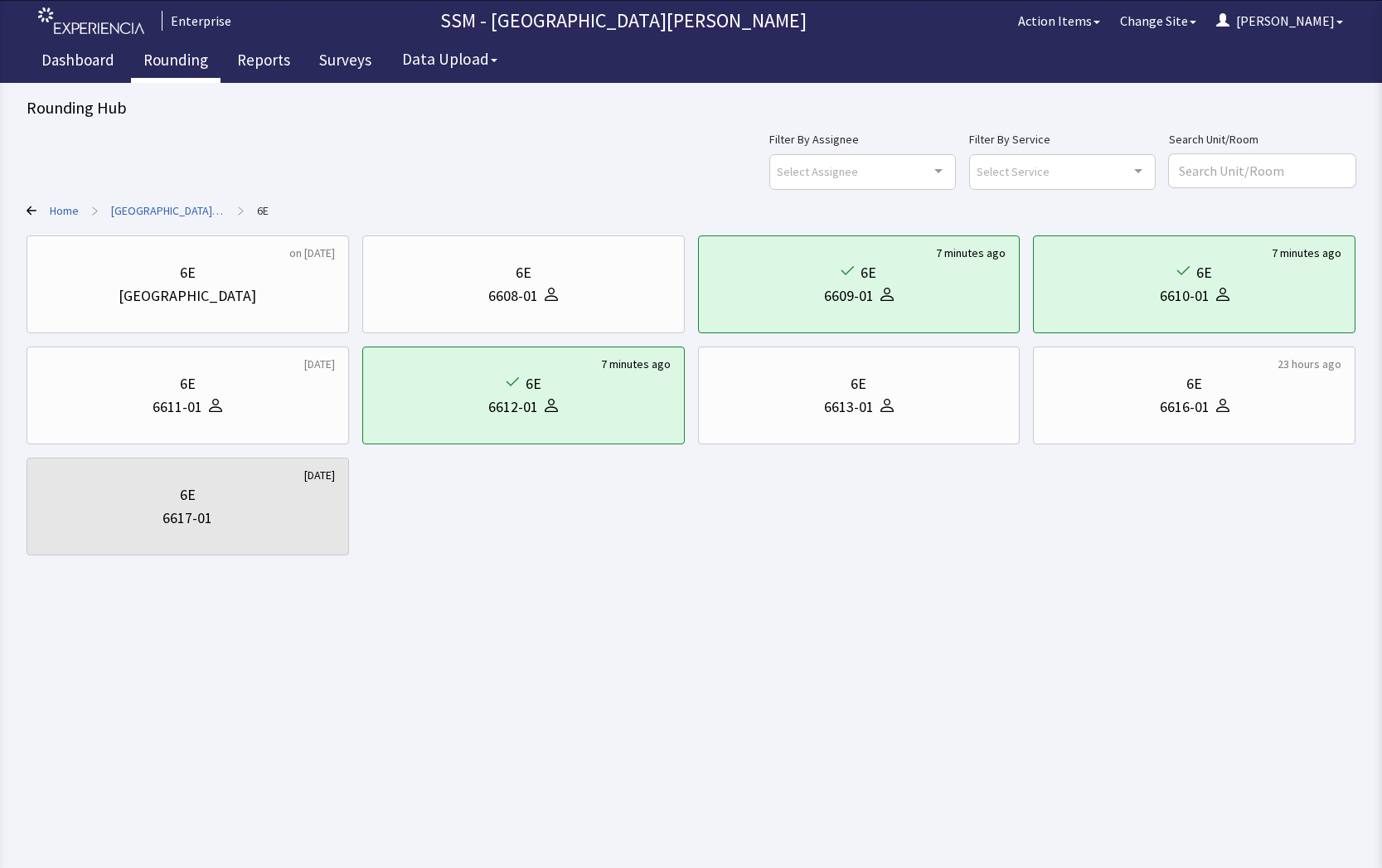
click at [187, 59] on link "Rounding" at bounding box center [176, 62] width 90 height 41
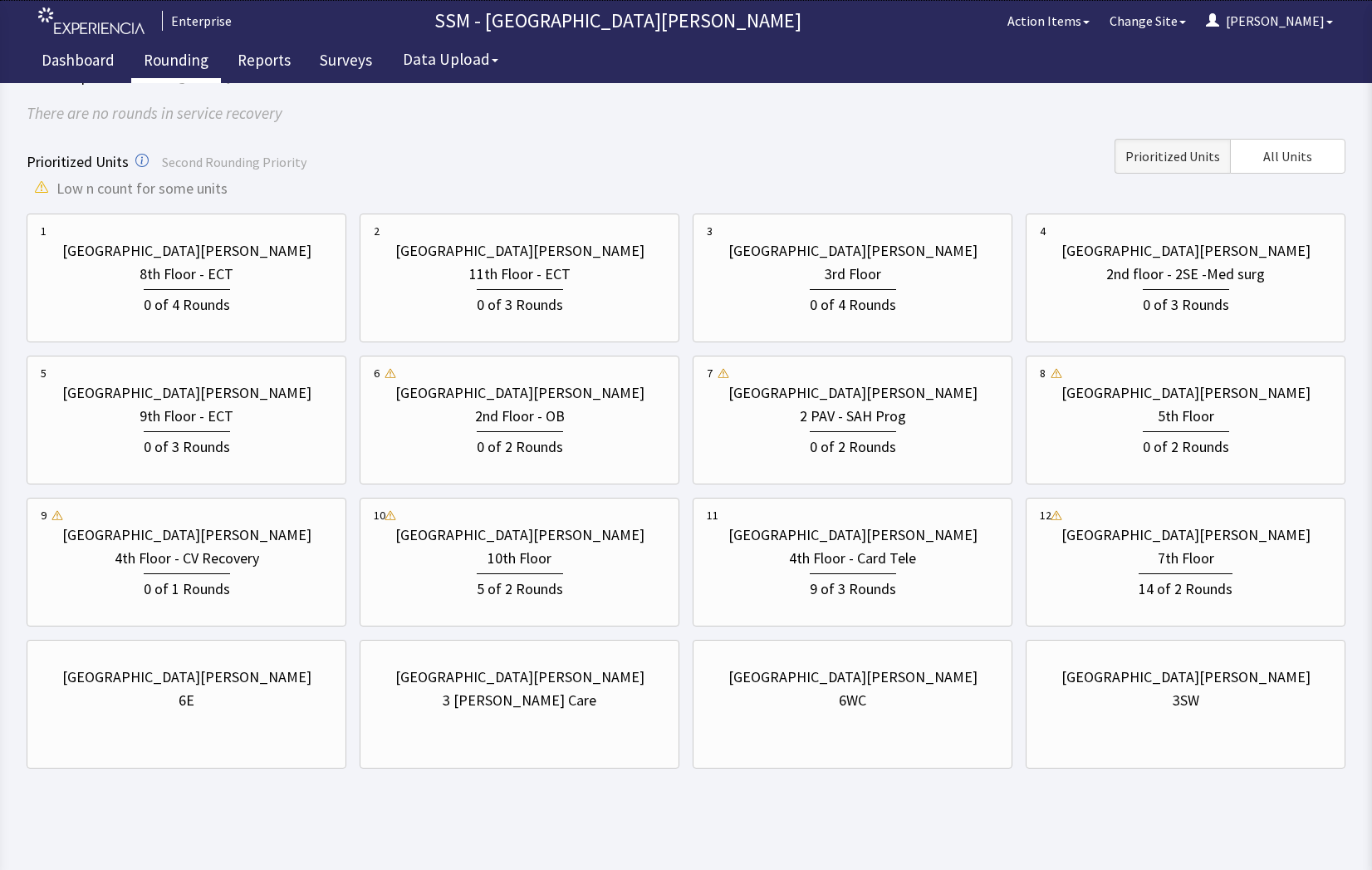
scroll to position [146, 0]
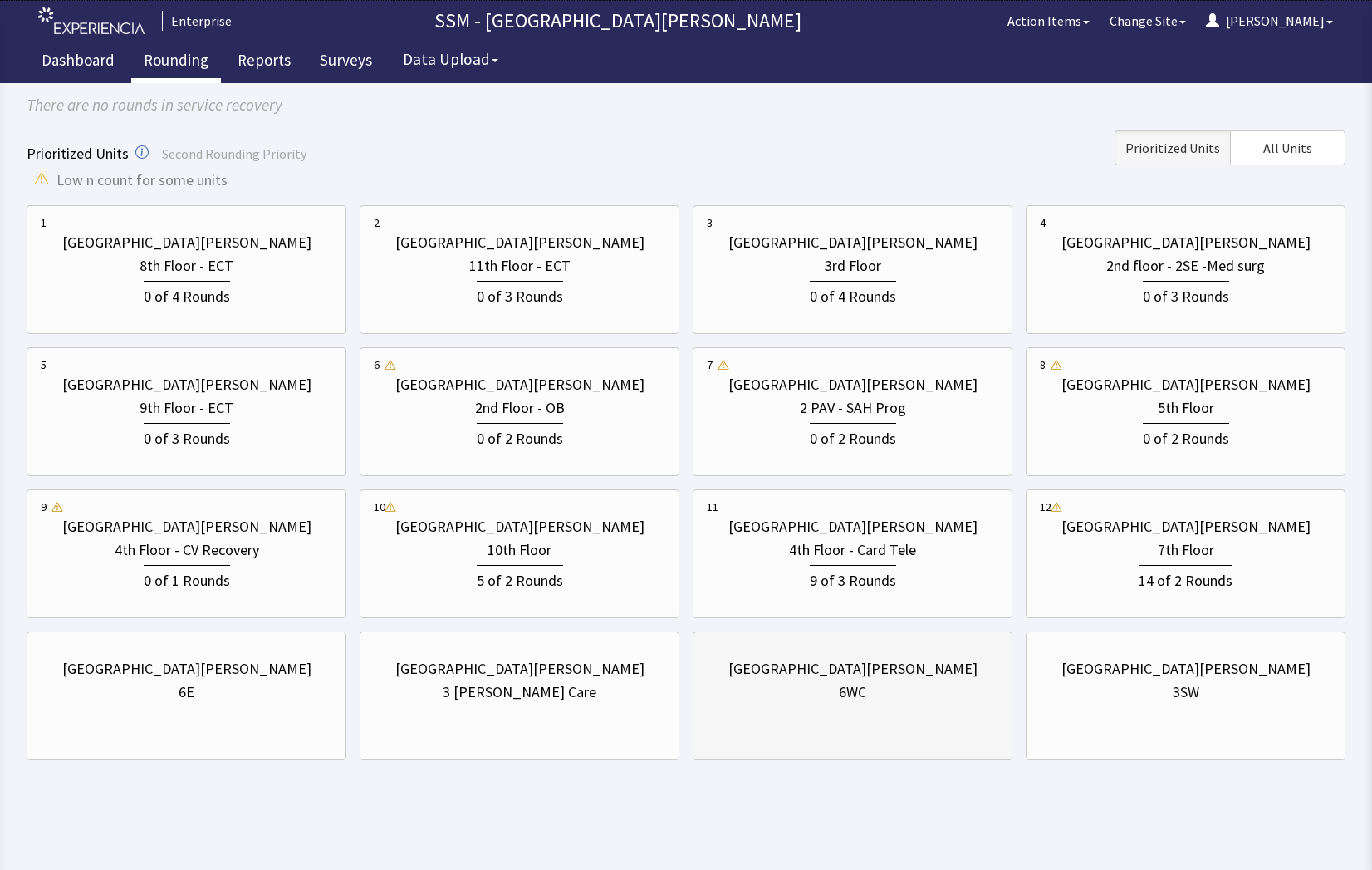
click at [812, 682] on div "6WC" at bounding box center [852, 692] width 291 height 23
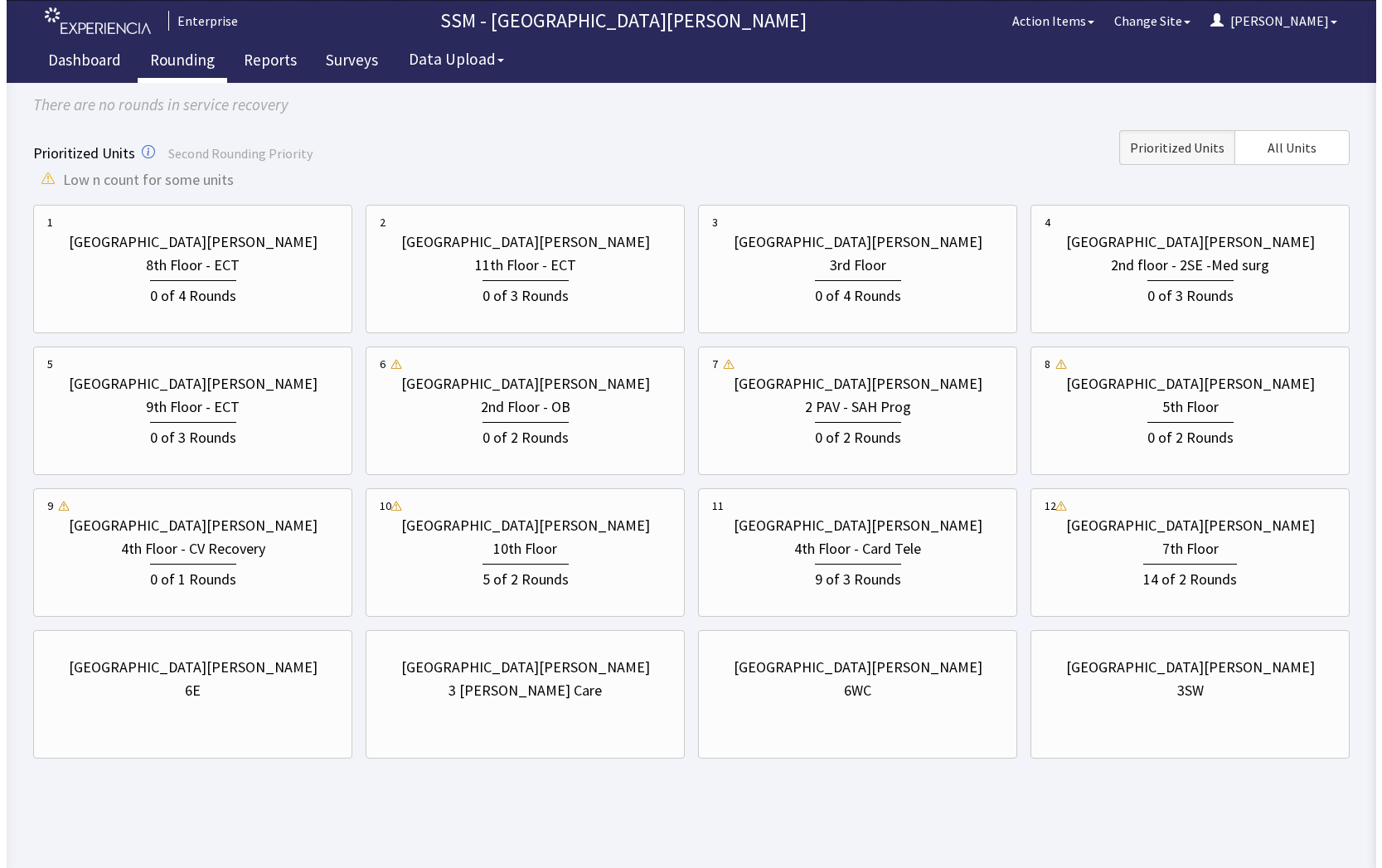
scroll to position [0, 0]
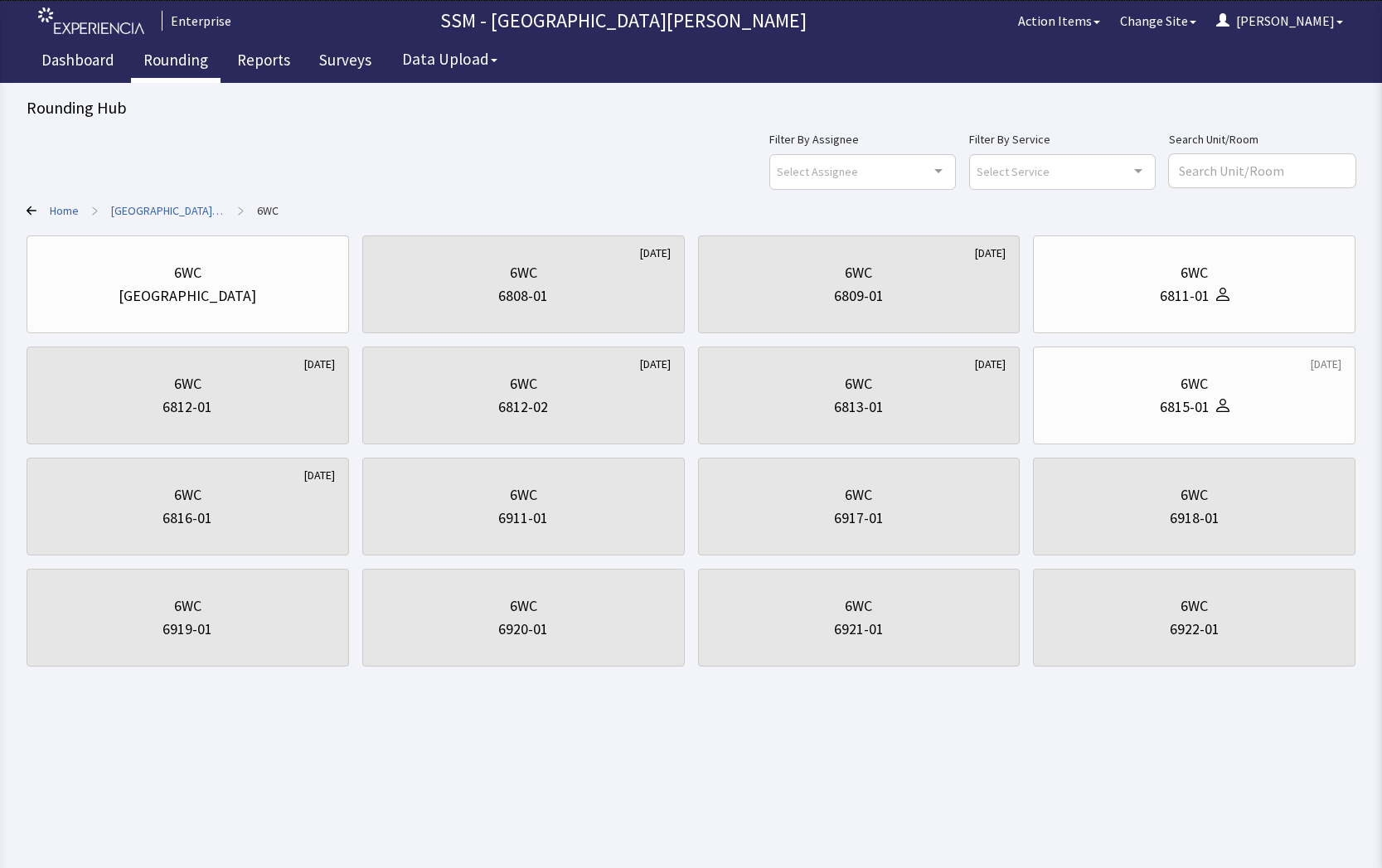
click at [180, 52] on link "Rounding" at bounding box center [176, 62] width 90 height 41
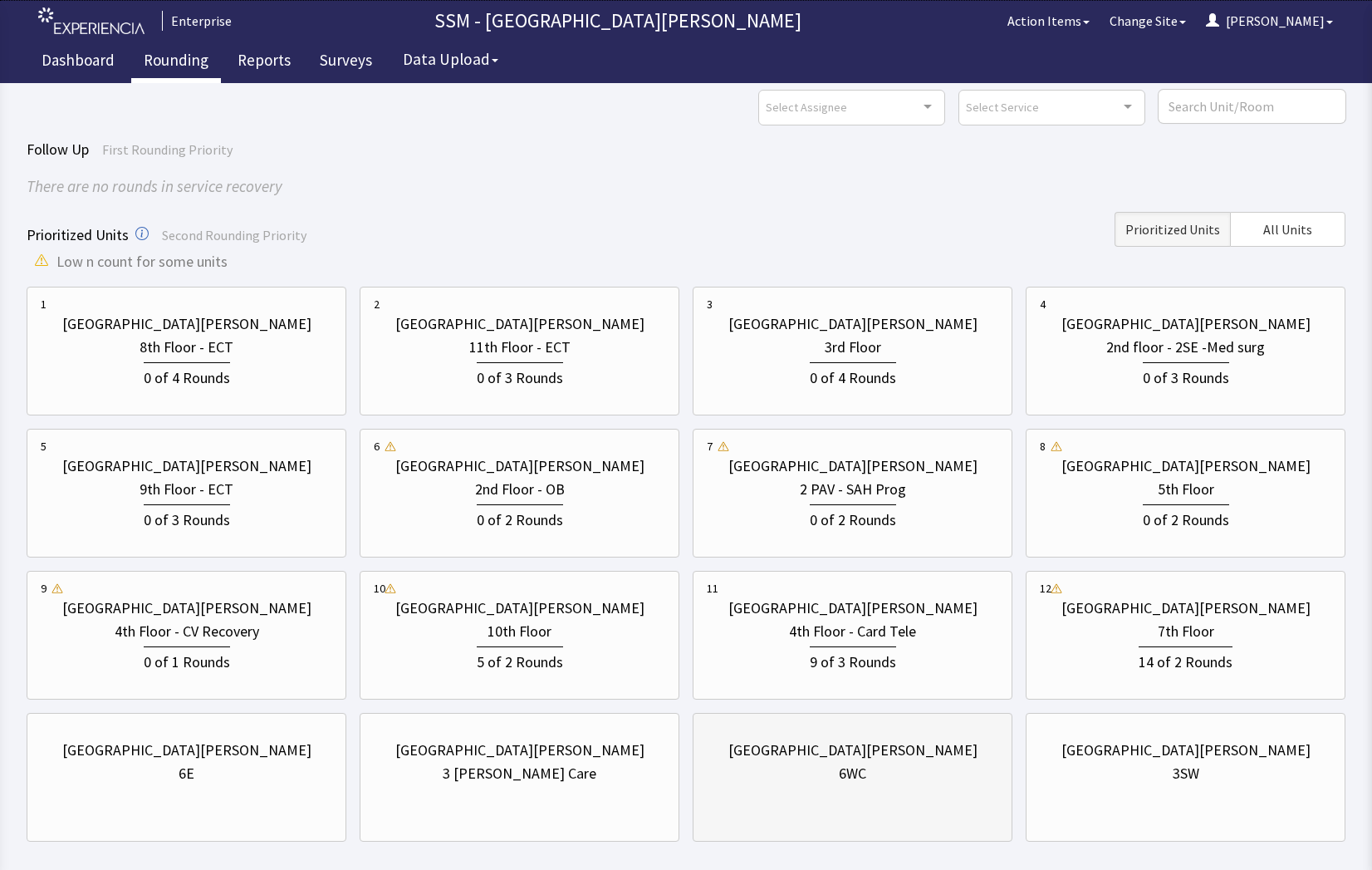
scroll to position [146, 0]
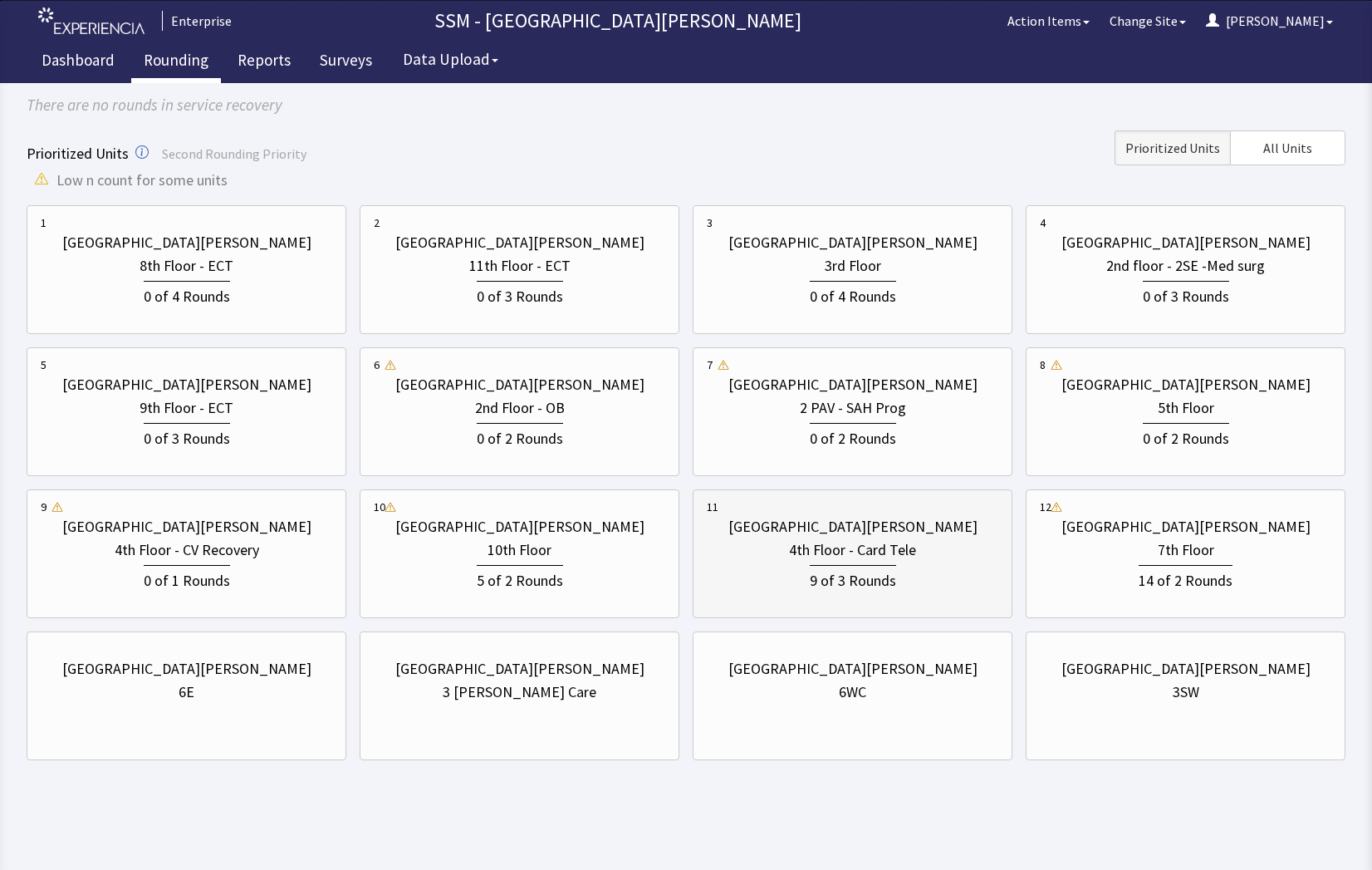
click at [834, 545] on div "4th Floor - Card Tele" at bounding box center [852, 550] width 127 height 23
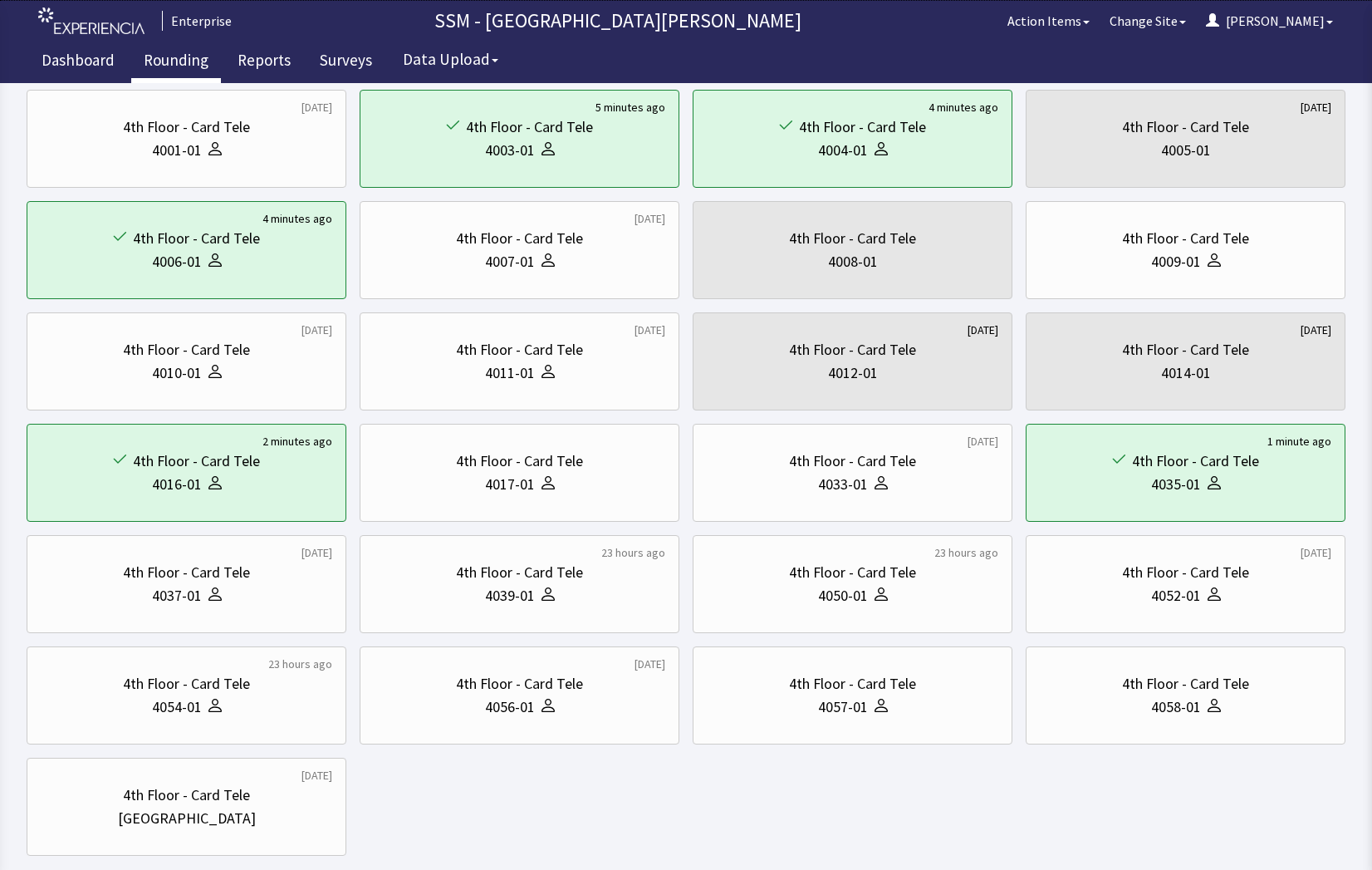
scroll to position [0, 0]
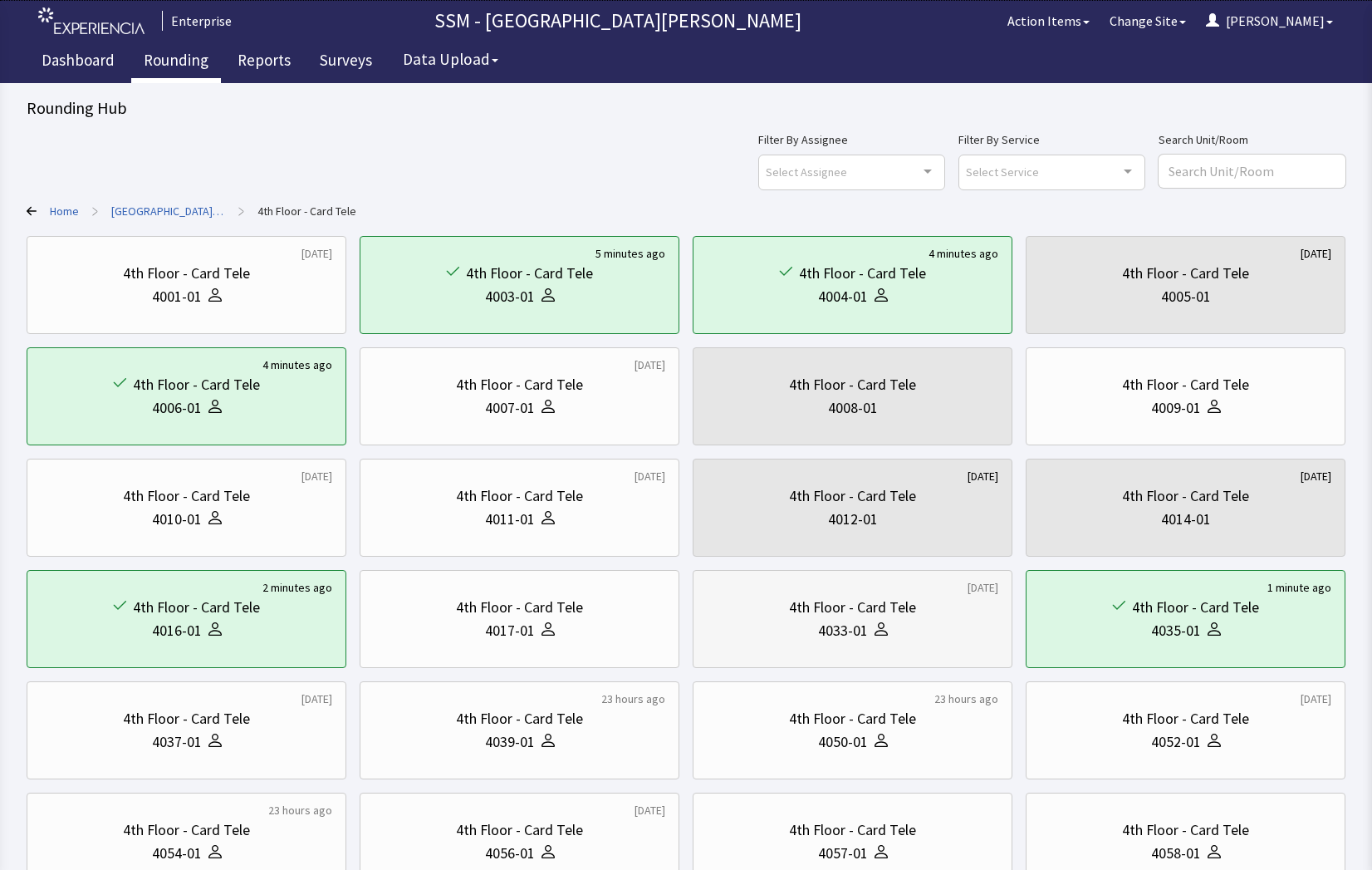
click at [793, 652] on div "4th Floor - Card Tele 4033-01" at bounding box center [852, 618] width 291 height 80
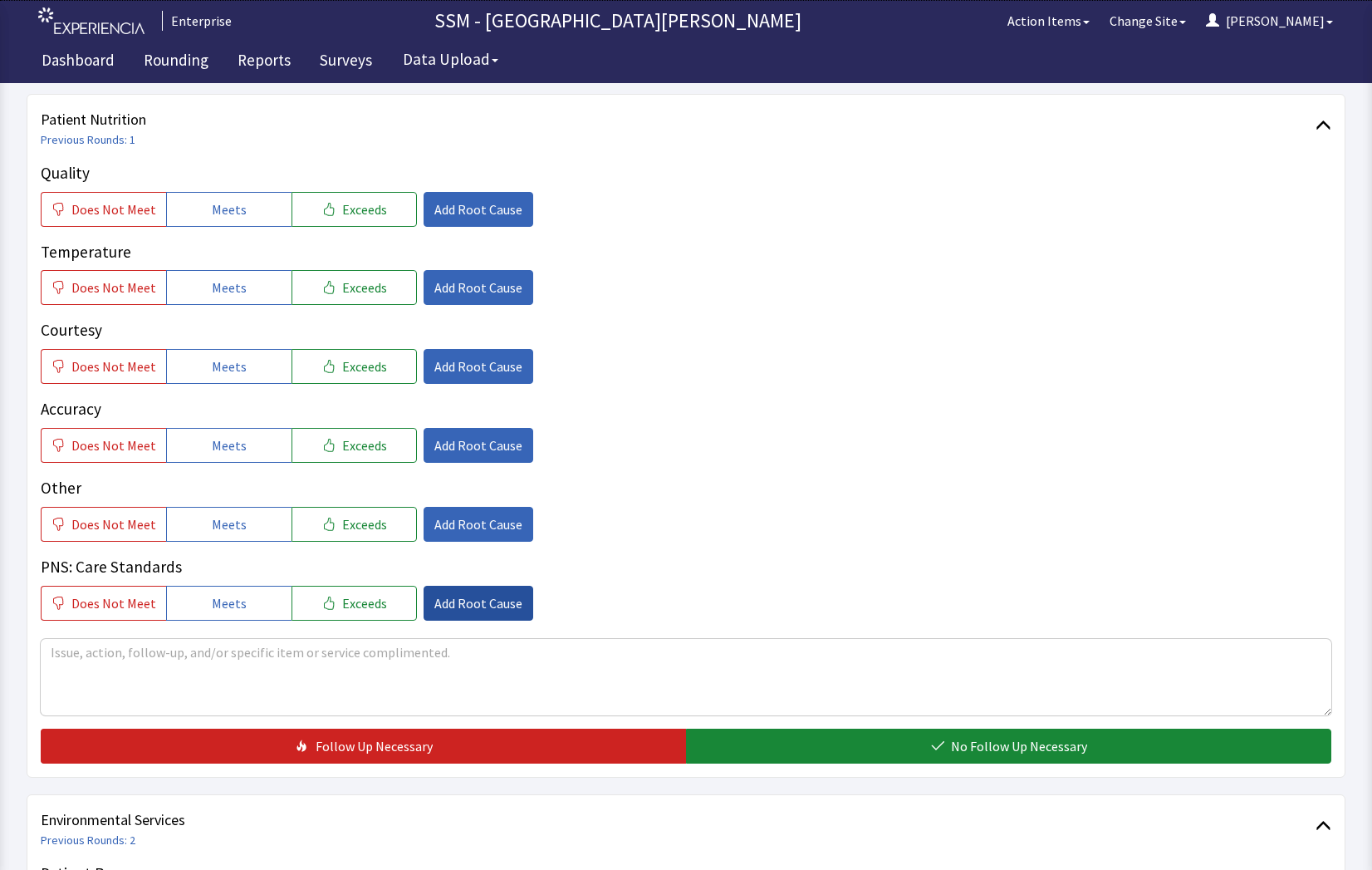
scroll to position [830, 0]
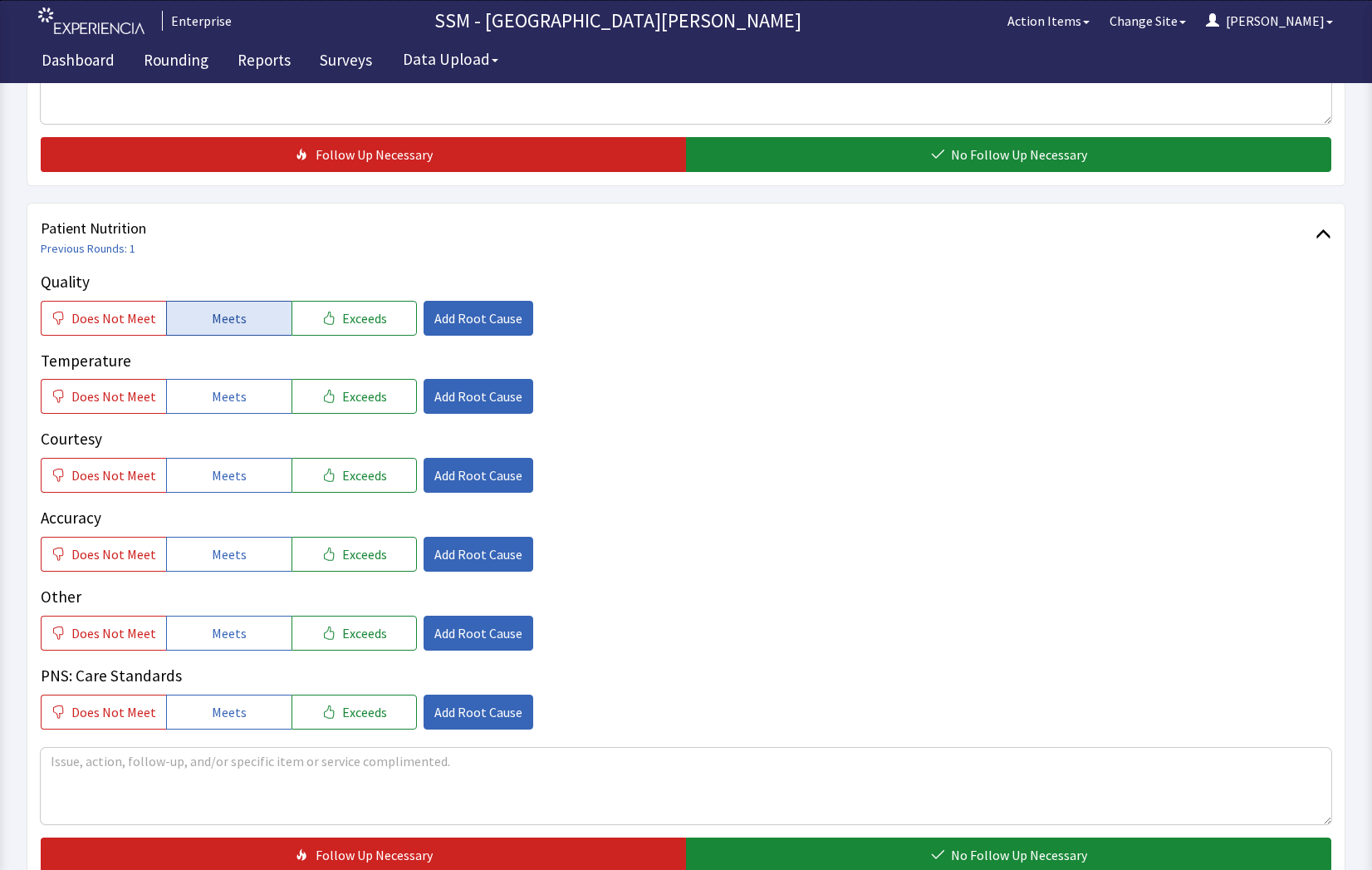
click at [257, 308] on button "Meets" at bounding box center [229, 318] width 126 height 35
click at [261, 398] on button "Meets" at bounding box center [229, 395] width 126 height 35
click at [258, 466] on button "Meets" at bounding box center [229, 475] width 126 height 35
click at [255, 554] on button "Meets" at bounding box center [229, 554] width 126 height 35
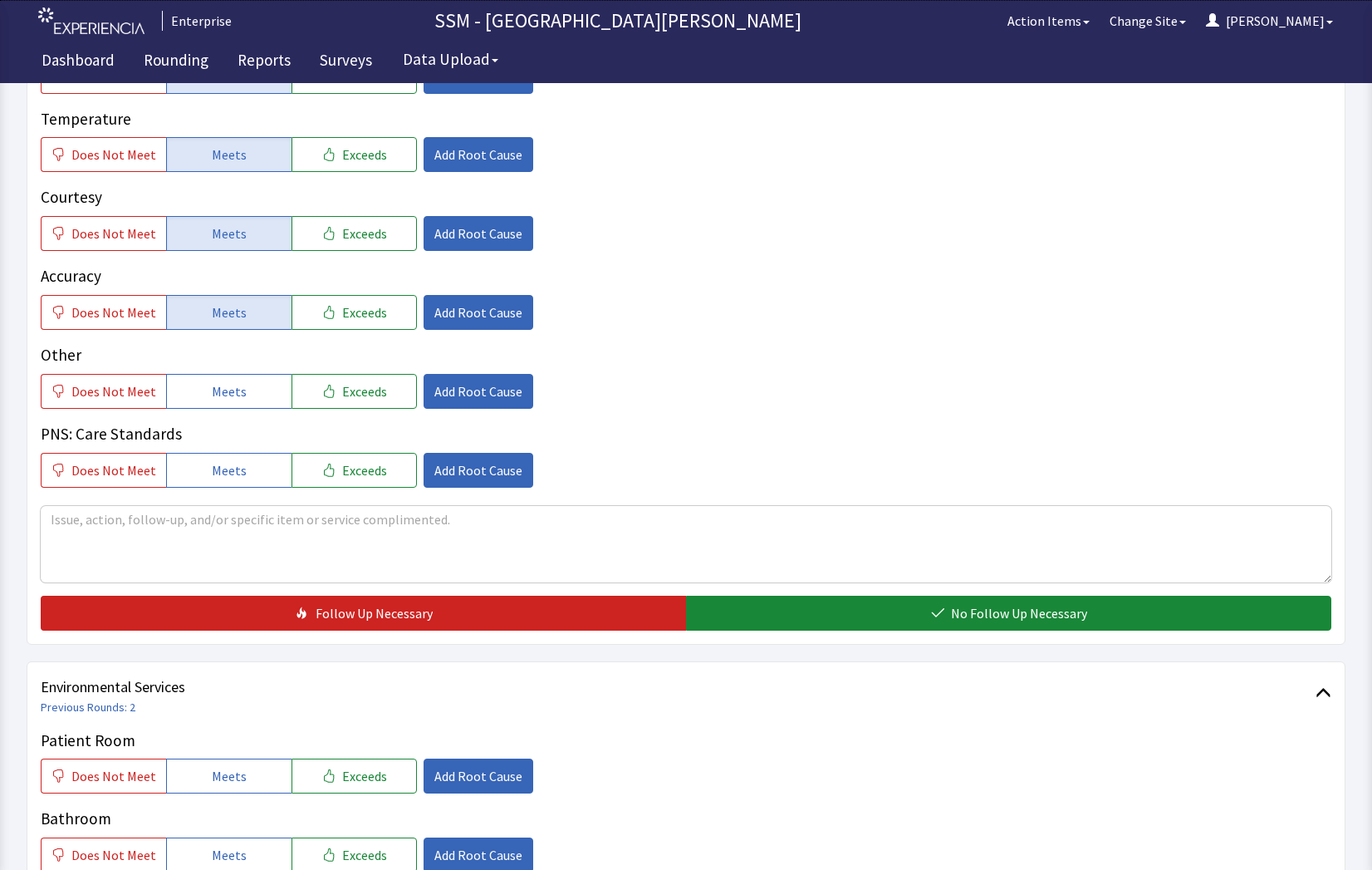
scroll to position [1246, 0]
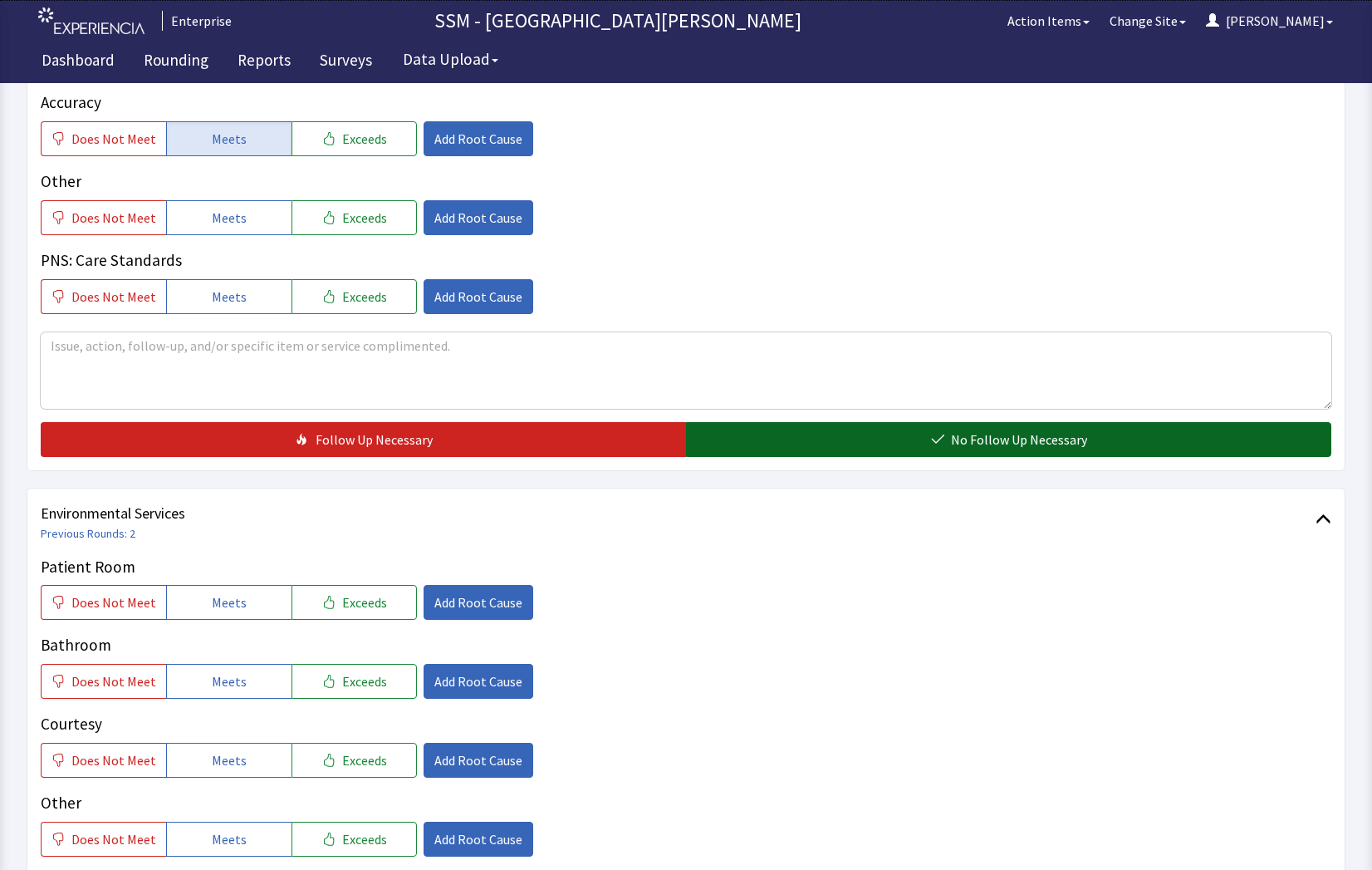
click at [883, 432] on button "No Follow Up Necessary" at bounding box center [1008, 439] width 645 height 35
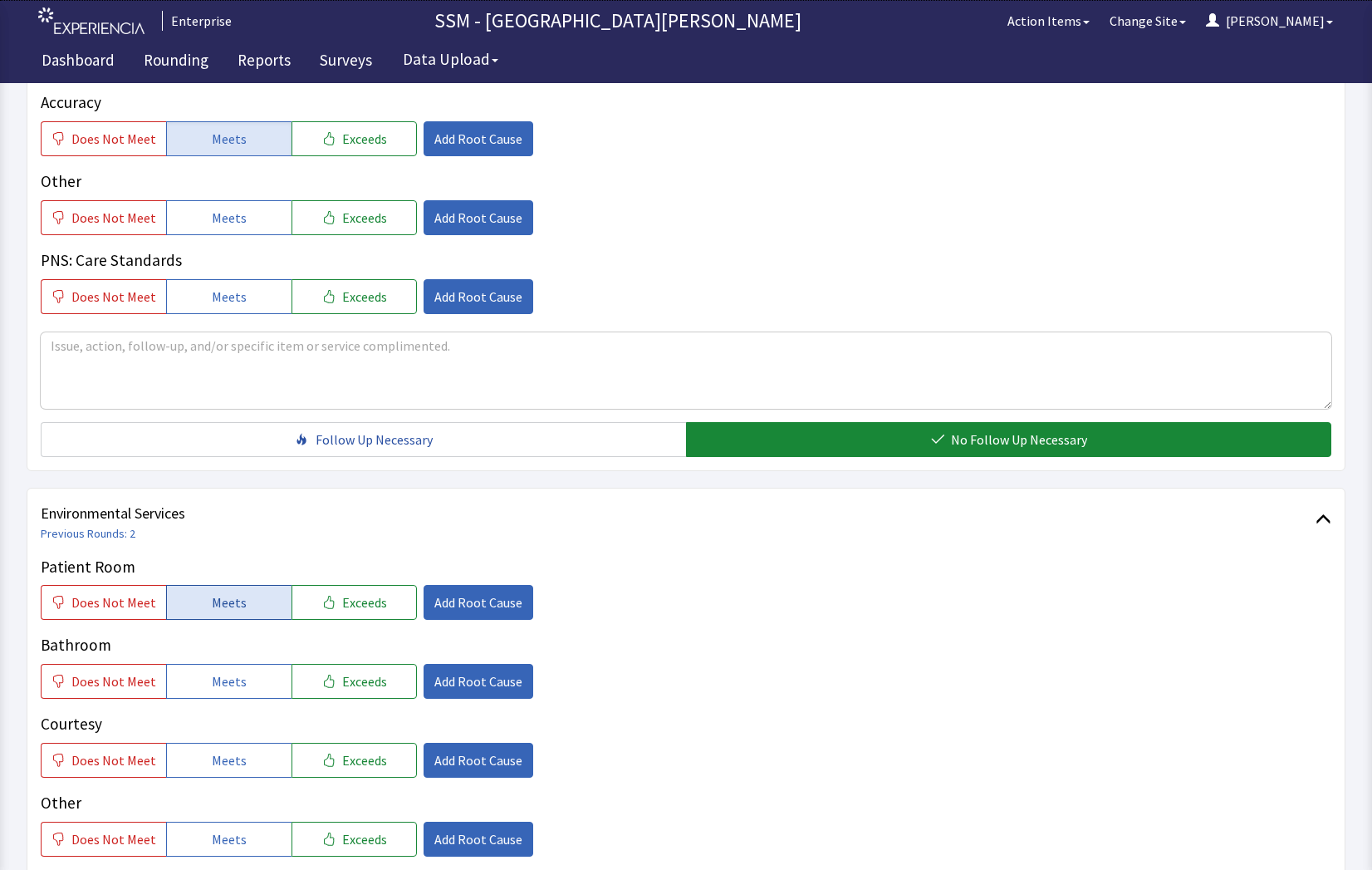
click at [236, 608] on span "Meets" at bounding box center [229, 602] width 35 height 20
click at [243, 664] on div "Bathroom Does Not Meet Meets Exceeds Add Root Cause" at bounding box center [686, 665] width 1290 height 66
click at [243, 670] on button "Meets" at bounding box center [229, 680] width 126 height 35
click at [249, 748] on button "Meets" at bounding box center [229, 759] width 126 height 35
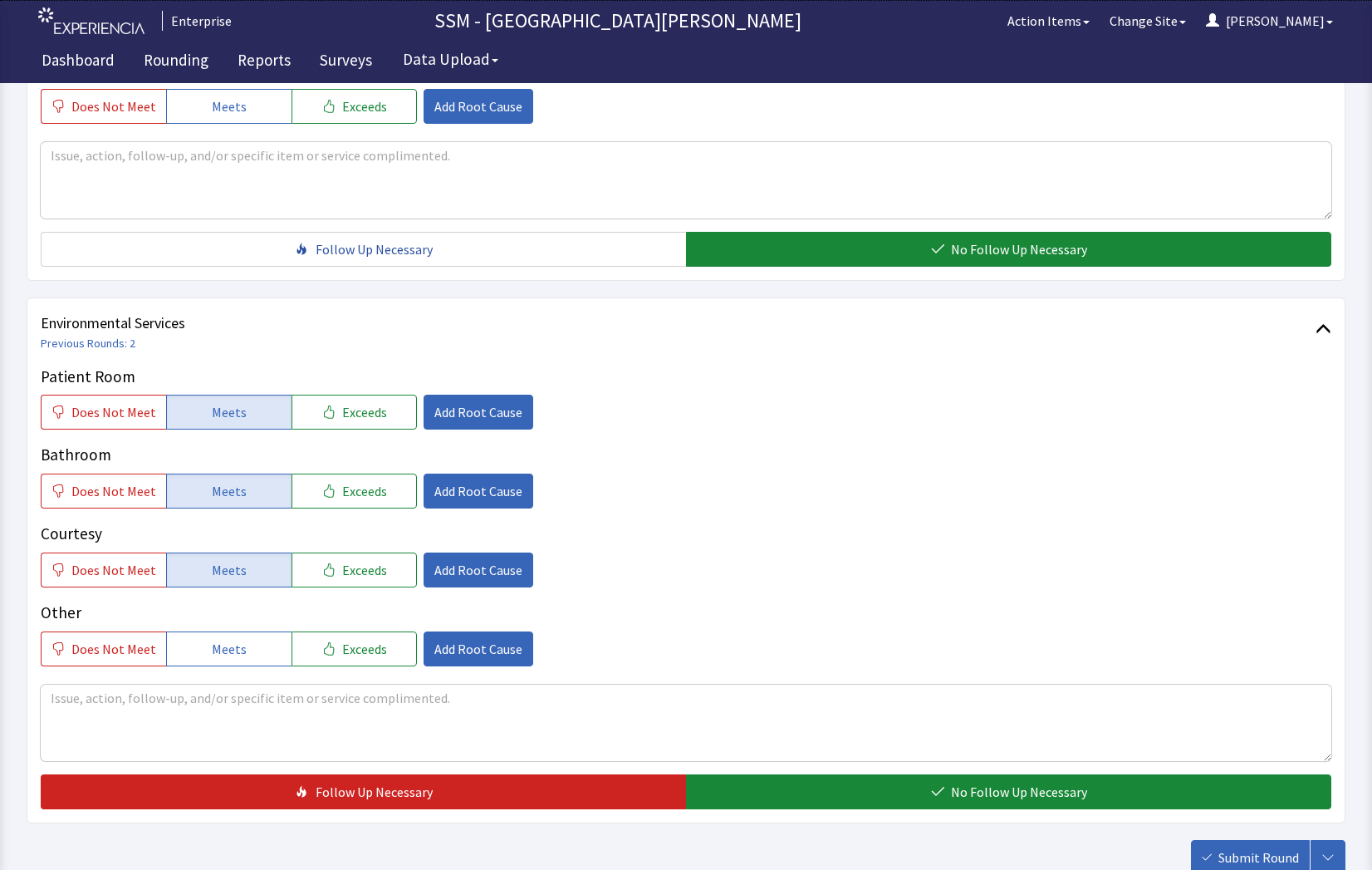
scroll to position [1550, 0]
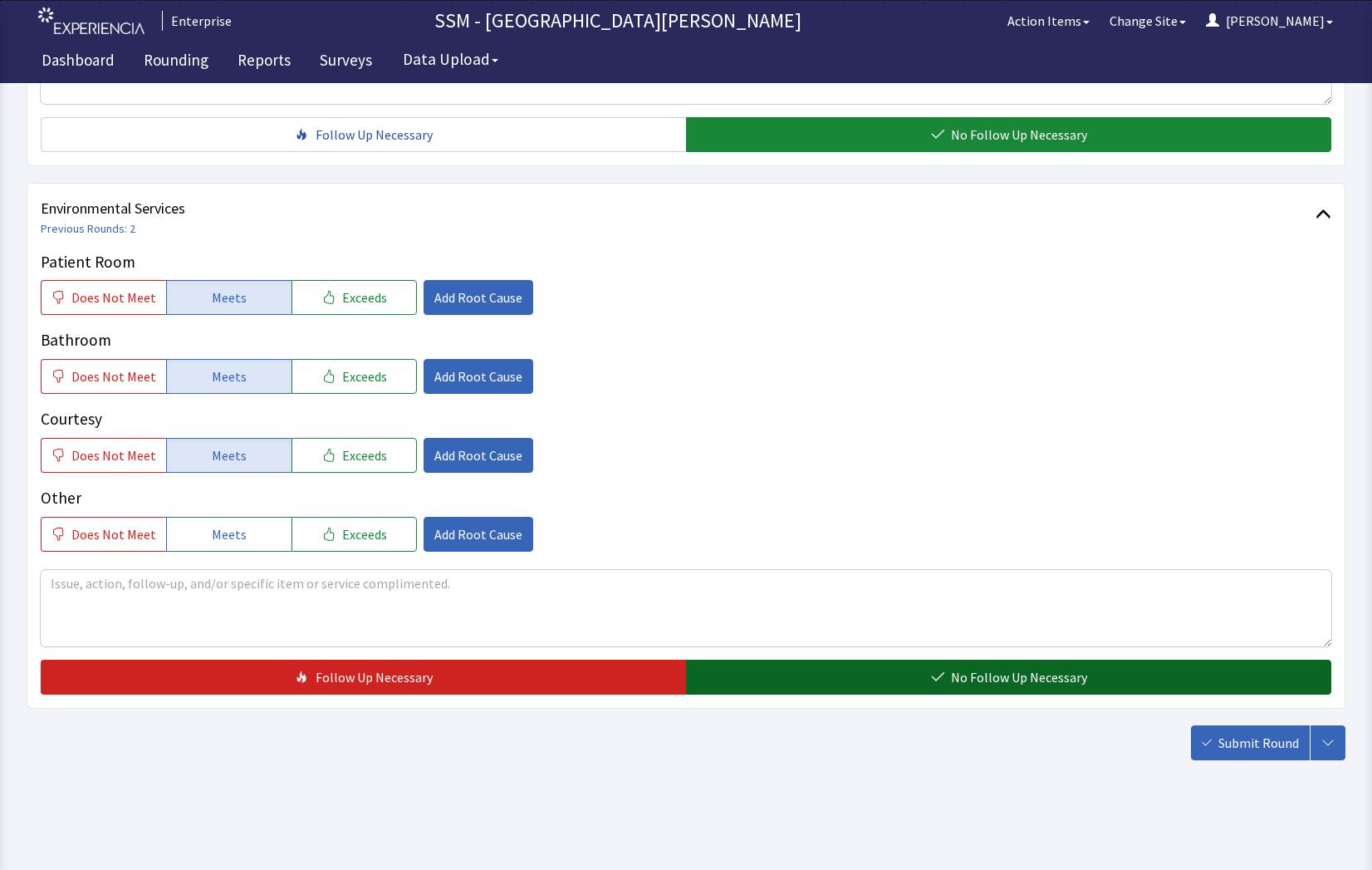
click at [1016, 677] on span "No Follow Up Necessary" at bounding box center [1019, 677] width 137 height 20
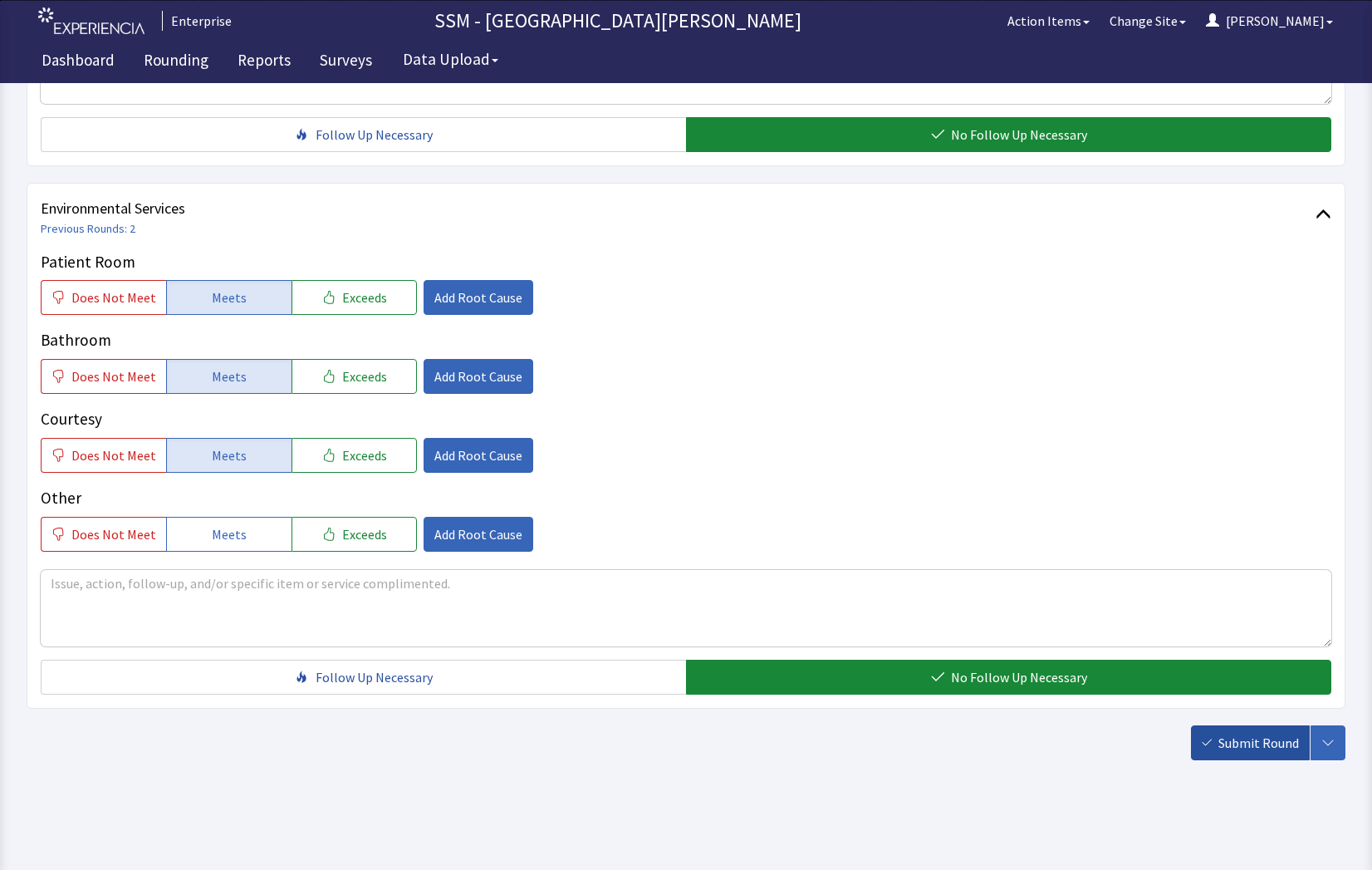
click at [1264, 744] on span "Submit Round" at bounding box center [1259, 742] width 81 height 20
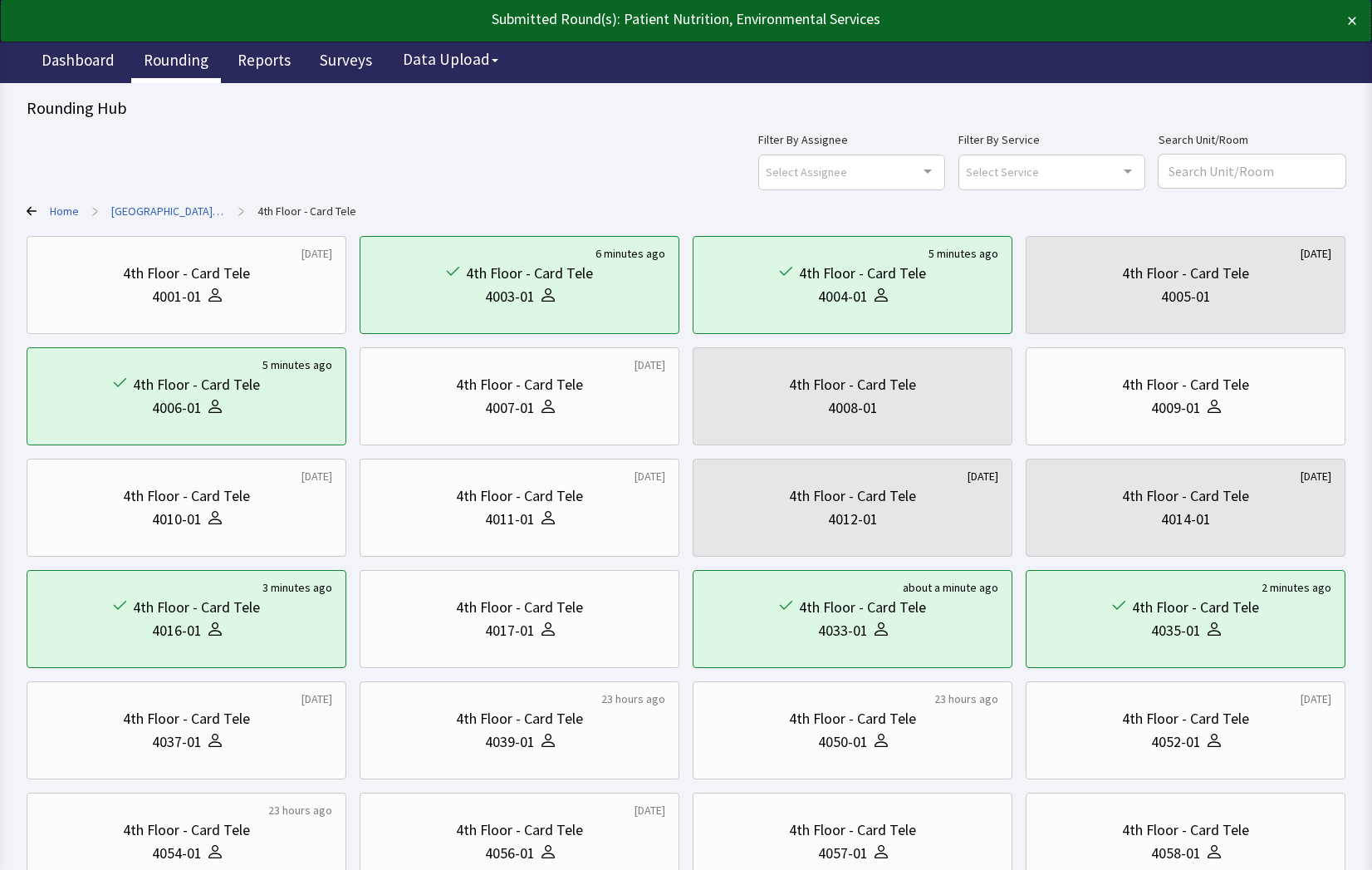
click at [171, 67] on link "Rounding" at bounding box center [176, 62] width 90 height 41
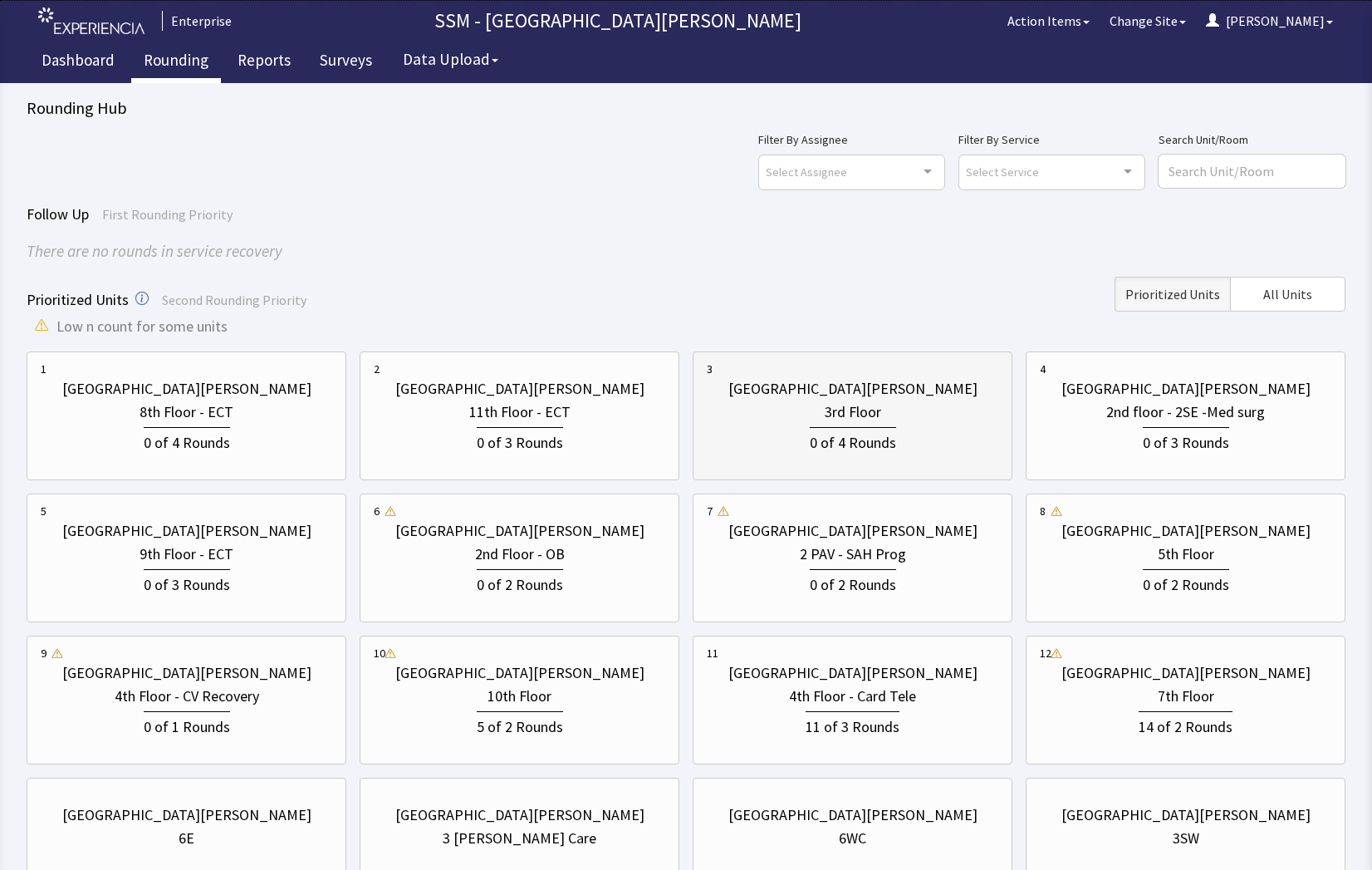
click at [870, 430] on div "0 of 4 Rounds" at bounding box center [853, 440] width 86 height 27
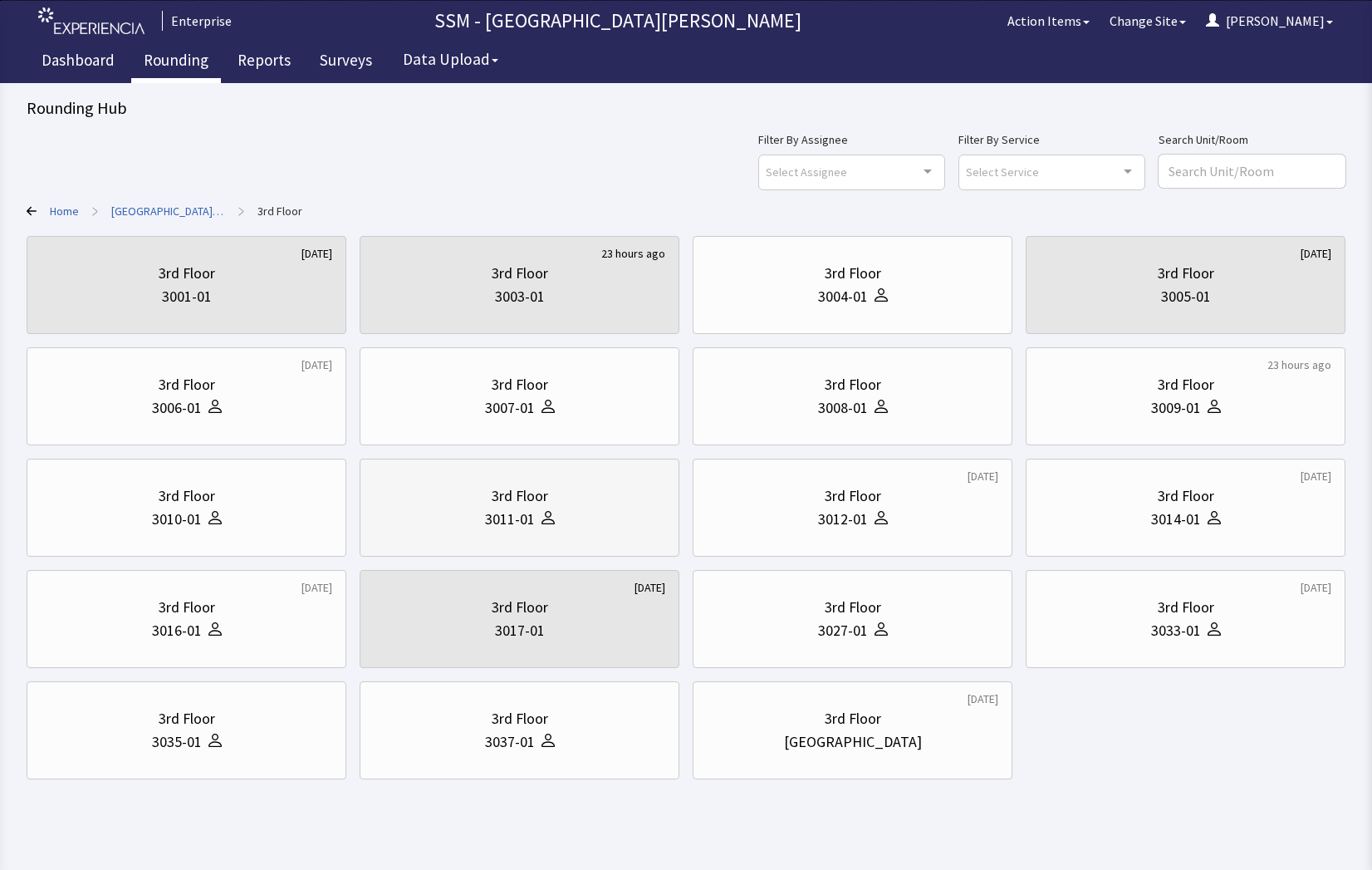
click at [556, 516] on div "3011-01" at bounding box center [519, 519] width 291 height 23
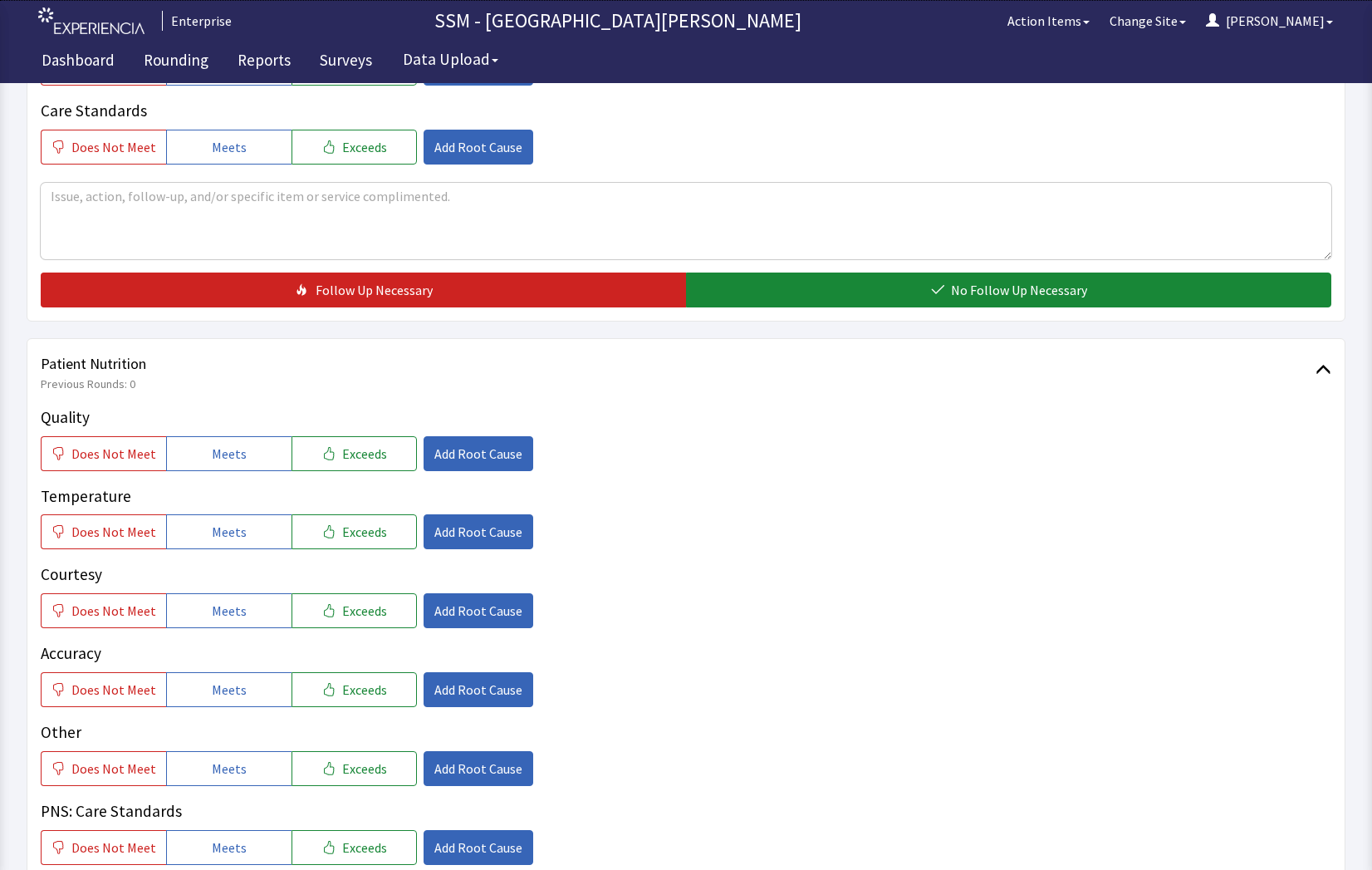
scroll to position [914, 0]
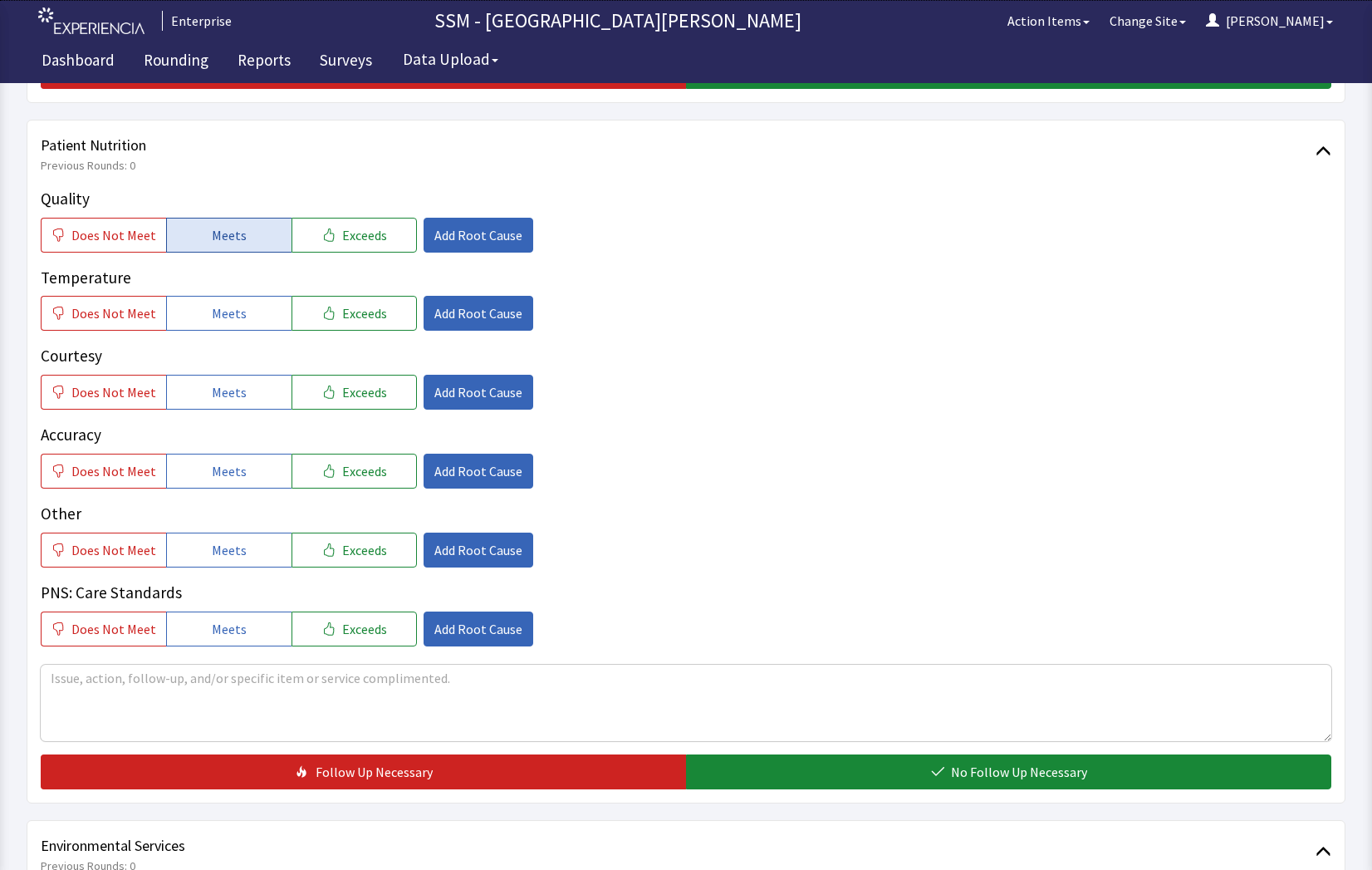
click at [219, 229] on span "Meets" at bounding box center [229, 235] width 35 height 20
click at [253, 322] on button "Meets" at bounding box center [229, 313] width 126 height 35
click at [255, 383] on button "Meets" at bounding box center [229, 392] width 126 height 35
click at [257, 460] on button "Meets" at bounding box center [229, 471] width 126 height 35
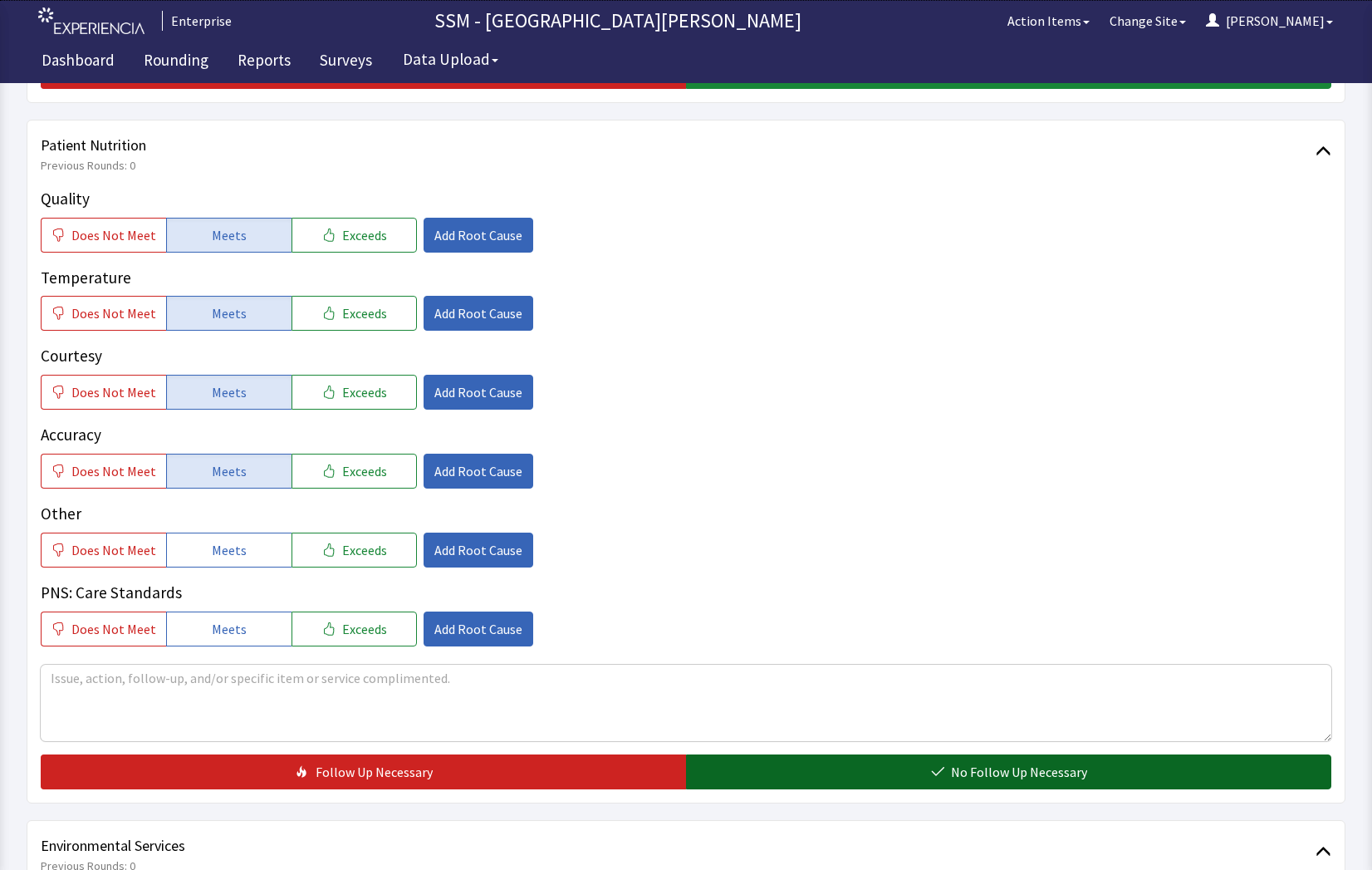
scroll to position [1163, 0]
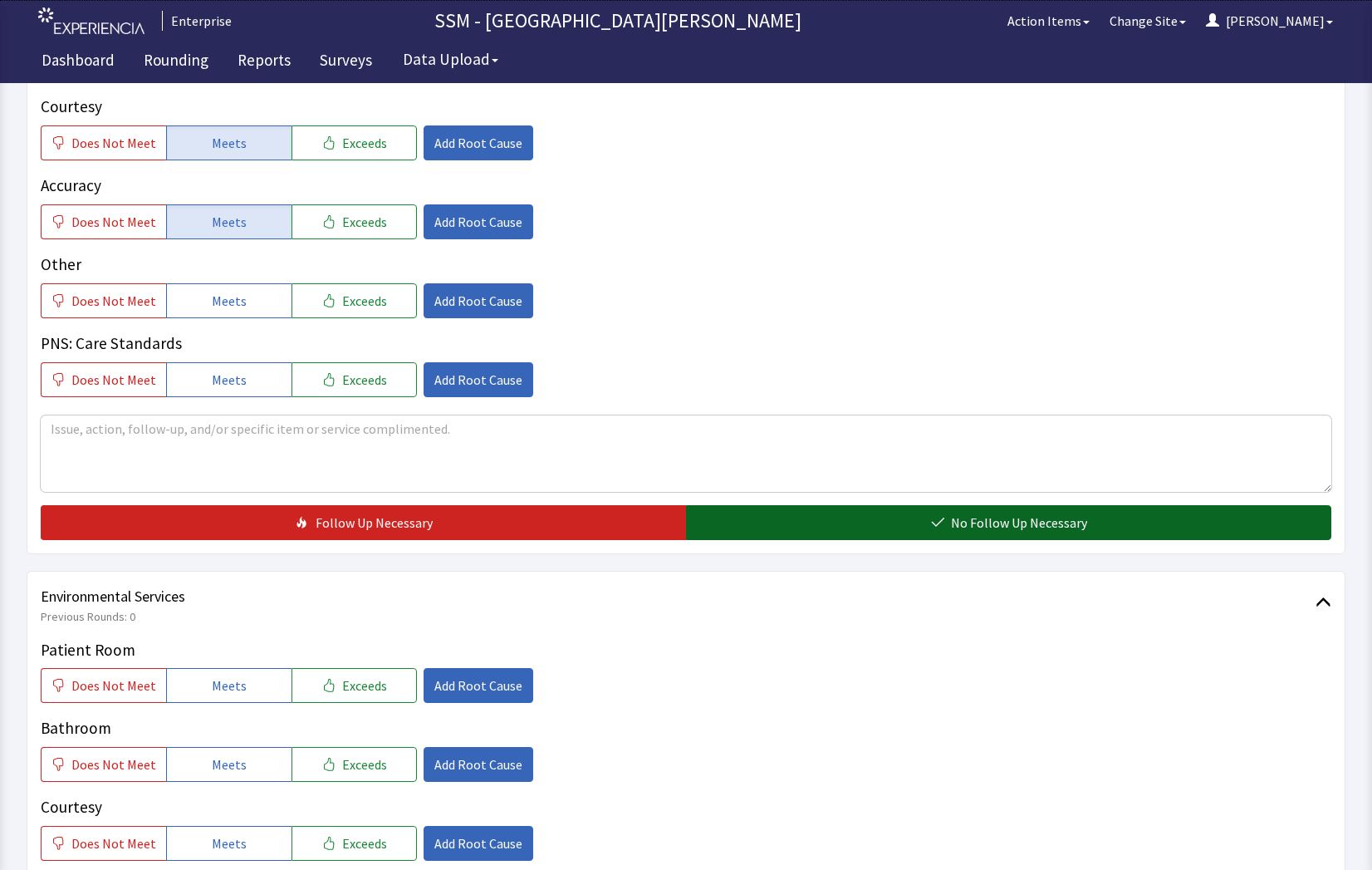
click at [961, 515] on span "No Follow Up Necessary" at bounding box center [1019, 522] width 137 height 20
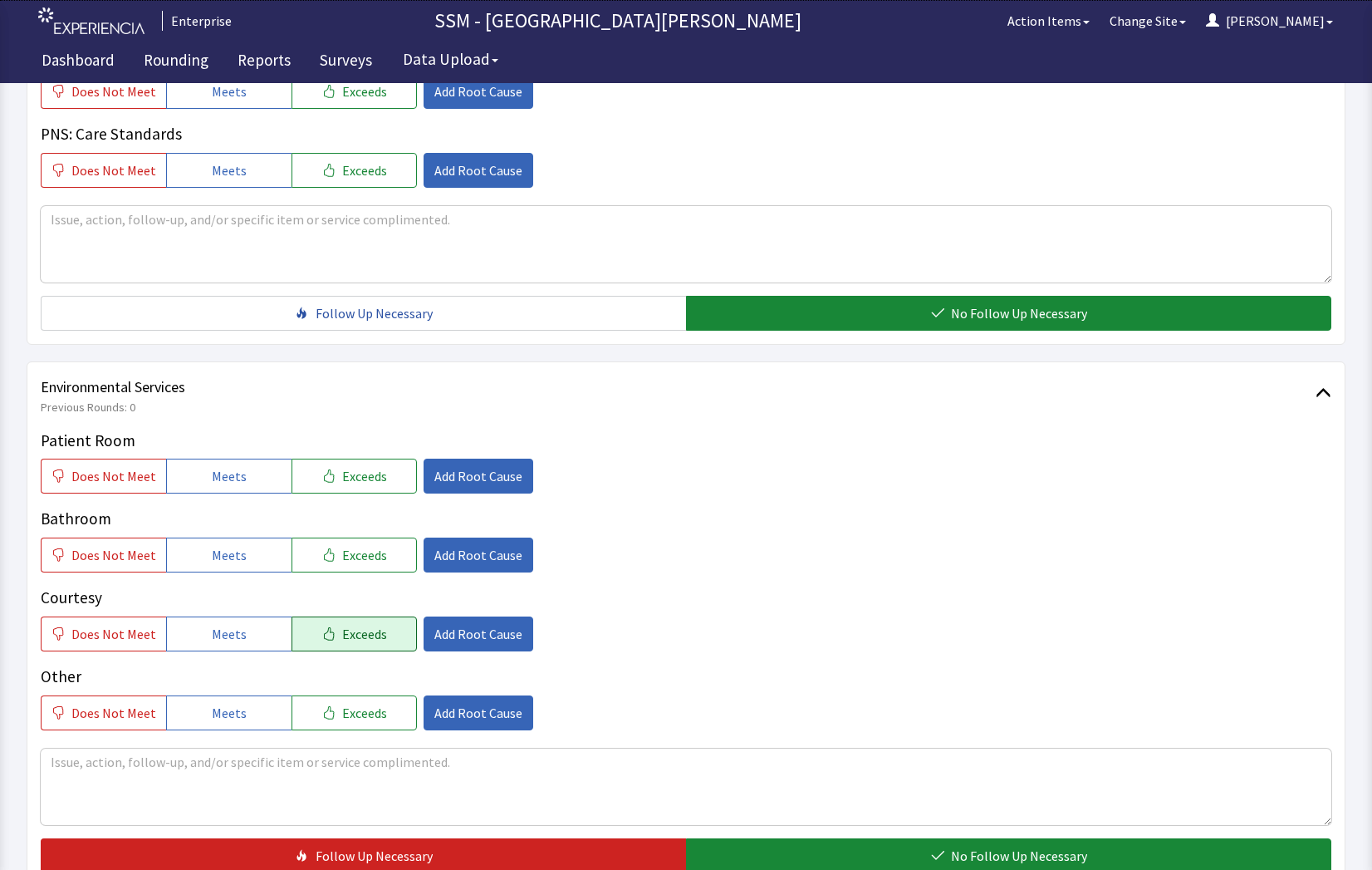
scroll to position [1495, 0]
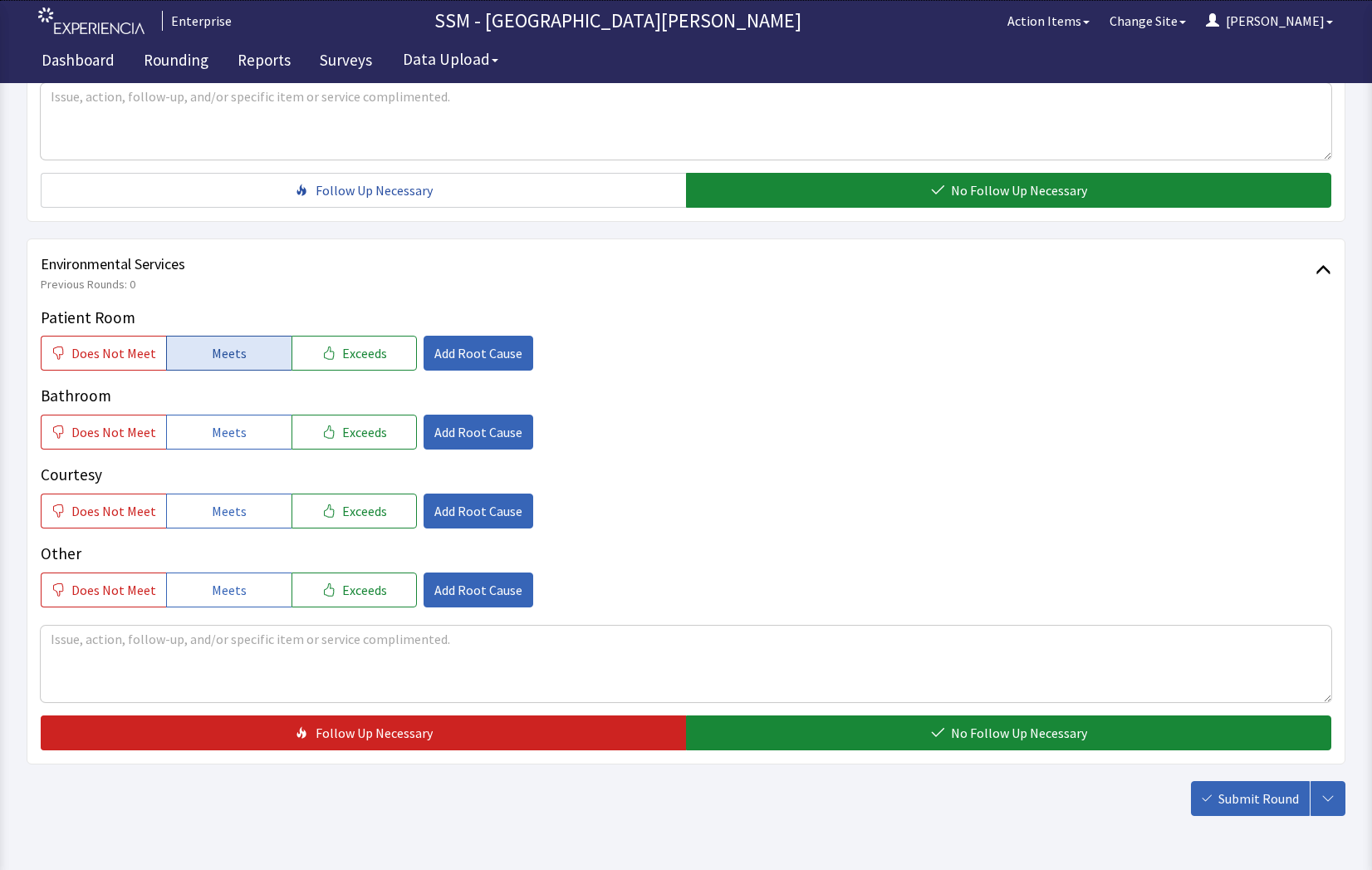
click at [228, 350] on span "Meets" at bounding box center [229, 353] width 35 height 20
click at [240, 443] on button "Meets" at bounding box center [229, 431] width 126 height 35
drag, startPoint x: 247, startPoint y: 506, endPoint x: 264, endPoint y: 510, distance: 17.5
click at [252, 510] on button "Meets" at bounding box center [229, 510] width 126 height 35
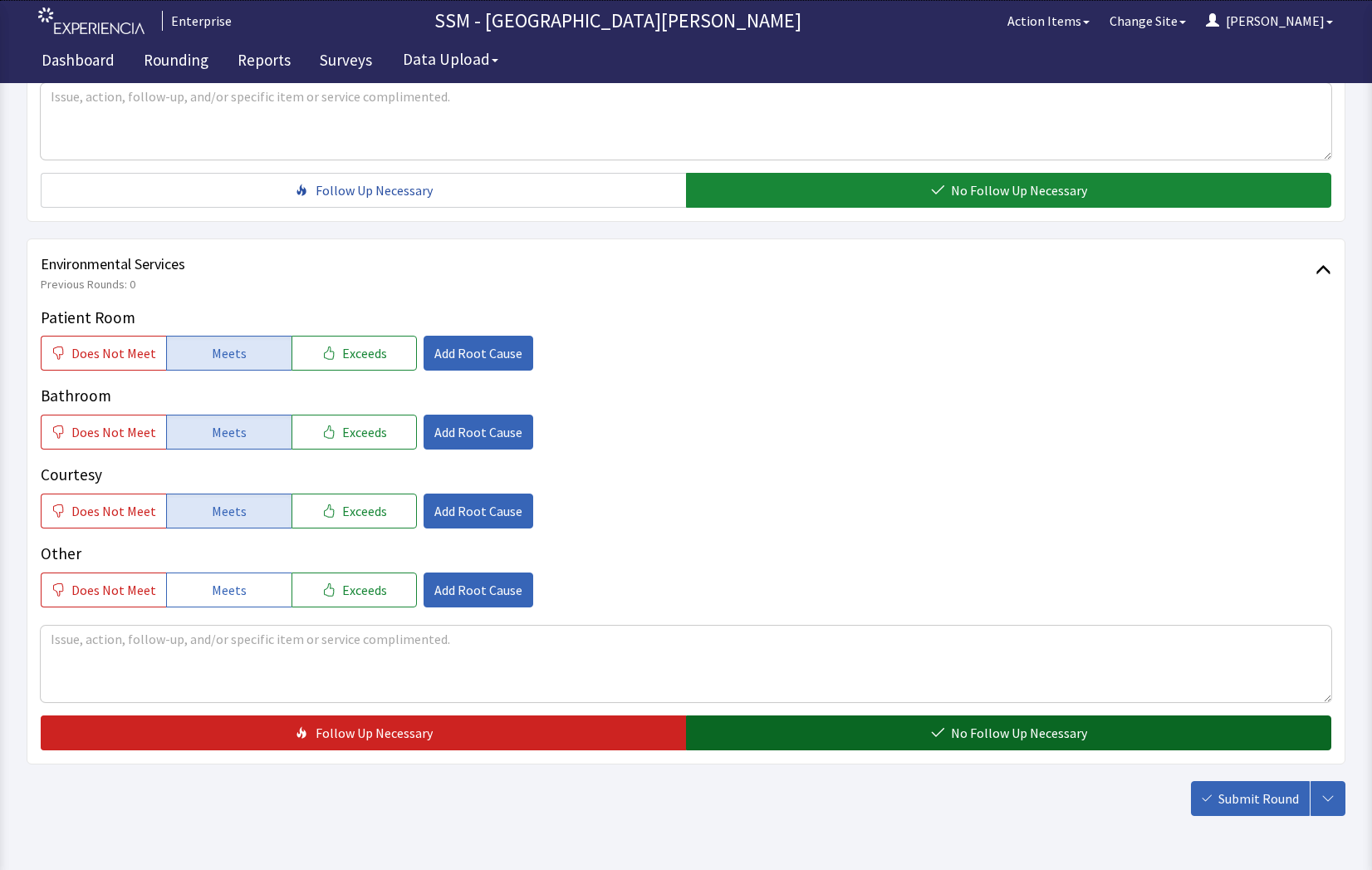
click at [934, 739] on button "No Follow Up Necessary" at bounding box center [1008, 732] width 645 height 35
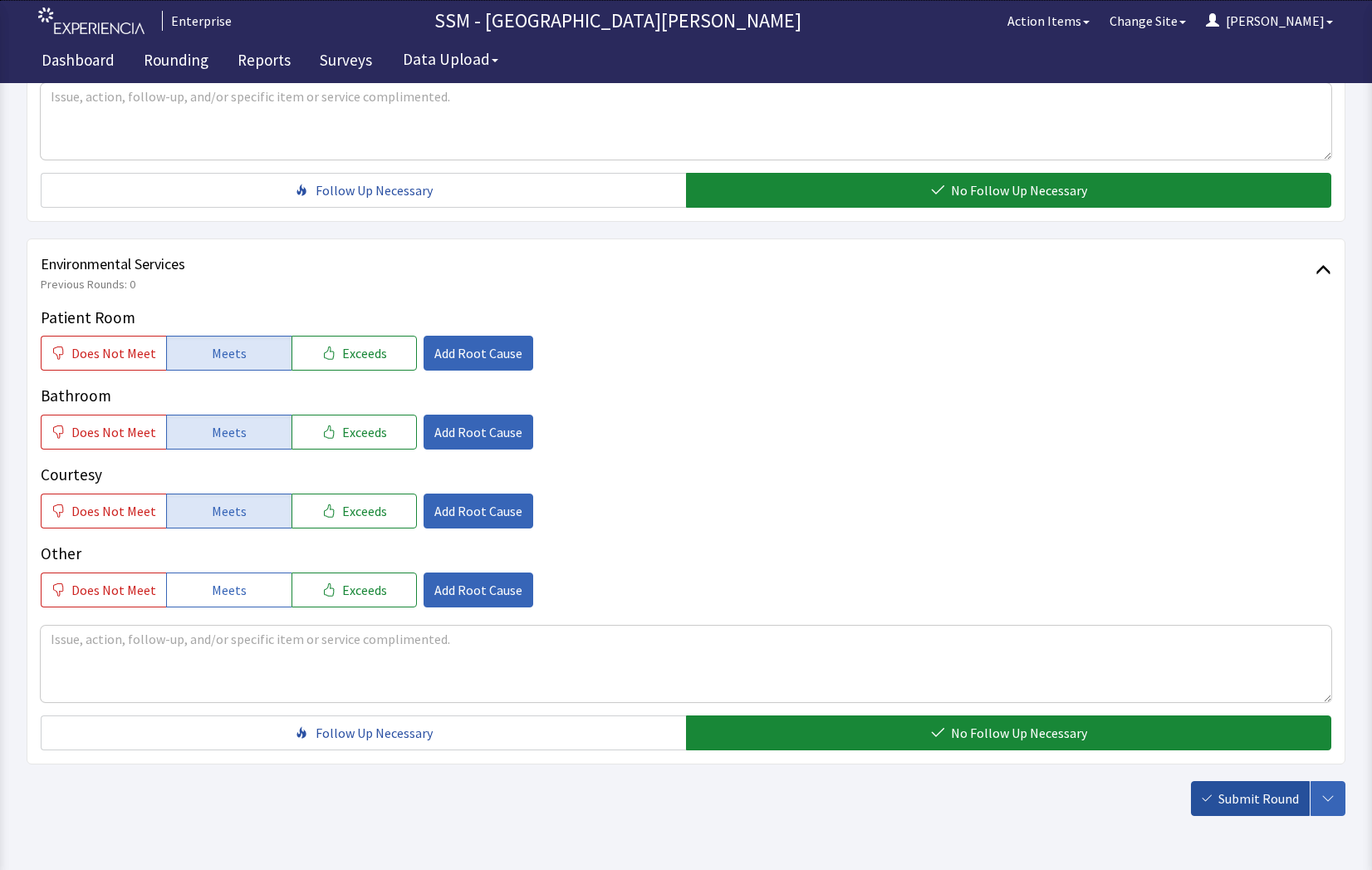
click at [1270, 805] on span "Submit Round" at bounding box center [1259, 798] width 81 height 20
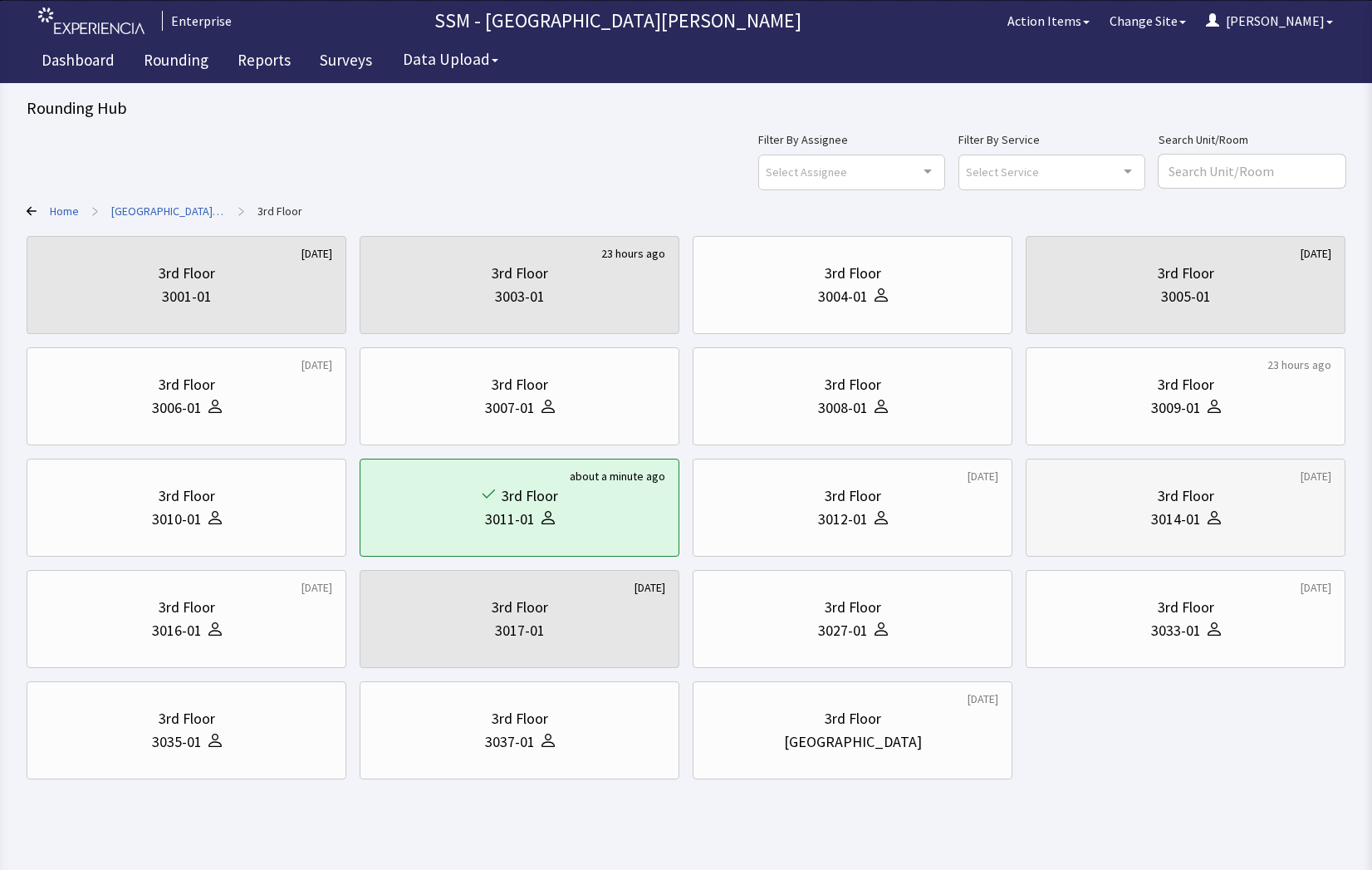
click at [1216, 515] on icon at bounding box center [1213, 513] width 6 height 6
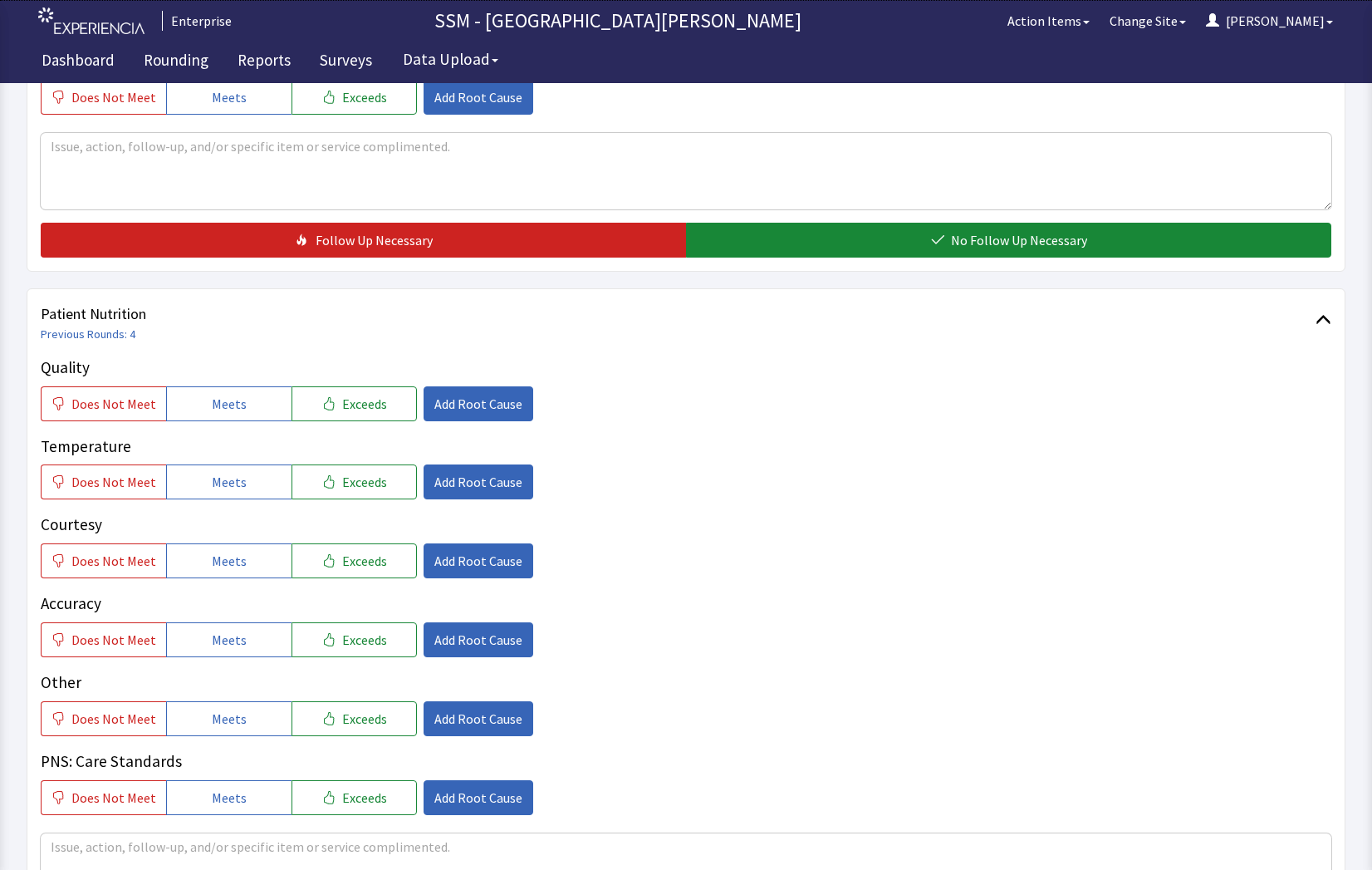
scroll to position [914, 0]
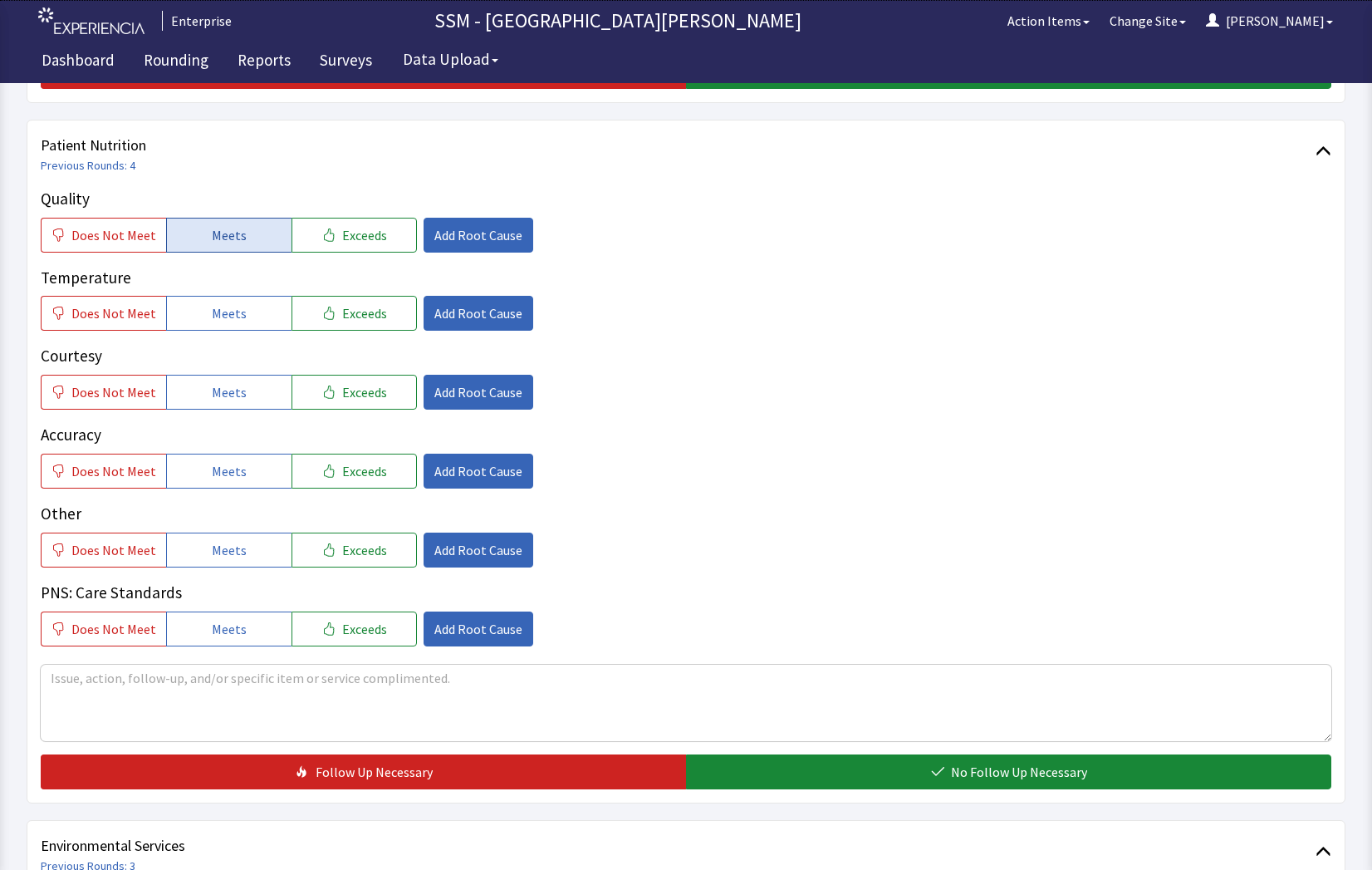
click at [185, 235] on button "Meets" at bounding box center [229, 235] width 126 height 35
click at [197, 308] on button "Meets" at bounding box center [229, 313] width 126 height 35
click at [213, 385] on span "Meets" at bounding box center [229, 392] width 35 height 20
click at [254, 470] on button "Meets" at bounding box center [229, 471] width 126 height 35
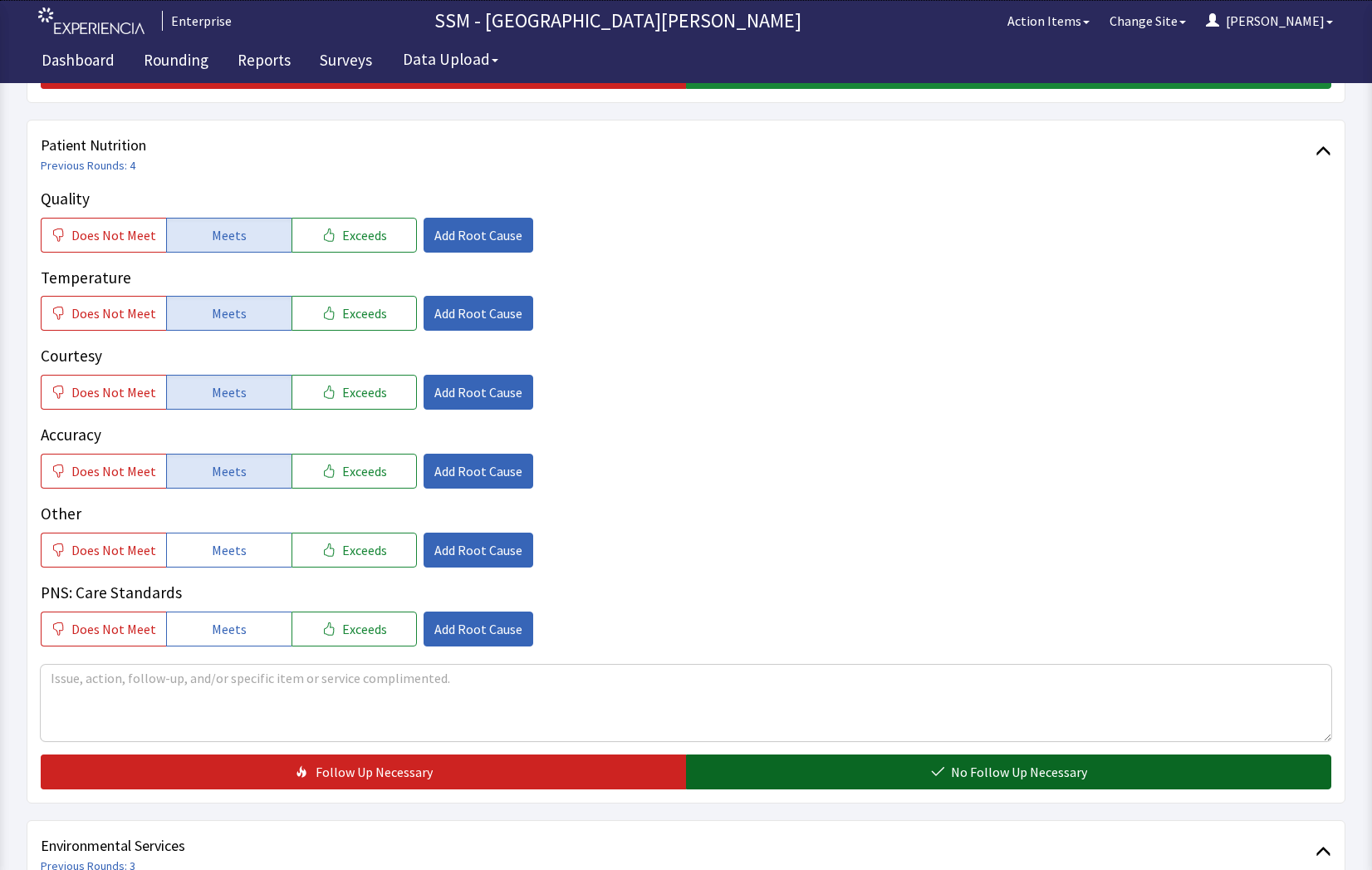
click at [953, 782] on button "No Follow Up Necessary" at bounding box center [1008, 771] width 645 height 35
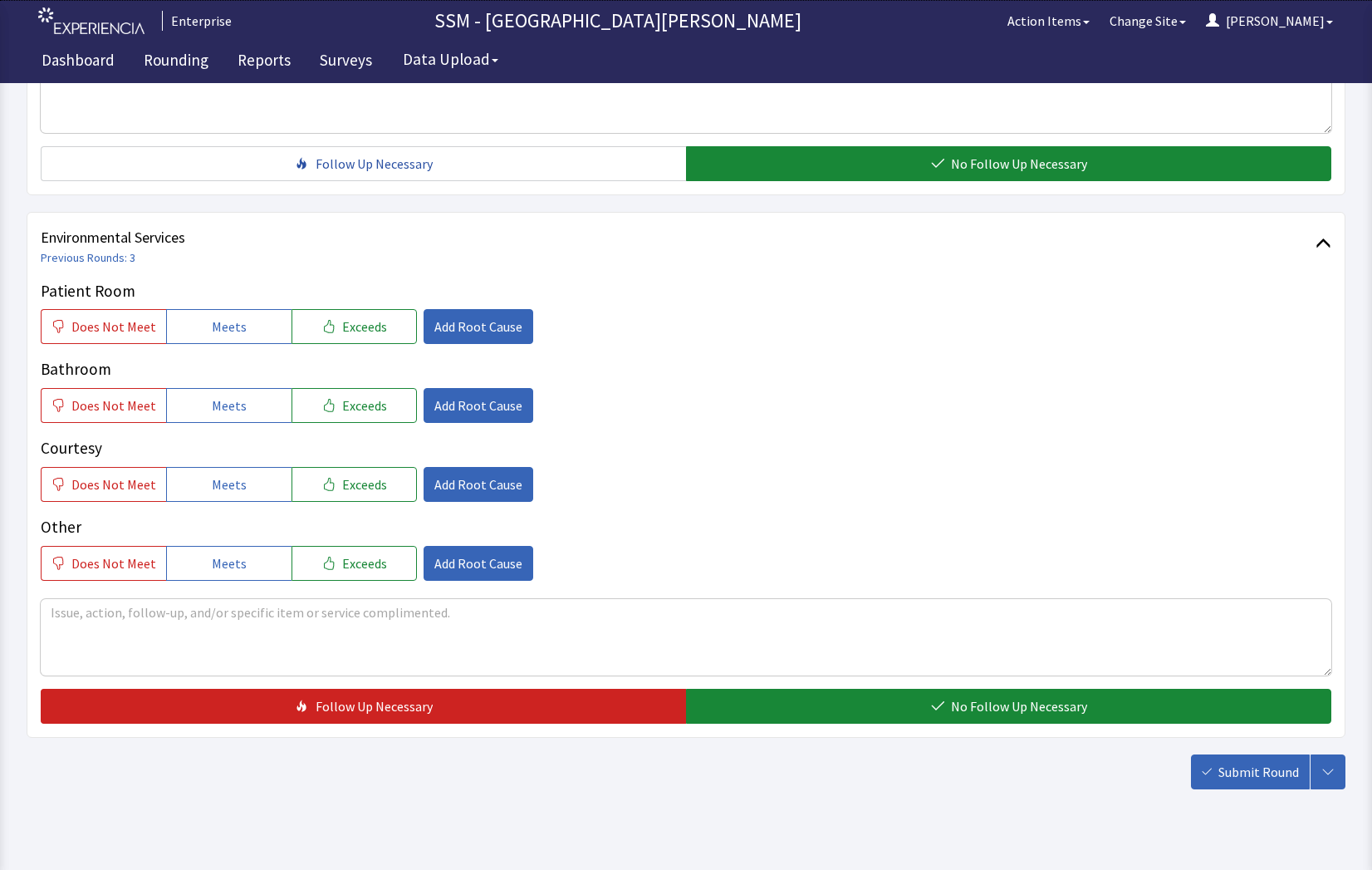
scroll to position [1550, 0]
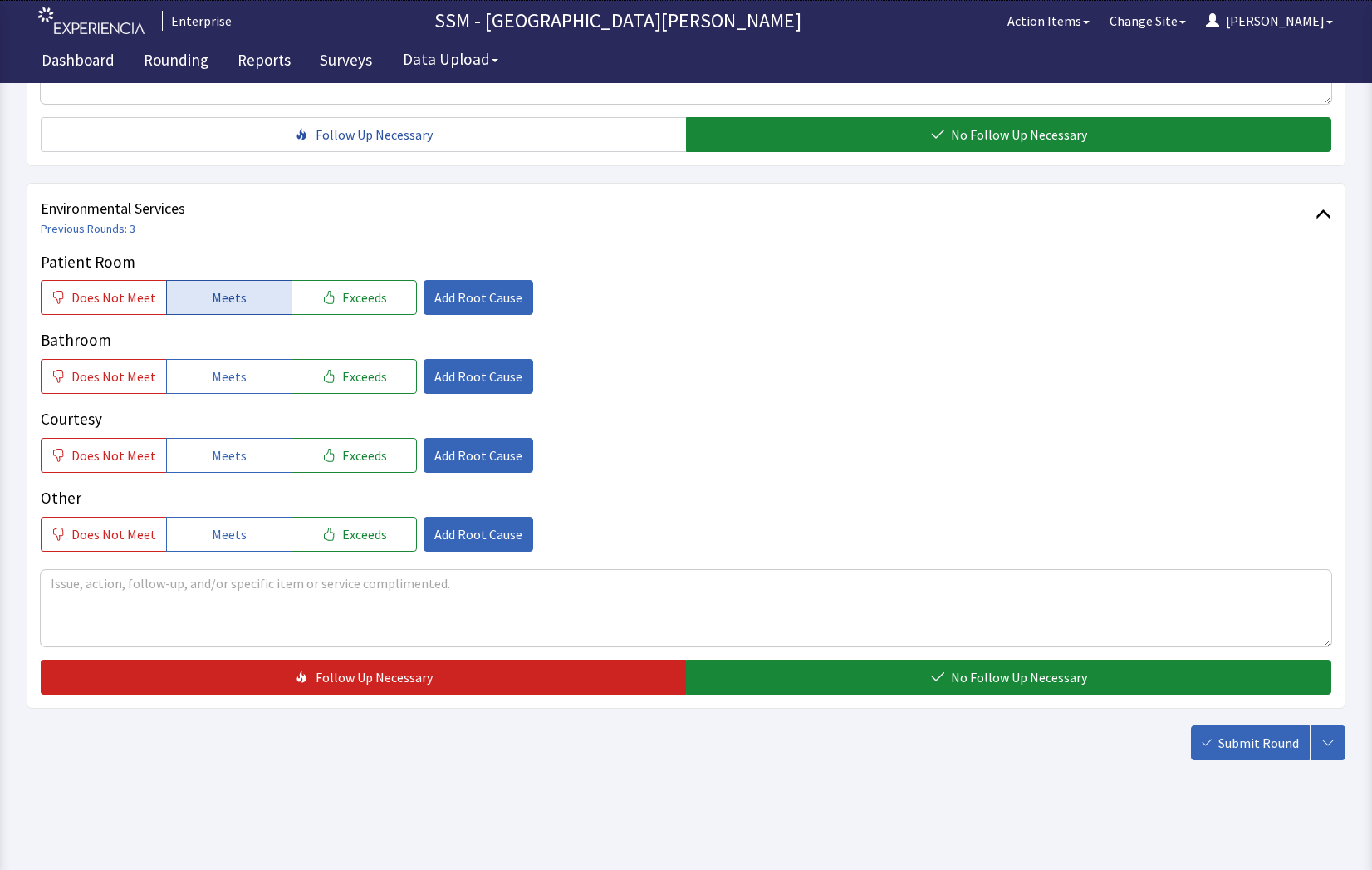
click at [233, 300] on span "Meets" at bounding box center [229, 297] width 35 height 20
click at [233, 388] on button "Meets" at bounding box center [229, 376] width 126 height 35
click at [244, 449] on button "Meets" at bounding box center [229, 455] width 126 height 35
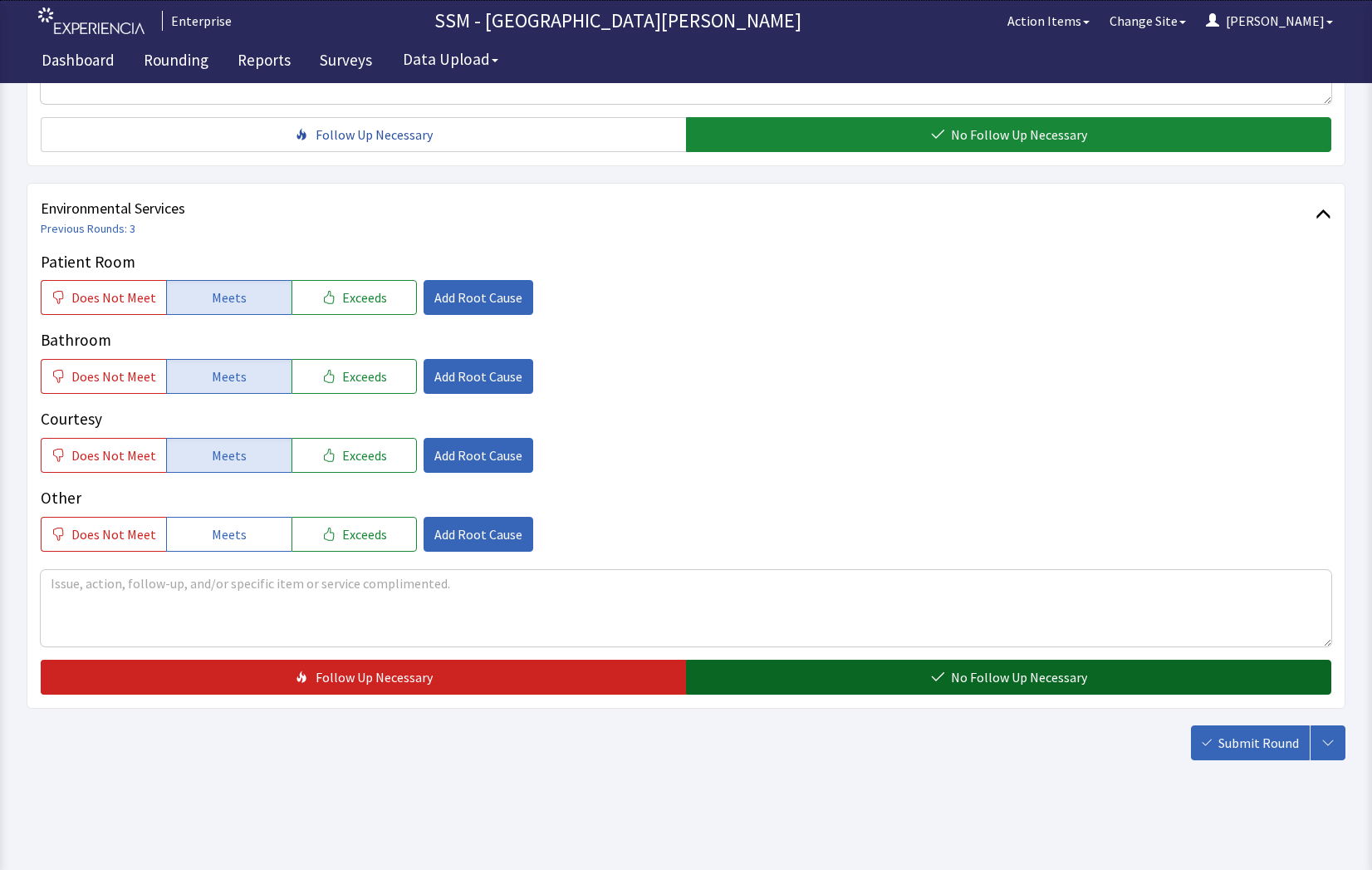
click at [972, 689] on button "No Follow Up Necessary" at bounding box center [1008, 677] width 645 height 35
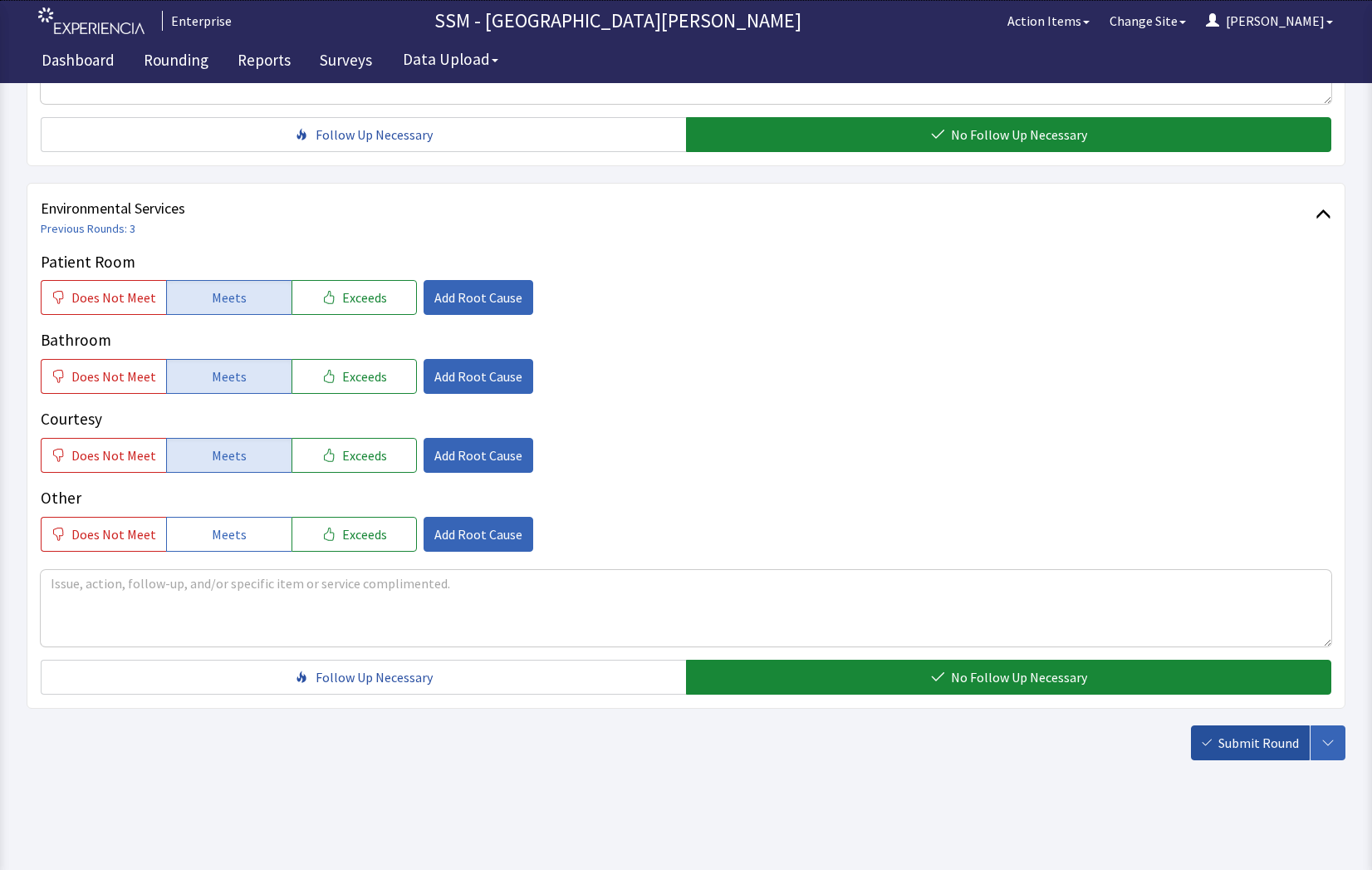
click at [1211, 752] on button "Submit Round" at bounding box center [1250, 742] width 119 height 35
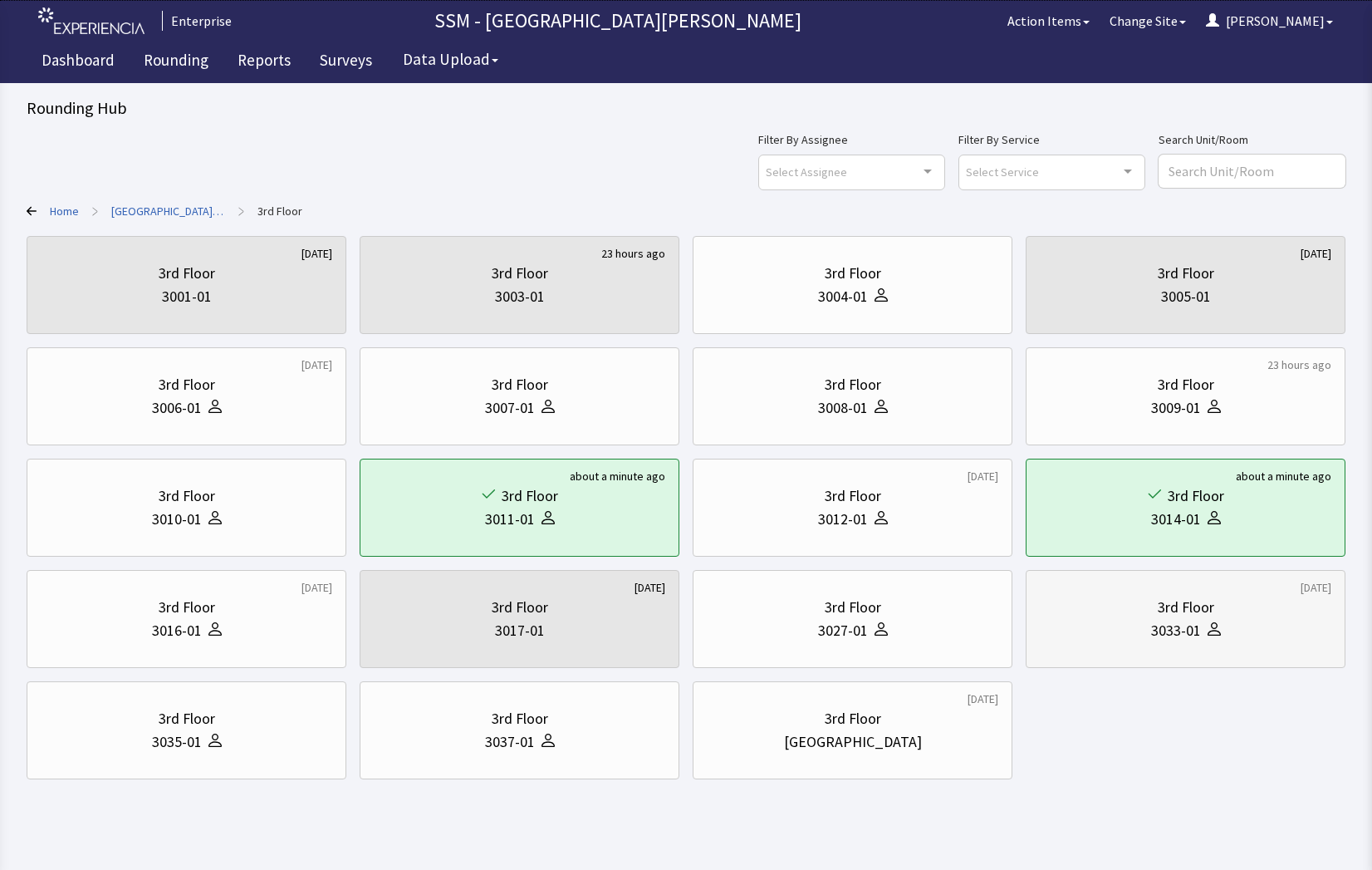
click at [1226, 627] on div "3033-01" at bounding box center [1185, 630] width 291 height 23
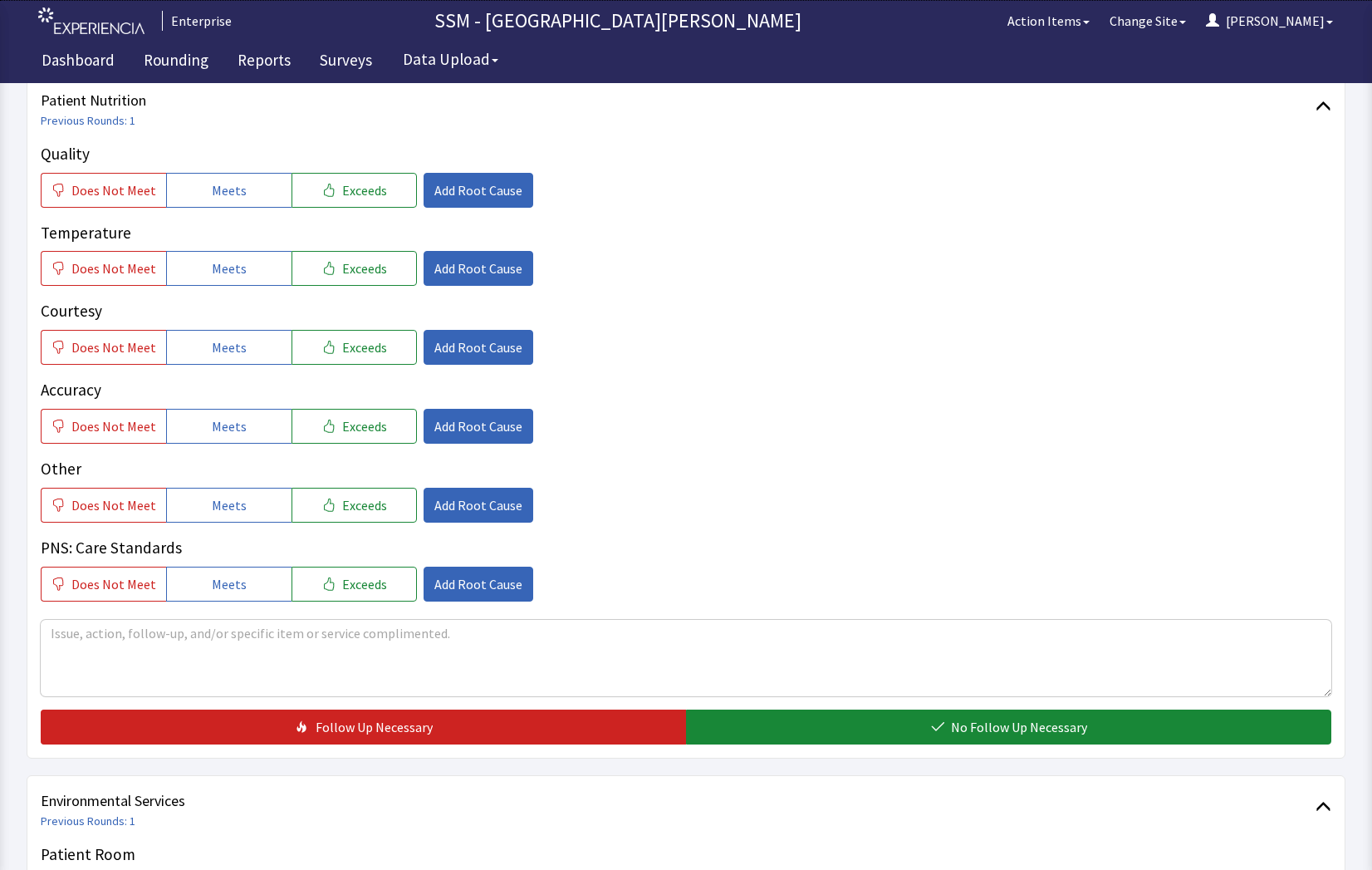
scroll to position [1329, 0]
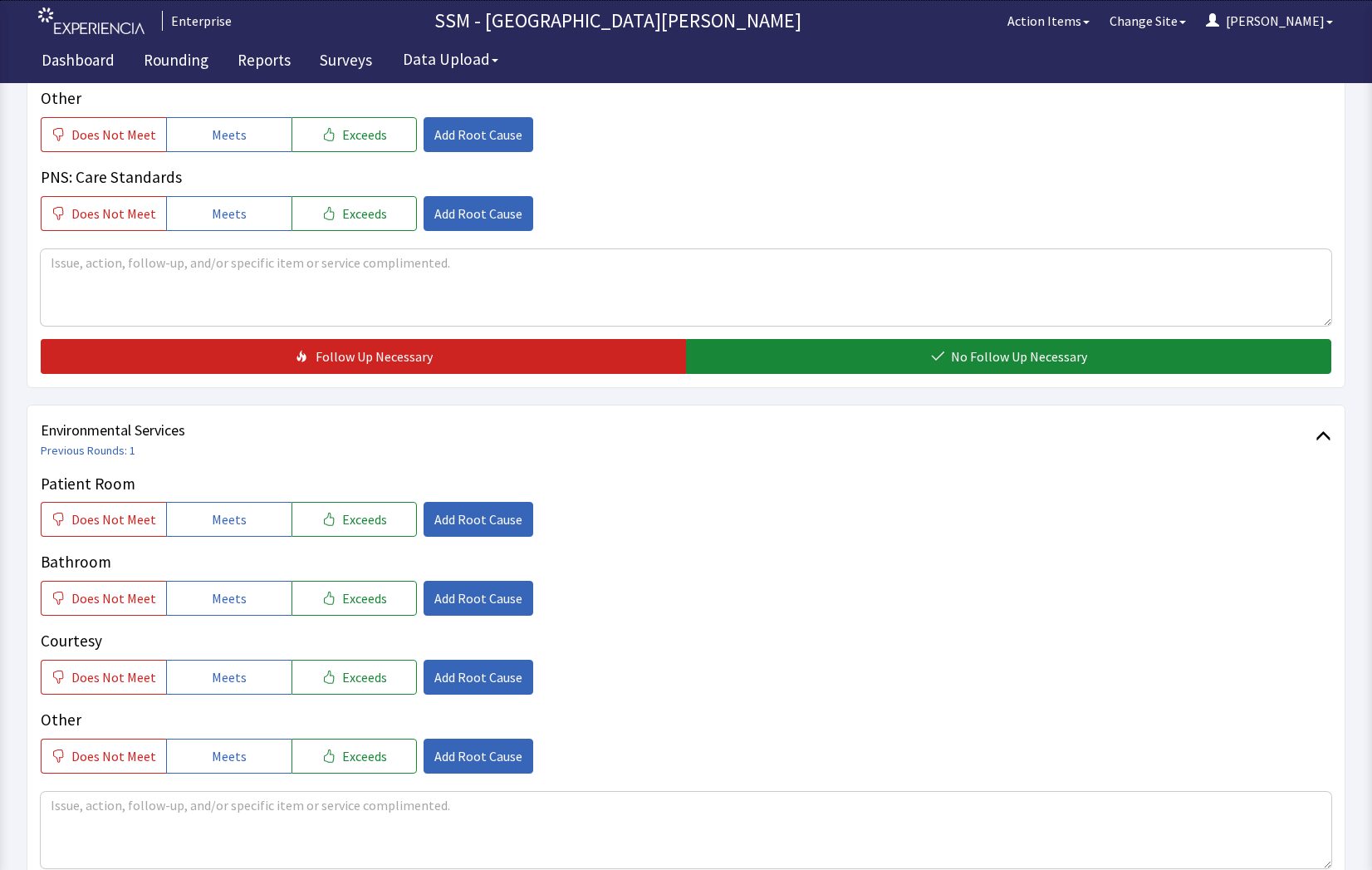
drag, startPoint x: 194, startPoint y: 520, endPoint x: 204, endPoint y: 562, distance: 43.2
click at [200, 537] on button "Meets" at bounding box center [229, 519] width 126 height 35
drag, startPoint x: 202, startPoint y: 589, endPoint x: 249, endPoint y: 680, distance: 102.4
click at [211, 608] on button "Meets" at bounding box center [229, 598] width 126 height 35
click at [244, 685] on button "Meets" at bounding box center [229, 677] width 126 height 35
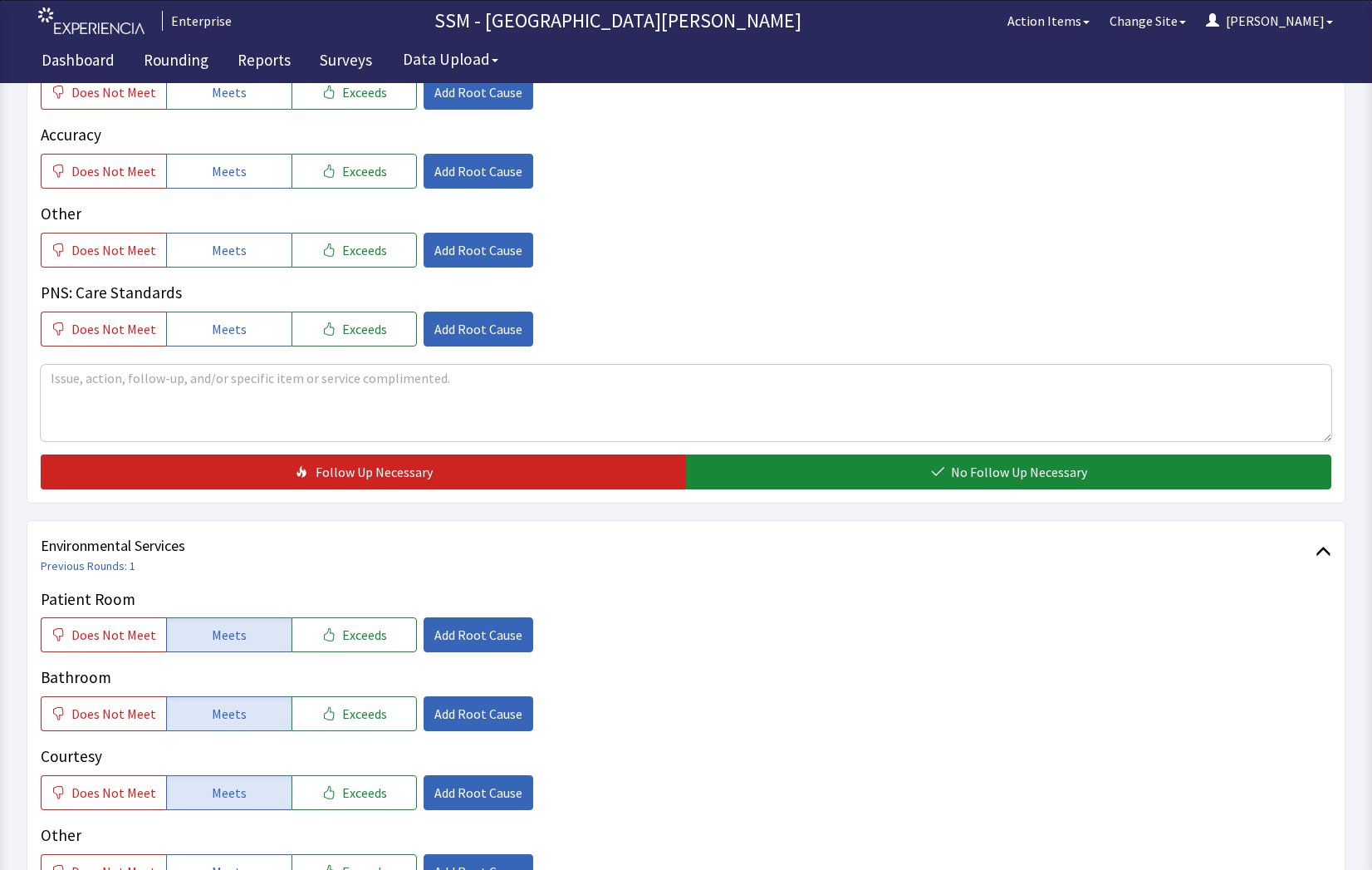
scroll to position [914, 0]
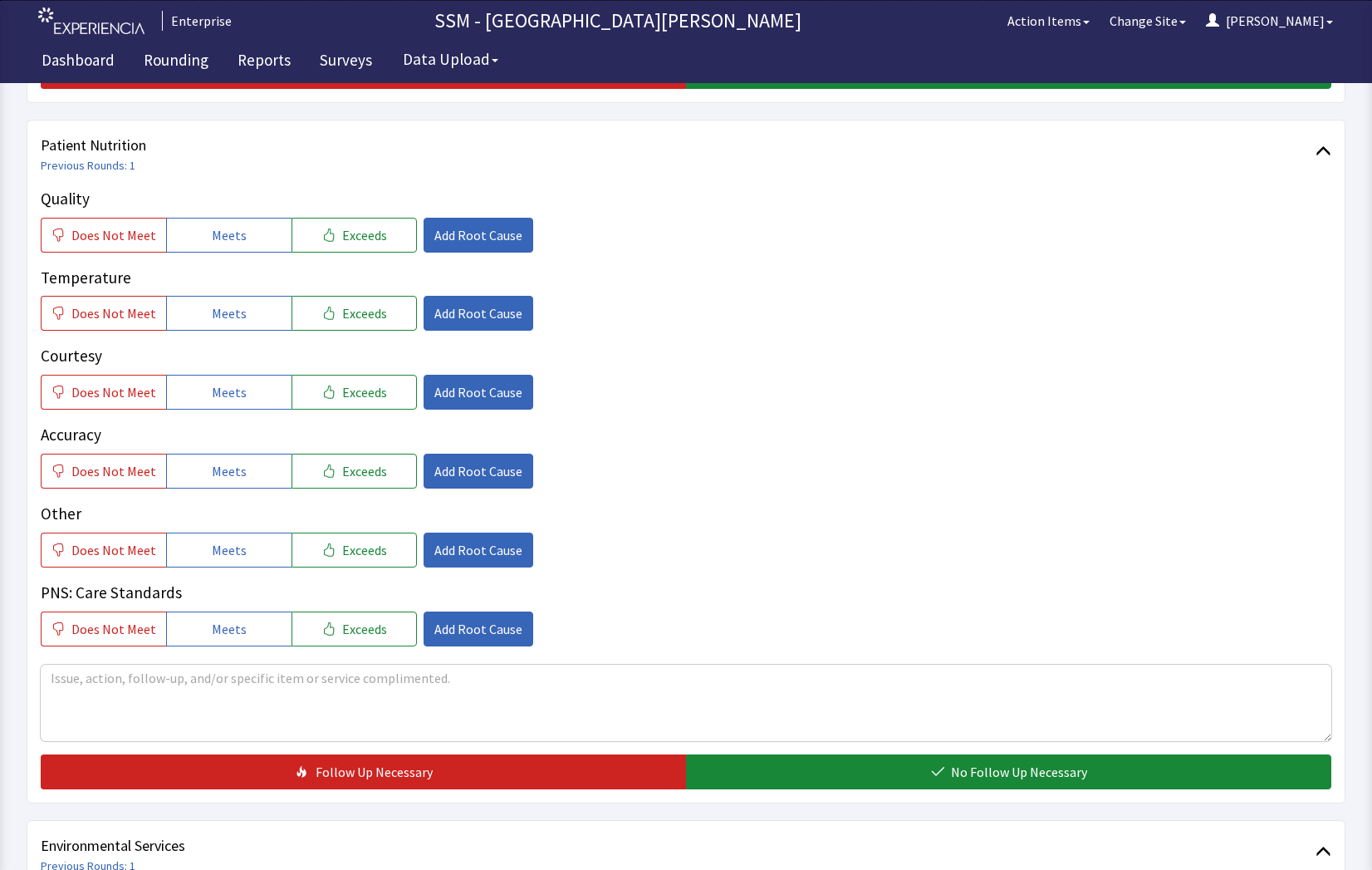
drag, startPoint x: 249, startPoint y: 239, endPoint x: 263, endPoint y: 333, distance: 95.0
click at [250, 248] on button "Meets" at bounding box center [229, 235] width 126 height 35
click at [253, 322] on button "Meets" at bounding box center [229, 313] width 126 height 35
click at [247, 390] on button "Meets" at bounding box center [229, 392] width 126 height 35
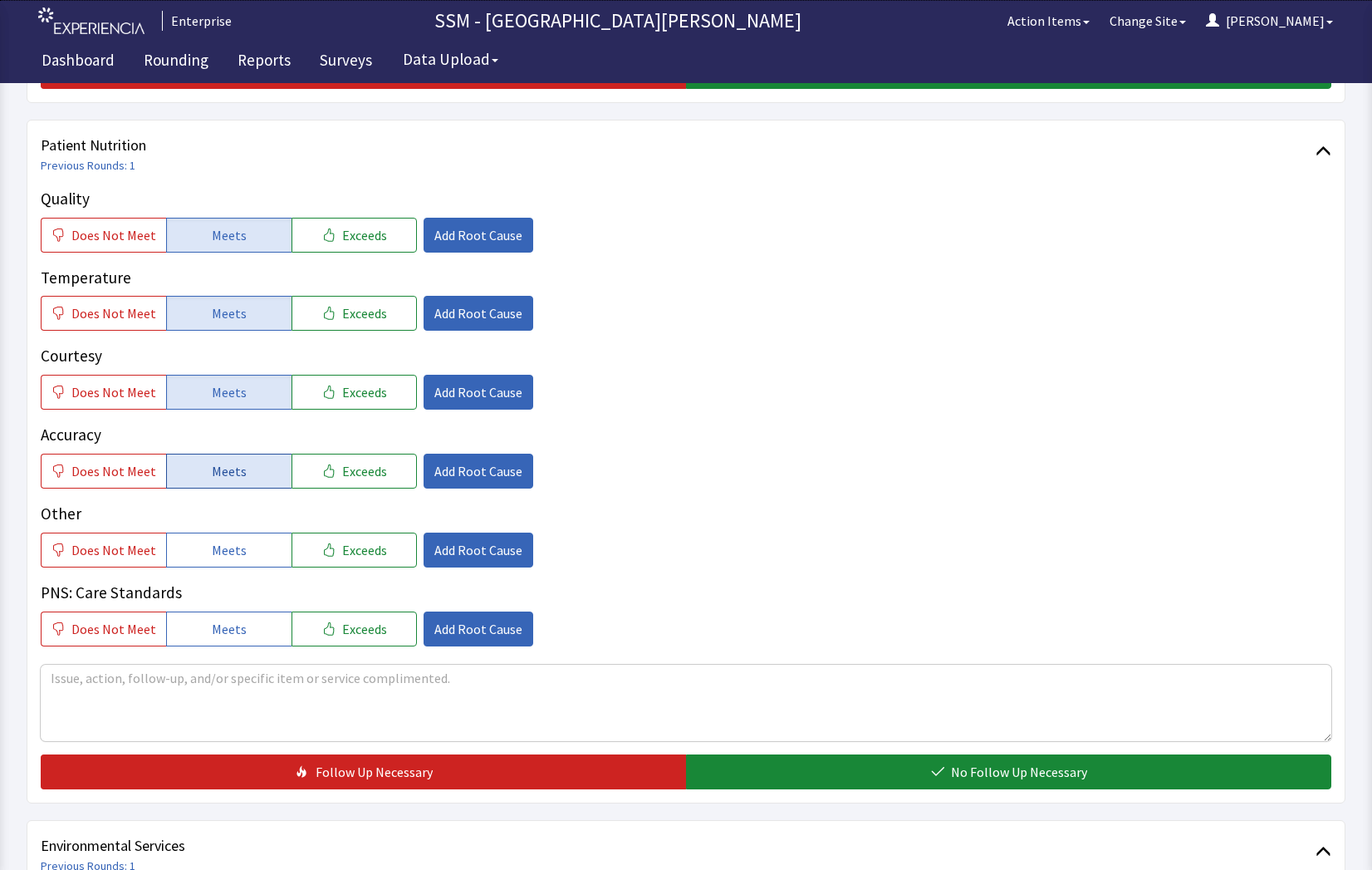
click at [235, 470] on span "Meets" at bounding box center [229, 471] width 35 height 20
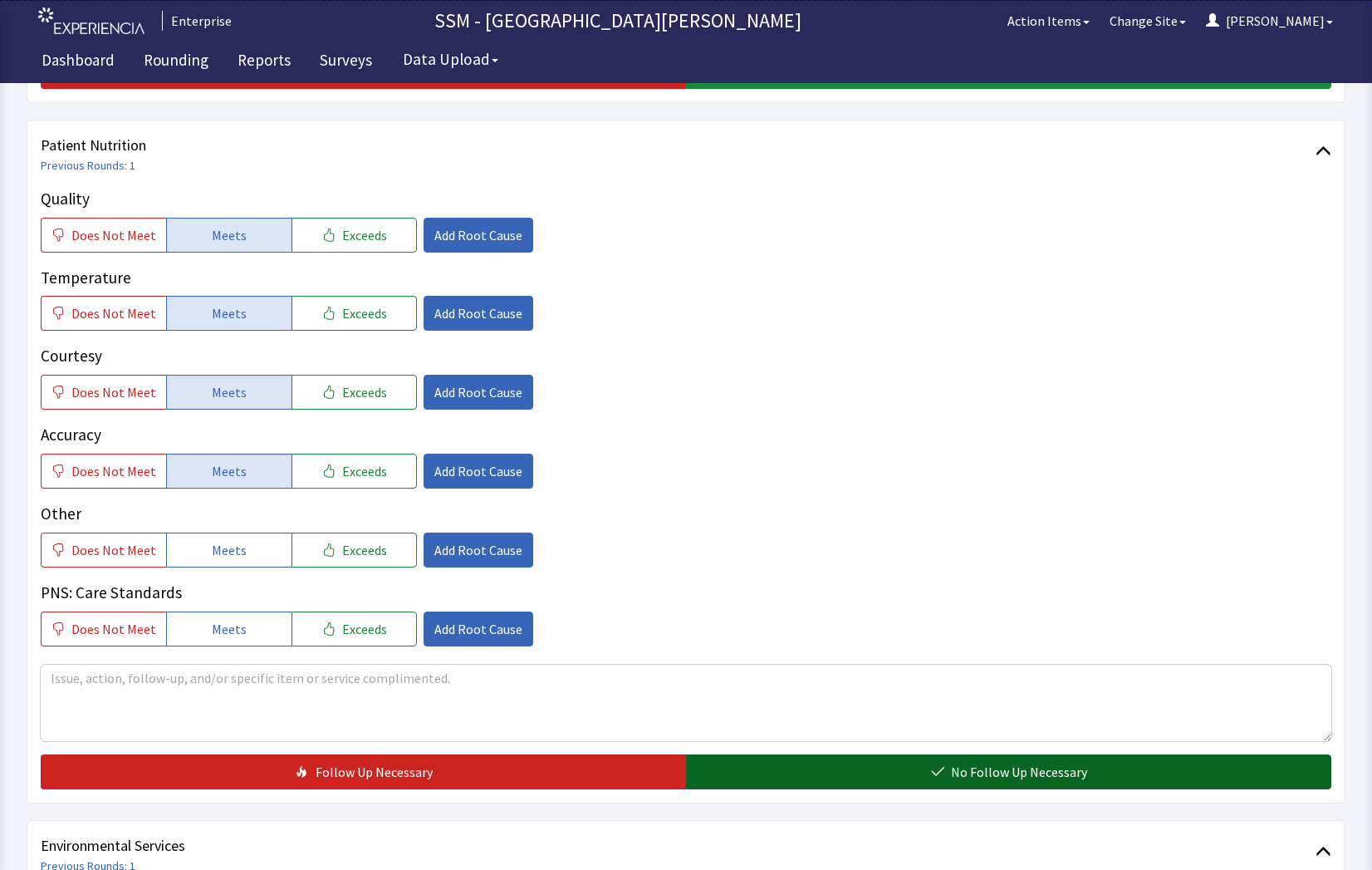
click at [862, 777] on button "No Follow Up Necessary" at bounding box center [1008, 771] width 645 height 35
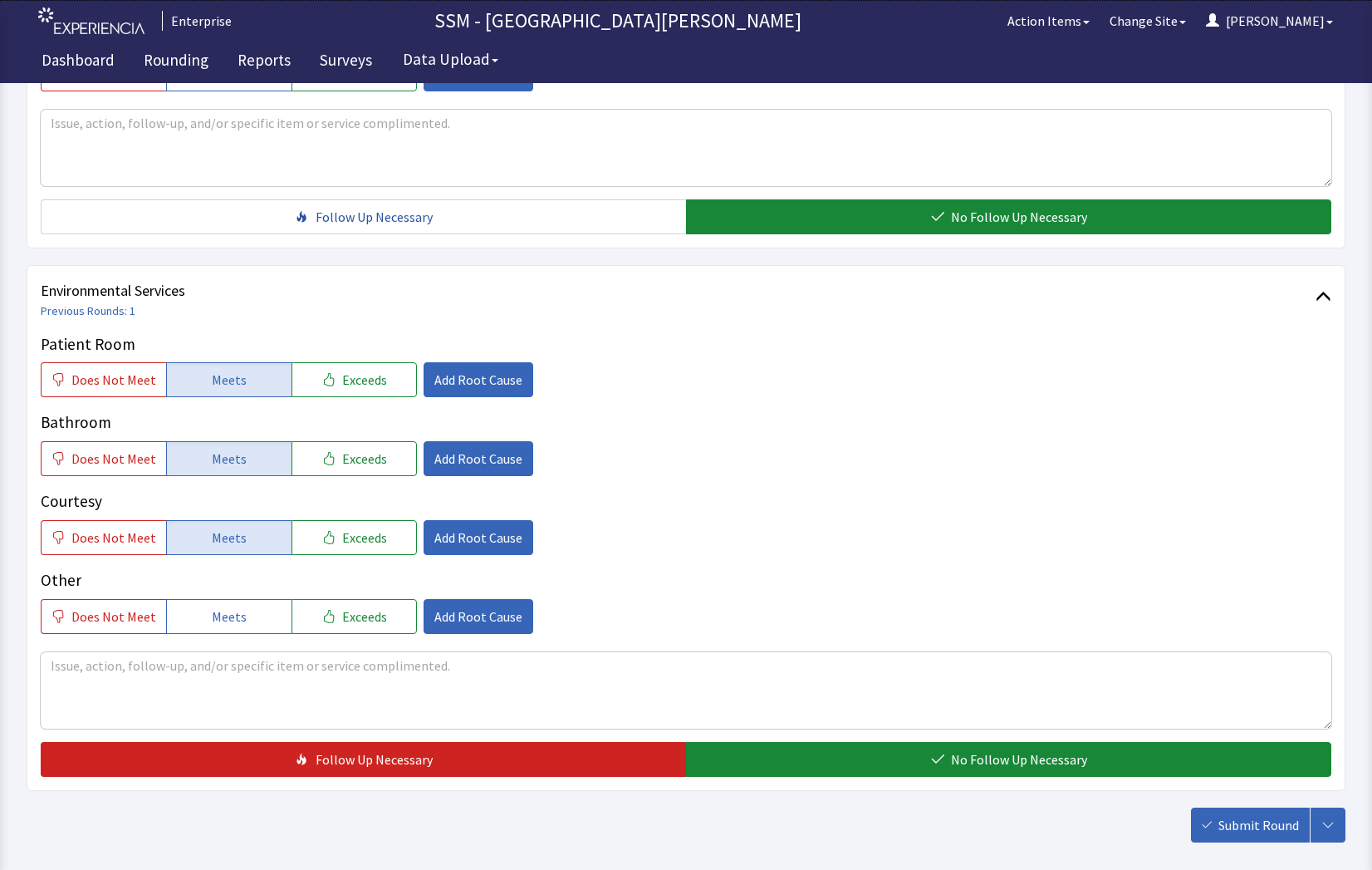
scroll to position [1550, 0]
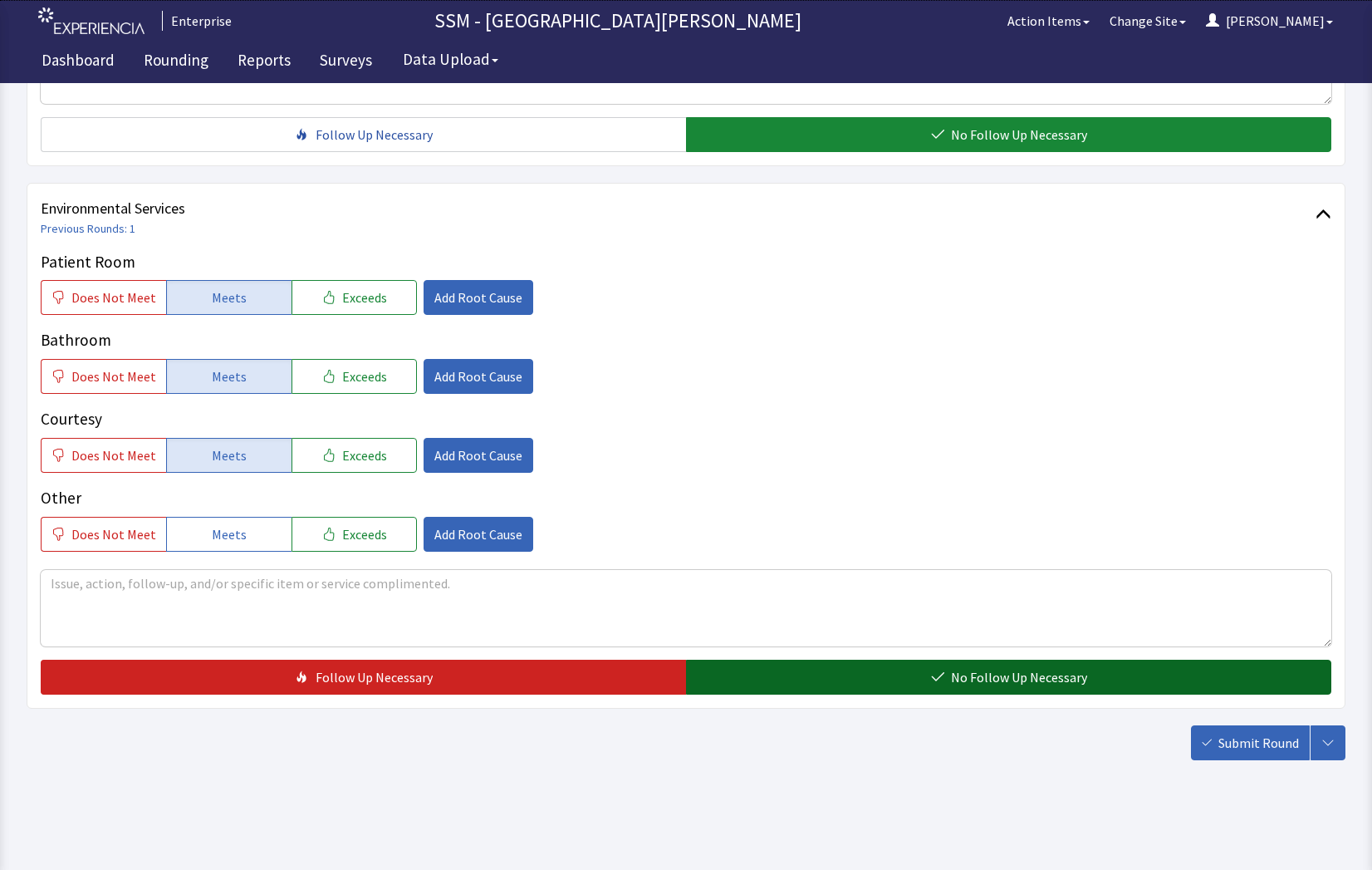
click at [852, 684] on button "No Follow Up Necessary" at bounding box center [1008, 677] width 645 height 35
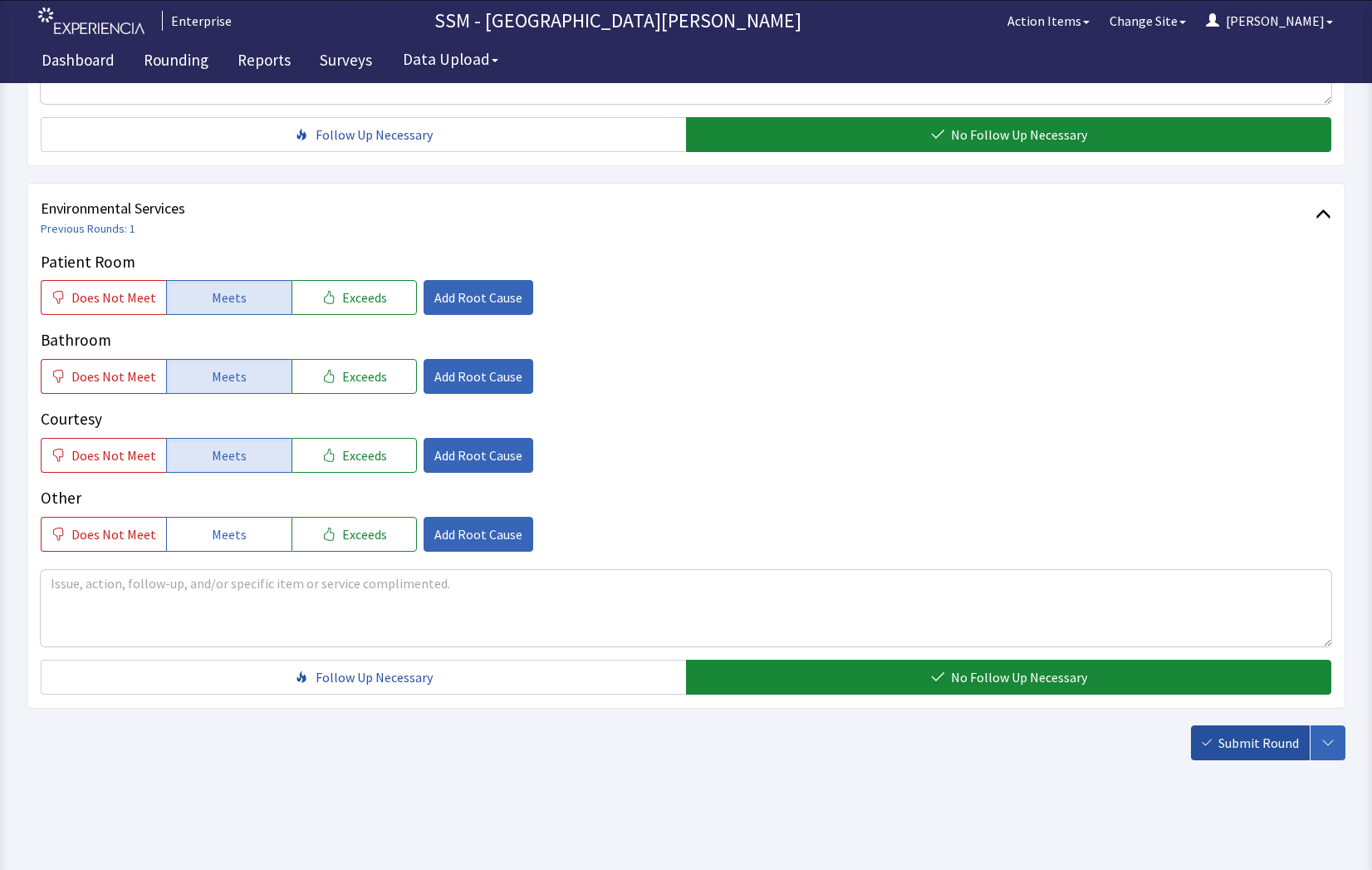
click at [1227, 744] on span "Submit Round" at bounding box center [1259, 742] width 81 height 20
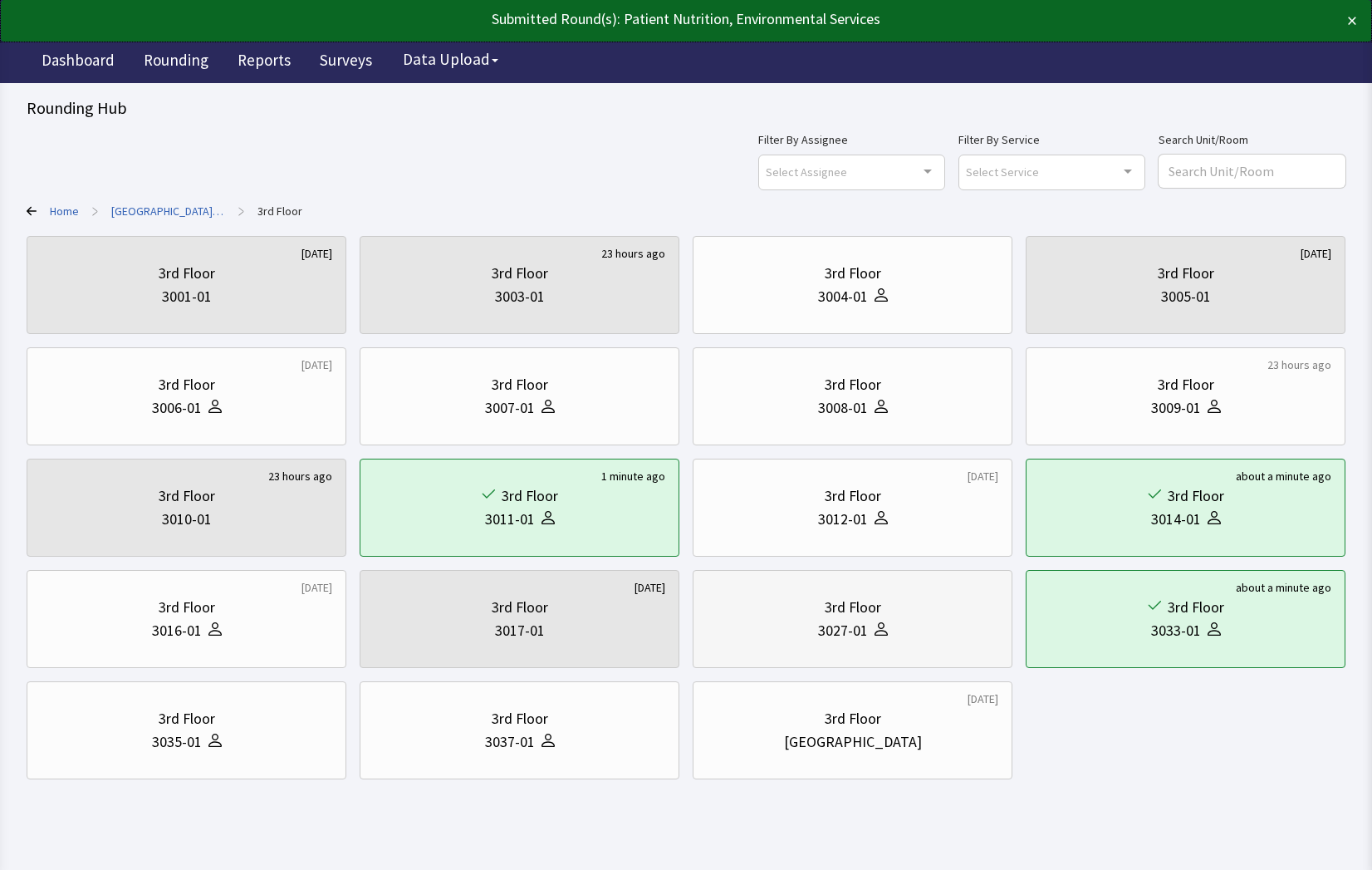
click at [880, 635] on div at bounding box center [878, 630] width 20 height 23
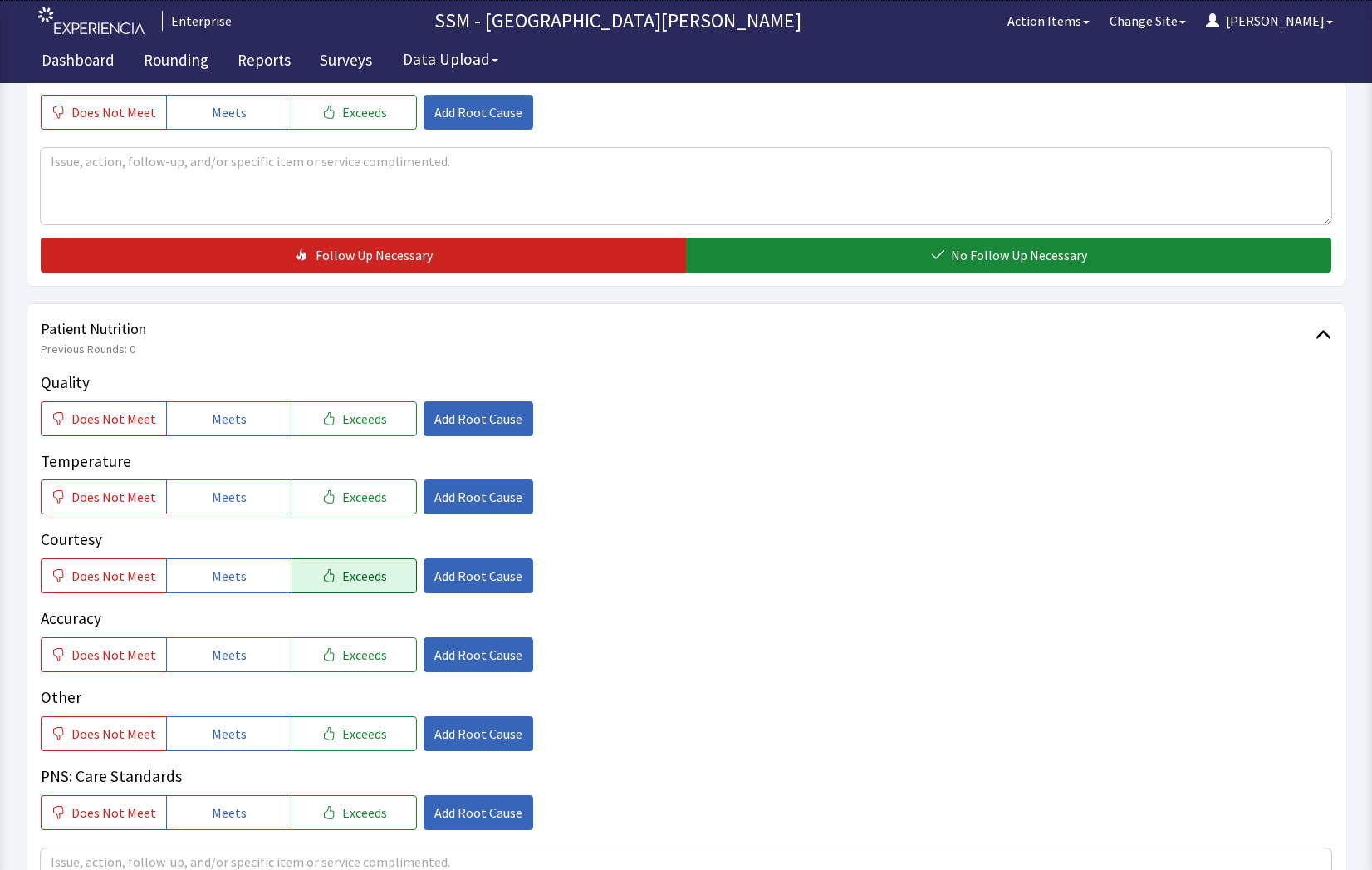
scroll to position [748, 0]
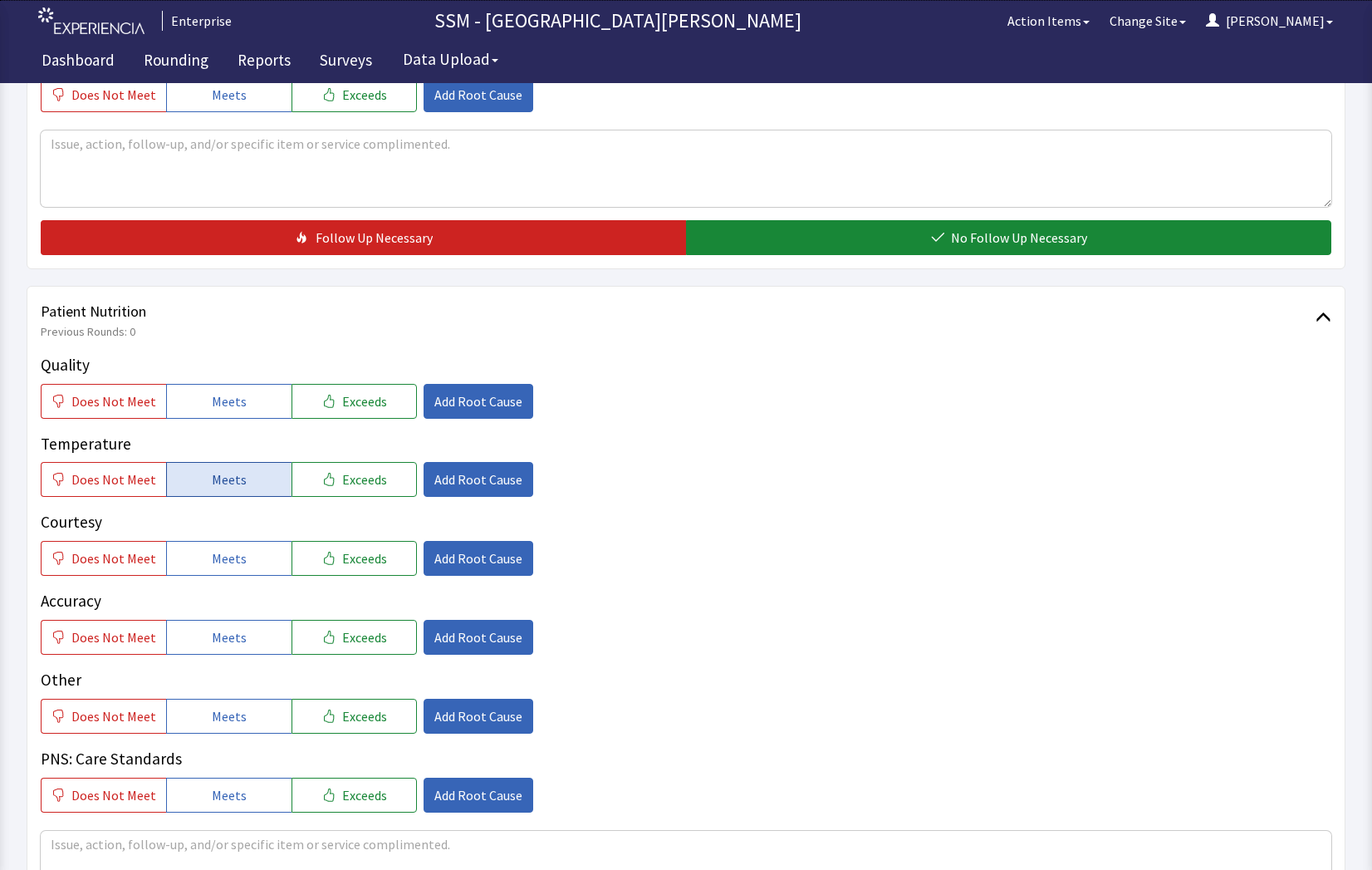
drag, startPoint x: 212, startPoint y: 407, endPoint x: 222, endPoint y: 483, distance: 76.7
click at [212, 408] on span "Meets" at bounding box center [229, 401] width 35 height 20
drag, startPoint x: 222, startPoint y: 490, endPoint x: 230, endPoint y: 562, distance: 72.4
click at [224, 496] on button "Meets" at bounding box center [229, 479] width 126 height 35
drag, startPoint x: 228, startPoint y: 571, endPoint x: 226, endPoint y: 634, distance: 63.0
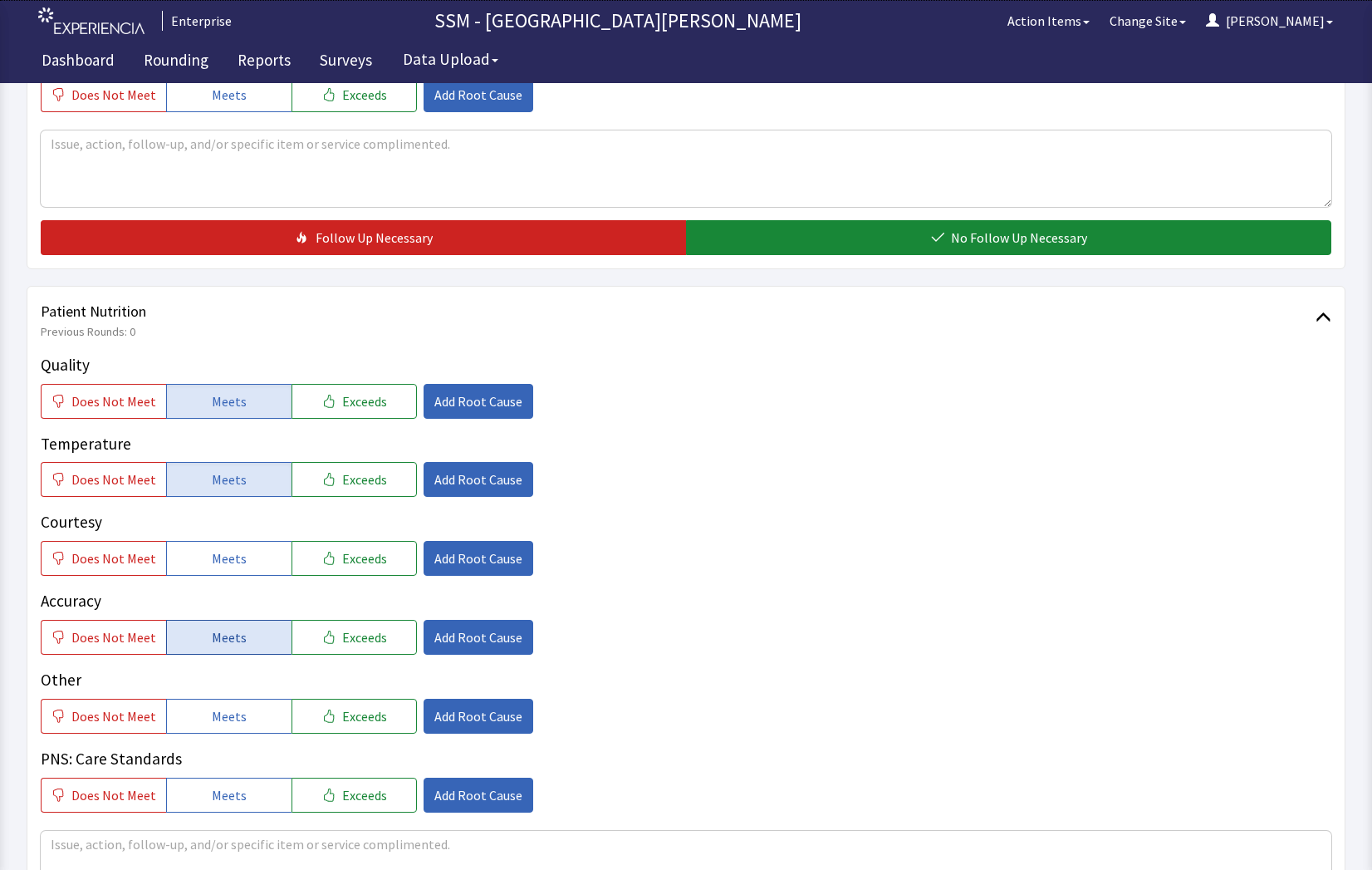
click at [228, 573] on button "Meets" at bounding box center [229, 558] width 126 height 35
click at [222, 655] on div "Quality Does Not Meet Meets Exceeds Add Root Cause Temperature Does Not Meet Me…" at bounding box center [686, 582] width 1290 height 459
click at [245, 638] on button "Meets" at bounding box center [229, 636] width 126 height 35
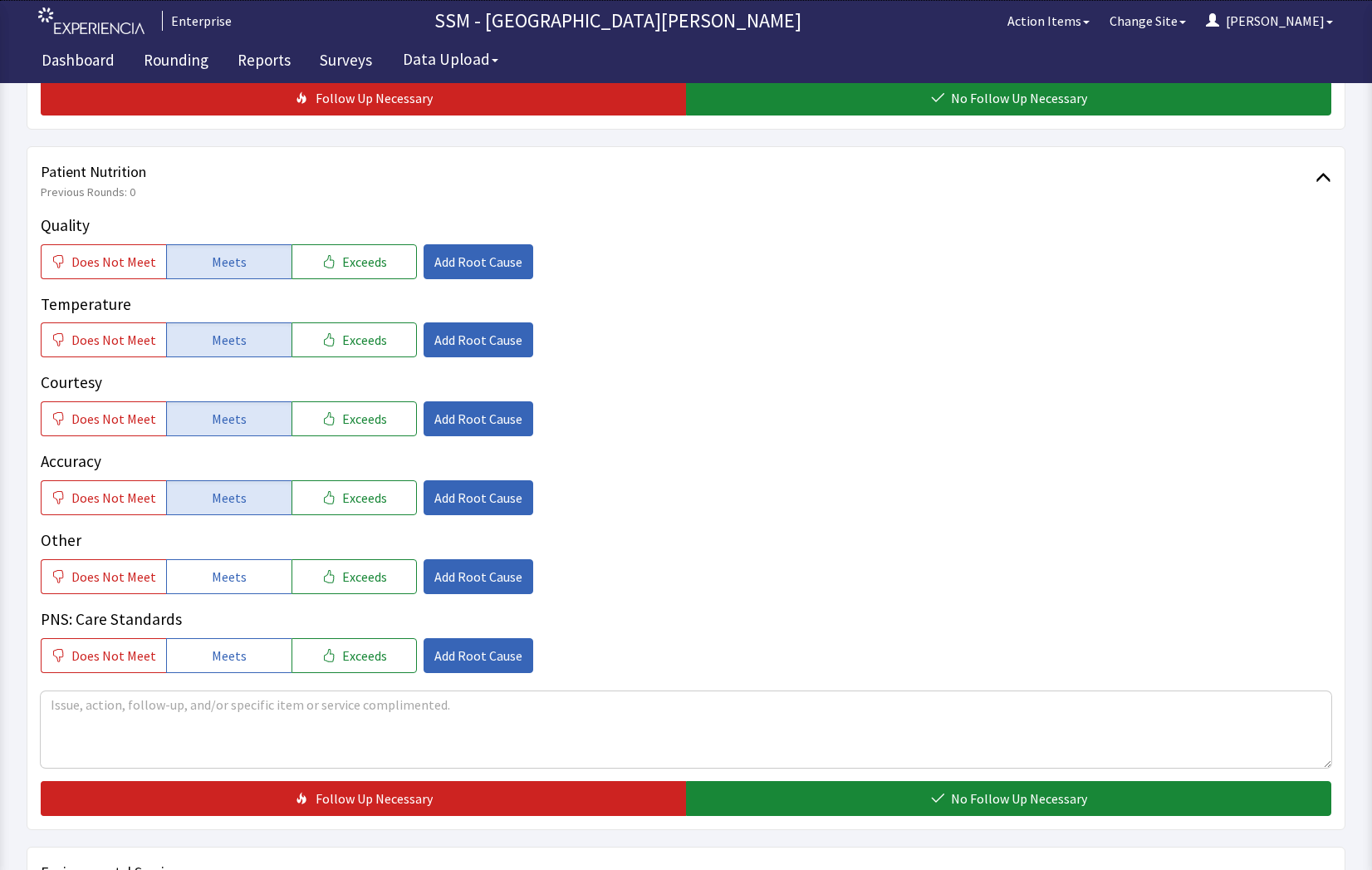
scroll to position [1246, 0]
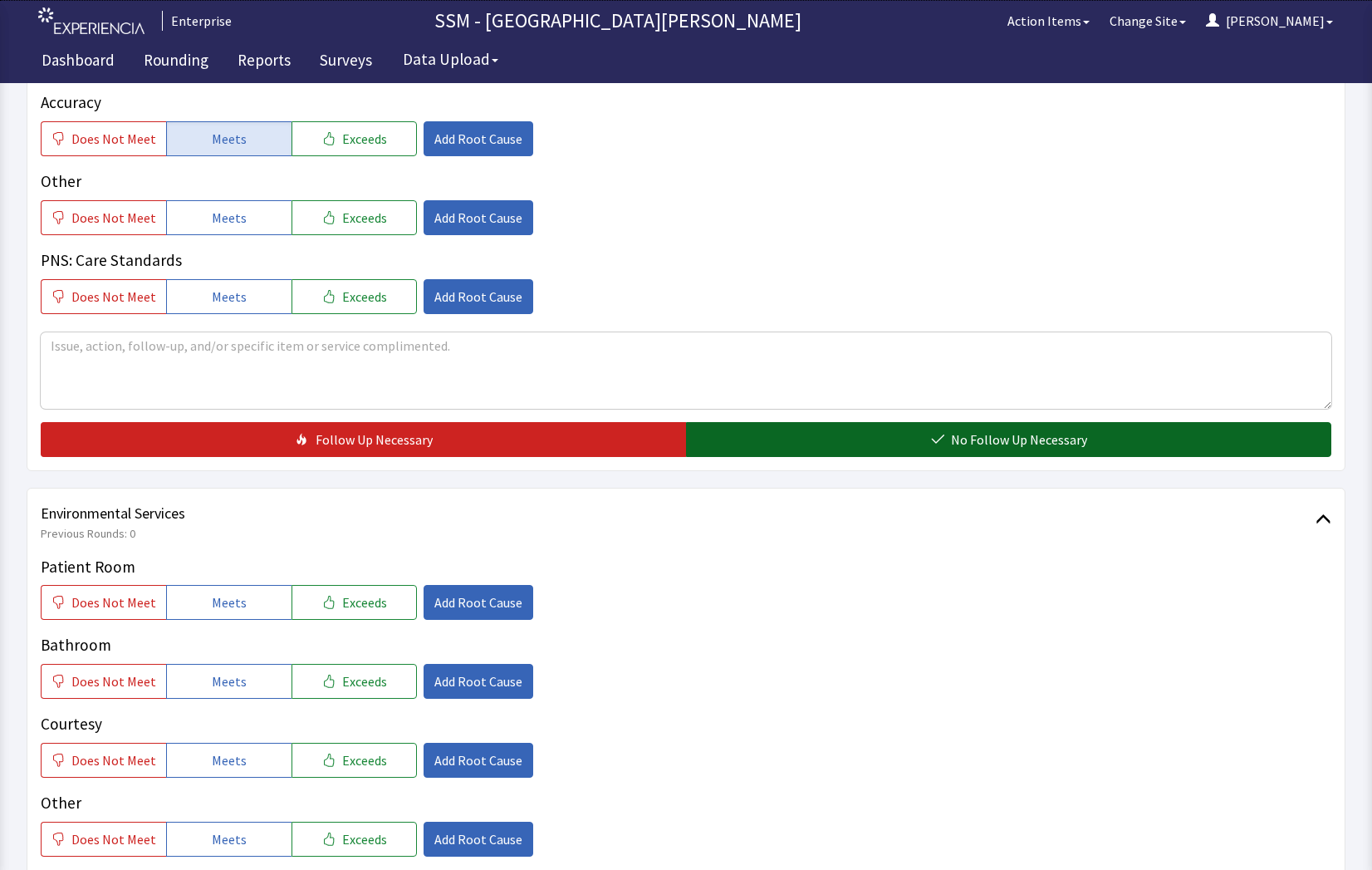
click at [906, 431] on button "No Follow Up Necessary" at bounding box center [1008, 439] width 645 height 35
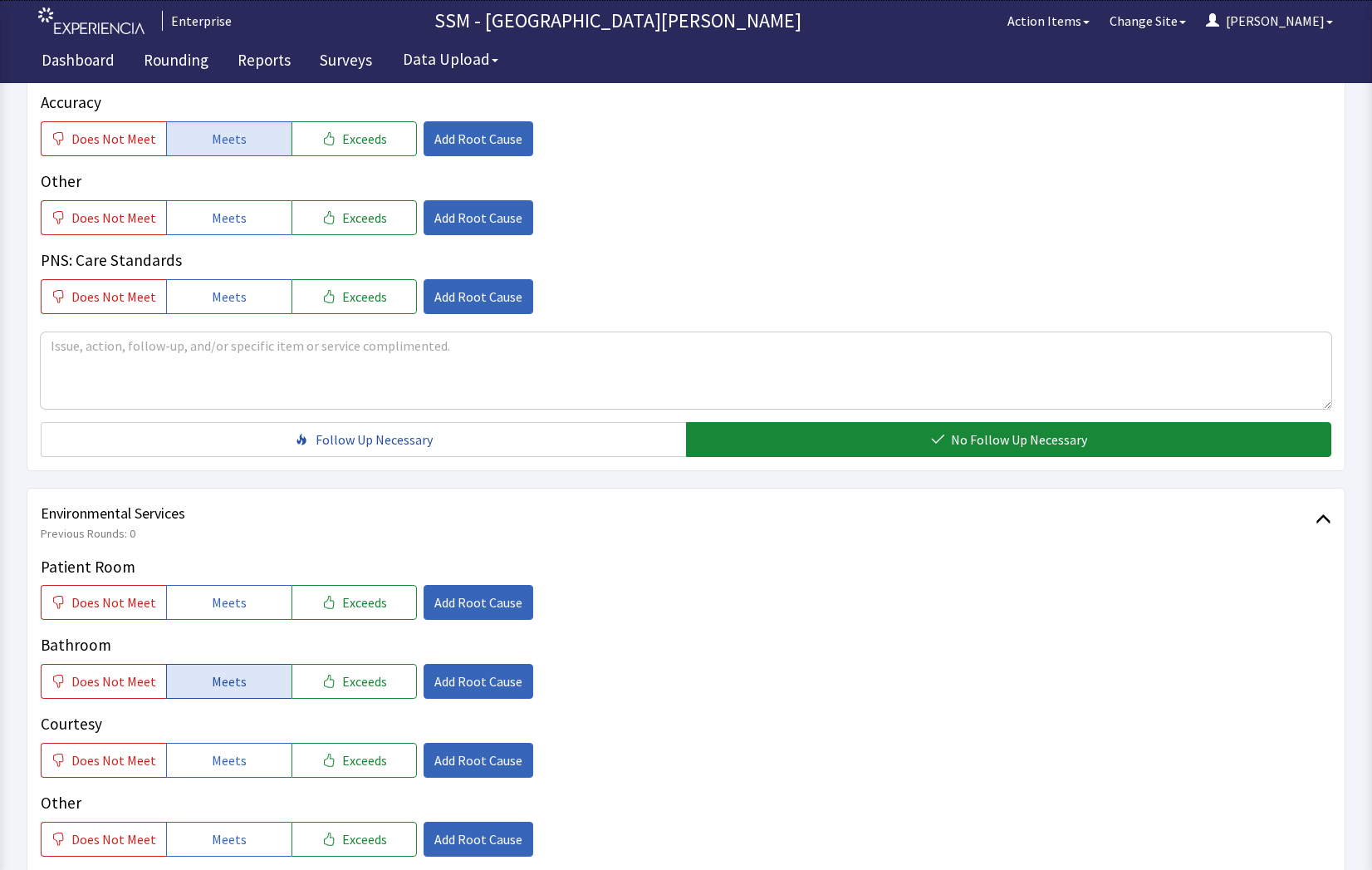
drag, startPoint x: 213, startPoint y: 605, endPoint x: 225, endPoint y: 679, distance: 75.0
click at [214, 609] on span "Meets" at bounding box center [229, 602] width 35 height 20
click at [225, 690] on span "Meets" at bounding box center [229, 681] width 35 height 20
click at [228, 765] on span "Meets" at bounding box center [229, 759] width 35 height 20
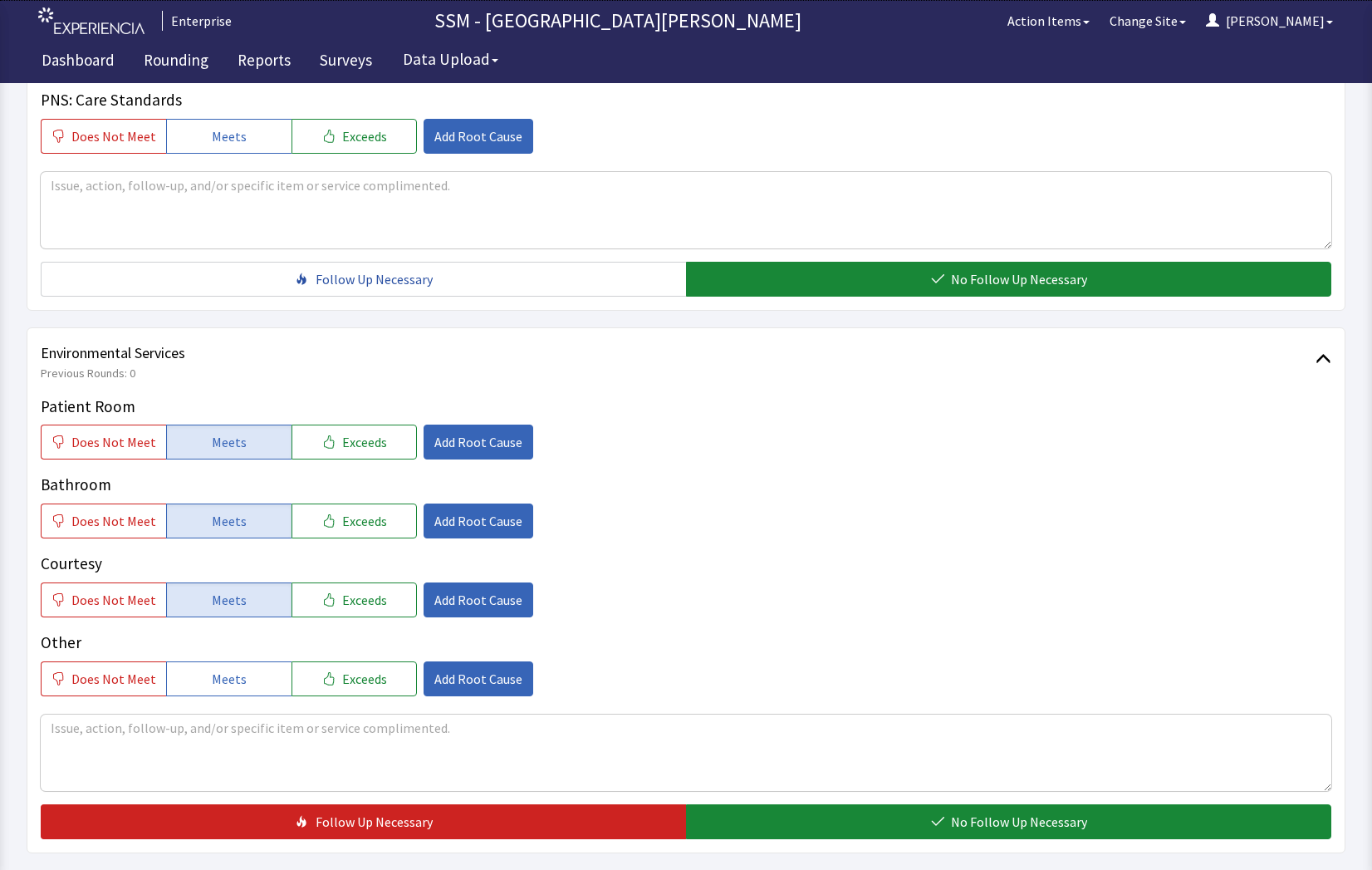
scroll to position [1550, 0]
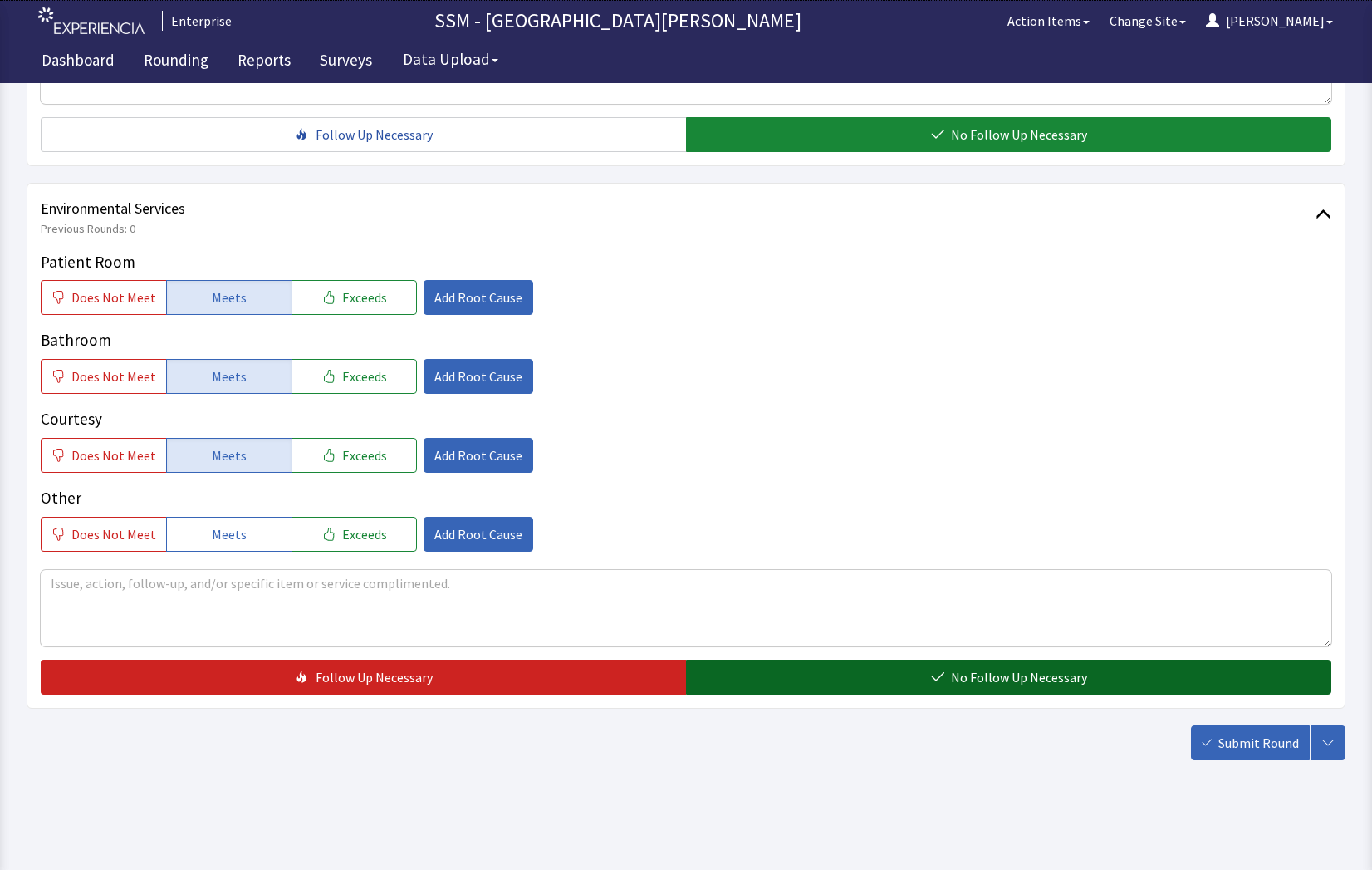
click at [989, 688] on button "No Follow Up Necessary" at bounding box center [1008, 677] width 645 height 35
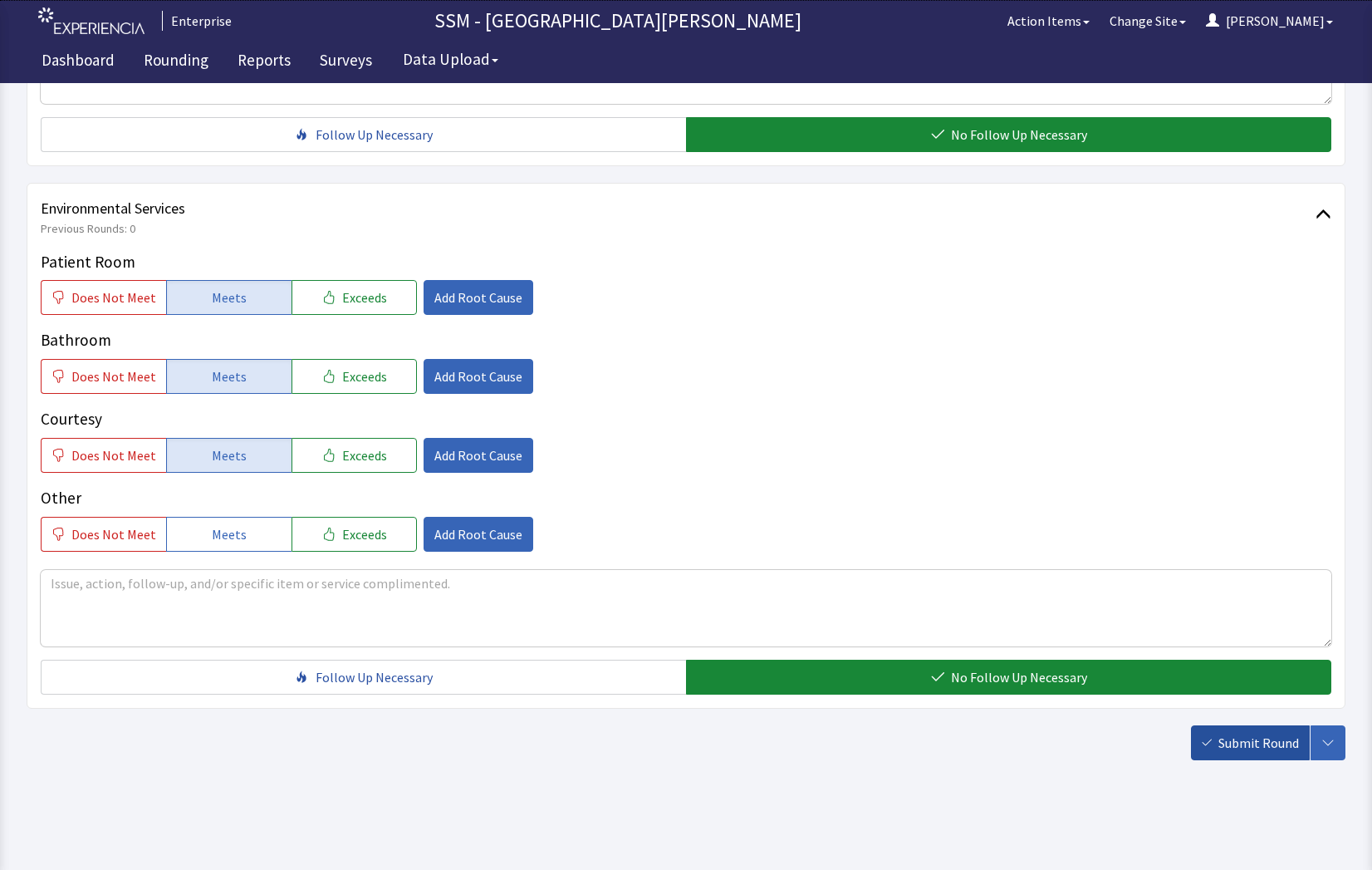
click at [1276, 739] on span "Submit Round" at bounding box center [1259, 742] width 81 height 20
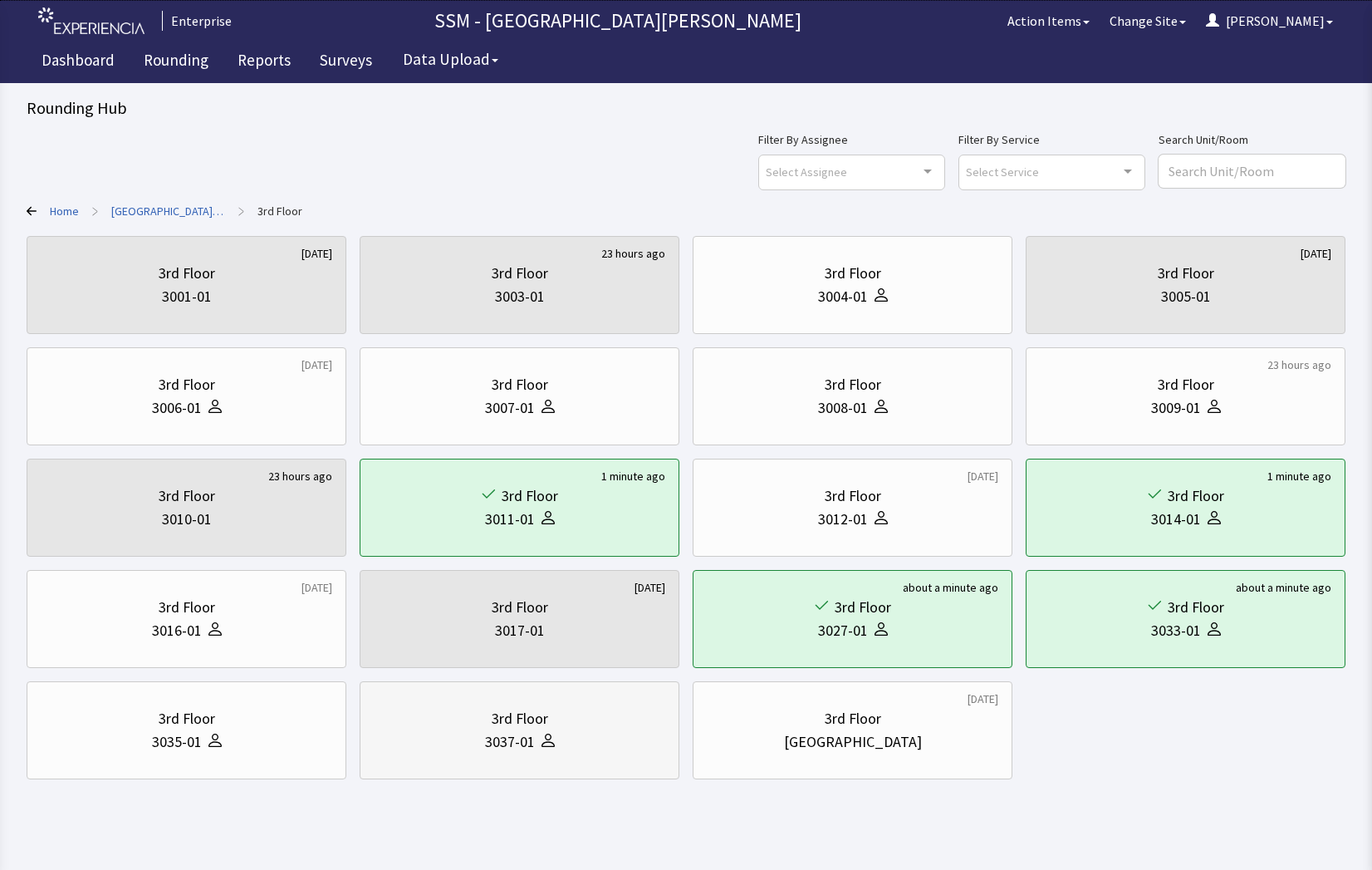
click at [480, 735] on div "3037-01" at bounding box center [519, 741] width 291 height 23
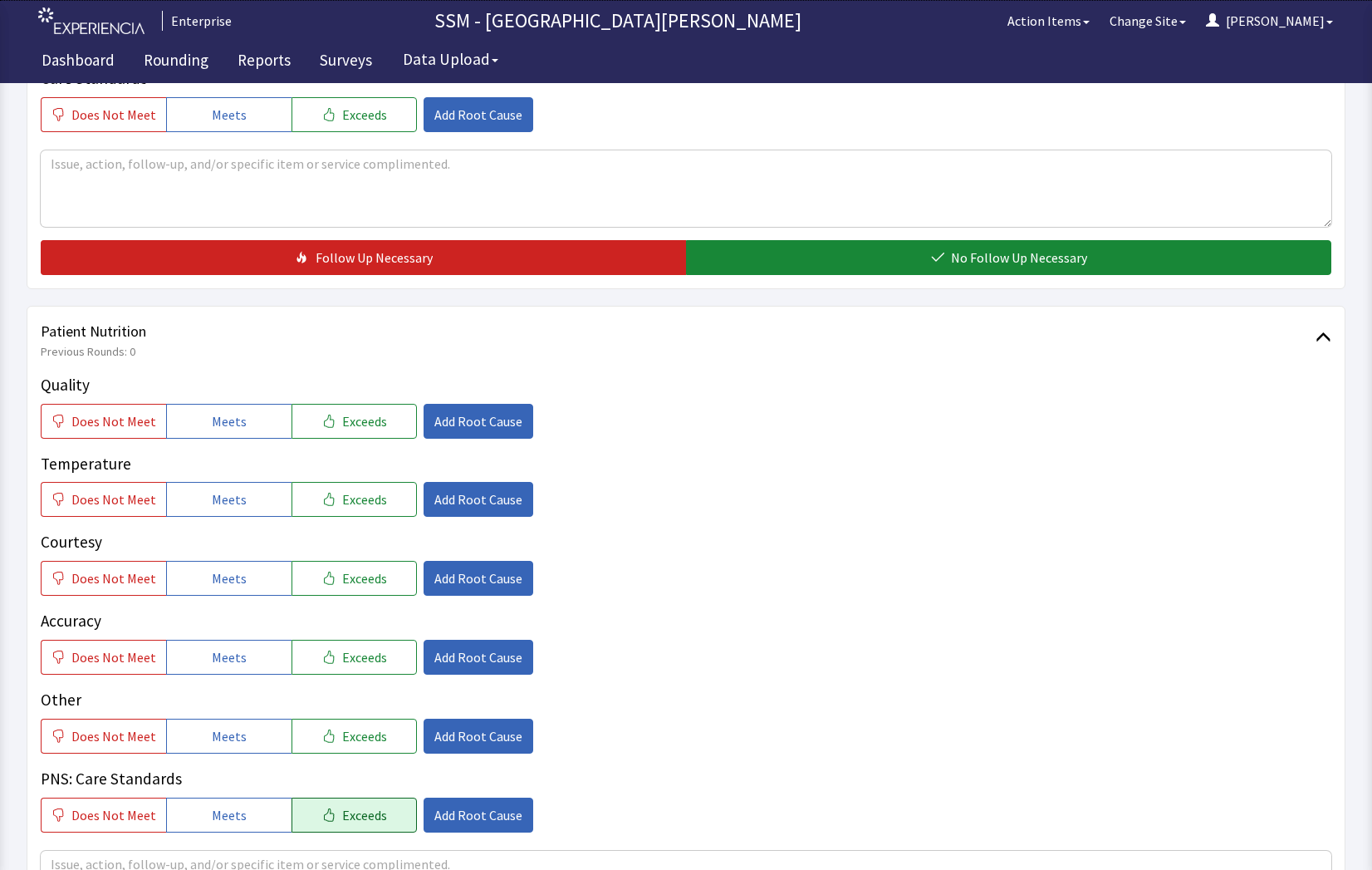
scroll to position [914, 0]
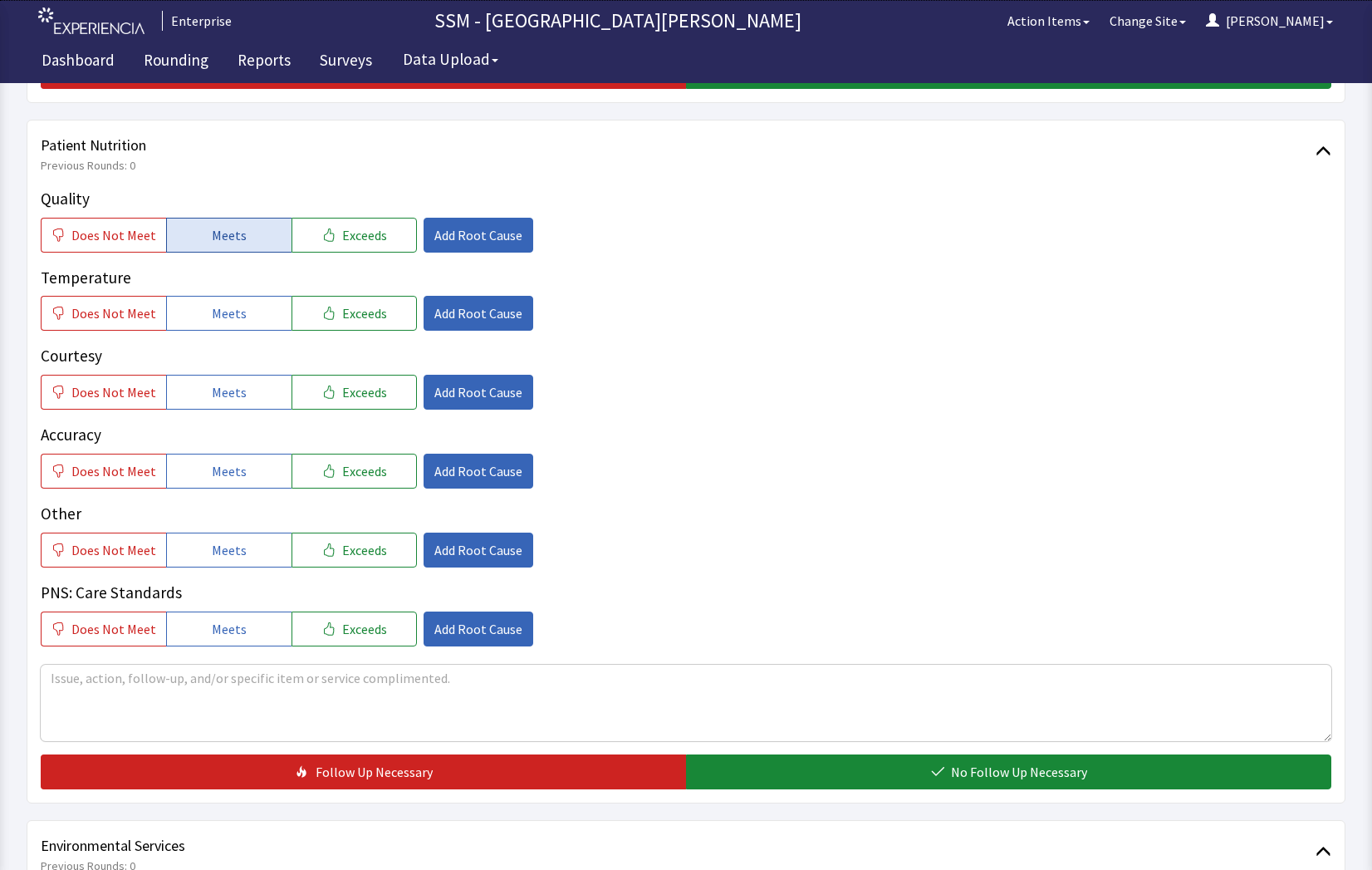
click at [222, 241] on span "Meets" at bounding box center [229, 235] width 35 height 20
click at [226, 306] on span "Meets" at bounding box center [229, 313] width 35 height 20
click at [225, 397] on span "Meets" at bounding box center [229, 392] width 35 height 20
click at [252, 478] on button "Meets" at bounding box center [229, 471] width 126 height 35
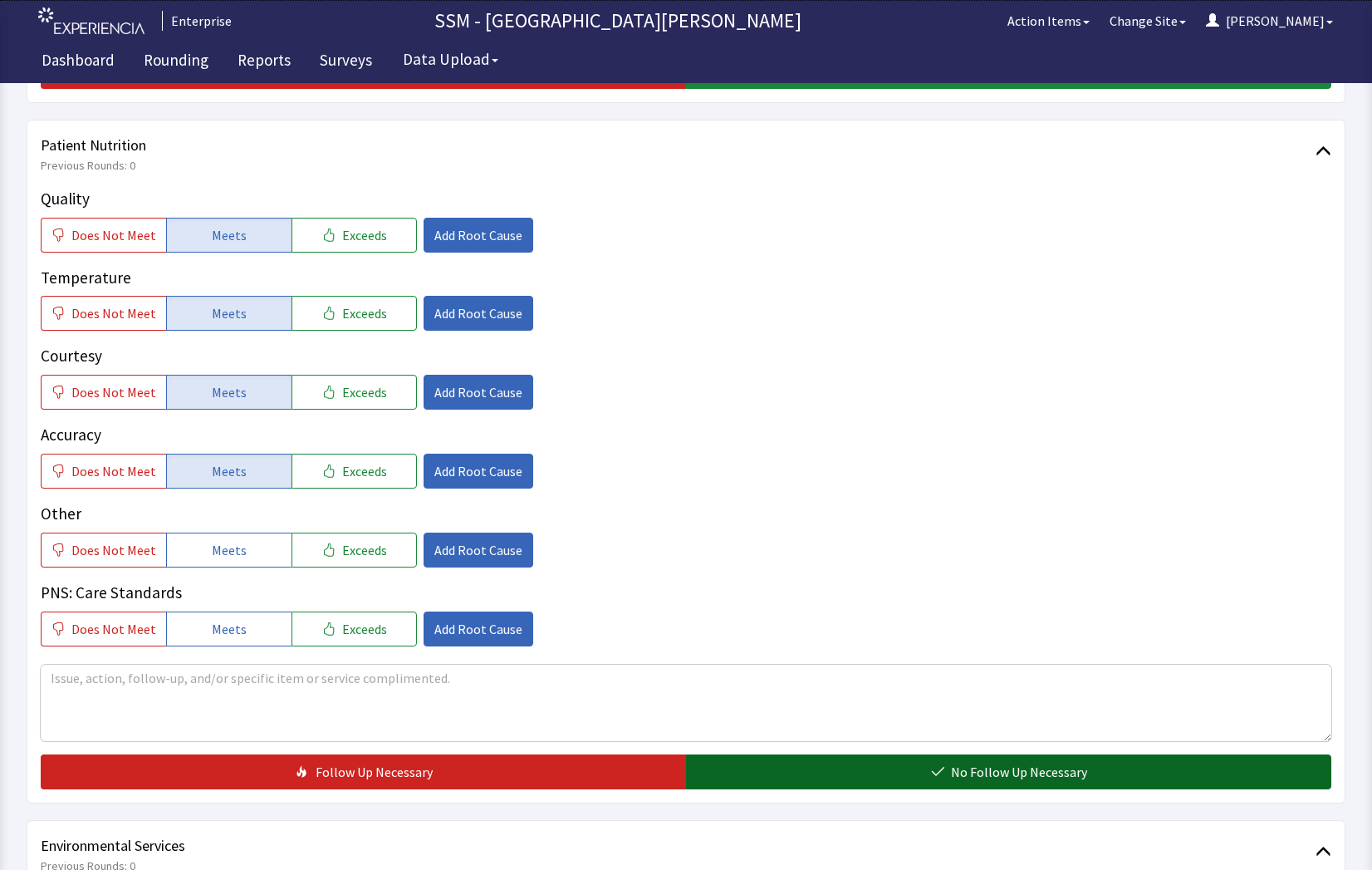
click at [916, 762] on button "No Follow Up Necessary" at bounding box center [1008, 771] width 645 height 35
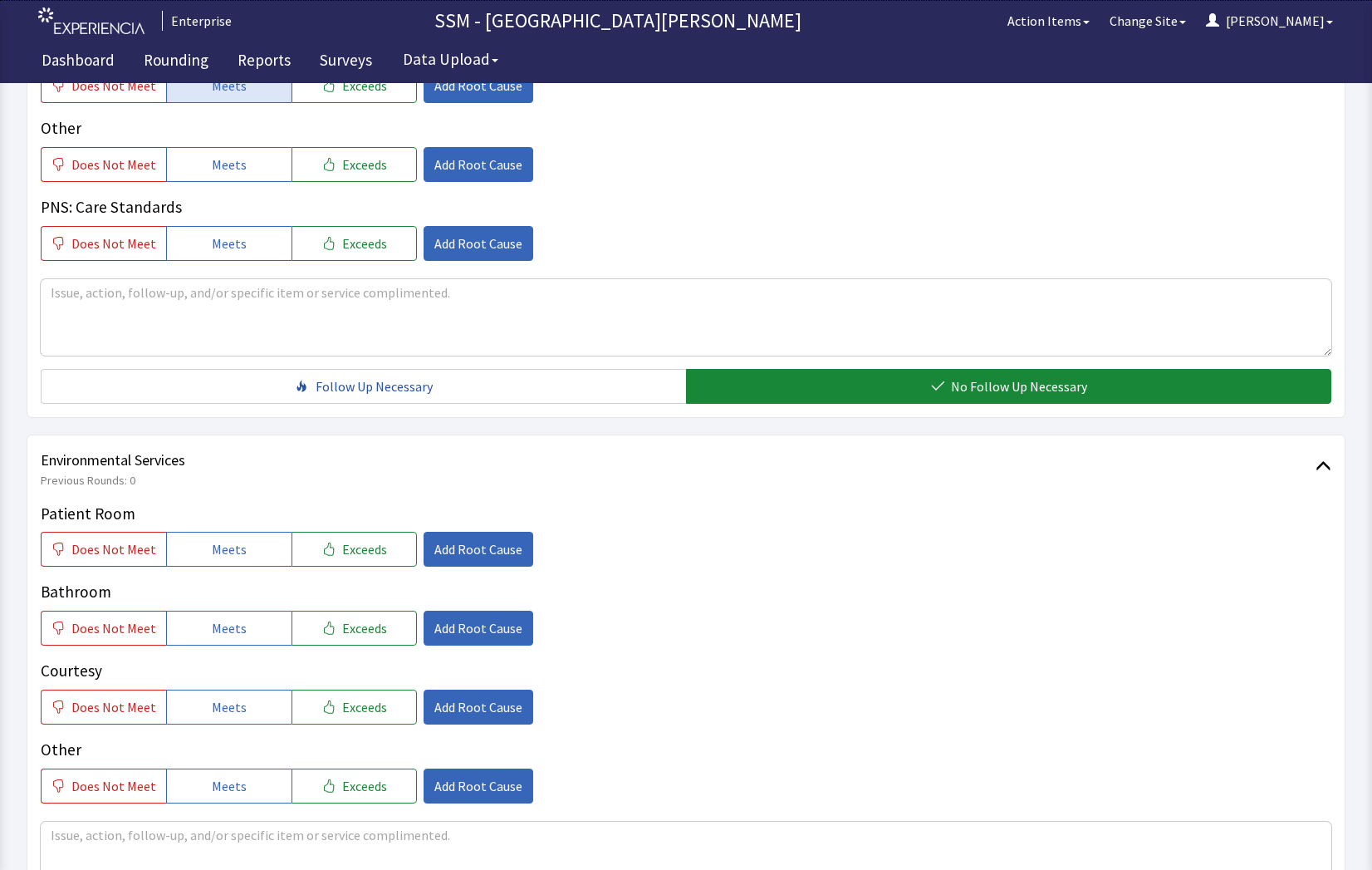
scroll to position [1329, 0]
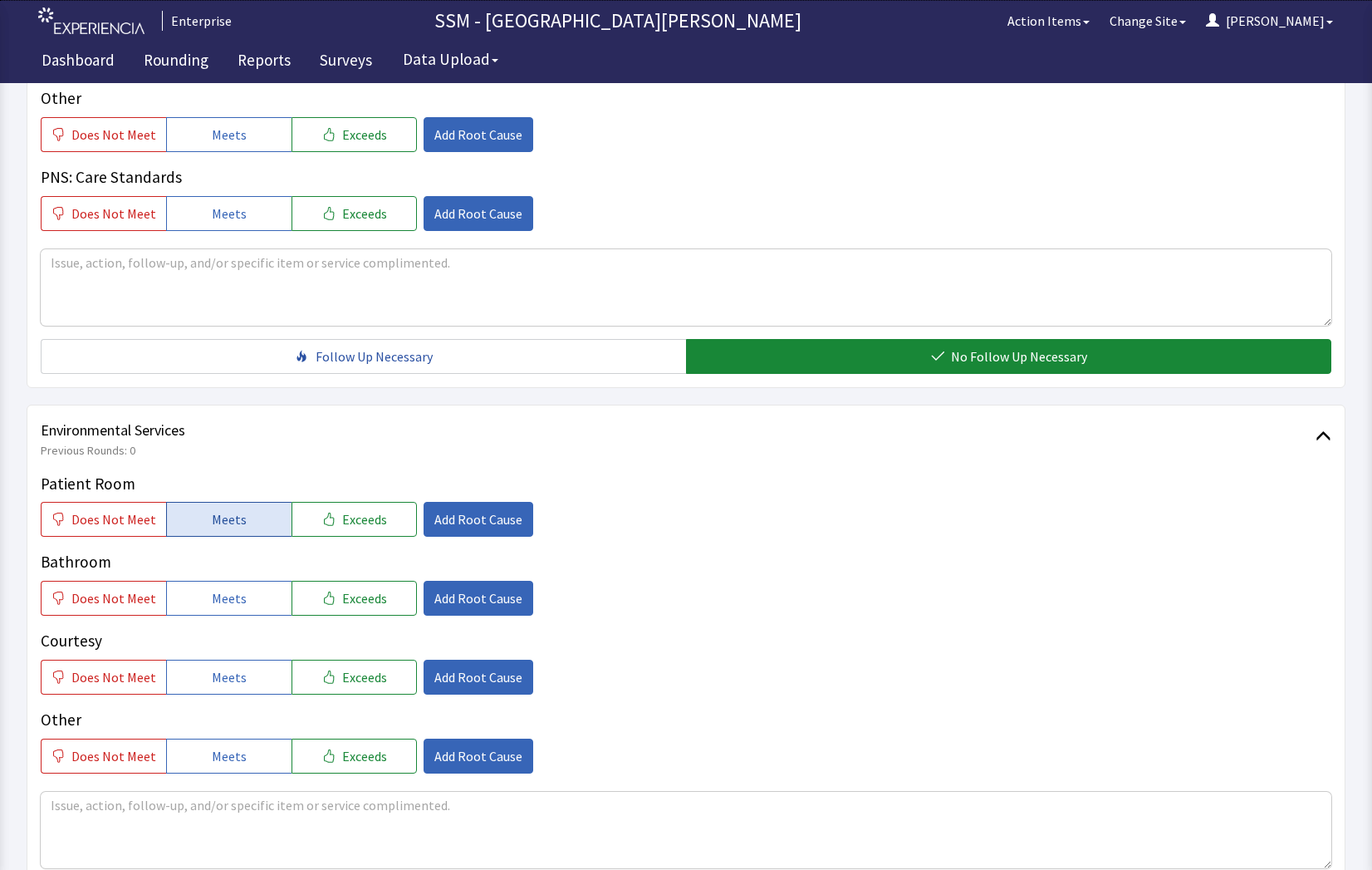
click at [246, 514] on button "Meets" at bounding box center [229, 519] width 126 height 35
click at [221, 597] on span "Meets" at bounding box center [229, 598] width 35 height 20
click at [237, 691] on button "Meets" at bounding box center [229, 677] width 126 height 35
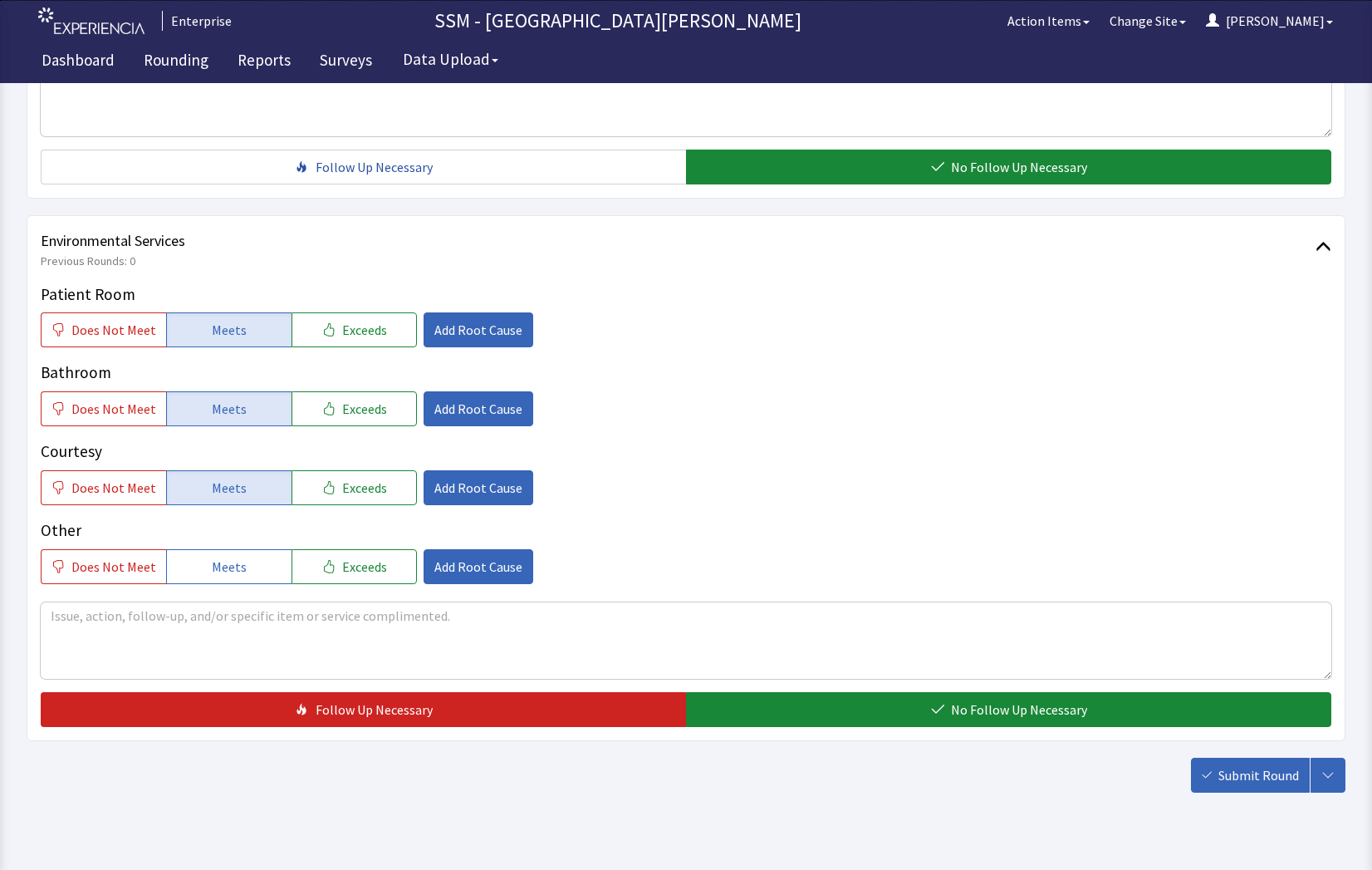
scroll to position [1550, 0]
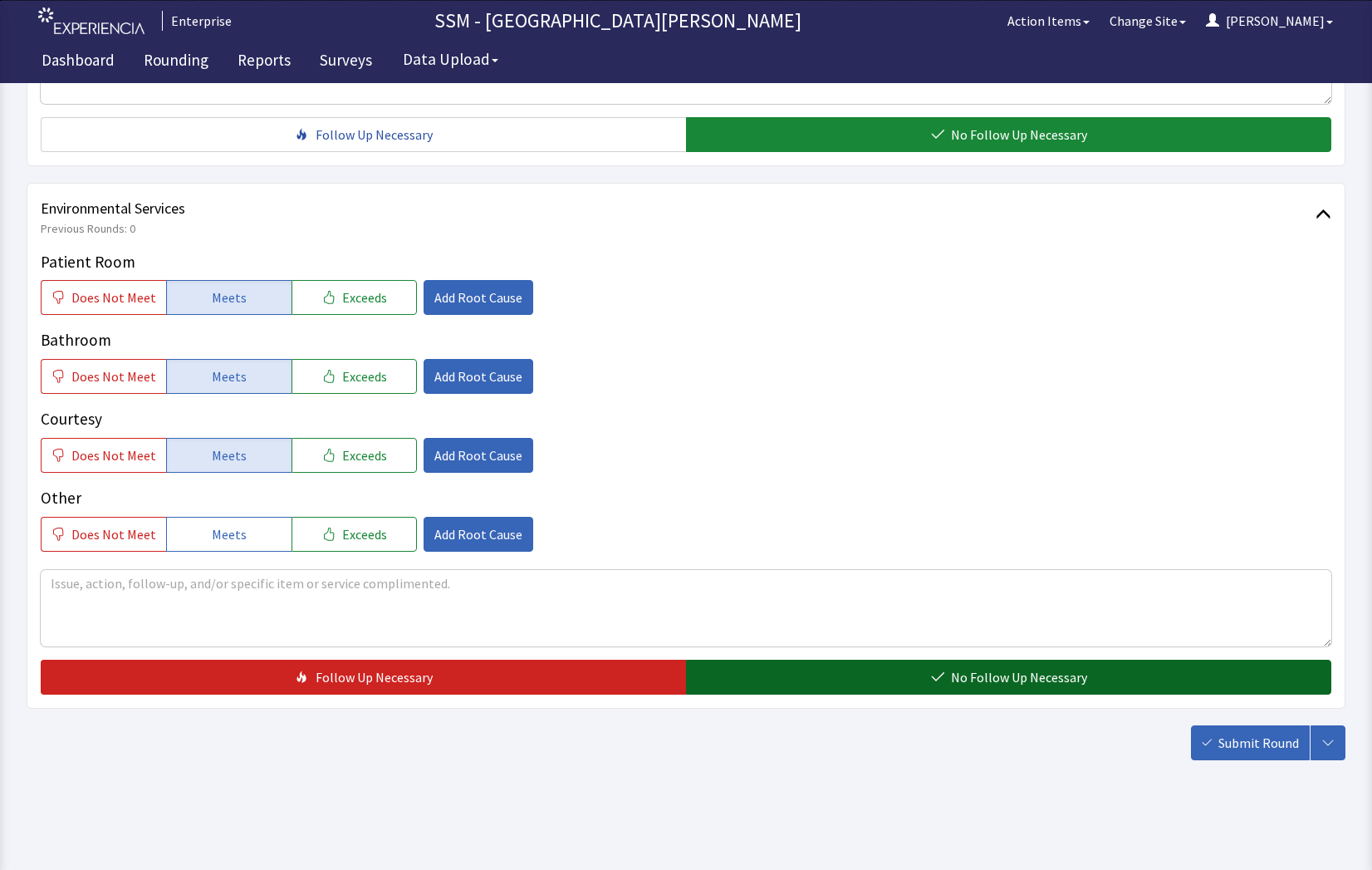
click at [1031, 673] on span "No Follow Up Necessary" at bounding box center [1019, 677] width 137 height 20
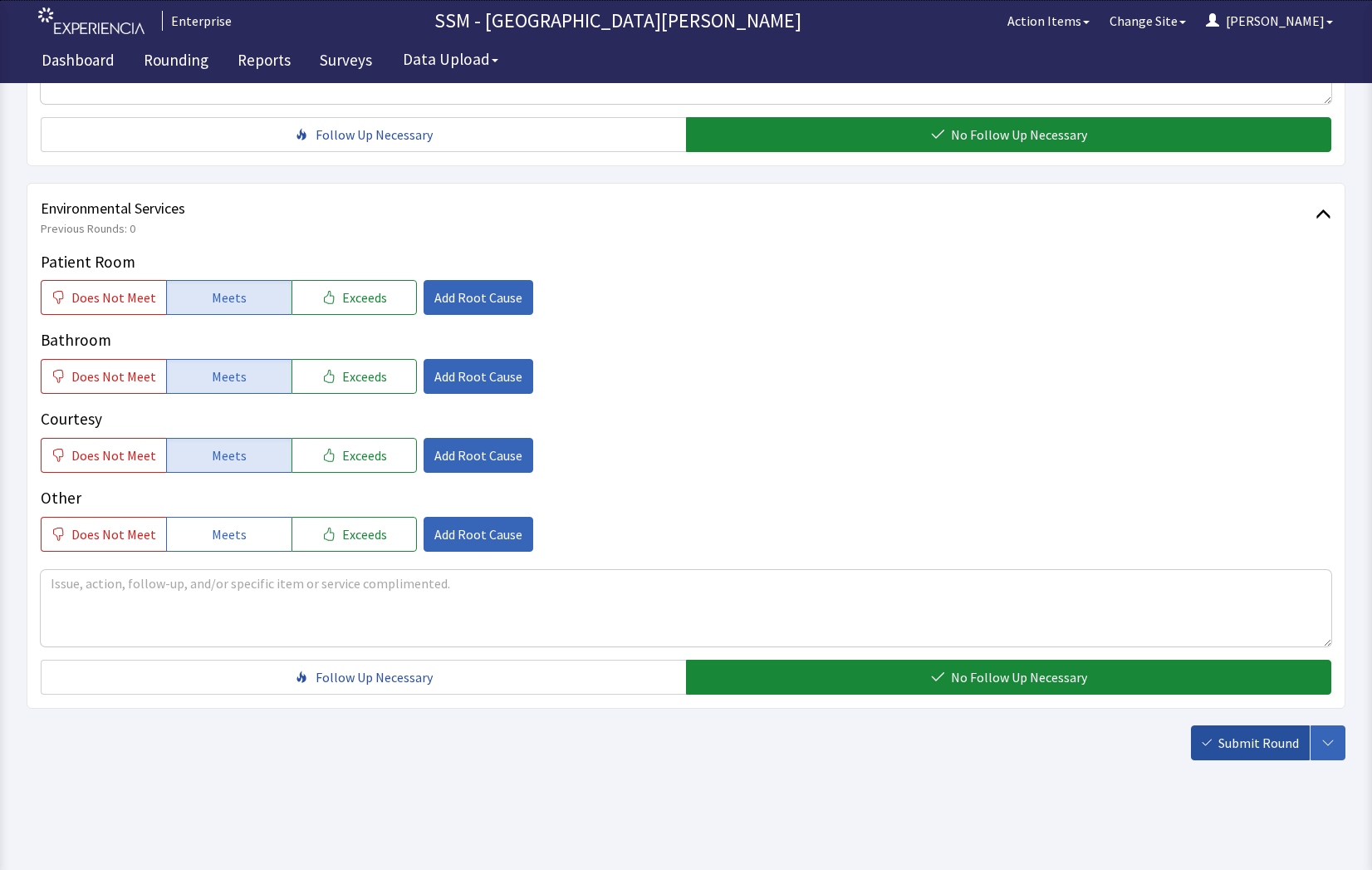
click at [1222, 744] on span "Submit Round" at bounding box center [1259, 742] width 81 height 20
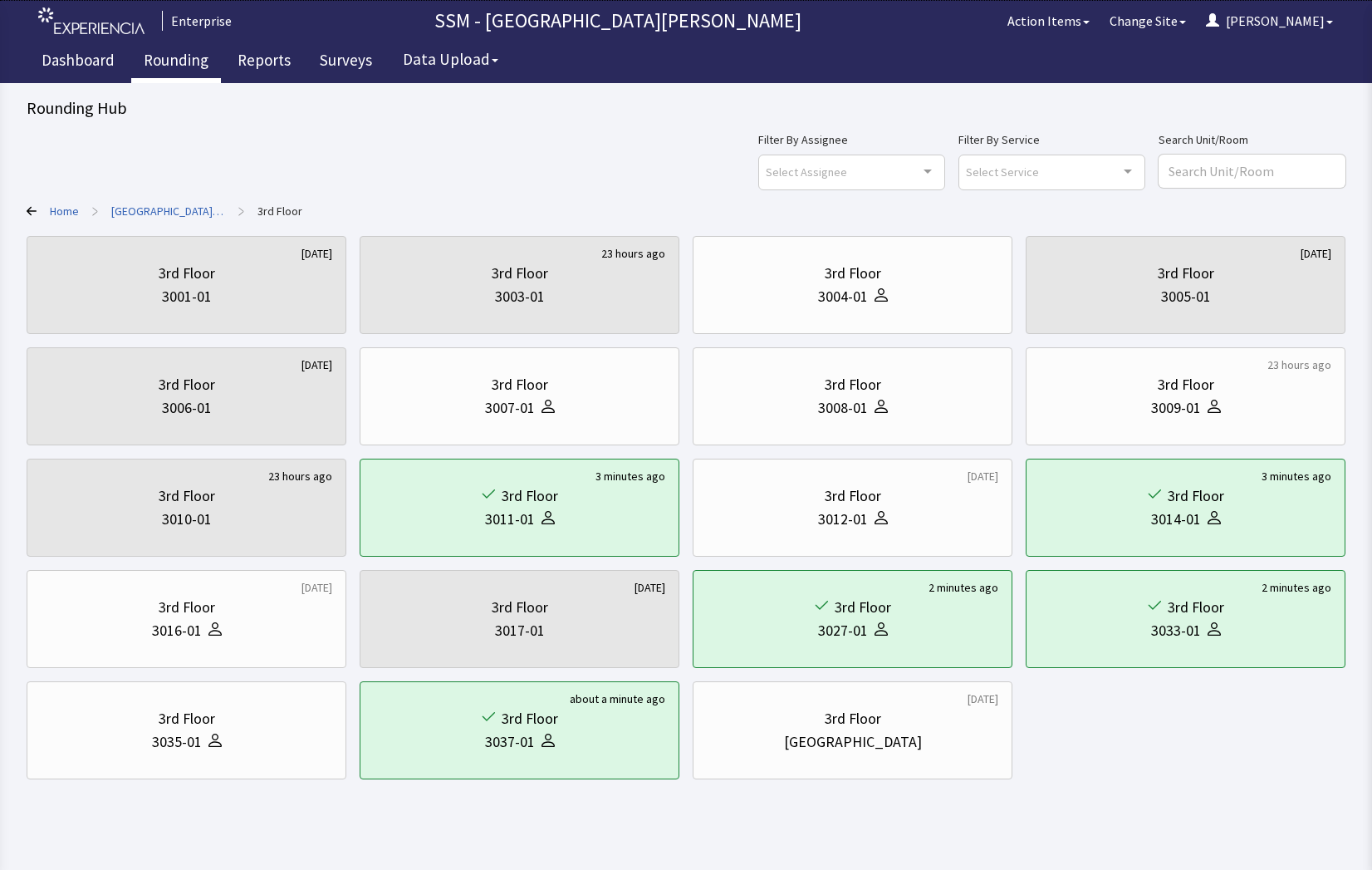
click at [184, 56] on link "Rounding" at bounding box center [176, 62] width 90 height 41
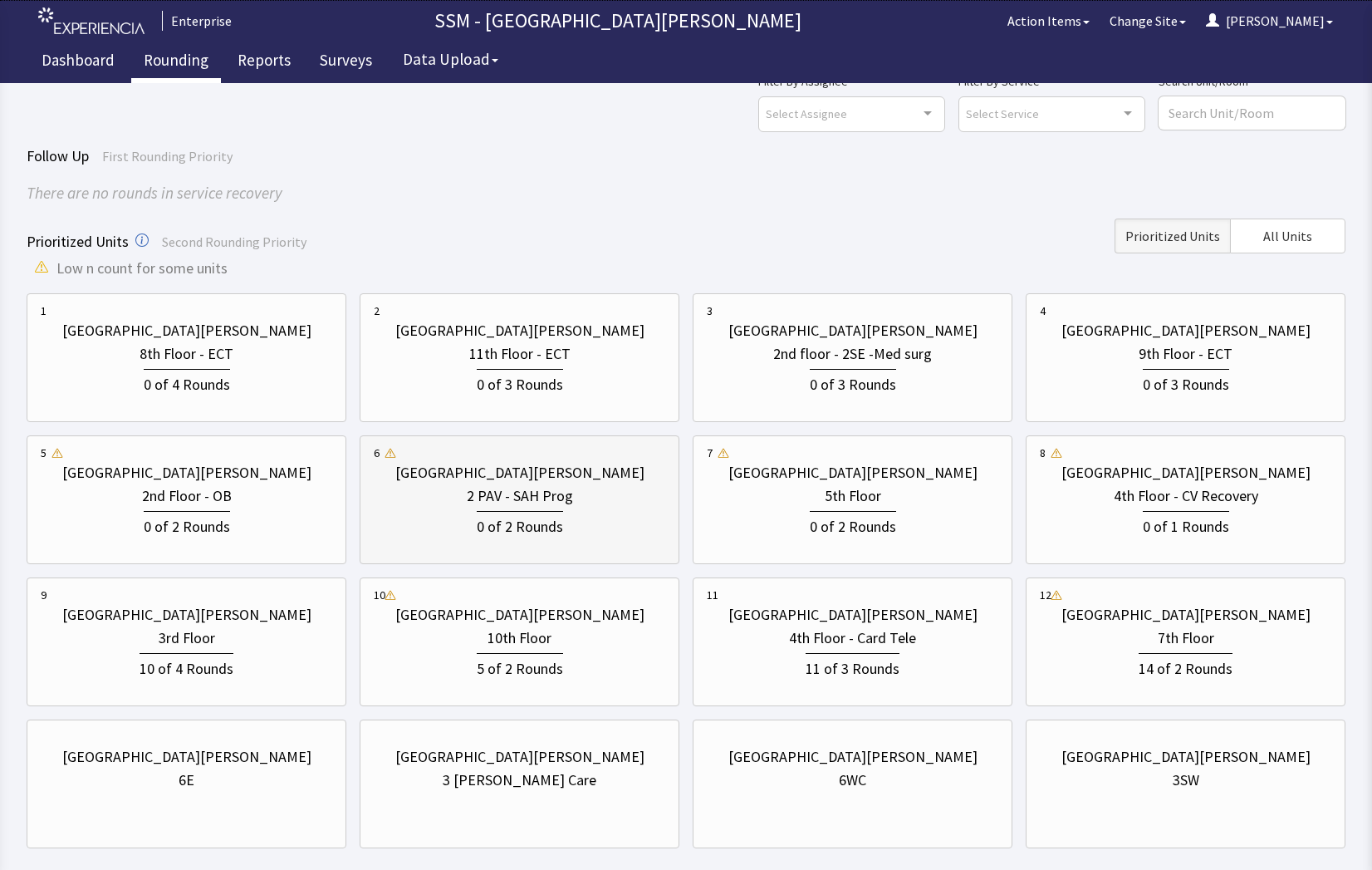
scroll to position [146, 0]
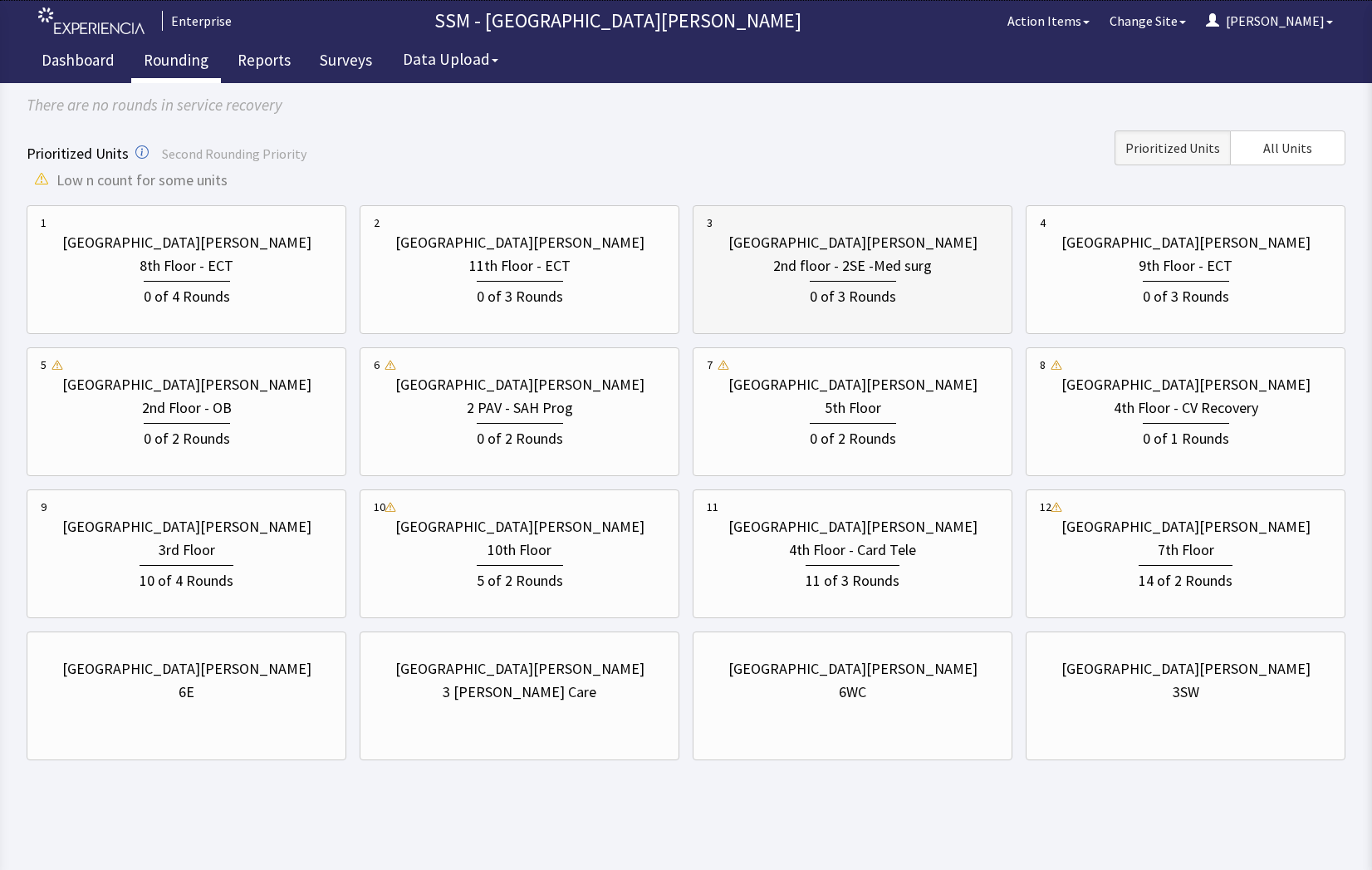
click at [925, 300] on div "0 of 3 Rounds" at bounding box center [852, 293] width 291 height 31
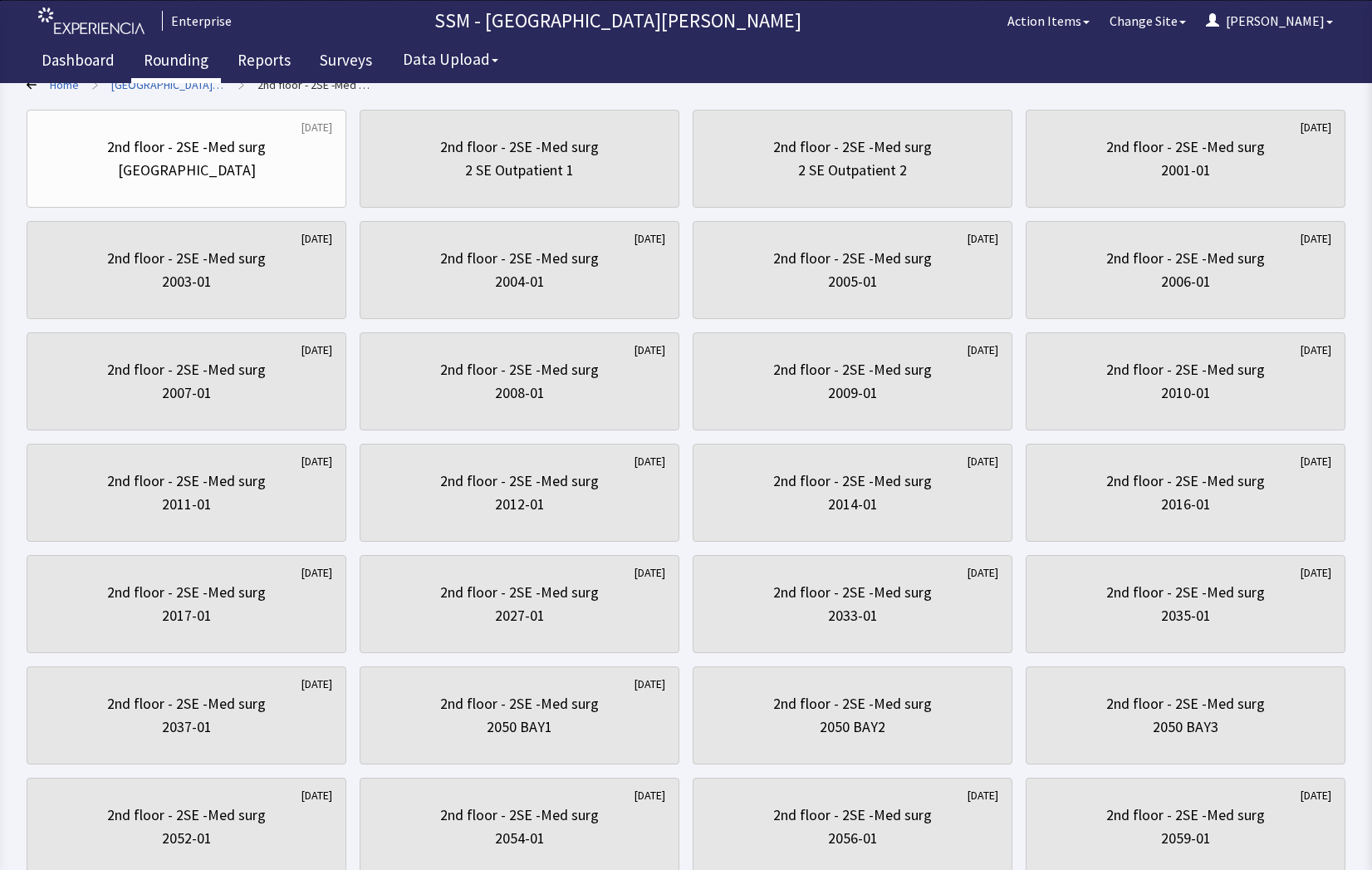
scroll to position [0, 0]
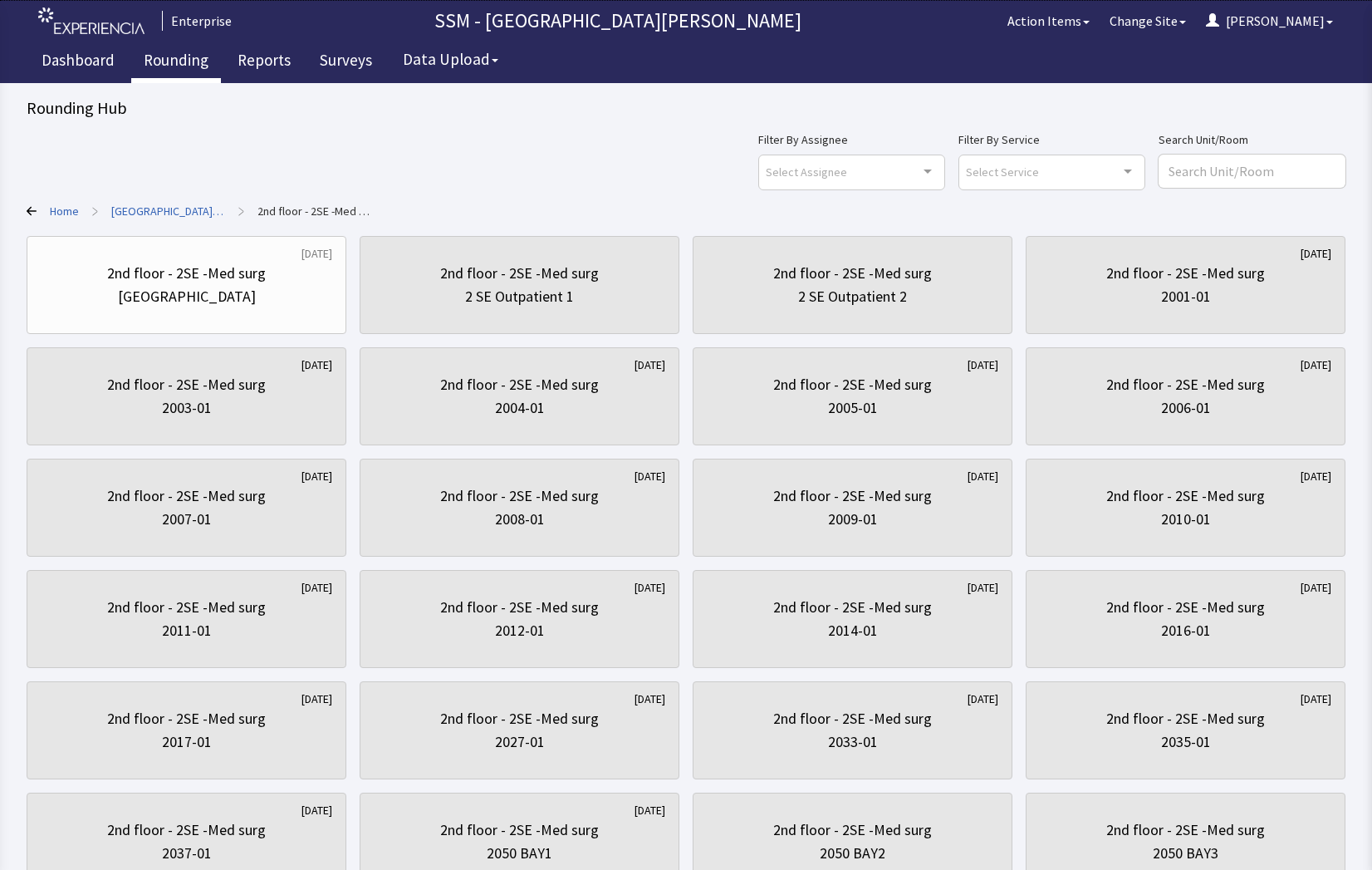
click at [156, 56] on link "Rounding" at bounding box center [176, 62] width 90 height 41
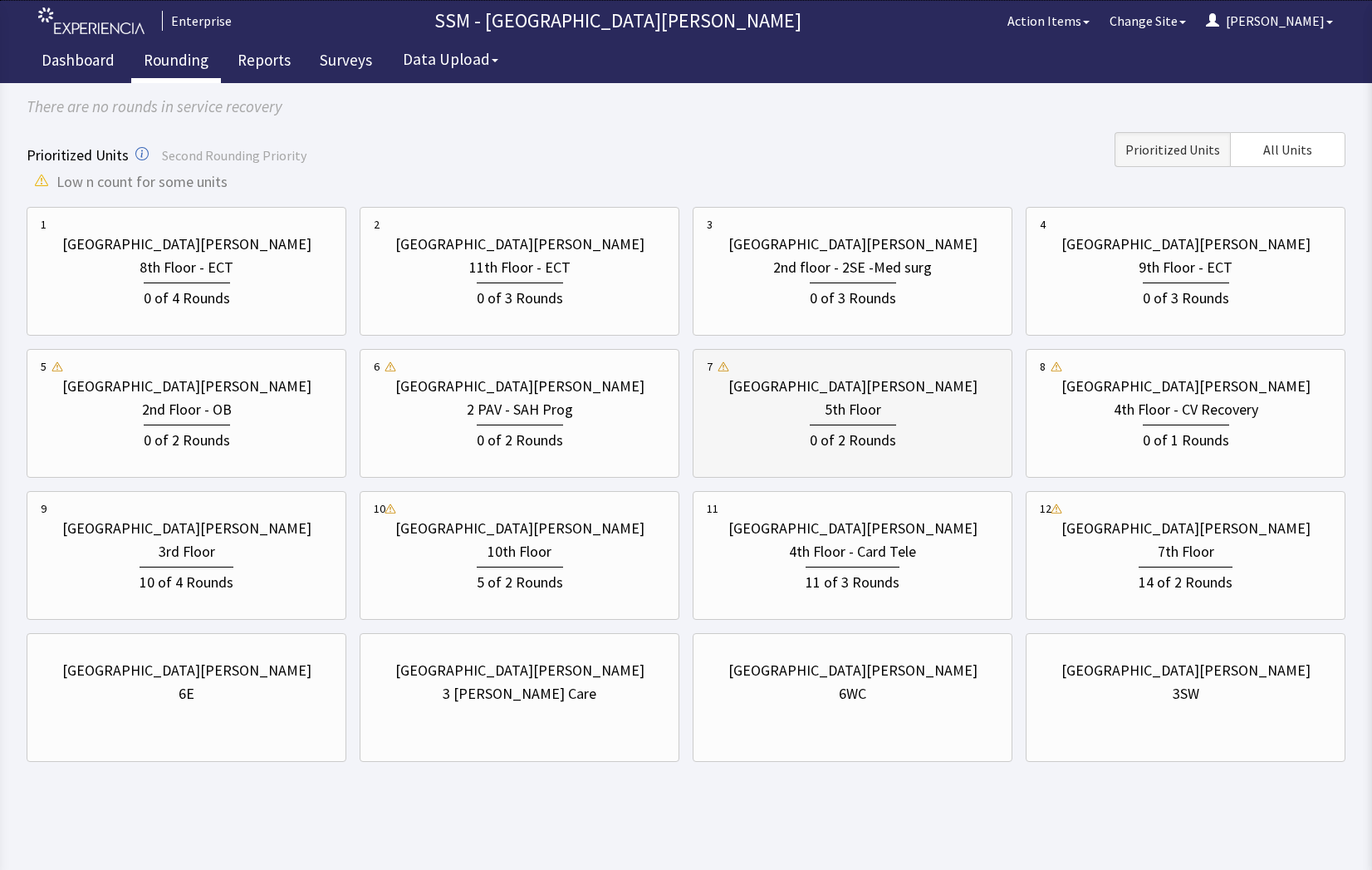
scroll to position [146, 0]
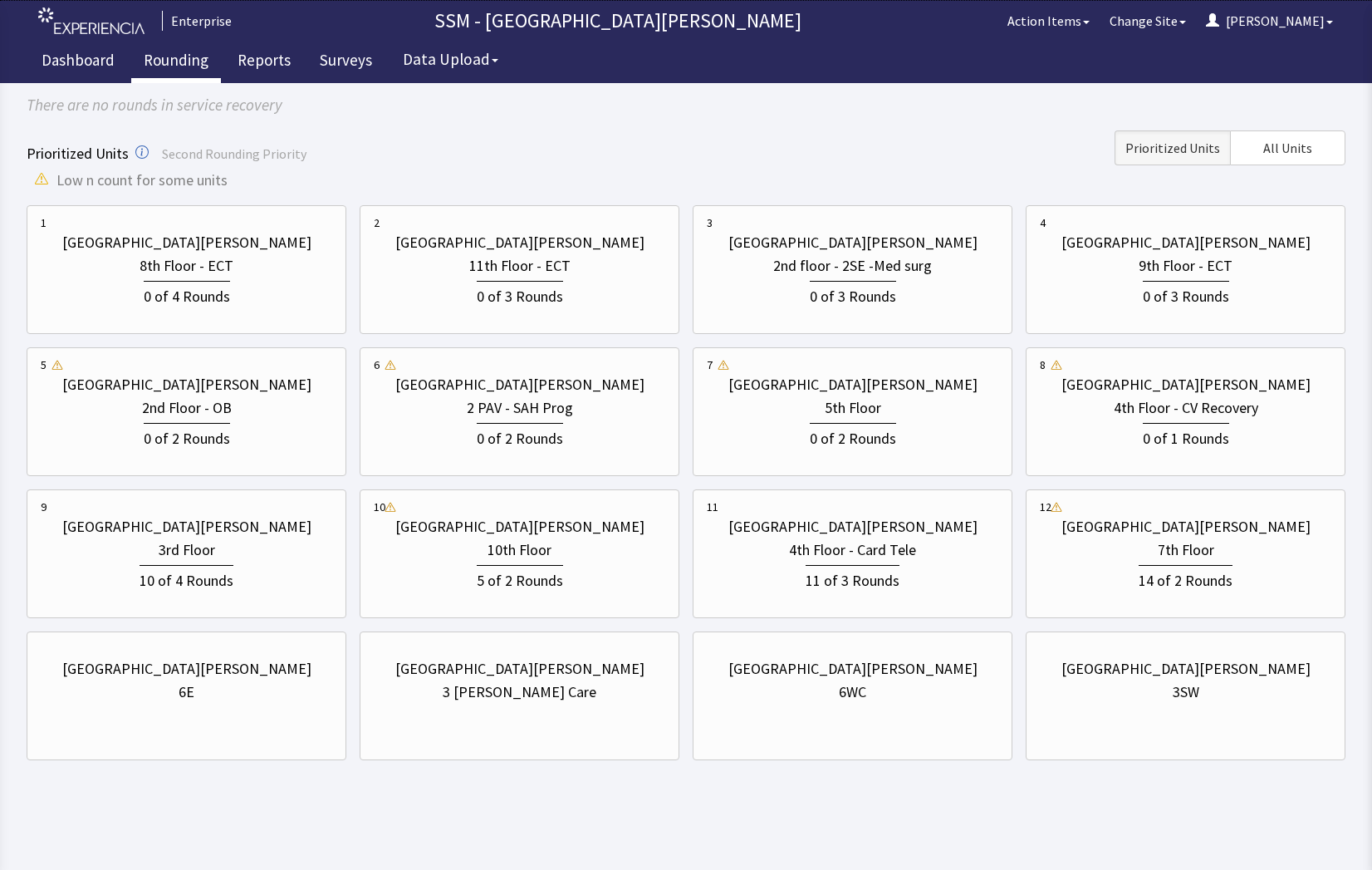
click at [1208, 829] on html "Enterprise SSM - St. Anthony Hospital Action Items Change Site Dorothy Menu Men…" at bounding box center [686, 361] width 1372 height 1016
click at [548, 805] on html "Enterprise SSM - St. Anthony Hospital Action Items Change Site Dorothy Menu Men…" at bounding box center [686, 361] width 1372 height 1016
click at [256, 429] on div "0 of 2 Rounds" at bounding box center [186, 435] width 291 height 31
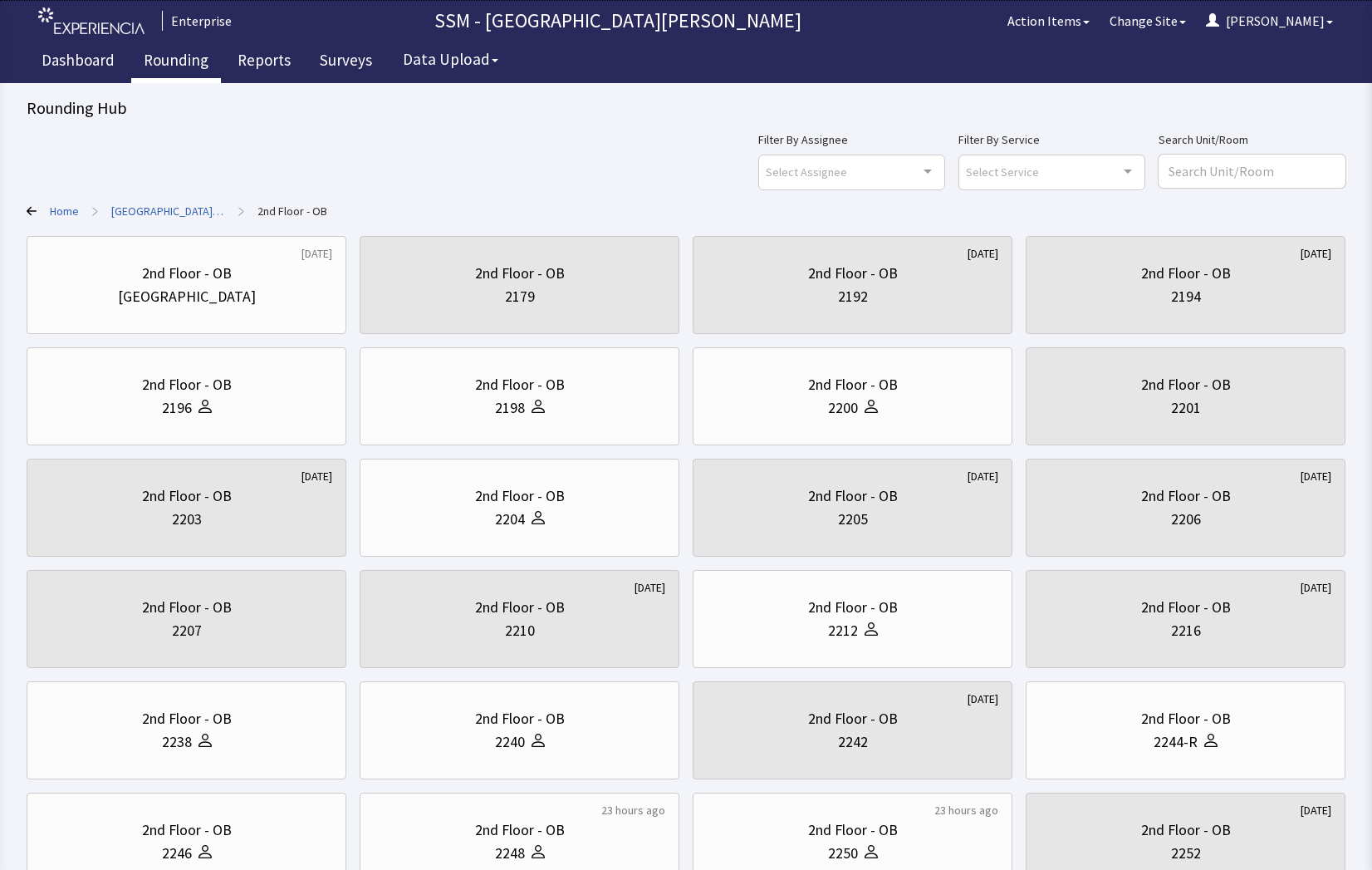
click at [665, 209] on div "Home > St. Anthony Hospital > 2nd Floor - OB" at bounding box center [686, 210] width 1319 height 16
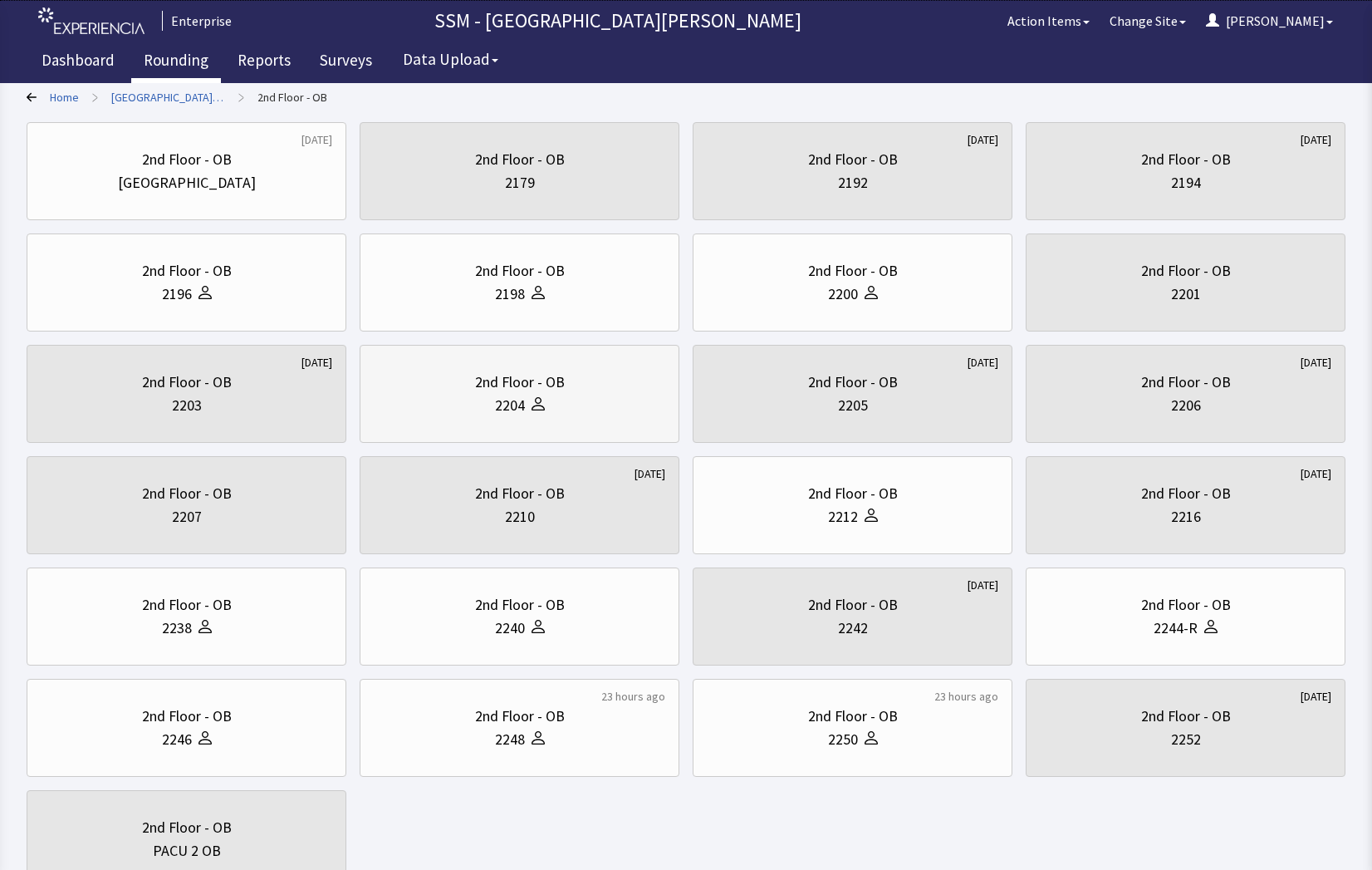
scroll to position [242, 0]
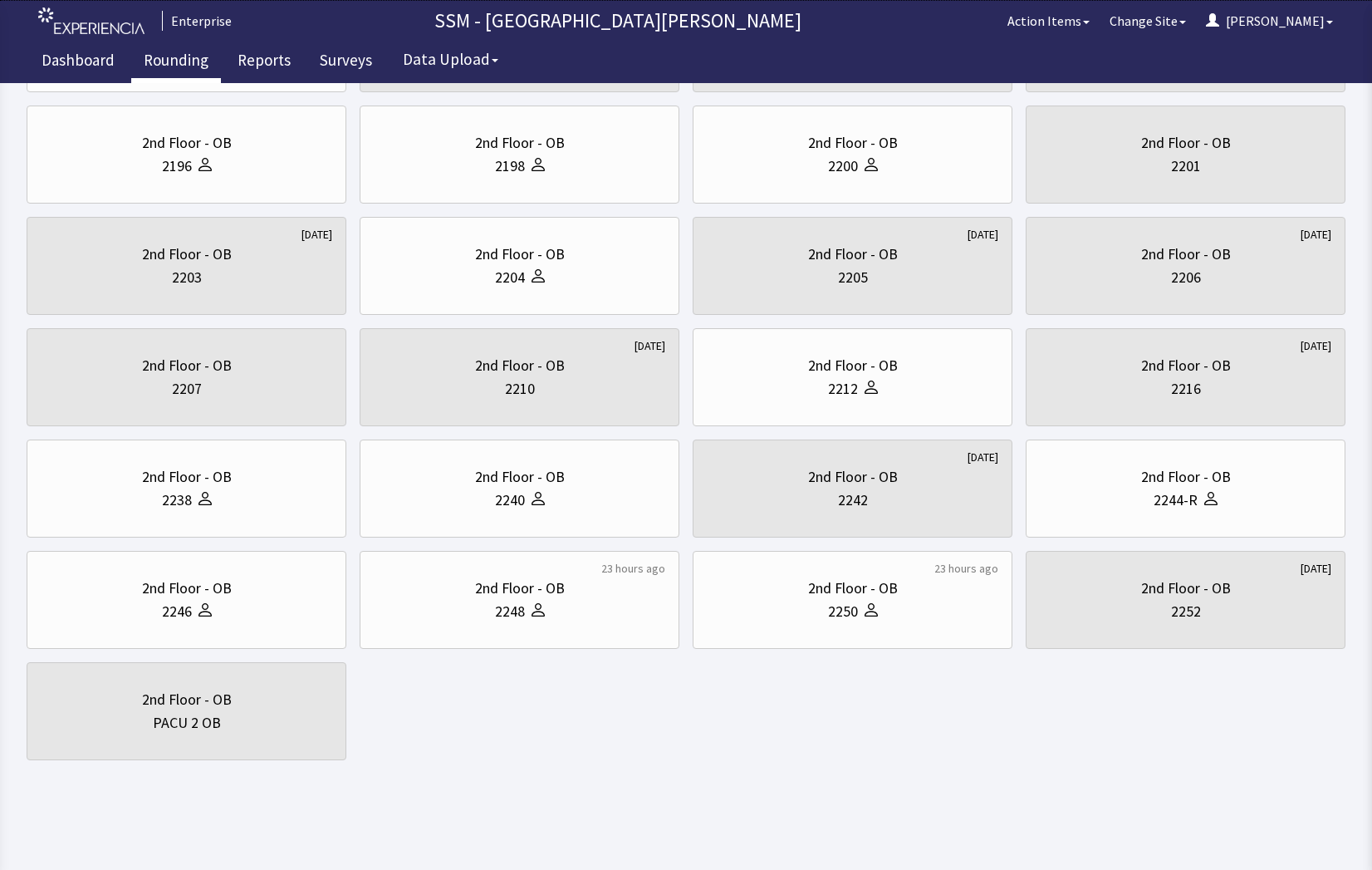
click at [1001, 767] on body "Enterprise SSM - St. Anthony Hospital Action Items Change Site Dorothy Menu Men…" at bounding box center [686, 274] width 1372 height 1032
click at [1272, 728] on div "10 months ago 2nd Floor - OB Nurse Station 2nd Floor - OB 2179 1 month ago 2nd …" at bounding box center [686, 377] width 1319 height 766
click at [870, 762] on body "Enterprise SSM - St. Anthony Hospital Action Items Change Site Dorothy Menu Men…" at bounding box center [686, 274] width 1372 height 1032
click at [1045, 790] on html "Enterprise SSM - St. Anthony Hospital Action Items Change Site Dorothy Menu Men…" at bounding box center [686, 314] width 1372 height 1111
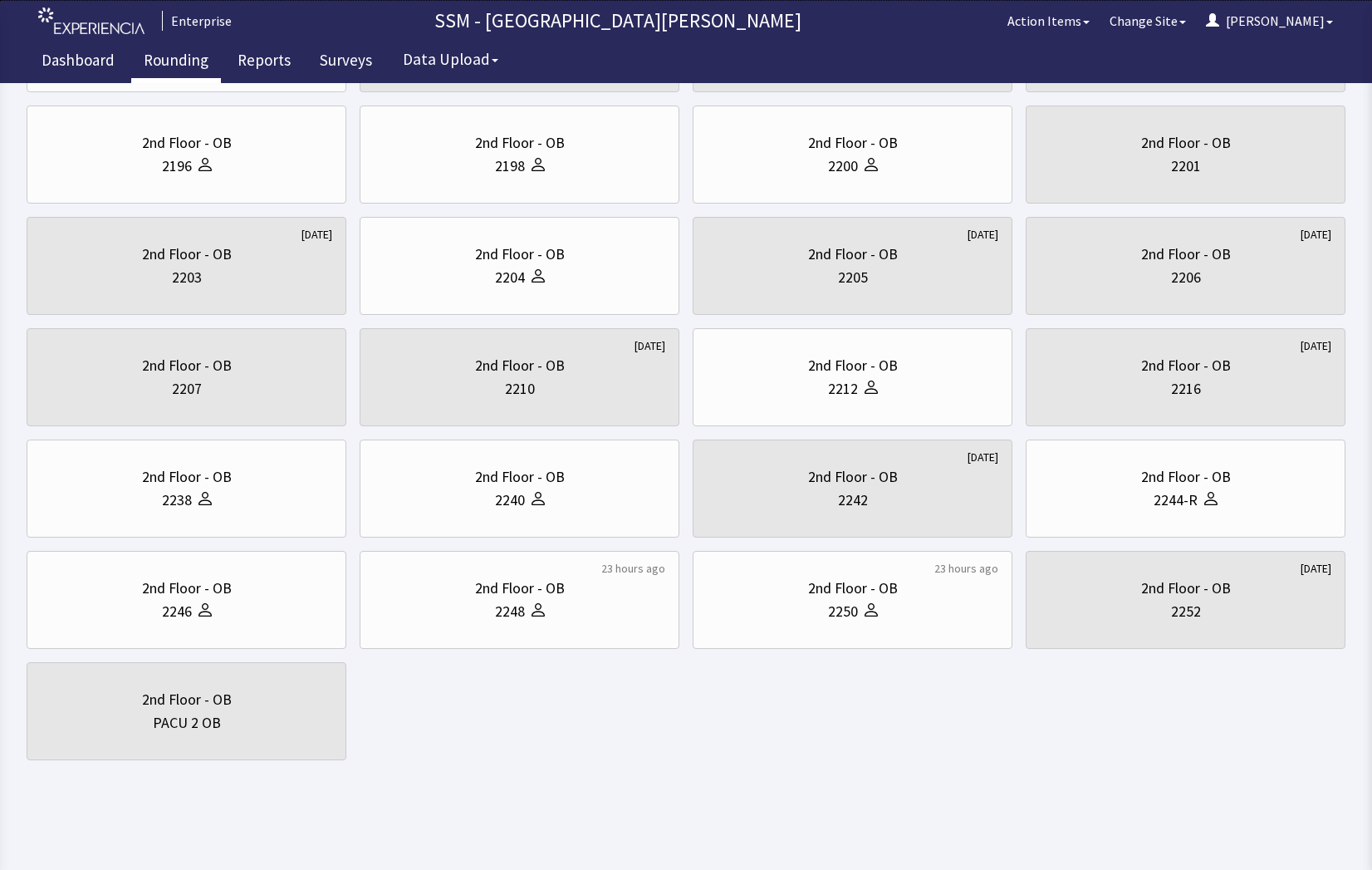
click at [1005, 761] on body "Enterprise SSM - St. [PERSON_NAME] Hospital Action Items Change Site [PERSON_NA…" at bounding box center [686, 274] width 1372 height 1032
click at [211, 599] on div at bounding box center [201, 611] width 20 height 23
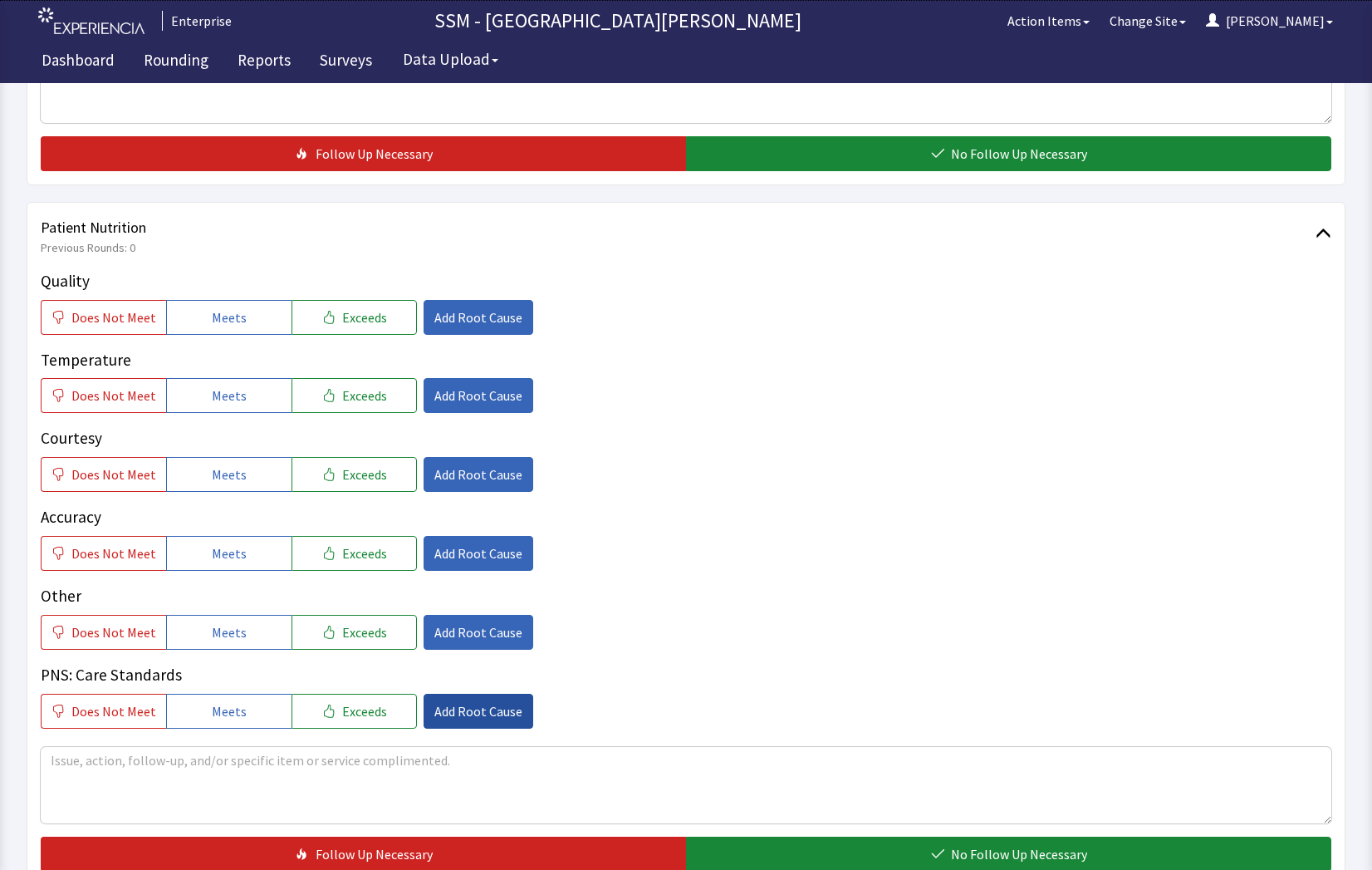
scroll to position [664, 0]
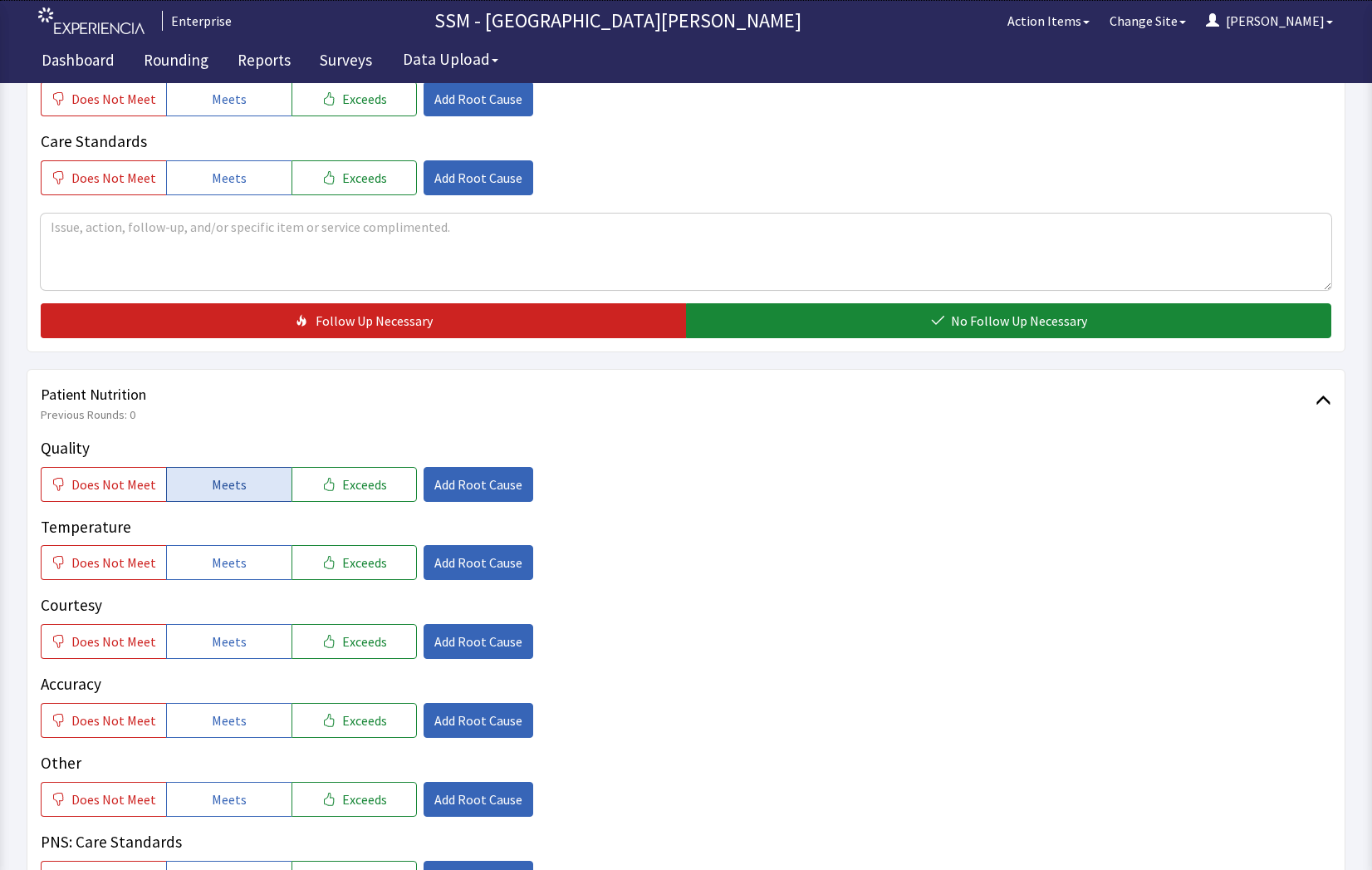
click at [196, 477] on button "Meets" at bounding box center [229, 484] width 126 height 35
click at [217, 564] on span "Meets" at bounding box center [229, 563] width 35 height 20
click at [223, 634] on span "Meets" at bounding box center [229, 641] width 35 height 20
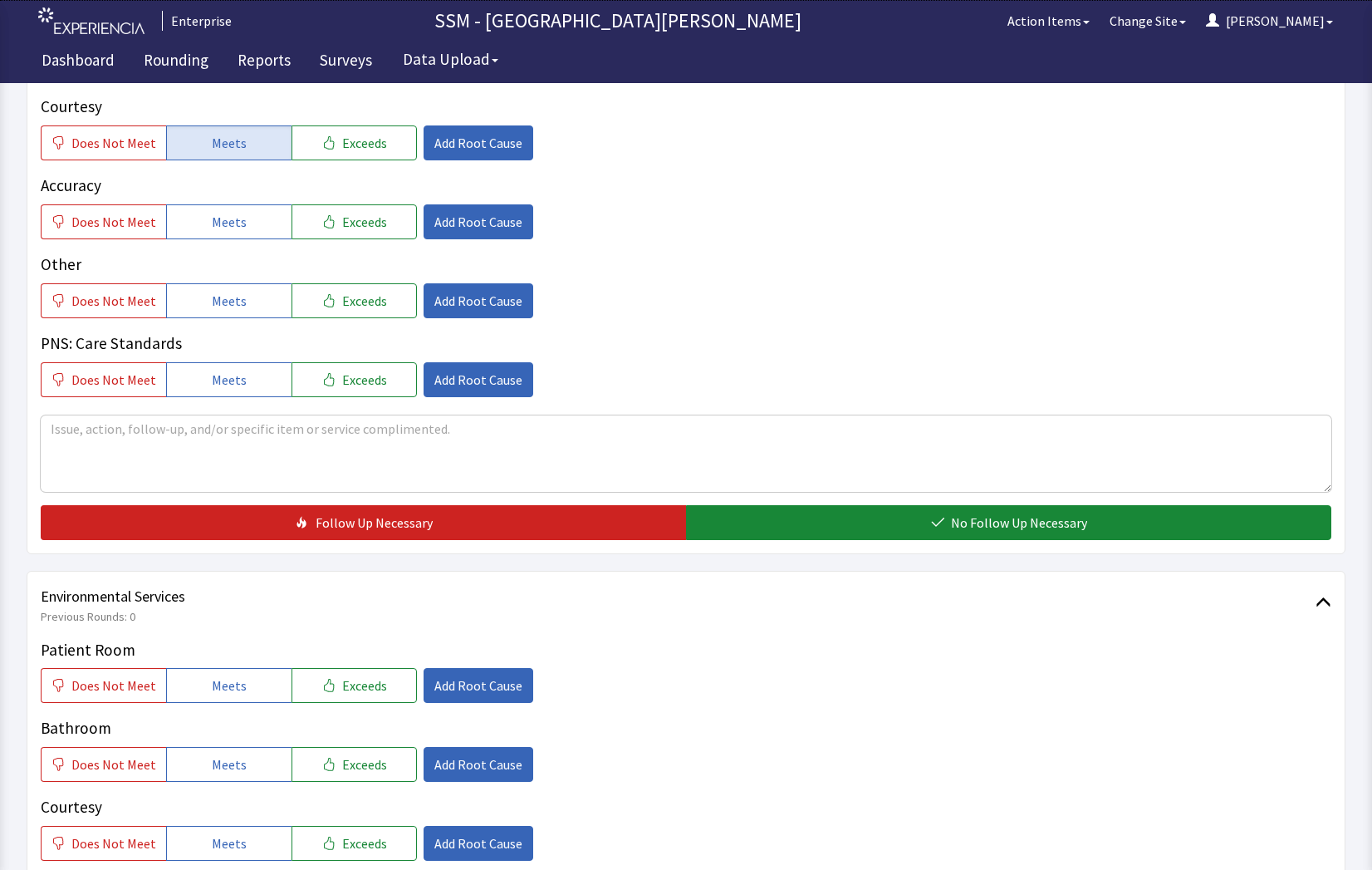
drag, startPoint x: 870, startPoint y: 528, endPoint x: 1016, endPoint y: 553, distance: 148.1
click at [870, 528] on button "No Follow Up Necessary" at bounding box center [1008, 522] width 645 height 35
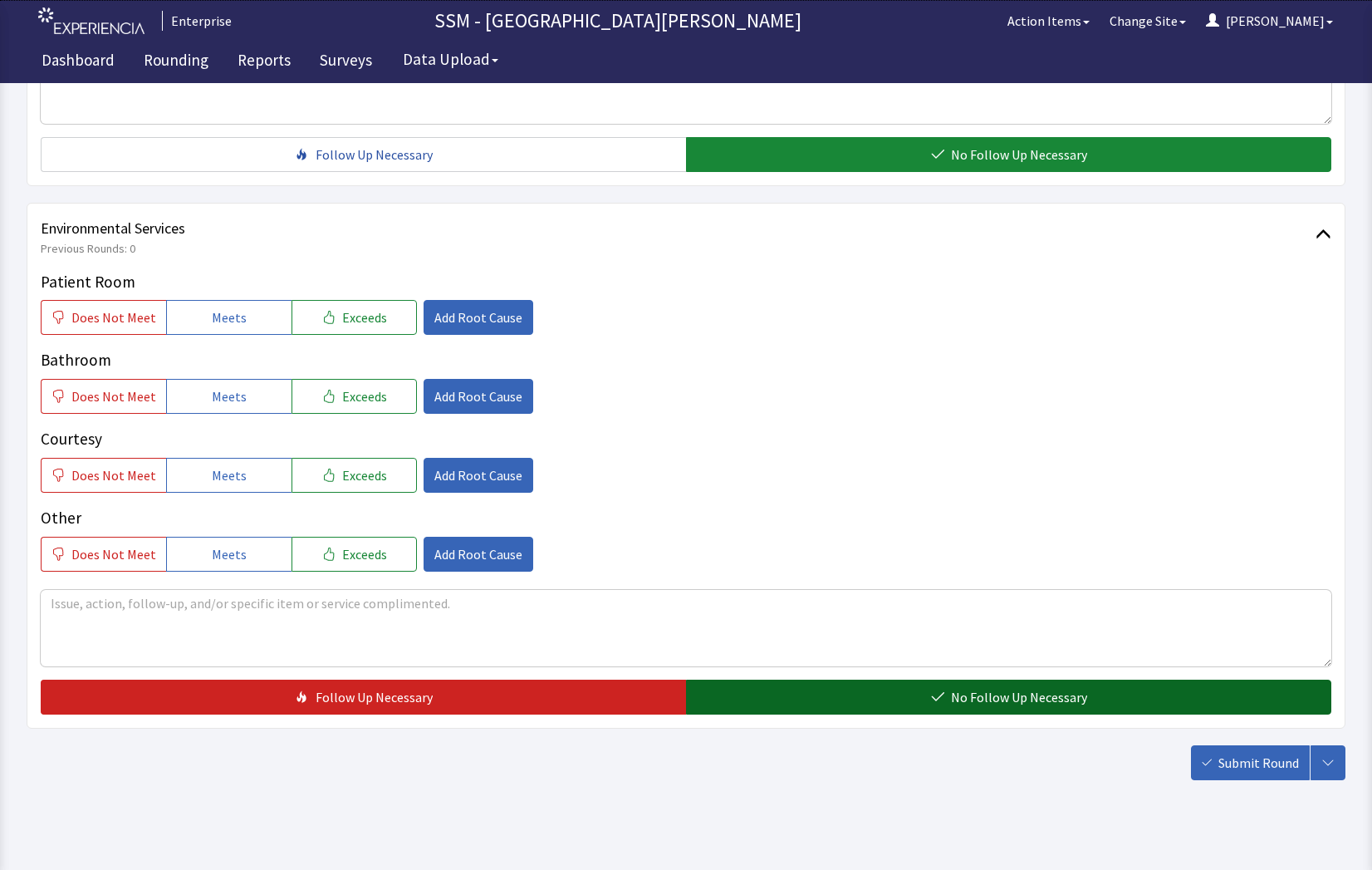
scroll to position [1550, 0]
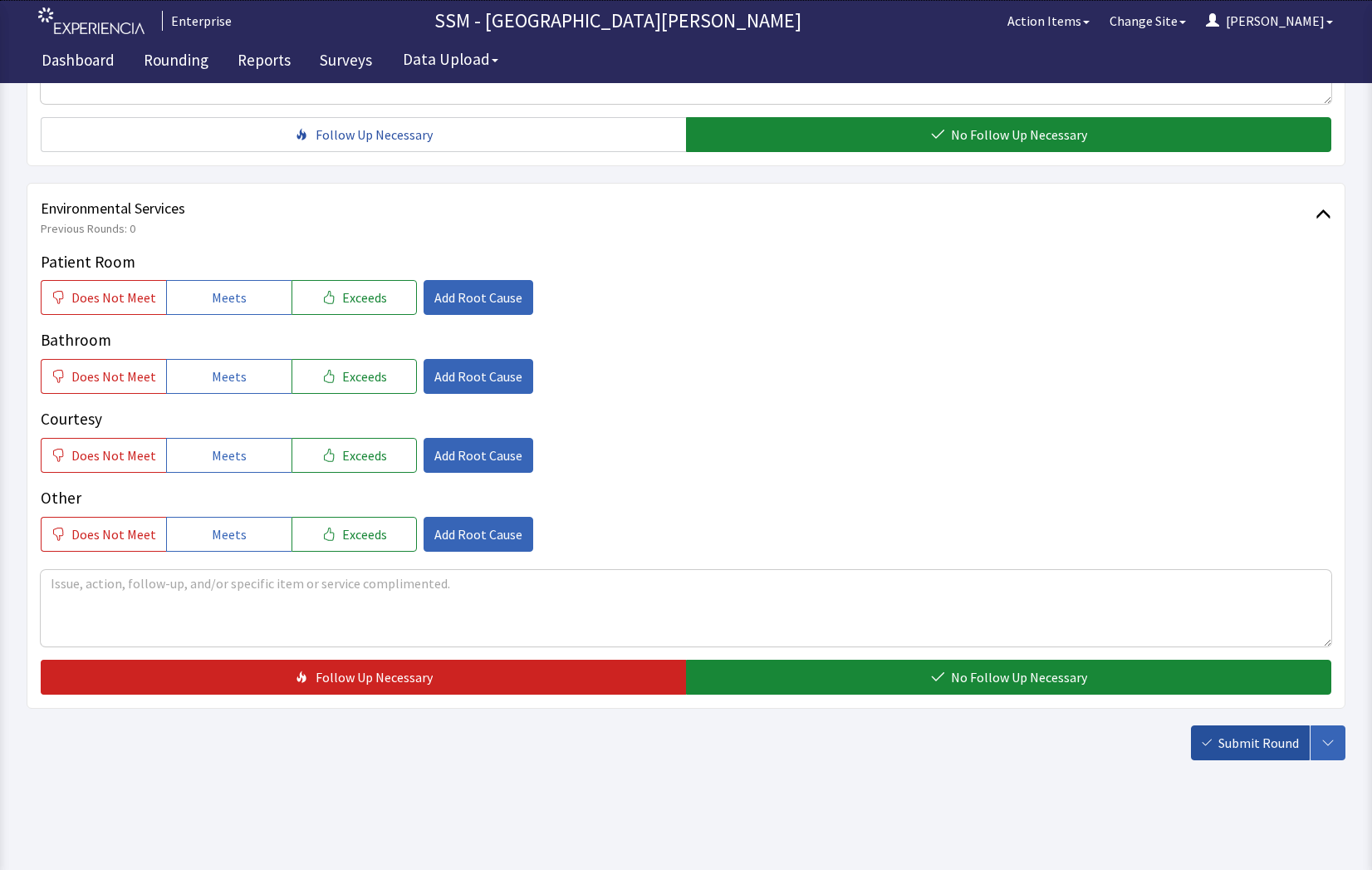
click at [1250, 750] on span "Submit Round" at bounding box center [1259, 742] width 81 height 20
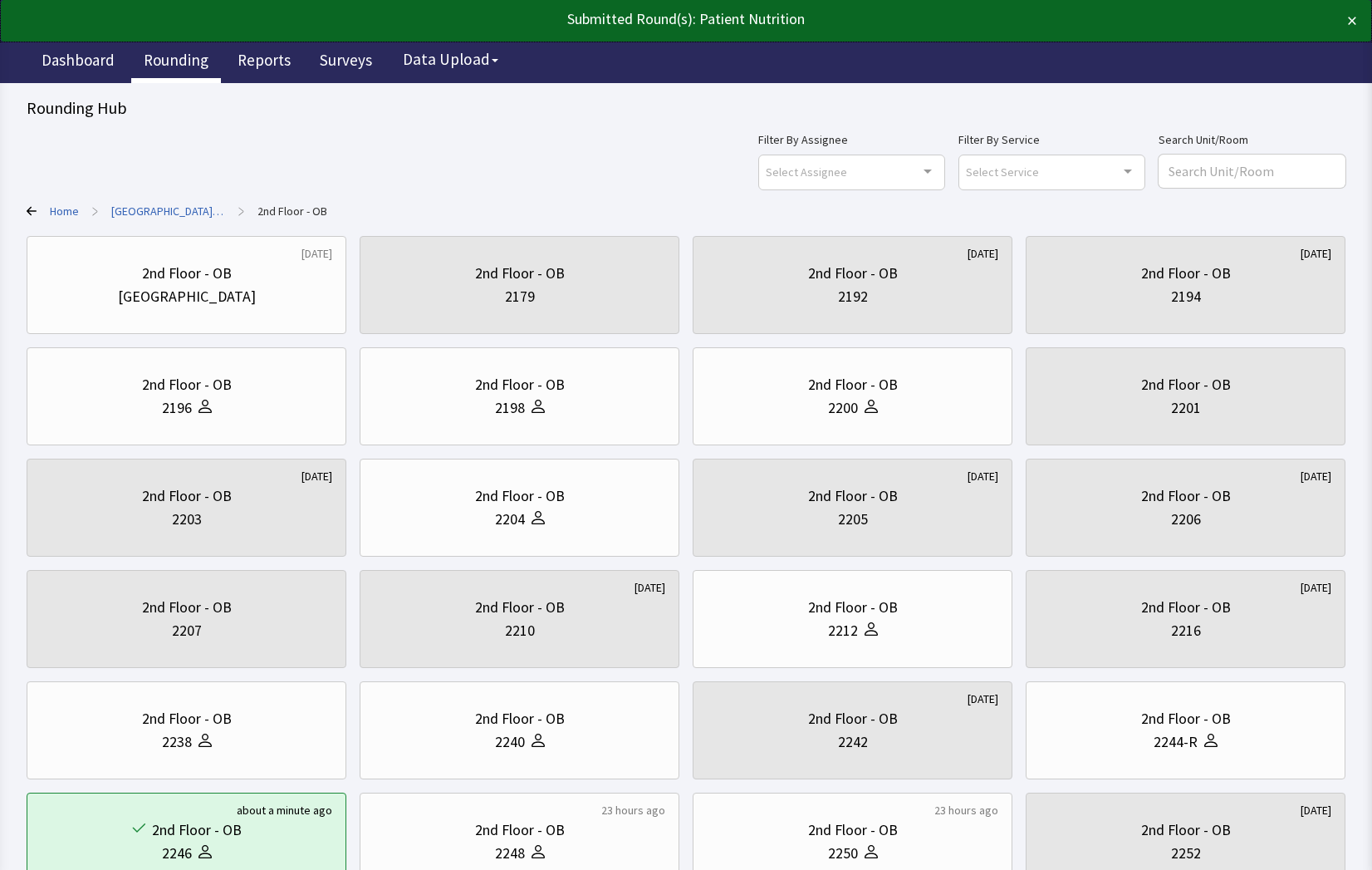
click at [141, 54] on link "Rounding" at bounding box center [176, 62] width 90 height 41
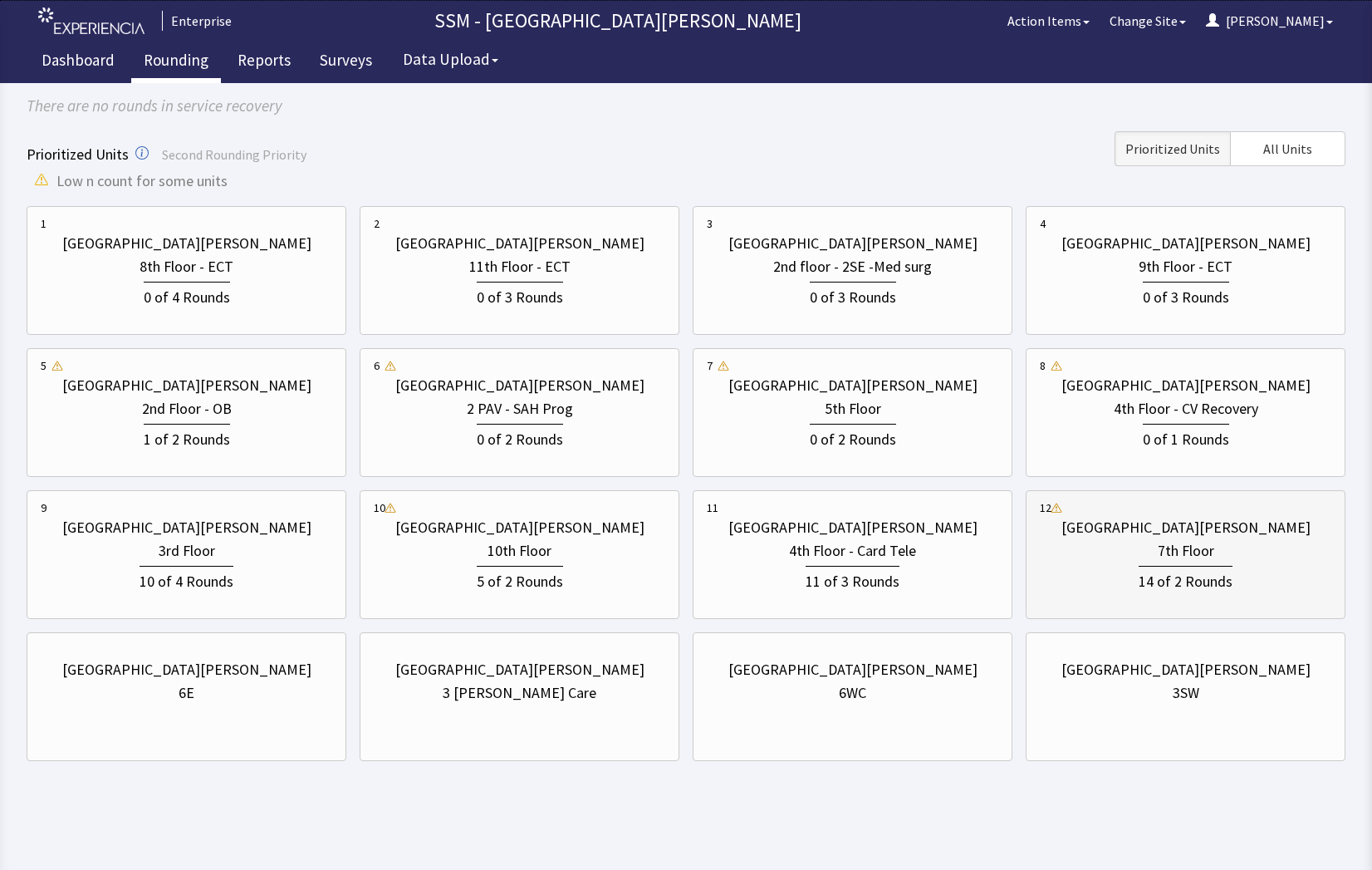
scroll to position [146, 0]
click at [782, 421] on div "0 of 2 Rounds" at bounding box center [852, 435] width 291 height 31
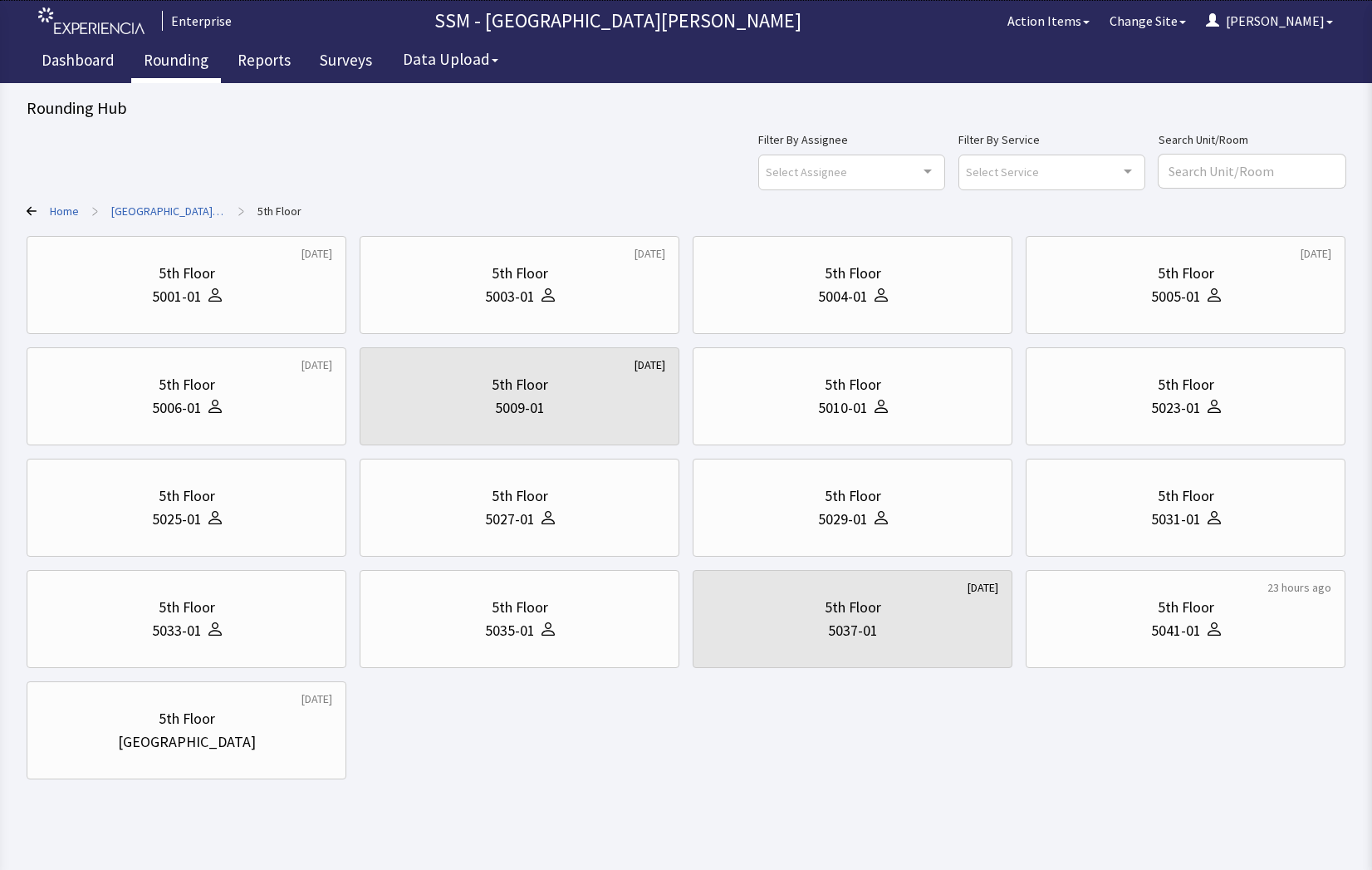
click at [946, 797] on body "Enterprise SSM - St. [PERSON_NAME] Hospital Action Items Change Site [PERSON_NA…" at bounding box center [686, 404] width 1372 height 809
click at [798, 305] on div "5004-01" at bounding box center [852, 297] width 291 height 23
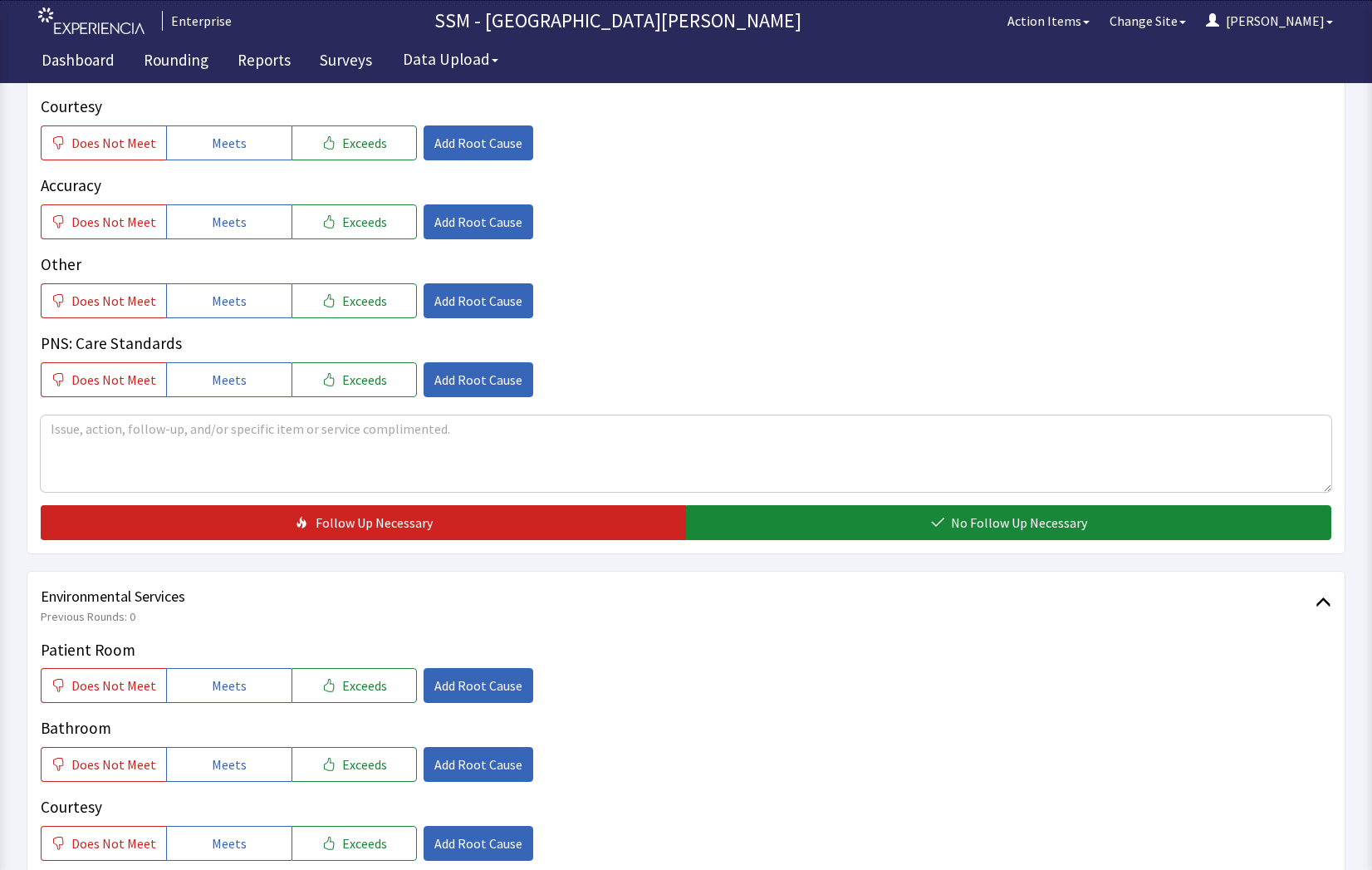
scroll to position [1550, 0]
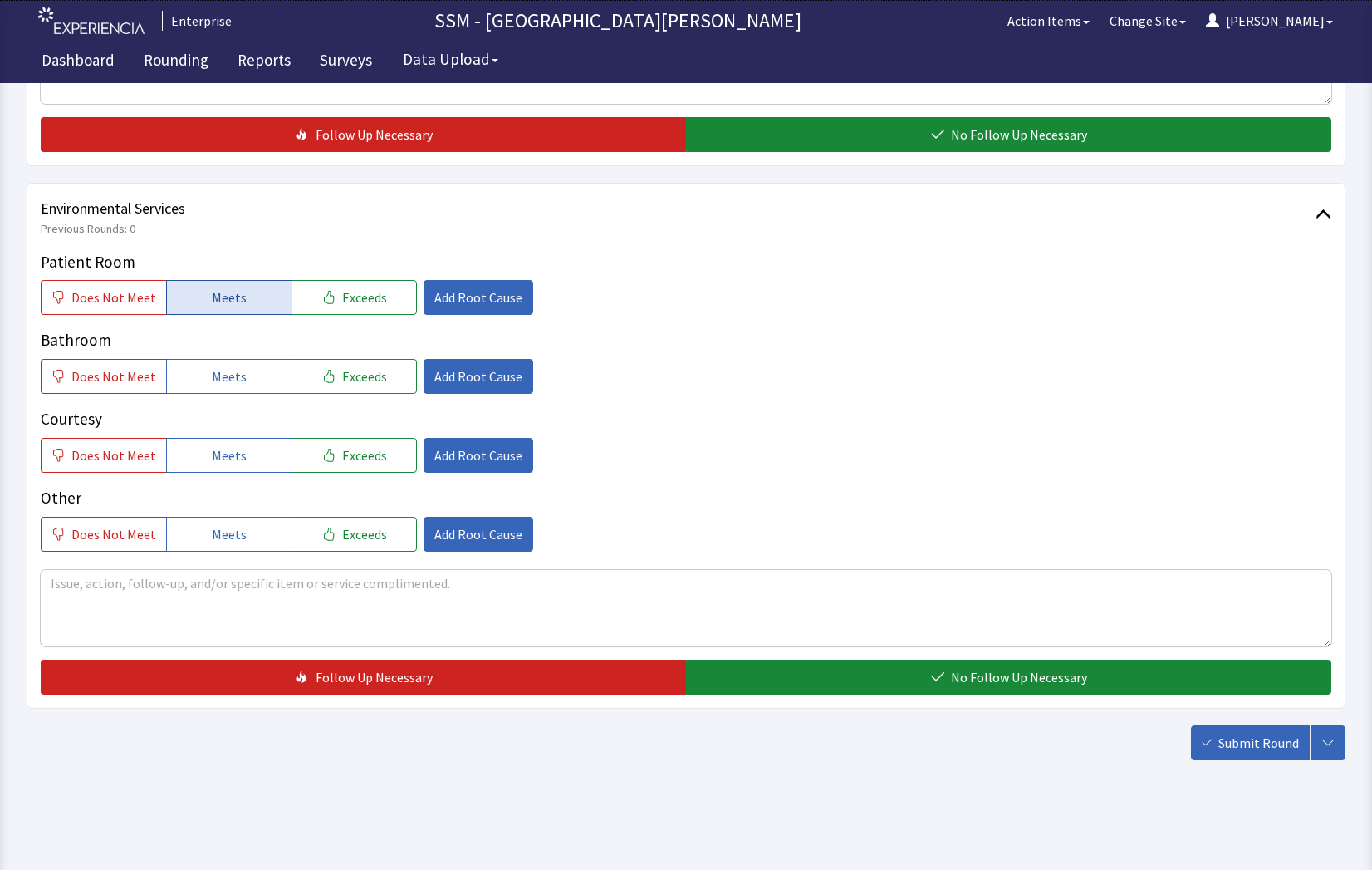
click at [222, 295] on span "Meets" at bounding box center [229, 297] width 35 height 20
click at [222, 392] on button "Meets" at bounding box center [229, 376] width 126 height 35
click at [220, 449] on span "Meets" at bounding box center [229, 455] width 35 height 20
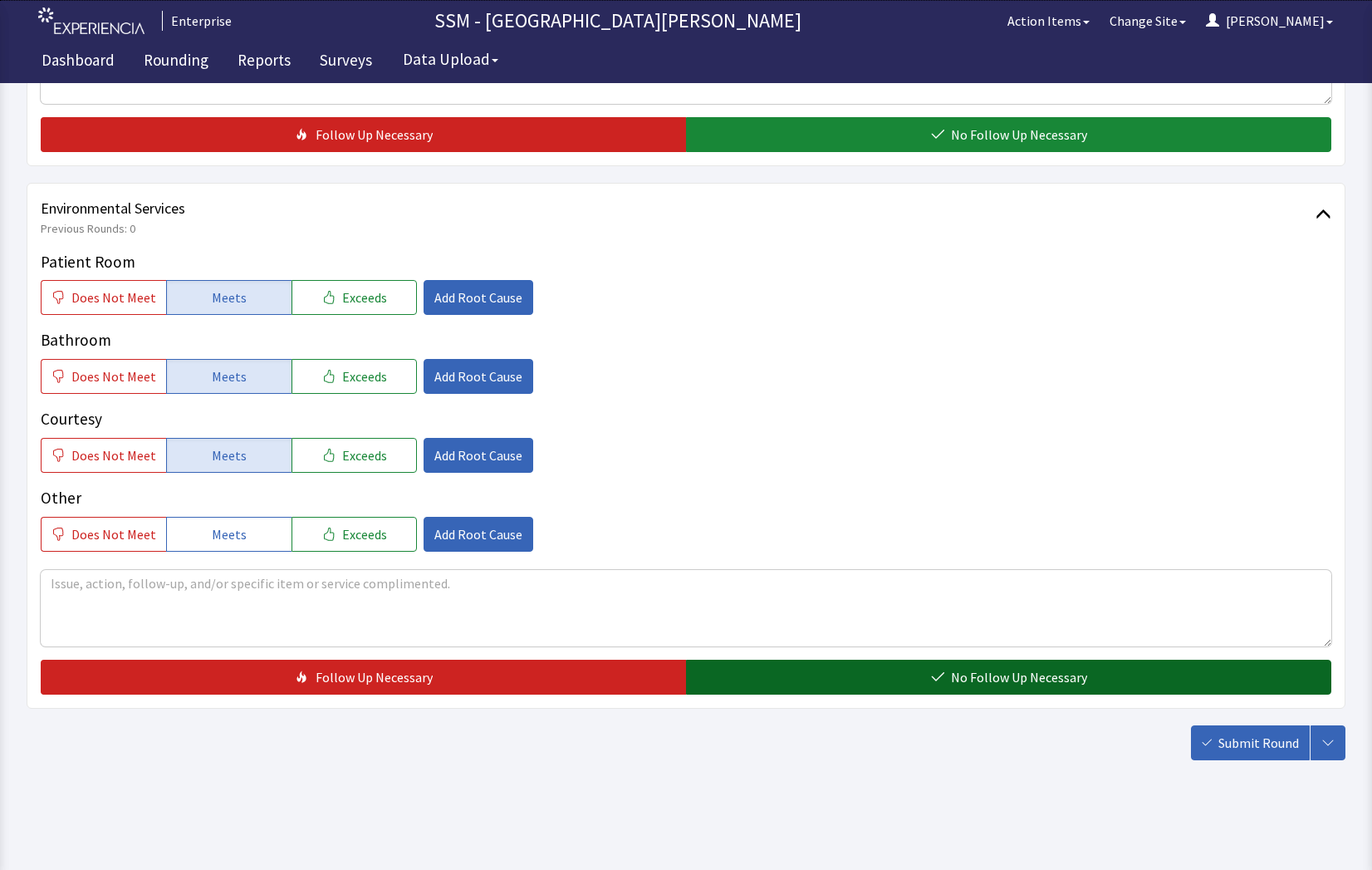
click at [816, 678] on button "No Follow Up Necessary" at bounding box center [1008, 677] width 645 height 35
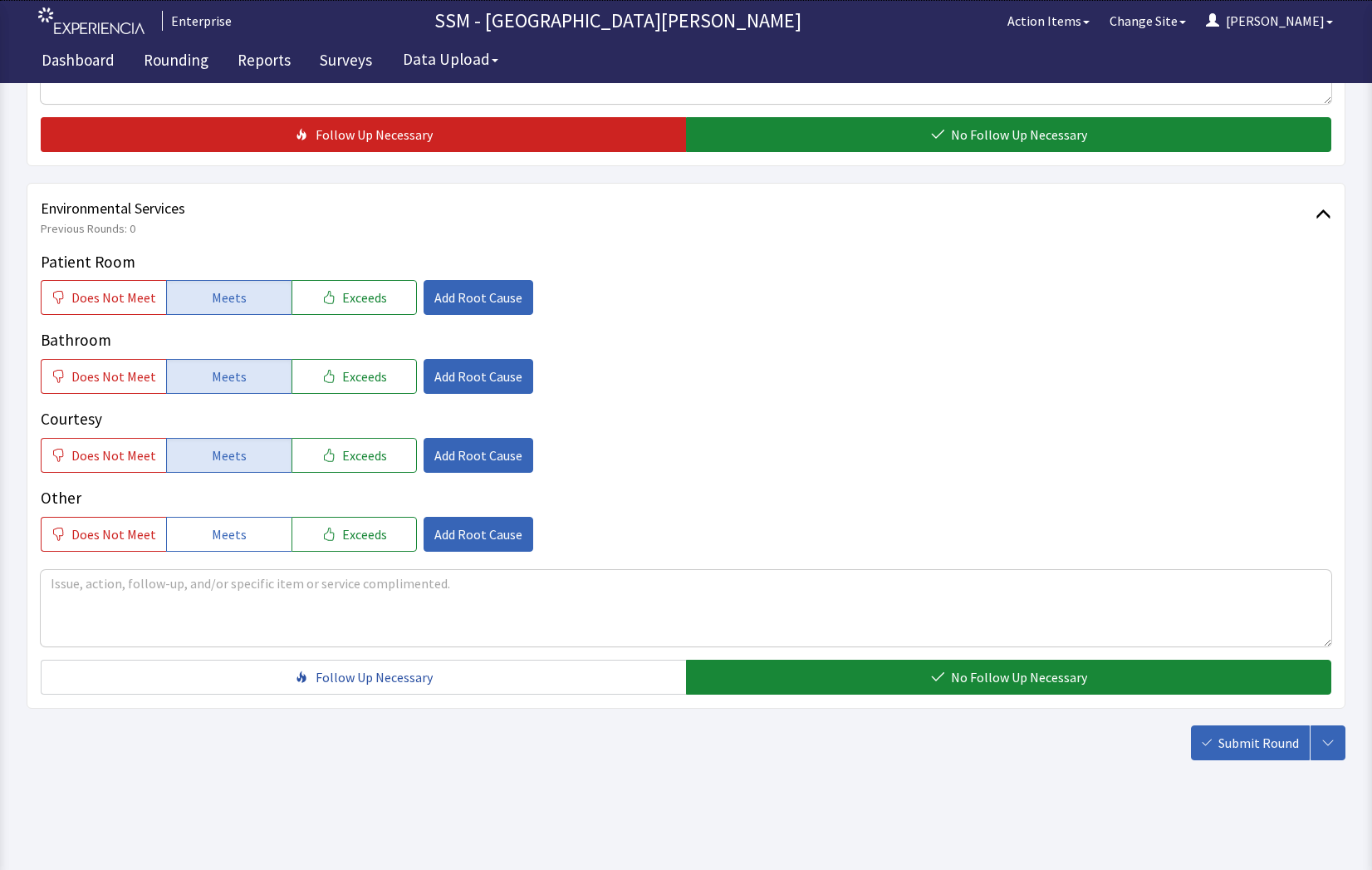
click at [1278, 751] on span "Submit Round" at bounding box center [1259, 742] width 81 height 20
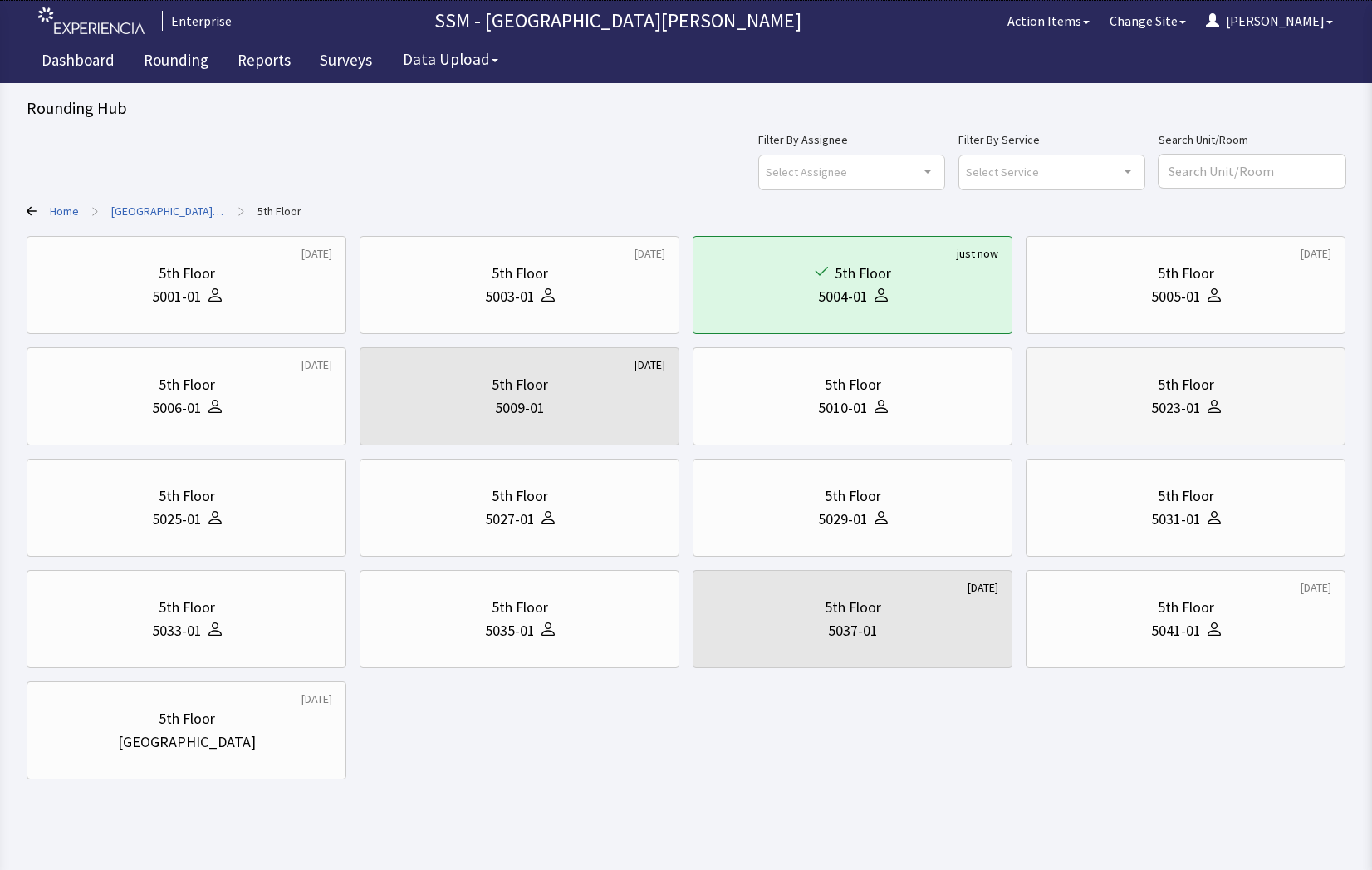
click at [1144, 418] on div "5023-01" at bounding box center [1185, 408] width 291 height 23
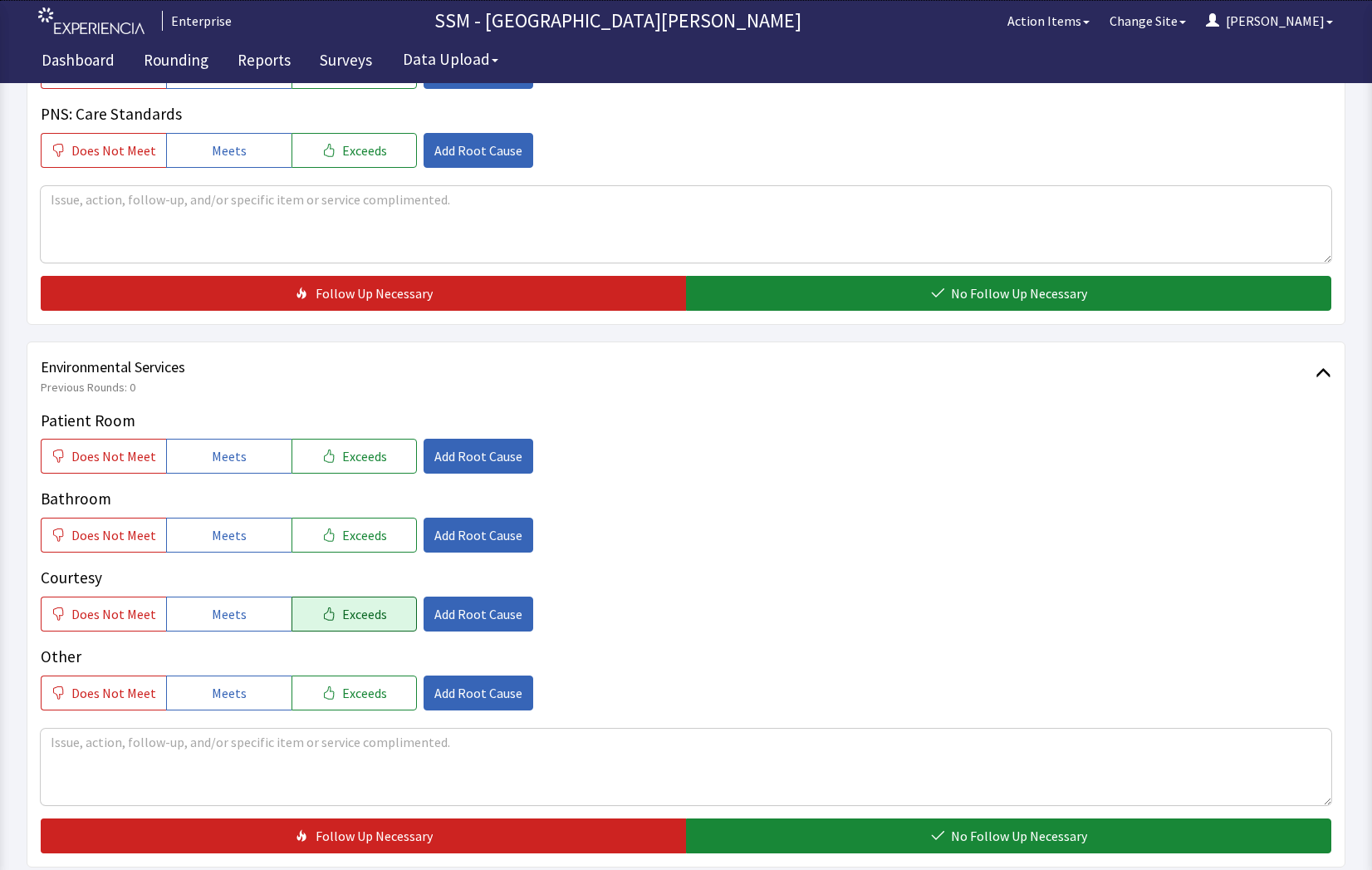
scroll to position [1550, 0]
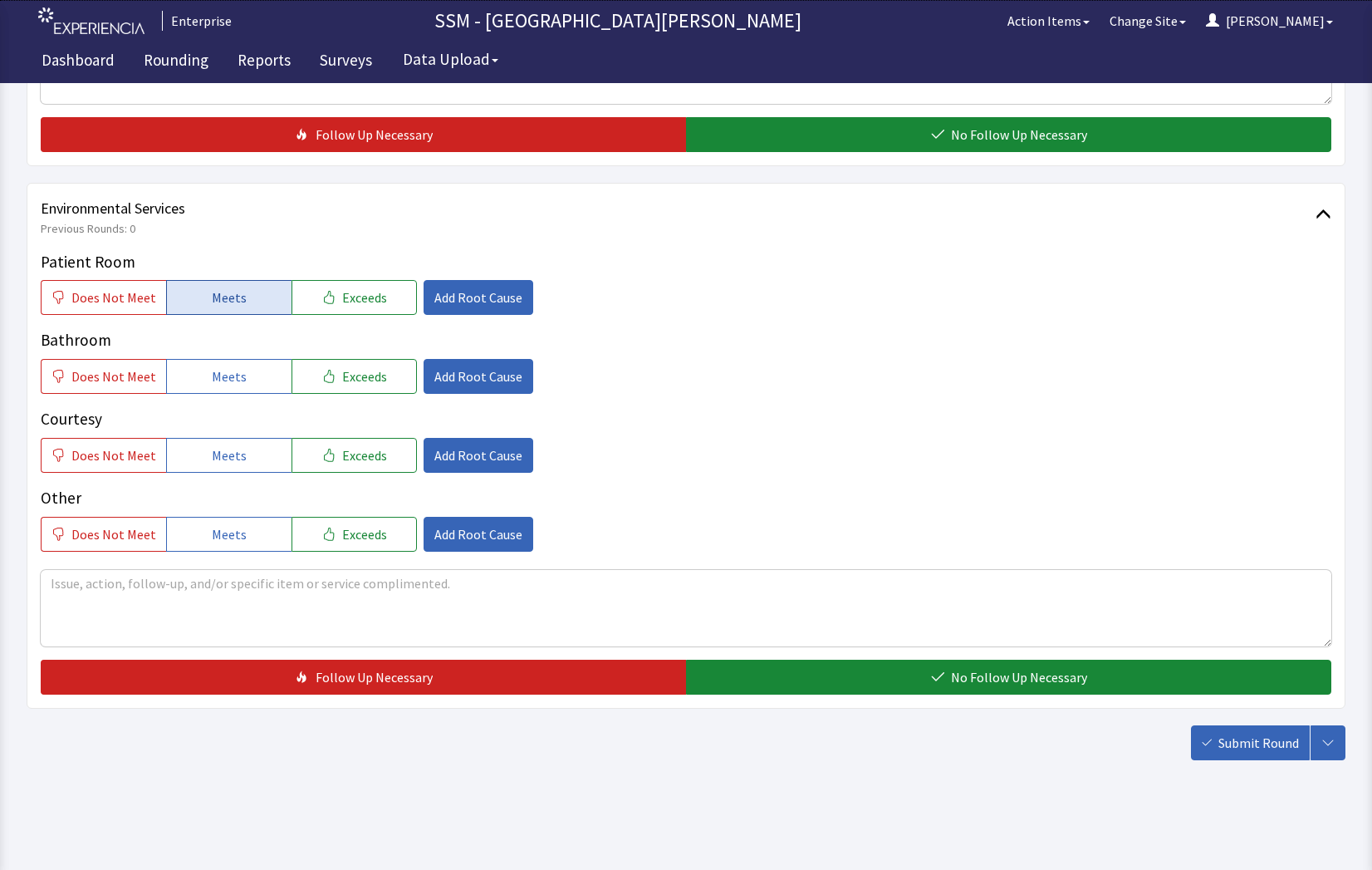
click at [199, 291] on button "Meets" at bounding box center [229, 297] width 126 height 35
click at [221, 379] on span "Meets" at bounding box center [229, 377] width 35 height 20
click at [229, 464] on span "Meets" at bounding box center [229, 455] width 35 height 20
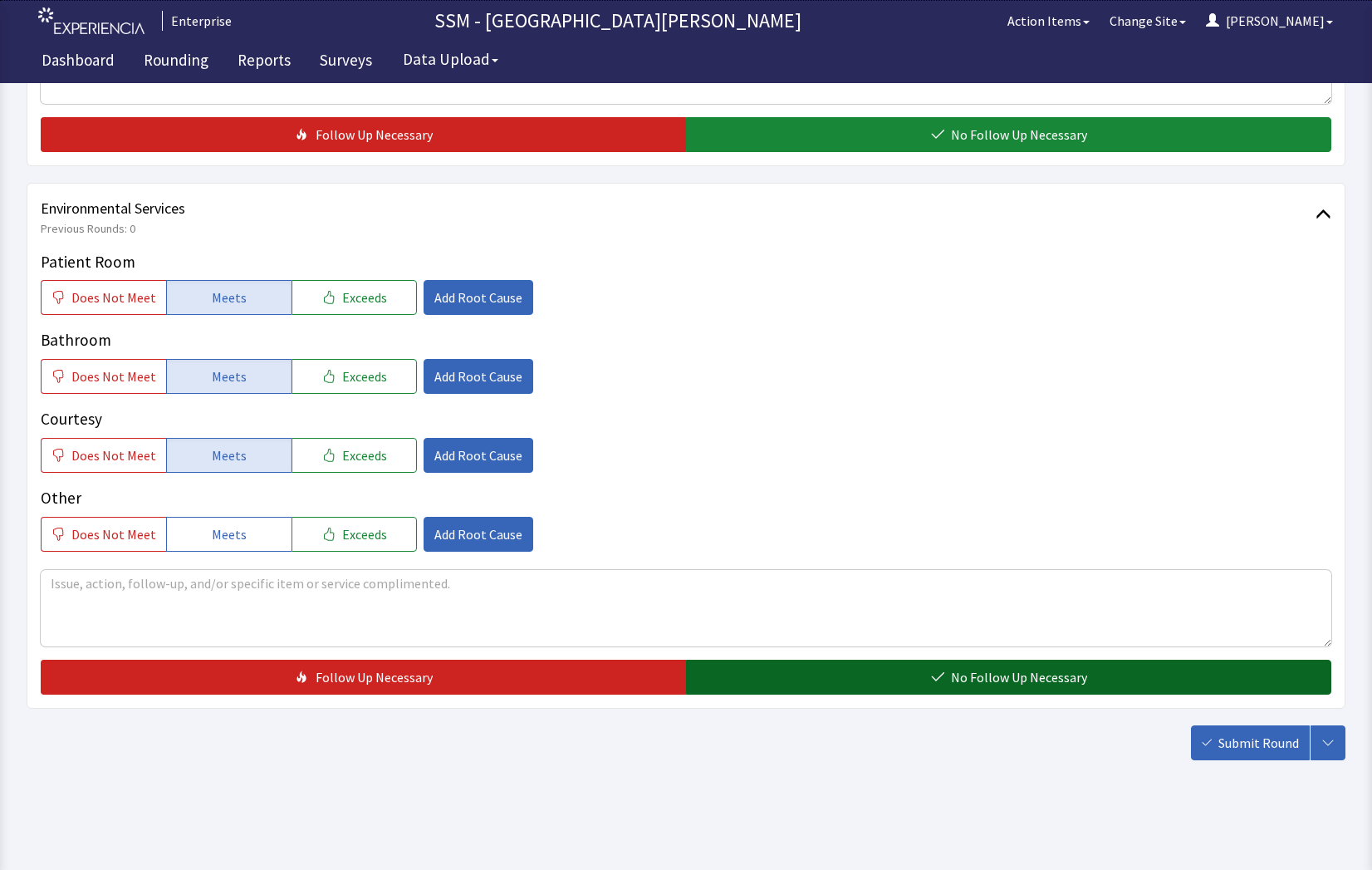
click at [772, 679] on button "No Follow Up Necessary" at bounding box center [1008, 677] width 645 height 35
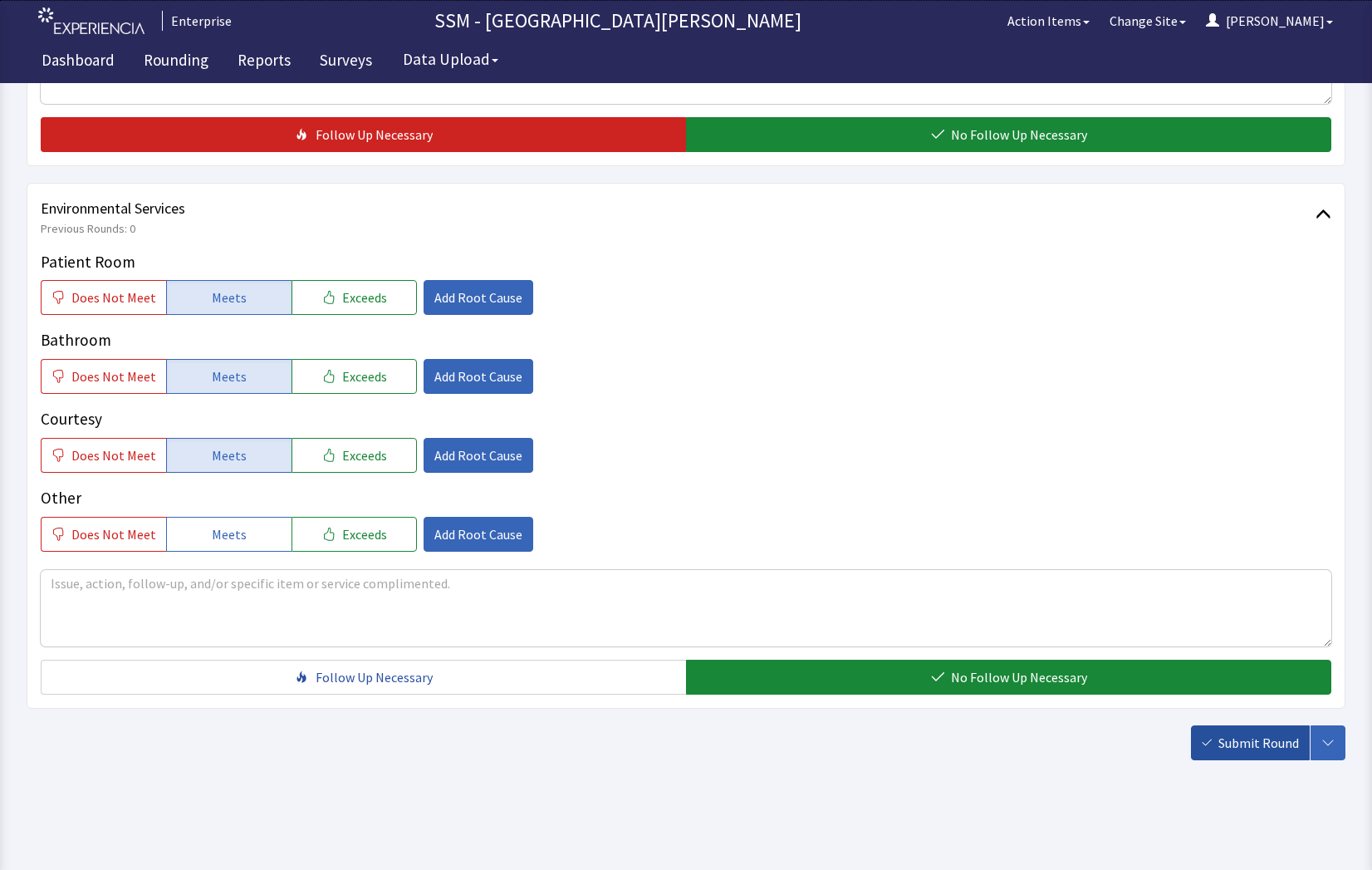
click at [1227, 750] on span "Submit Round" at bounding box center [1259, 742] width 81 height 20
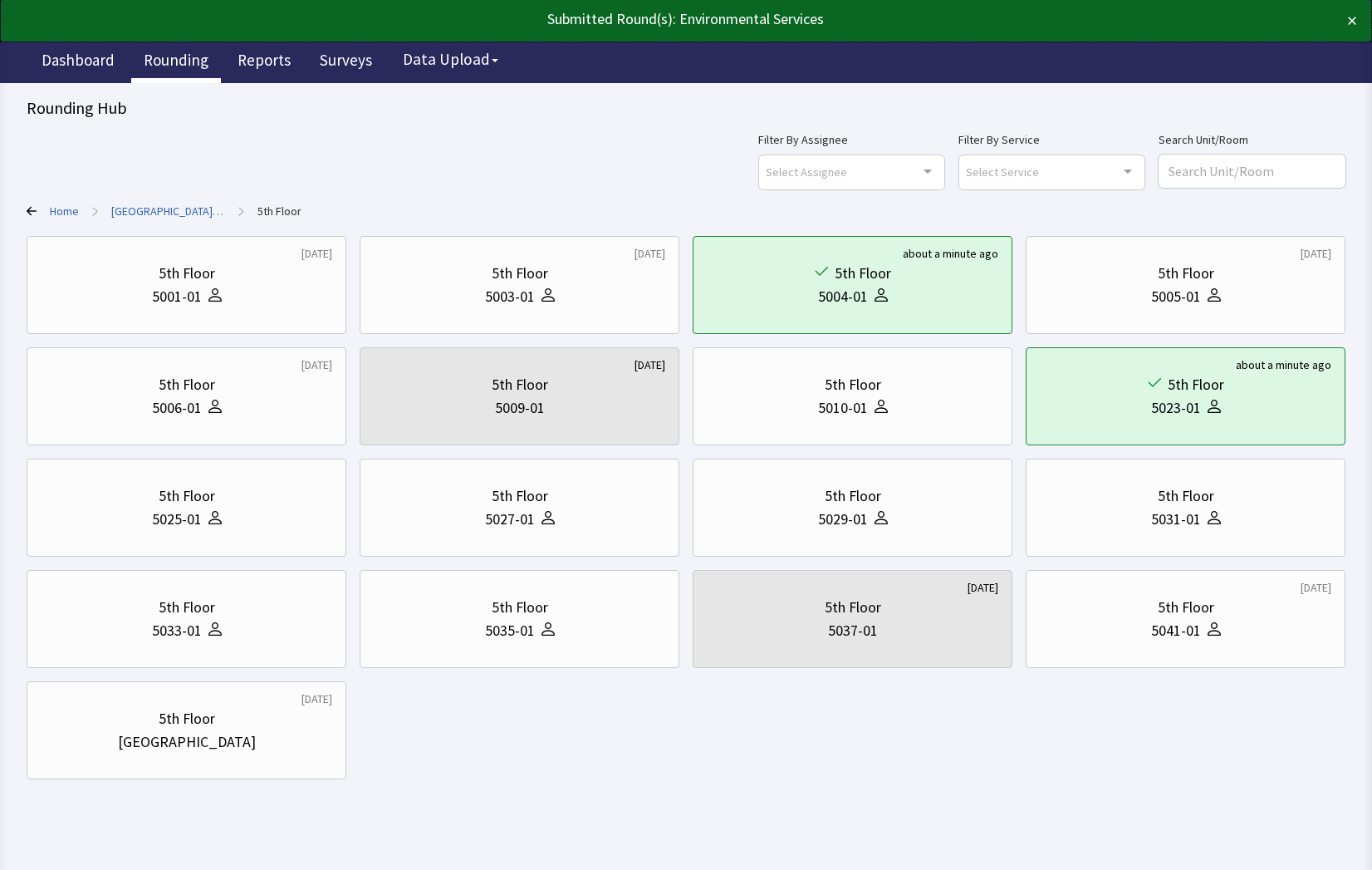
click at [142, 46] on link "Rounding" at bounding box center [176, 62] width 90 height 41
